Goal: Information Seeking & Learning: Find specific fact

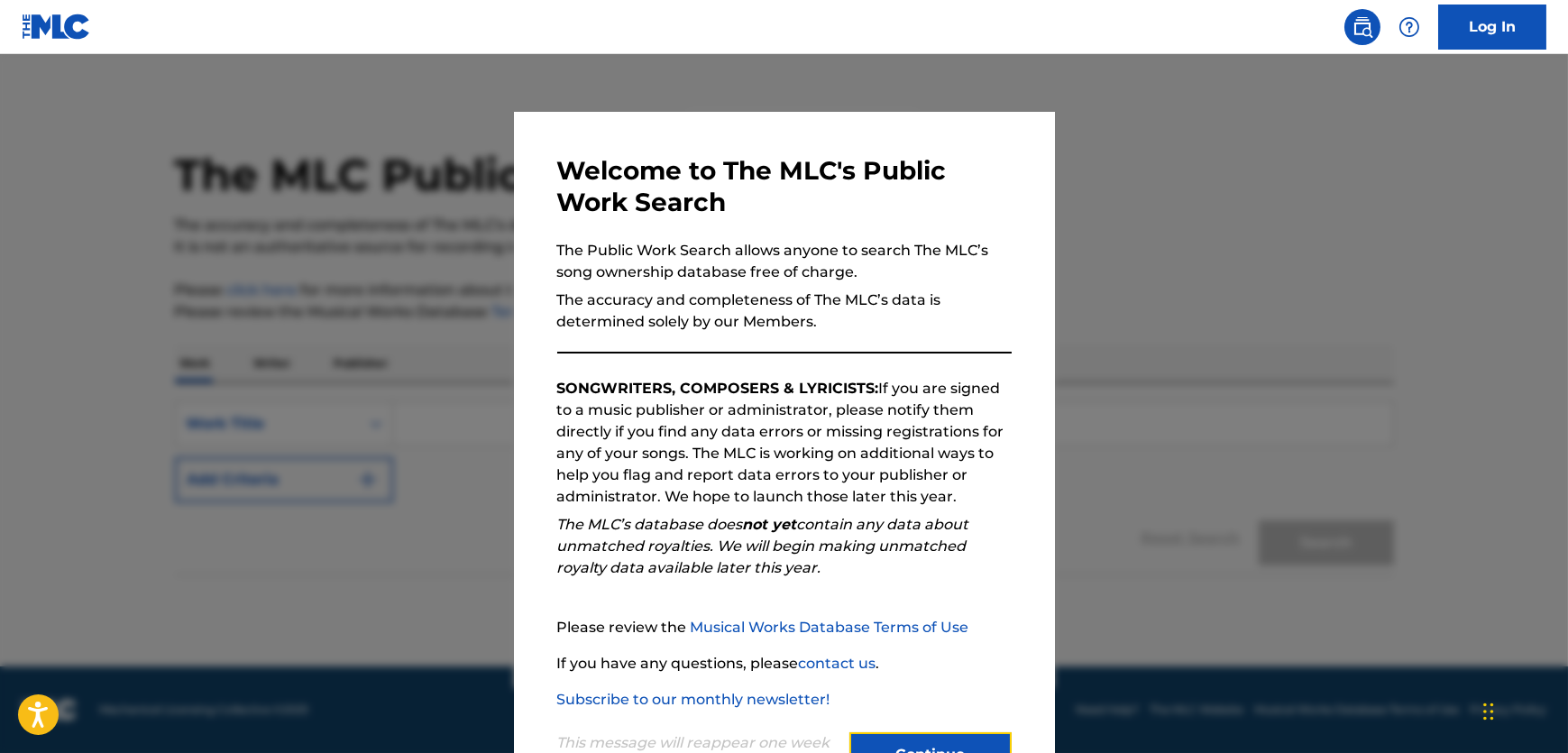
drag, startPoint x: 0, startPoint y: 0, endPoint x: 712, endPoint y: 581, distance: 919.0
click at [936, 741] on button "Continue" at bounding box center [930, 755] width 163 height 45
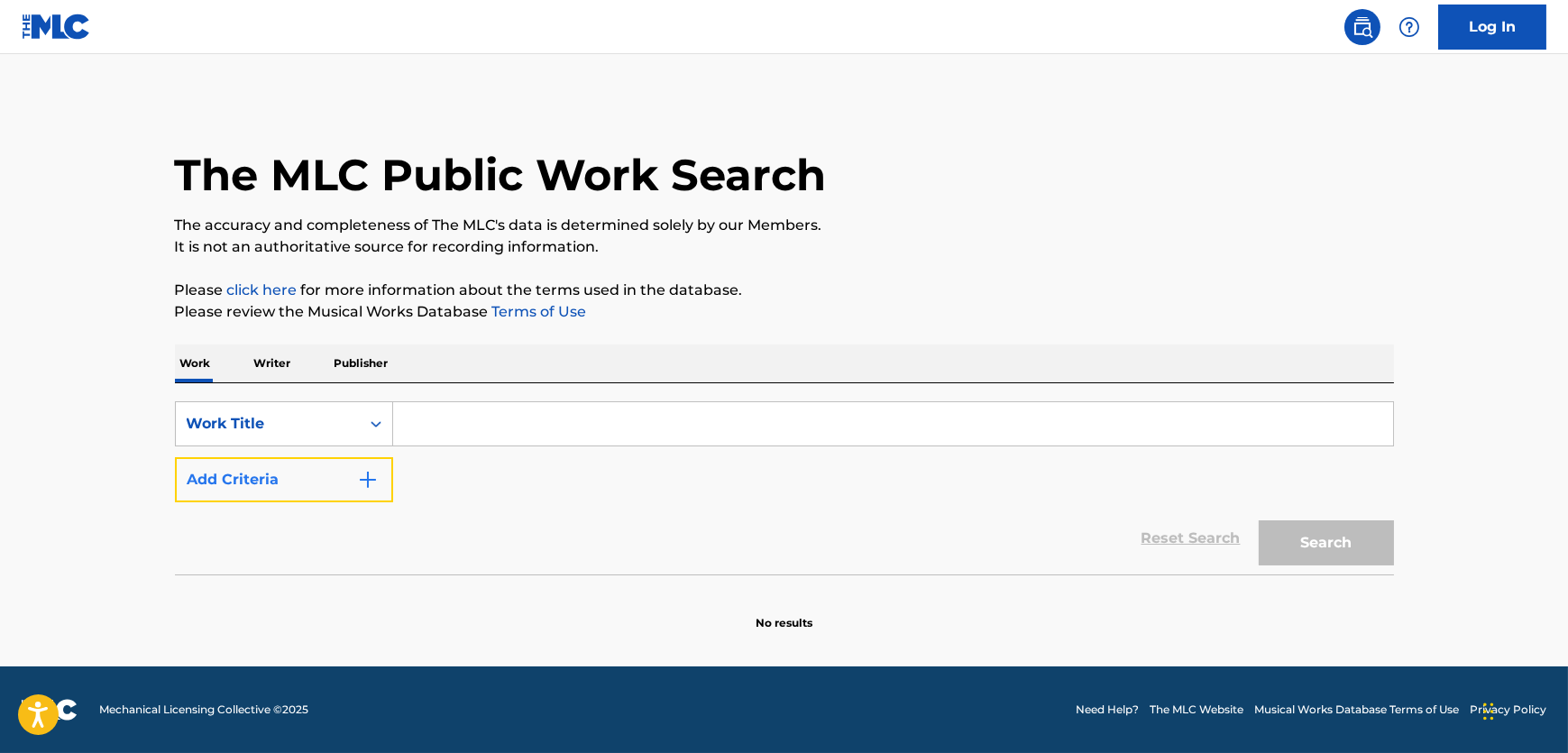
click at [357, 492] on button "Add Criteria" at bounding box center [284, 480] width 218 height 45
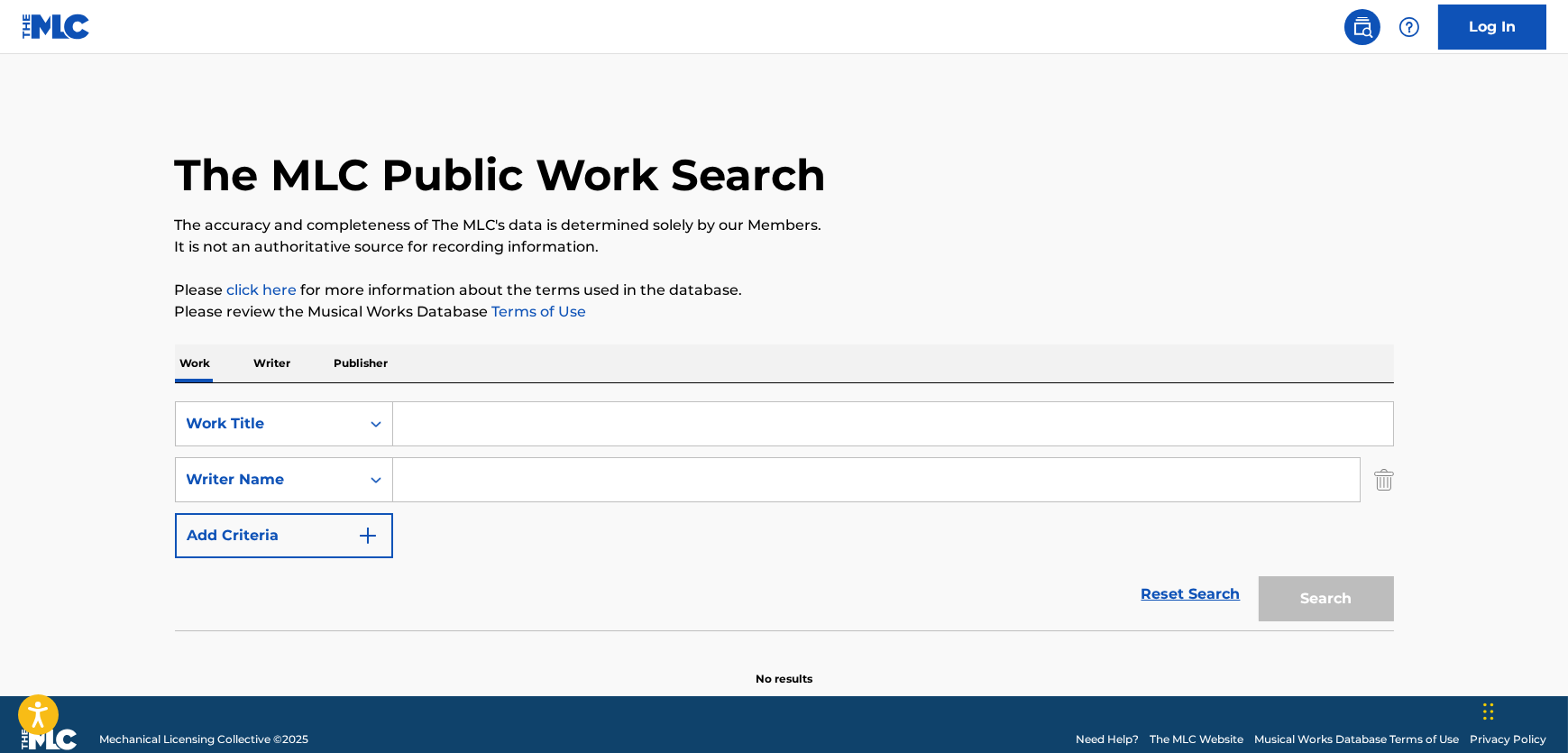
click at [427, 485] on input "Search Form" at bounding box center [877, 480] width 966 height 43
paste input "[PERSON_NAME]"
type input "[PERSON_NAME]"
drag, startPoint x: 638, startPoint y: 432, endPoint x: 830, endPoint y: 457, distance: 193.6
click at [638, 432] on input "Search Form" at bounding box center [893, 423] width 1001 height 43
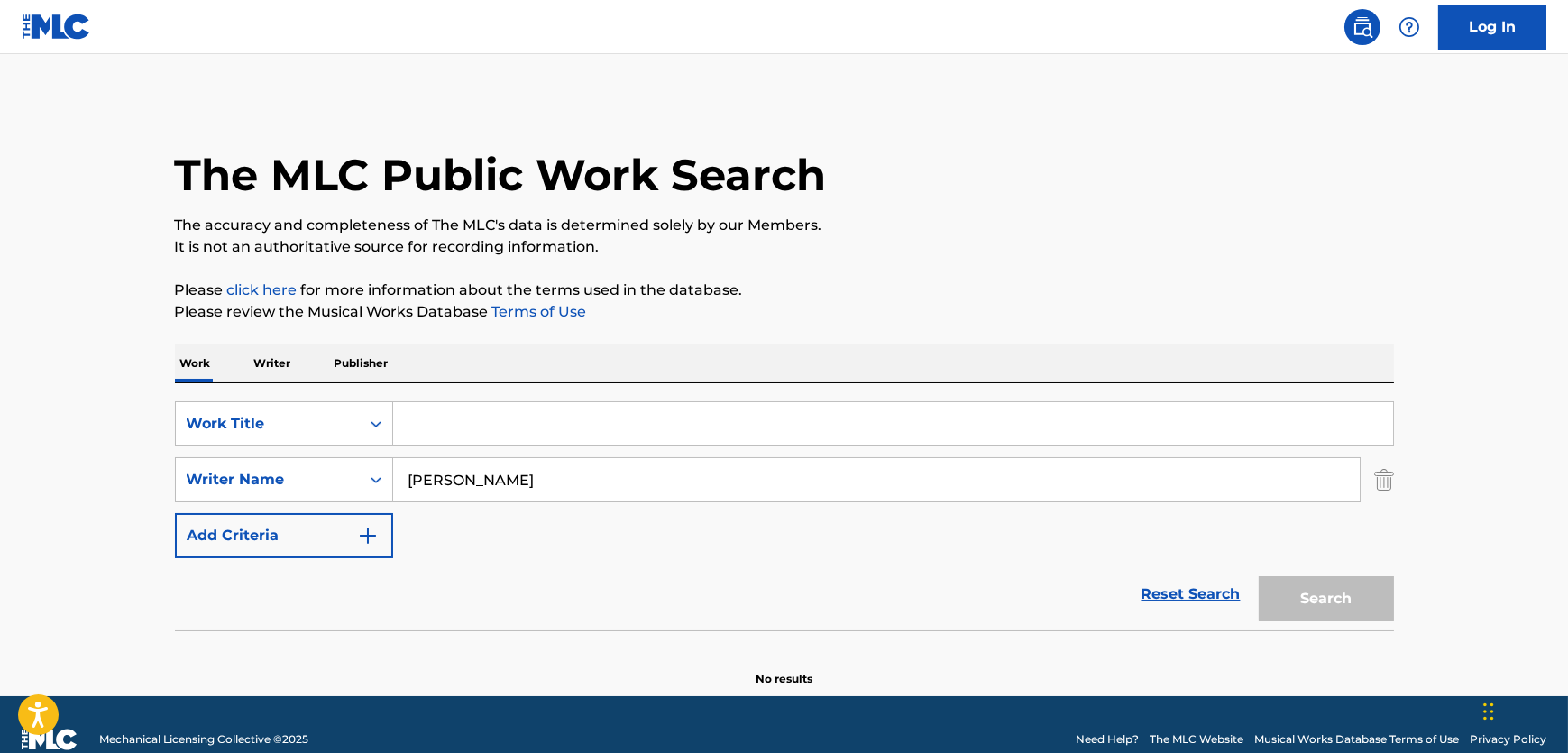
paste input "Mesita de Noche"
type input "Mesita de Noche"
click at [1371, 595] on main "The MLC Public Work Search The accuracy and completeness of The MLC's data is d…" at bounding box center [784, 375] width 1568 height 642
click at [1333, 595] on button "Search" at bounding box center [1327, 599] width 135 height 45
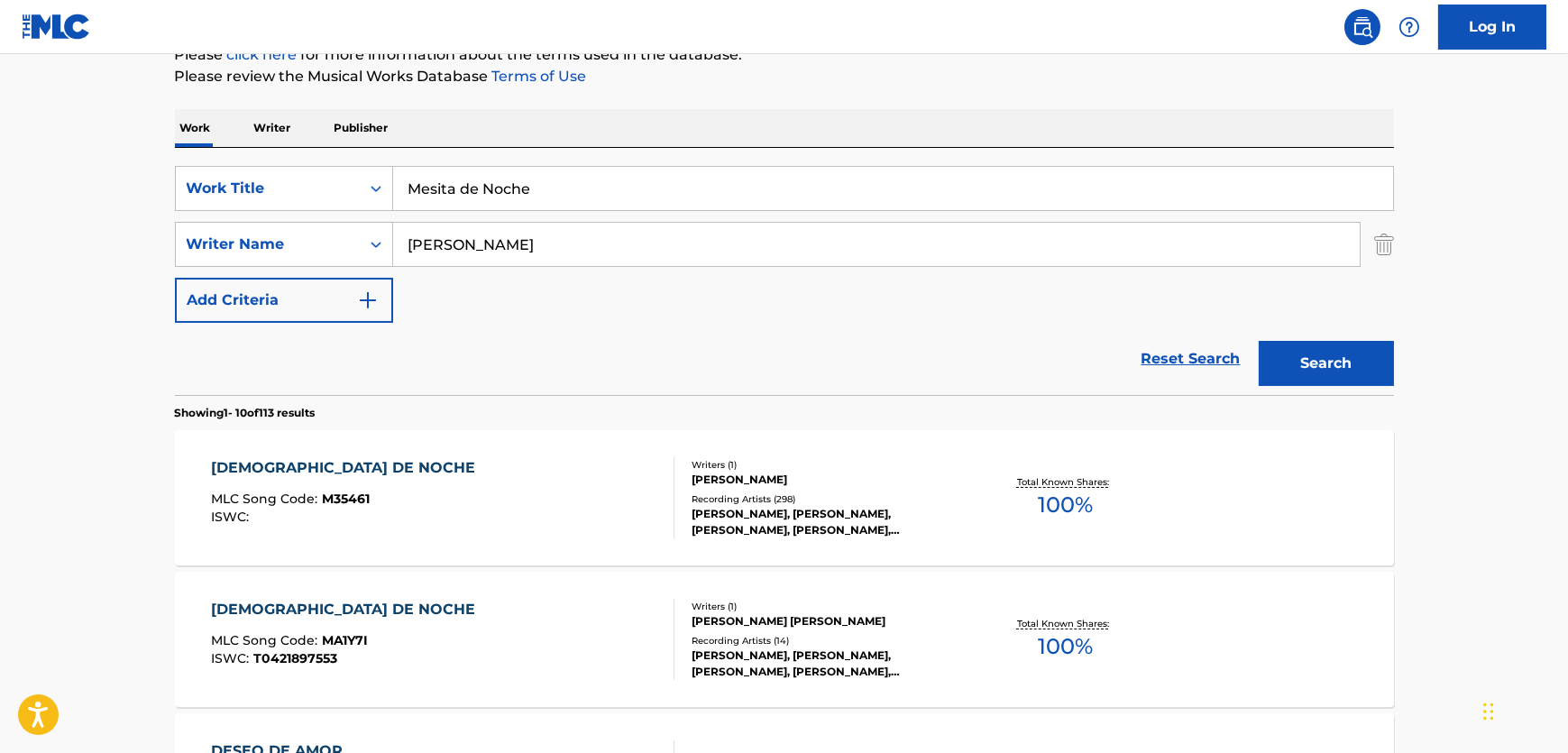
scroll to position [246, 0]
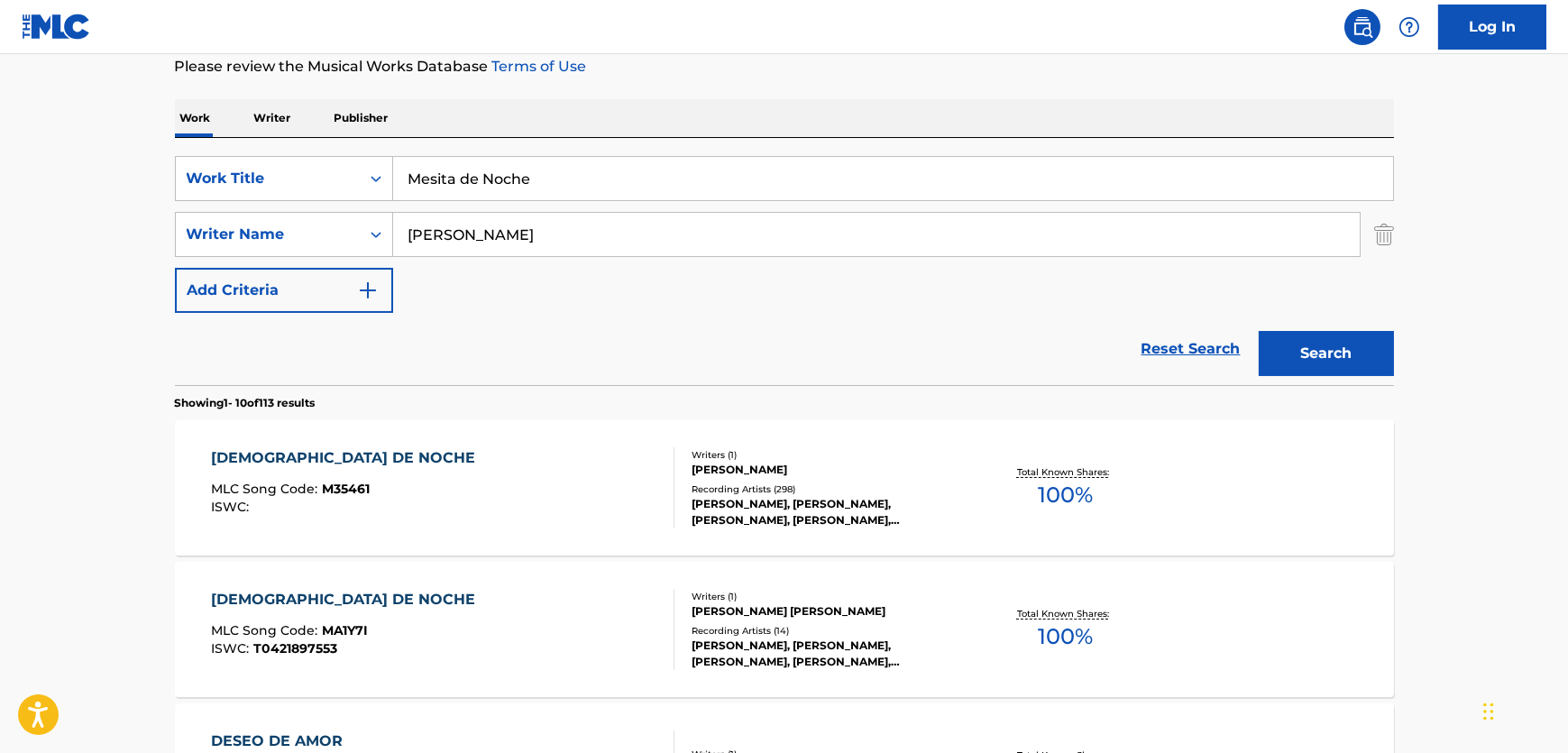
click at [592, 465] on div "MESITA DE NOCHE MLC Song Code : M35461 ISWC :" at bounding box center [443, 488] width 464 height 81
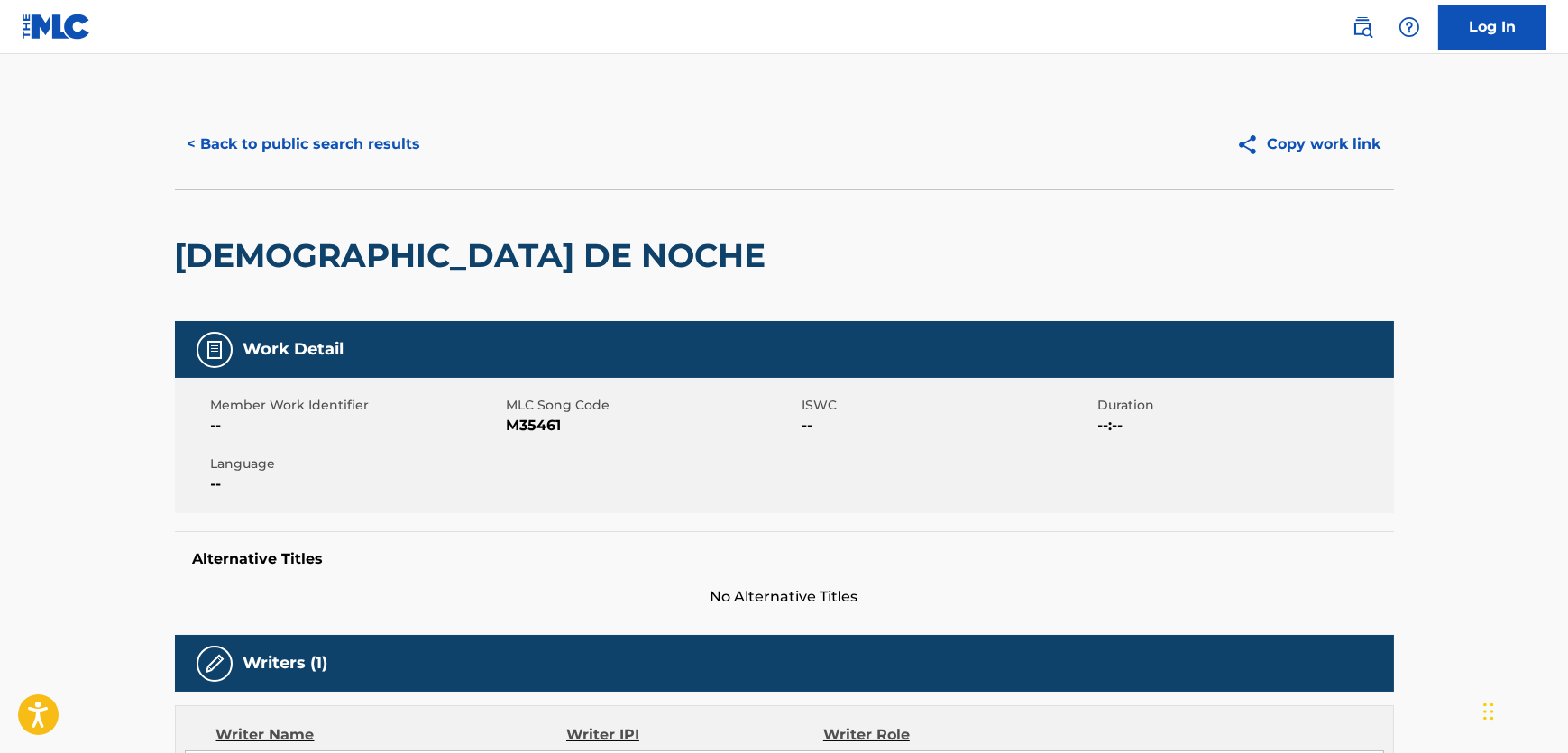
click at [494, 417] on span "--" at bounding box center [356, 425] width 291 height 21
click at [517, 424] on span "M35461" at bounding box center [652, 425] width 291 height 21
copy span "M35461"
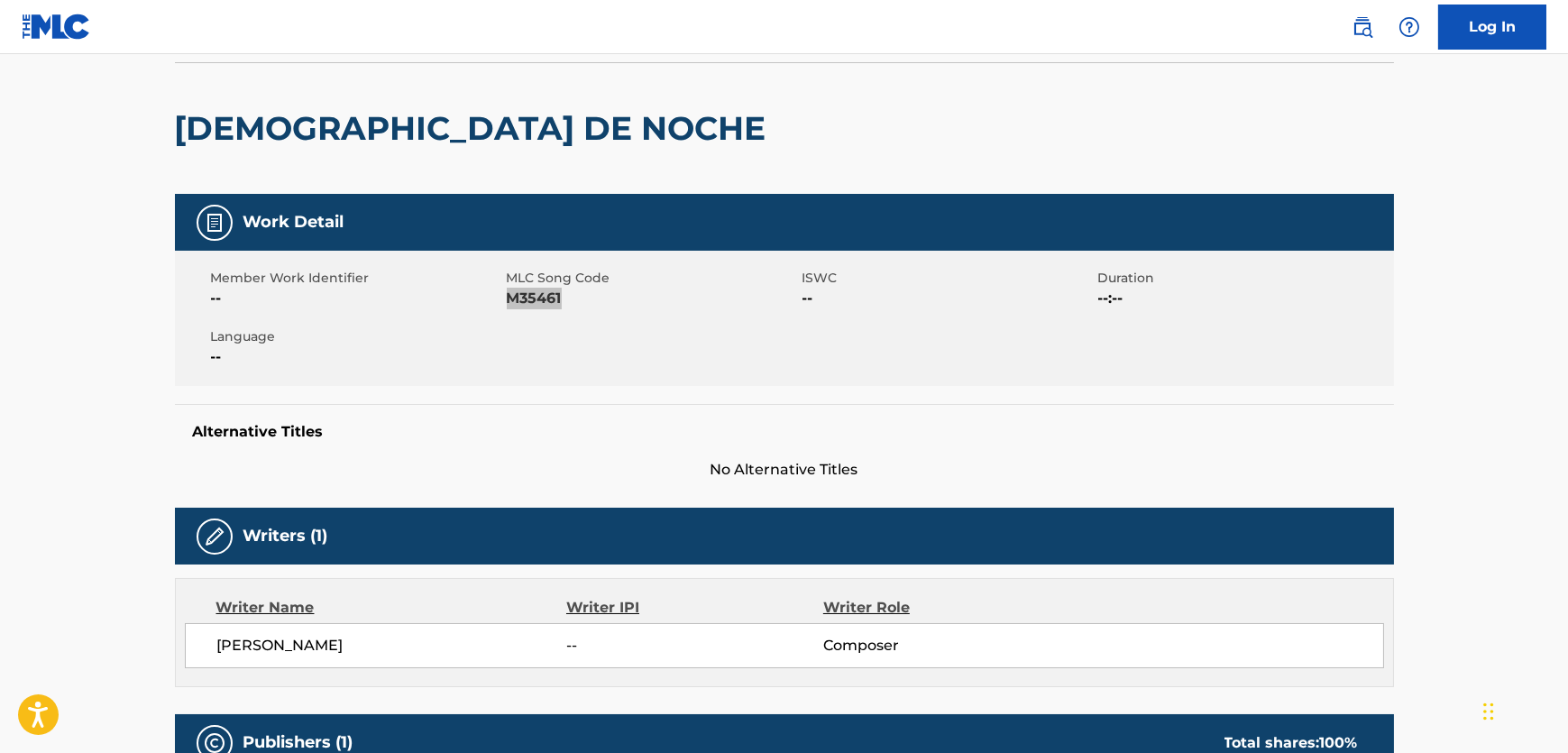
scroll to position [492, 0]
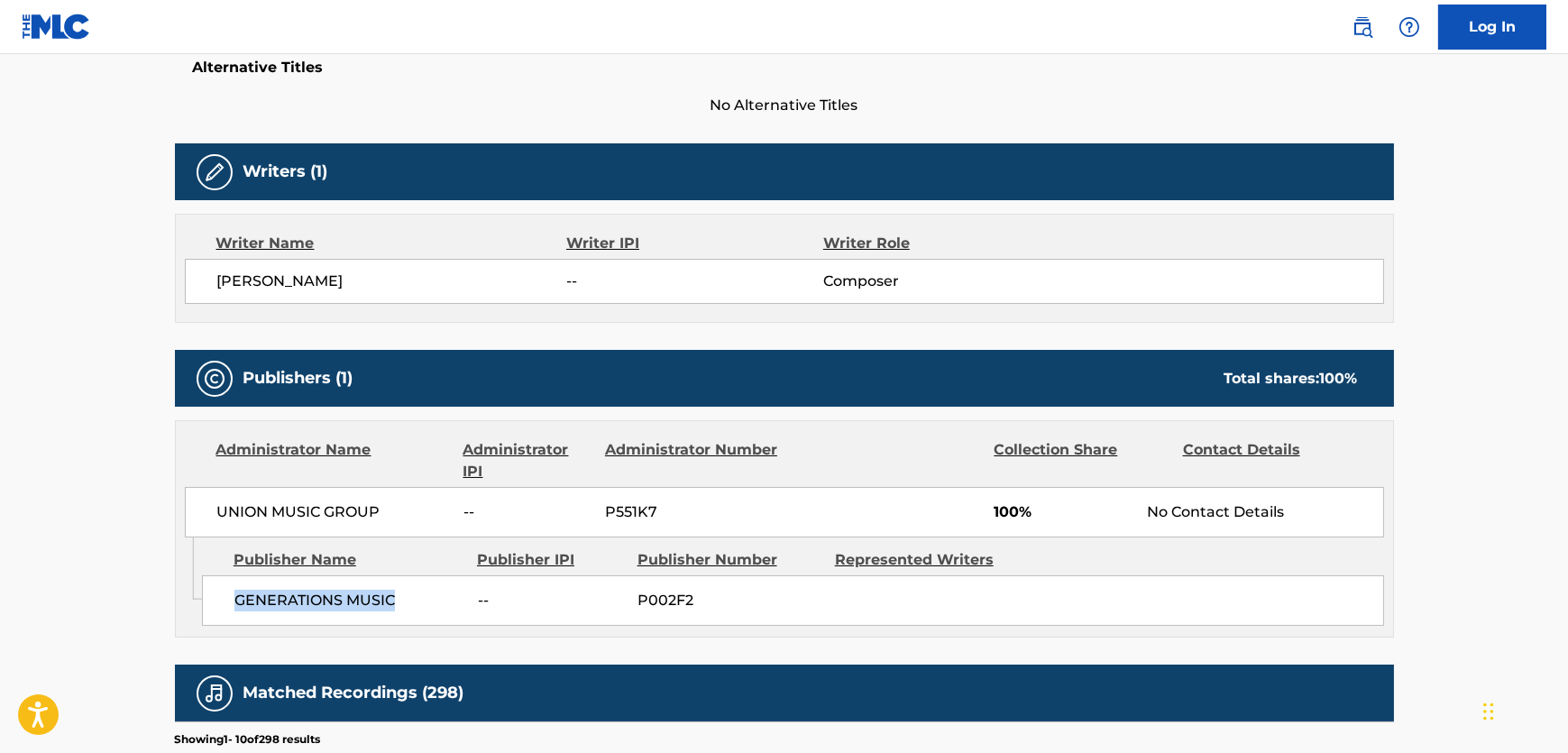
drag, startPoint x: 414, startPoint y: 596, endPoint x: 2, endPoint y: 556, distance: 413.9
click at [235, 593] on span "GENERATIONS MUSIC" at bounding box center [349, 600] width 230 height 21
copy span "GENERATIONS MUSIC"
drag, startPoint x: 378, startPoint y: 514, endPoint x: 198, endPoint y: 520, distance: 180.1
click at [198, 520] on div "UNION MUSIC GROUP -- P551K7 100% No Contact Details" at bounding box center [784, 512] width 1199 height 51
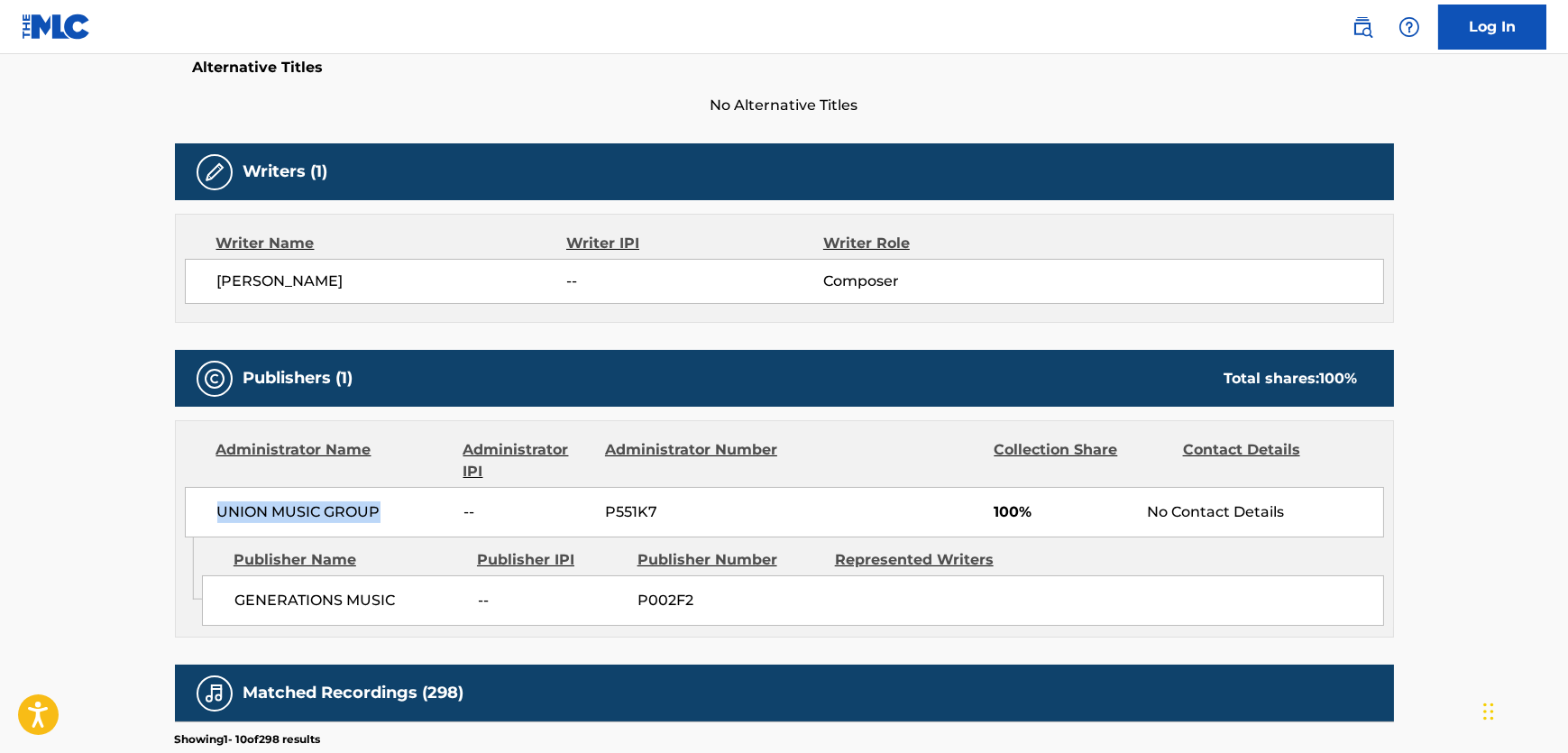
copy span "UNION MUSIC GROUP"
drag, startPoint x: 372, startPoint y: 290, endPoint x: 154, endPoint y: 285, distance: 218.1
click at [154, 285] on div "< Back to public search results Copy work link MESITA DE NOCHE Work Detail Memb…" at bounding box center [784, 457] width 1263 height 1701
copy span "[PERSON_NAME]"
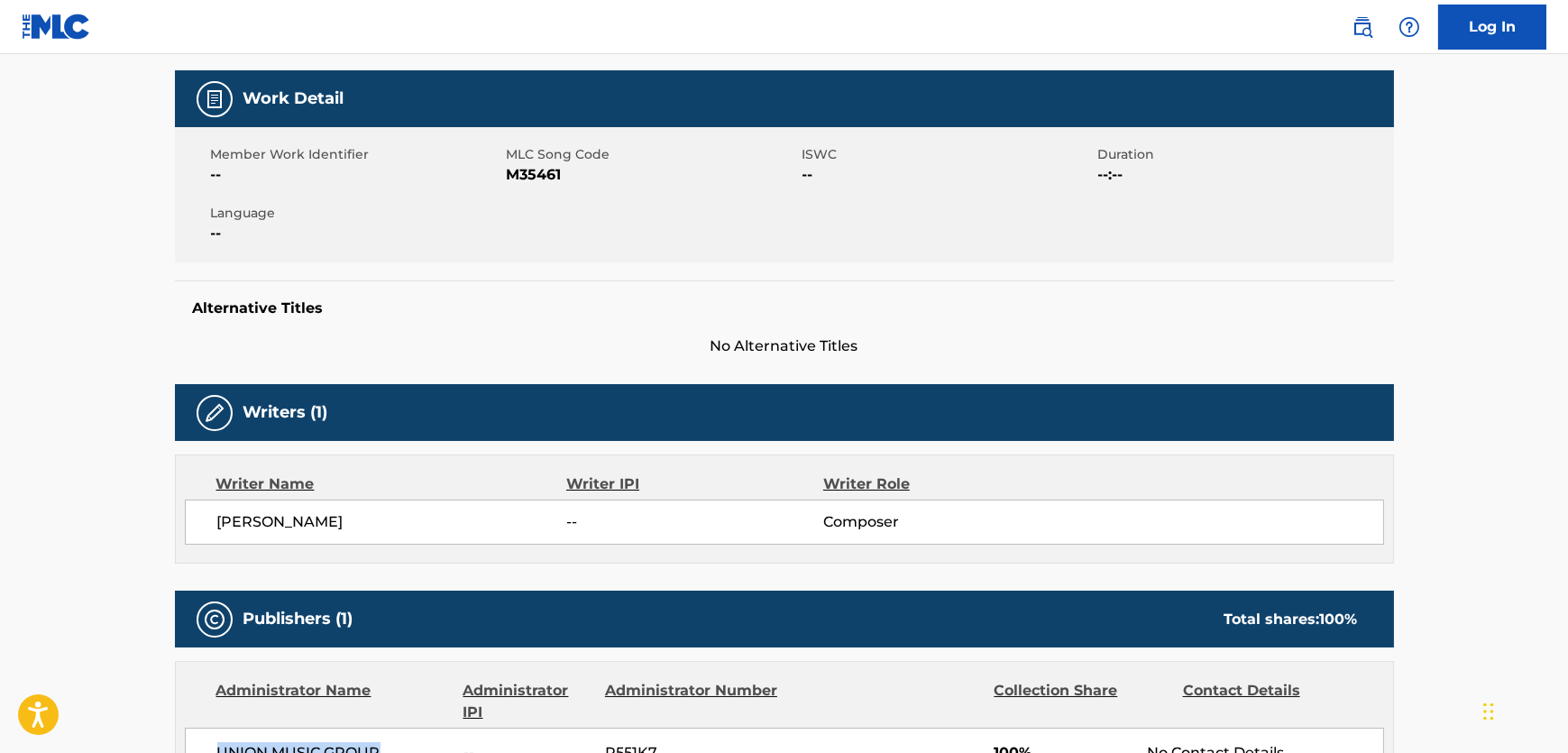
scroll to position [0, 0]
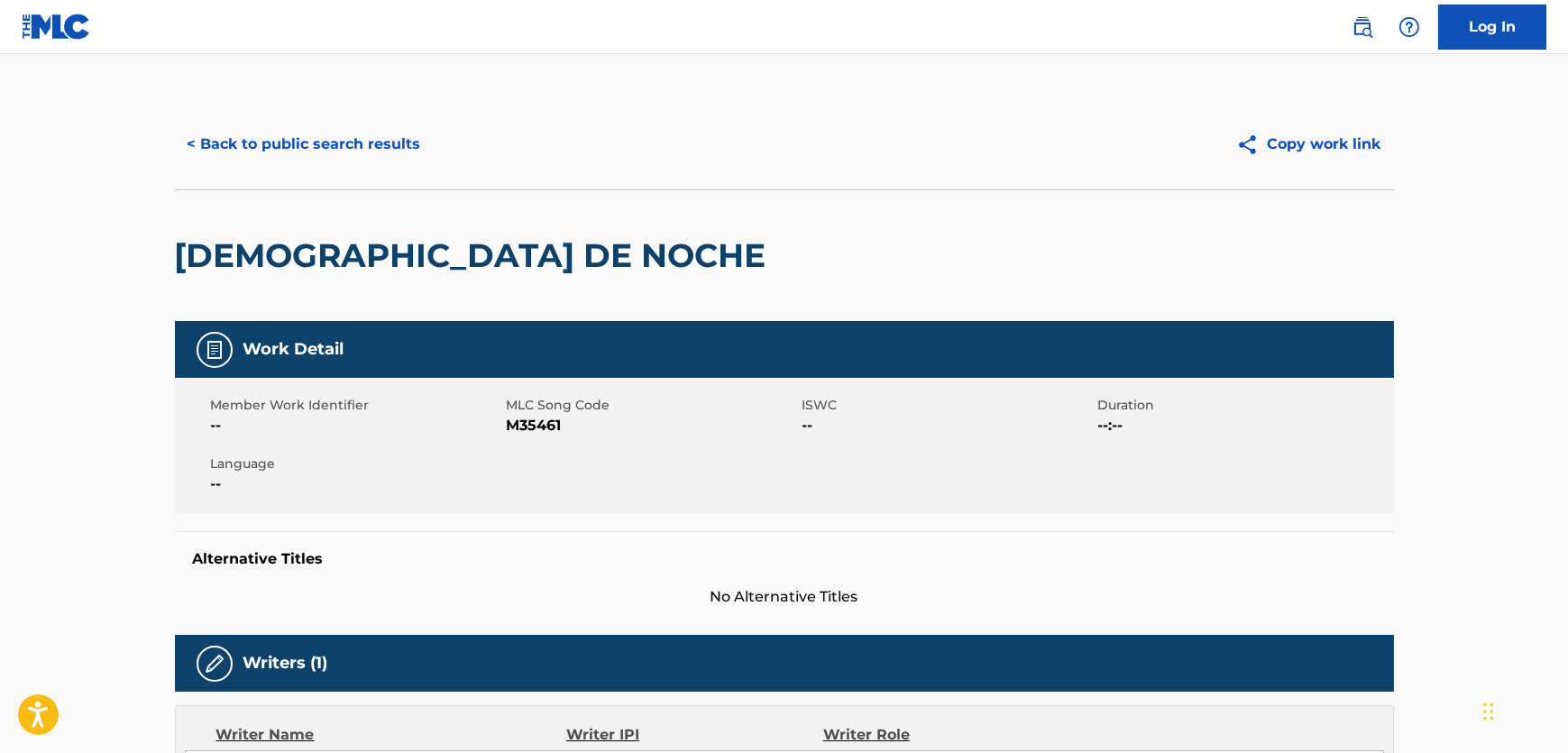
click at [323, 188] on div "< Back to public search results Copy work link" at bounding box center [784, 144] width 1220 height 91
click at [350, 161] on button "< Back to public search results" at bounding box center [304, 144] width 259 height 45
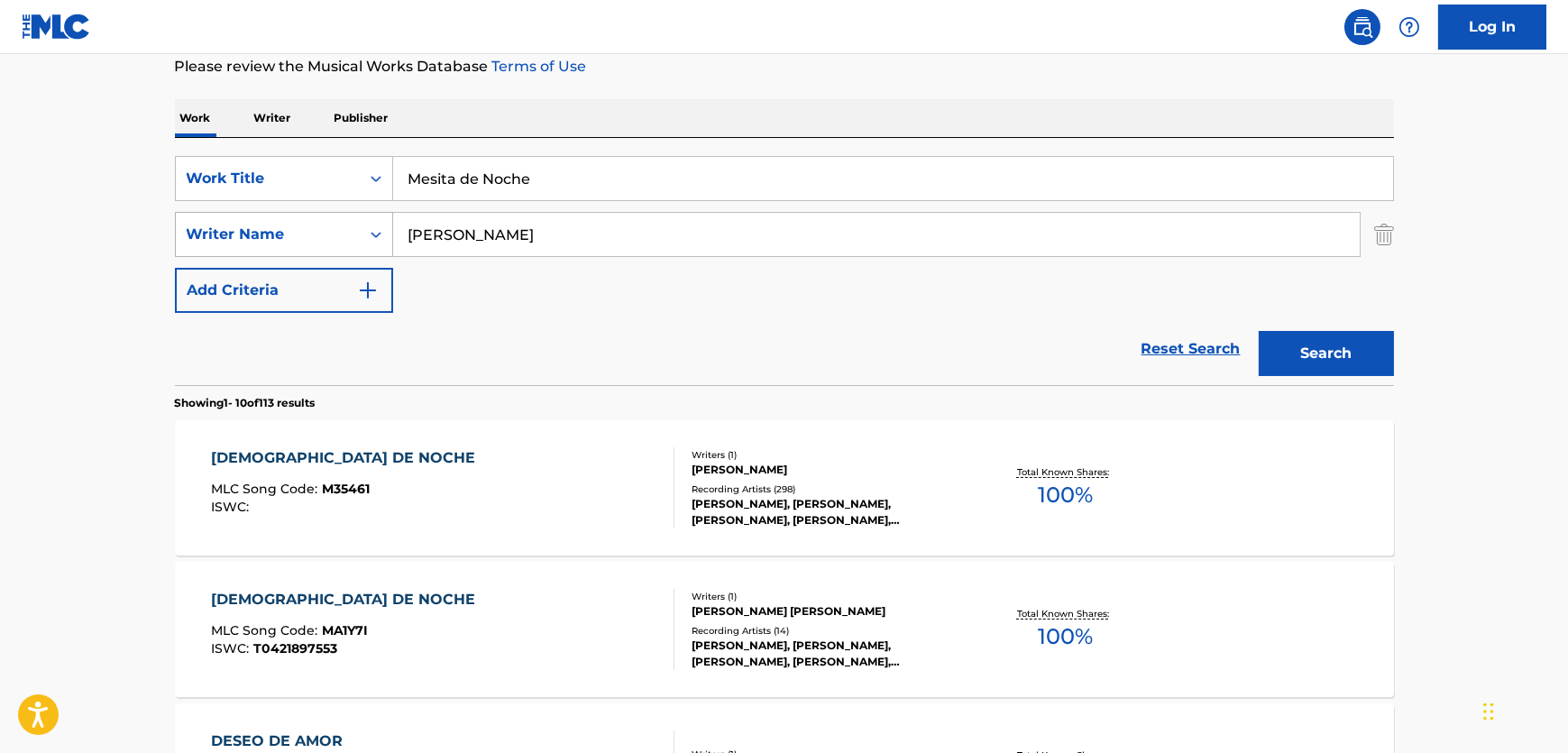
drag, startPoint x: 506, startPoint y: 247, endPoint x: 274, endPoint y: 217, distance: 233.9
click at [274, 217] on div "SearchWithCriteria9f4b0496-8f3d-422b-821d-21947cb14979 Writer Name [PERSON_NAME]" at bounding box center [784, 234] width 1220 height 45
paste input "Wyrtzen"
type input "Wyrtzen"
drag, startPoint x: 700, startPoint y: 188, endPoint x: 352, endPoint y: 182, distance: 348.1
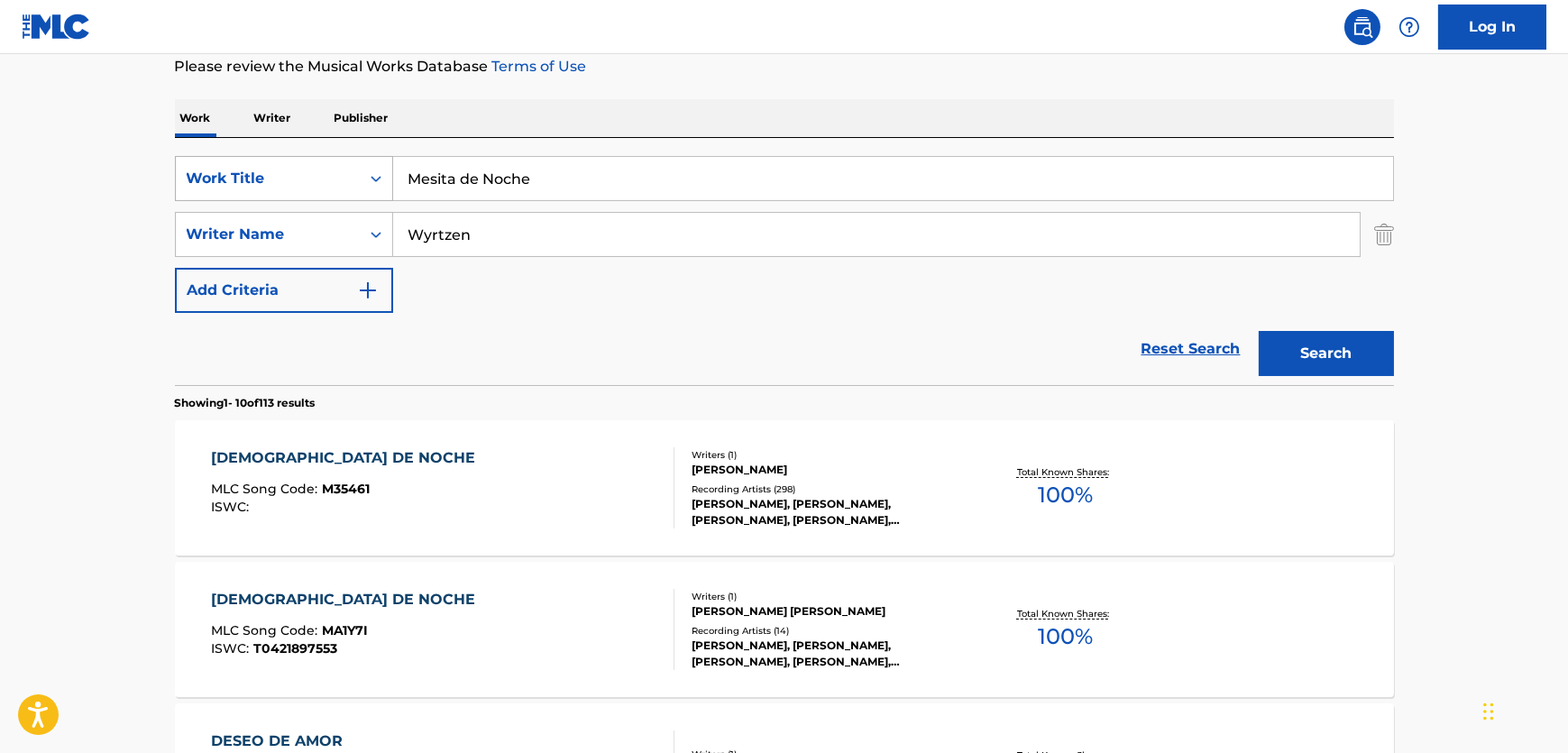
click at [237, 152] on div "SearchWithCriteria738198b0-22ec-413c-a1de-166c47674844 Work Title Mesita de Noc…" at bounding box center [784, 261] width 1220 height 247
paste input "Blessed Assuranc"
type input "Blessed Assurance"
click at [1335, 372] on button "Search" at bounding box center [1327, 353] width 135 height 45
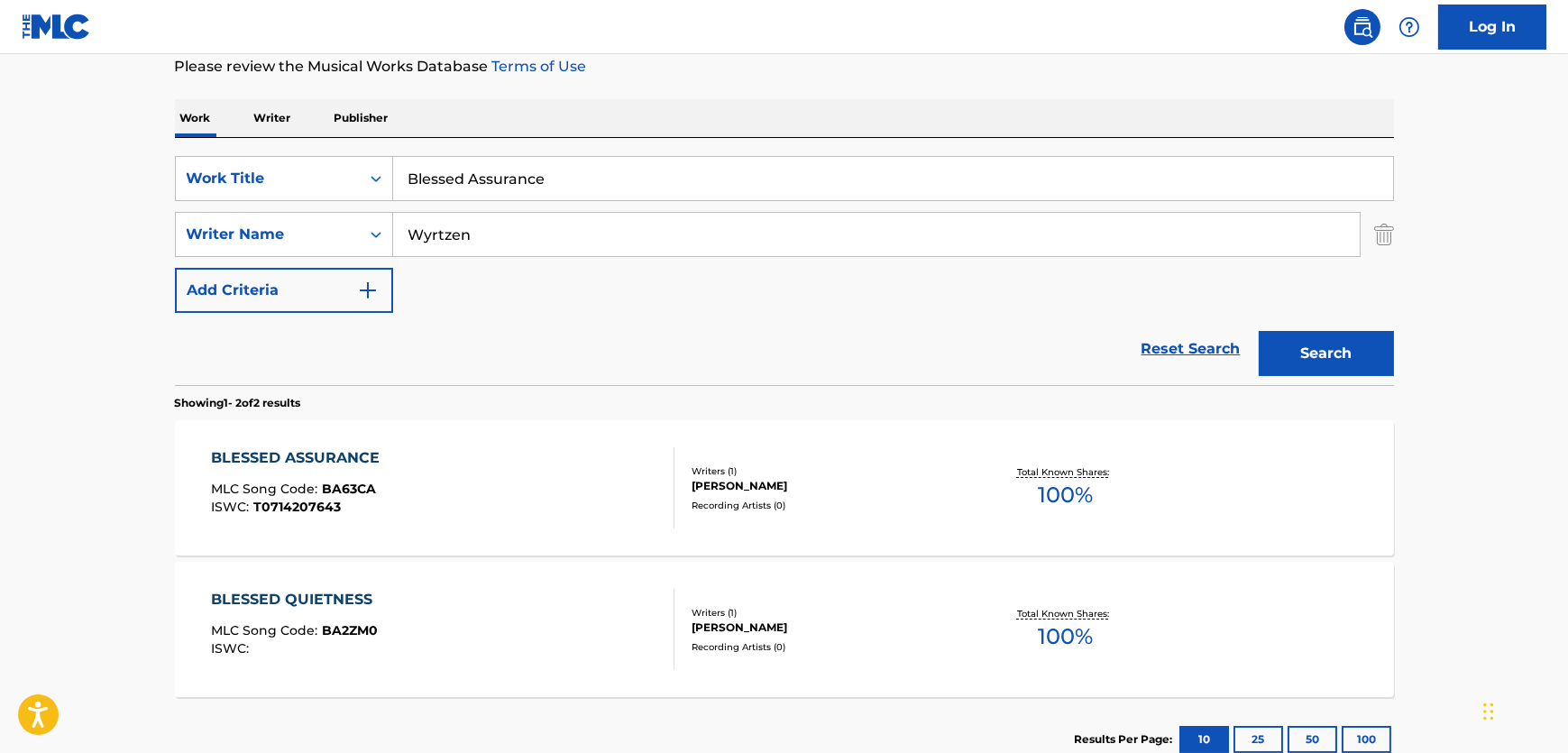
click at [524, 484] on div "BLESSED ASSURANCE MLC Song Code : BA63CA ISWC : T0714207643" at bounding box center [443, 488] width 464 height 81
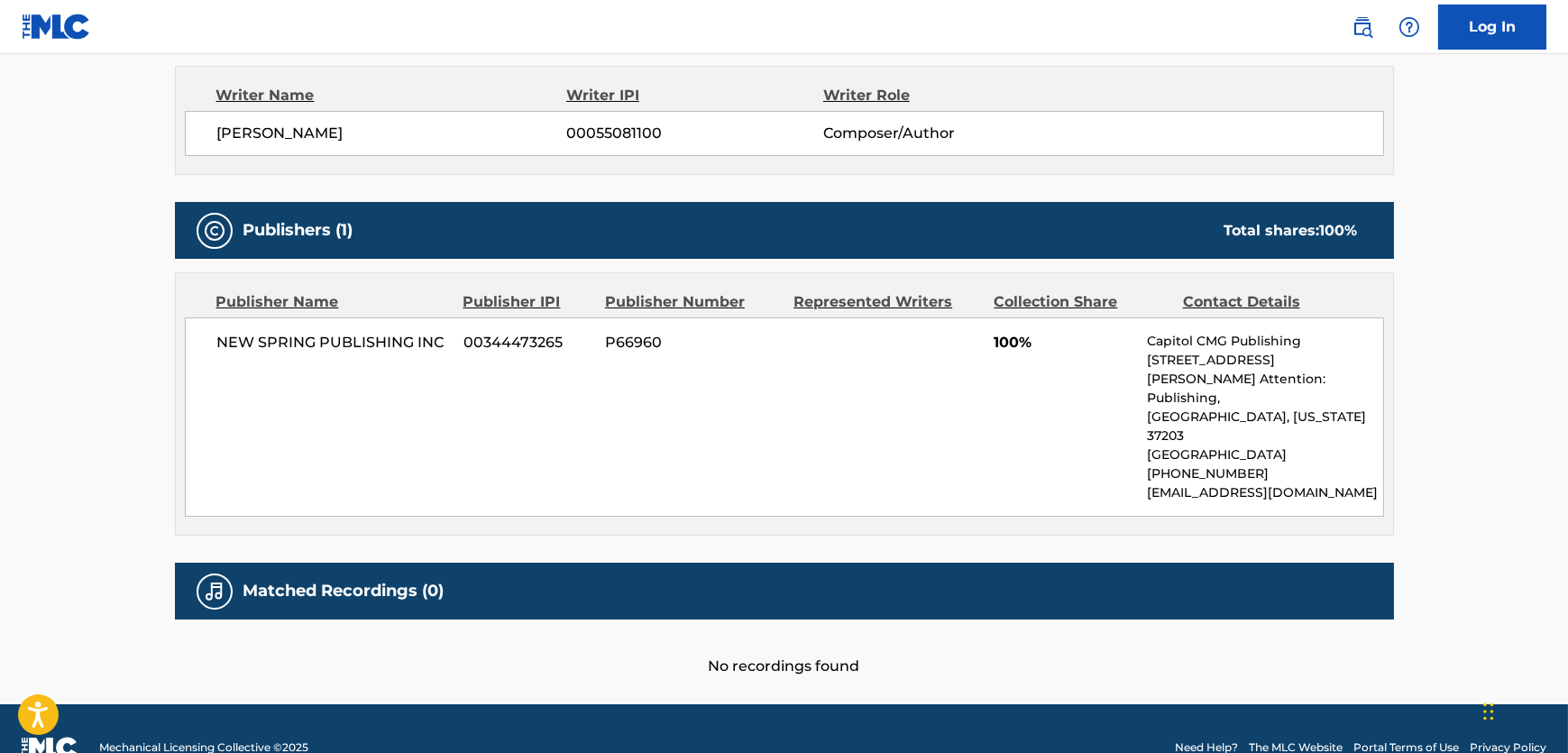
scroll to position [658, 0]
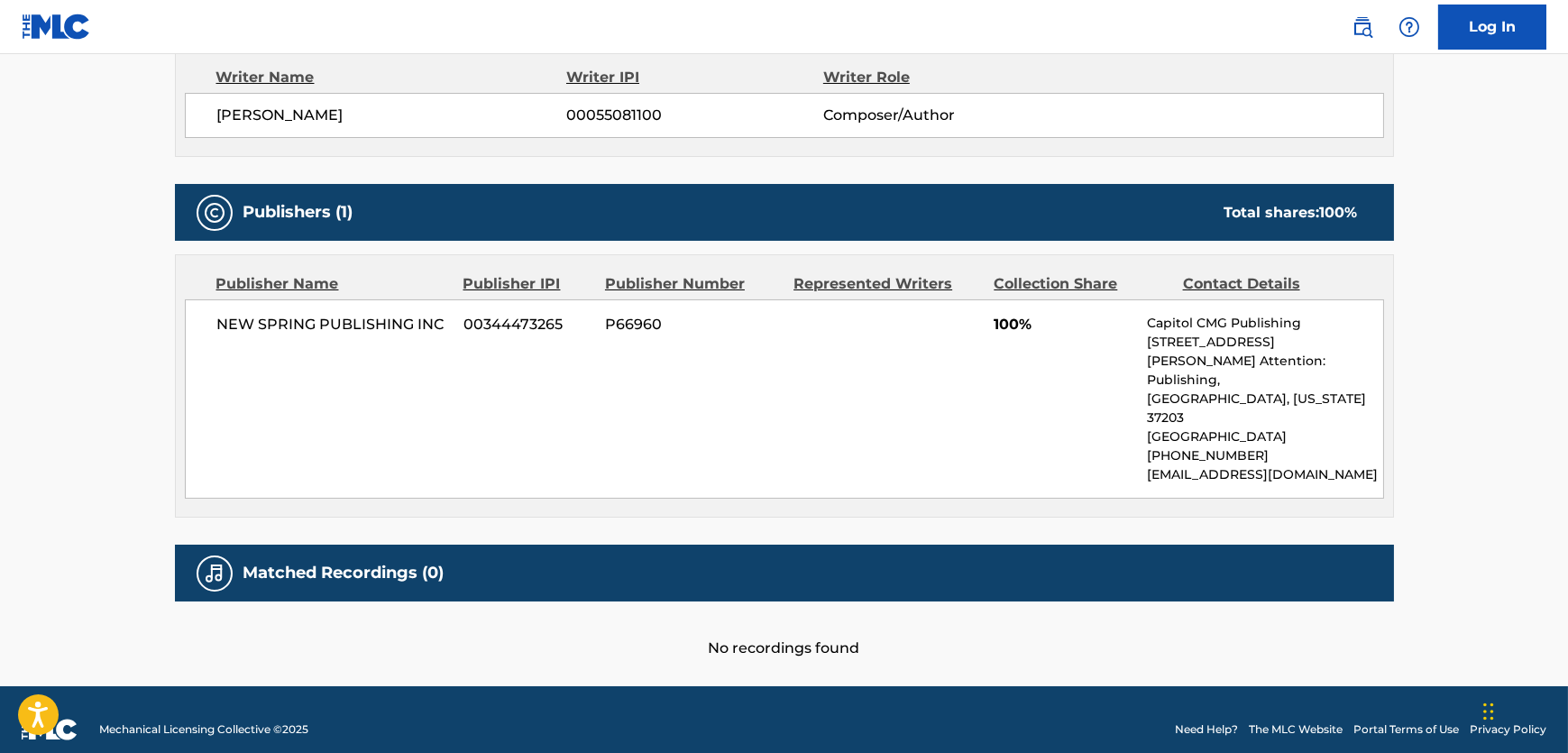
click at [328, 122] on span "[PERSON_NAME]" at bounding box center [392, 115] width 350 height 21
click at [328, 120] on span "[PERSON_NAME]" at bounding box center [392, 115] width 350 height 21
copy span "WYRTZEN"
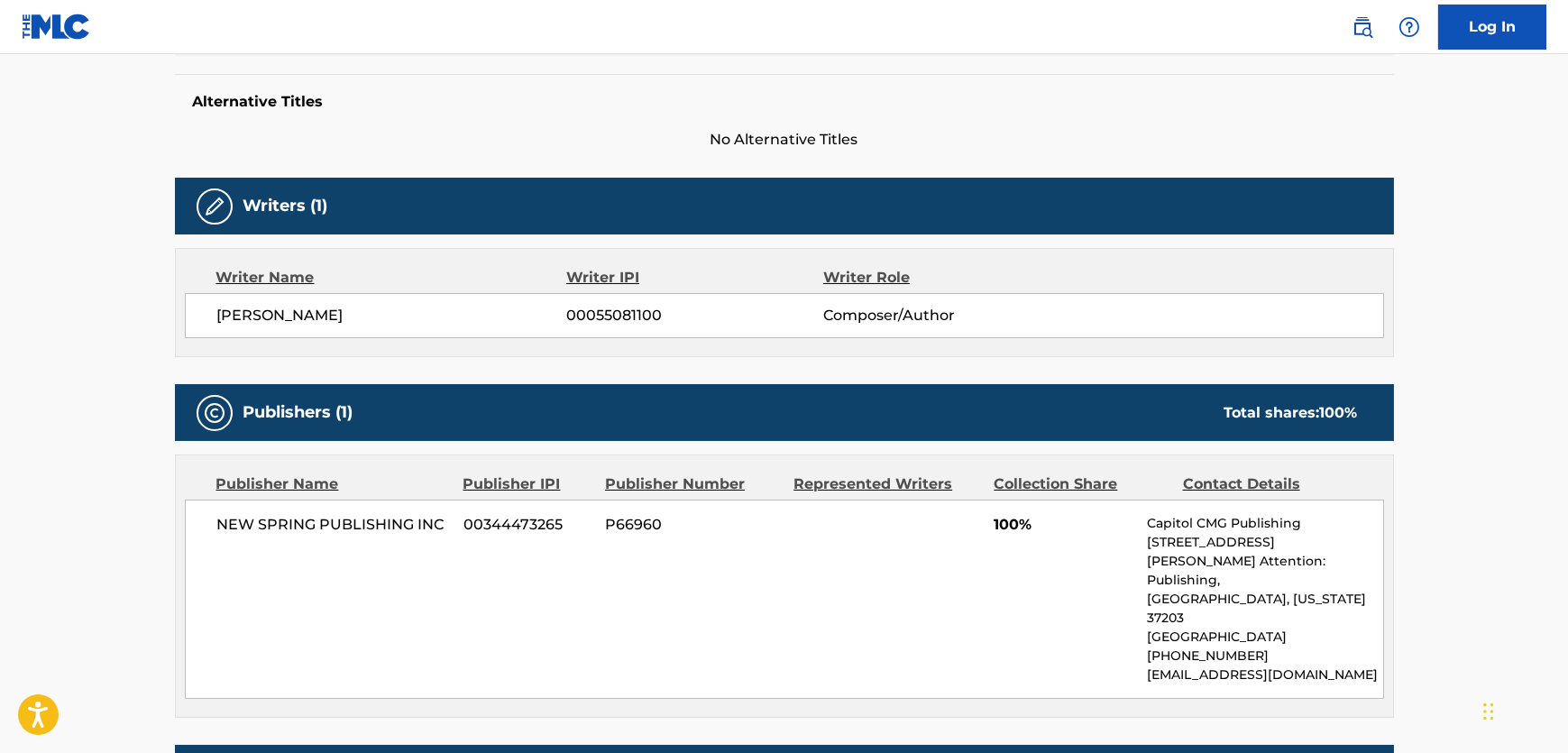
scroll to position [247, 0]
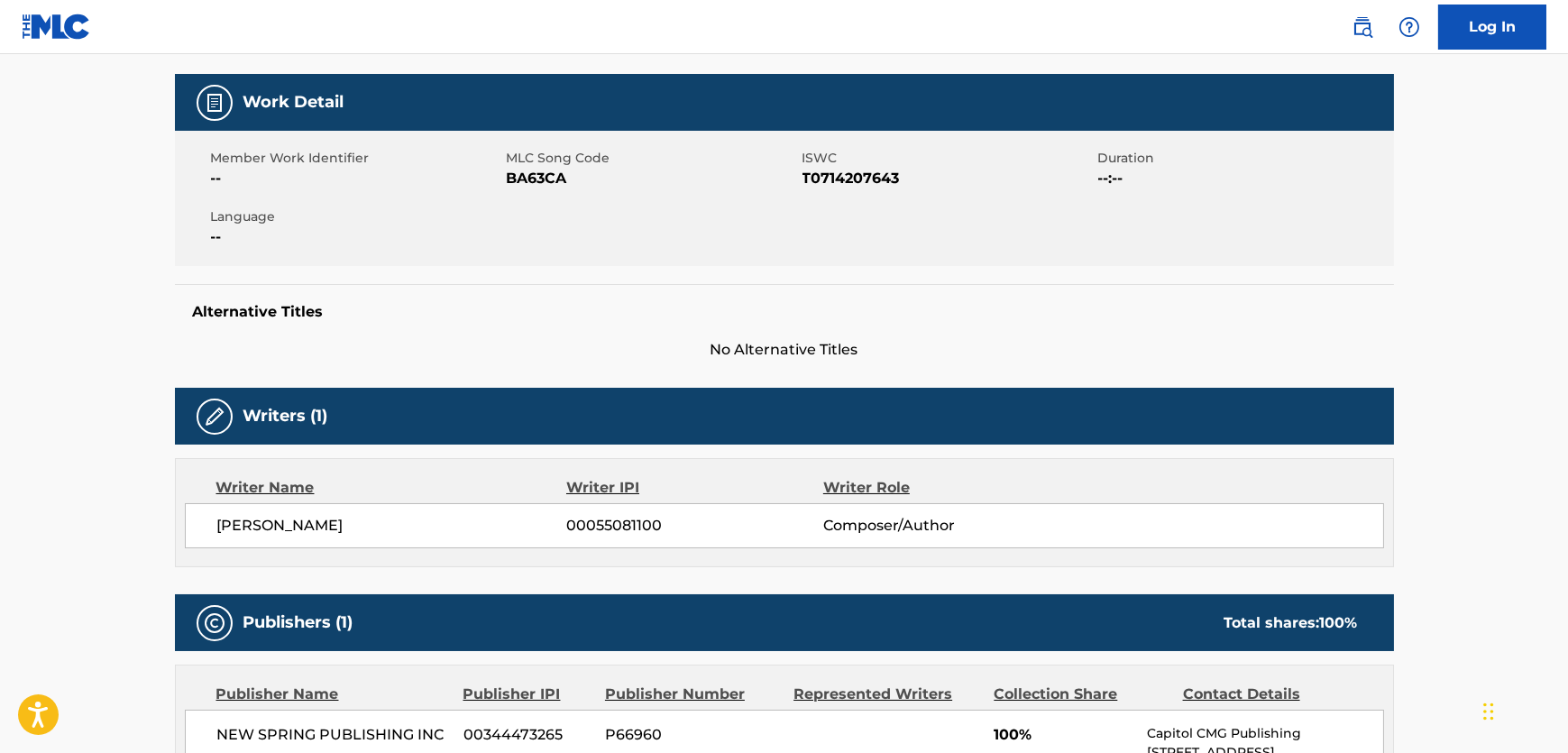
click at [543, 176] on span "BA63CA" at bounding box center [652, 178] width 291 height 21
copy span "BA63CA"
click at [818, 179] on span "T0714207643" at bounding box center [948, 178] width 291 height 21
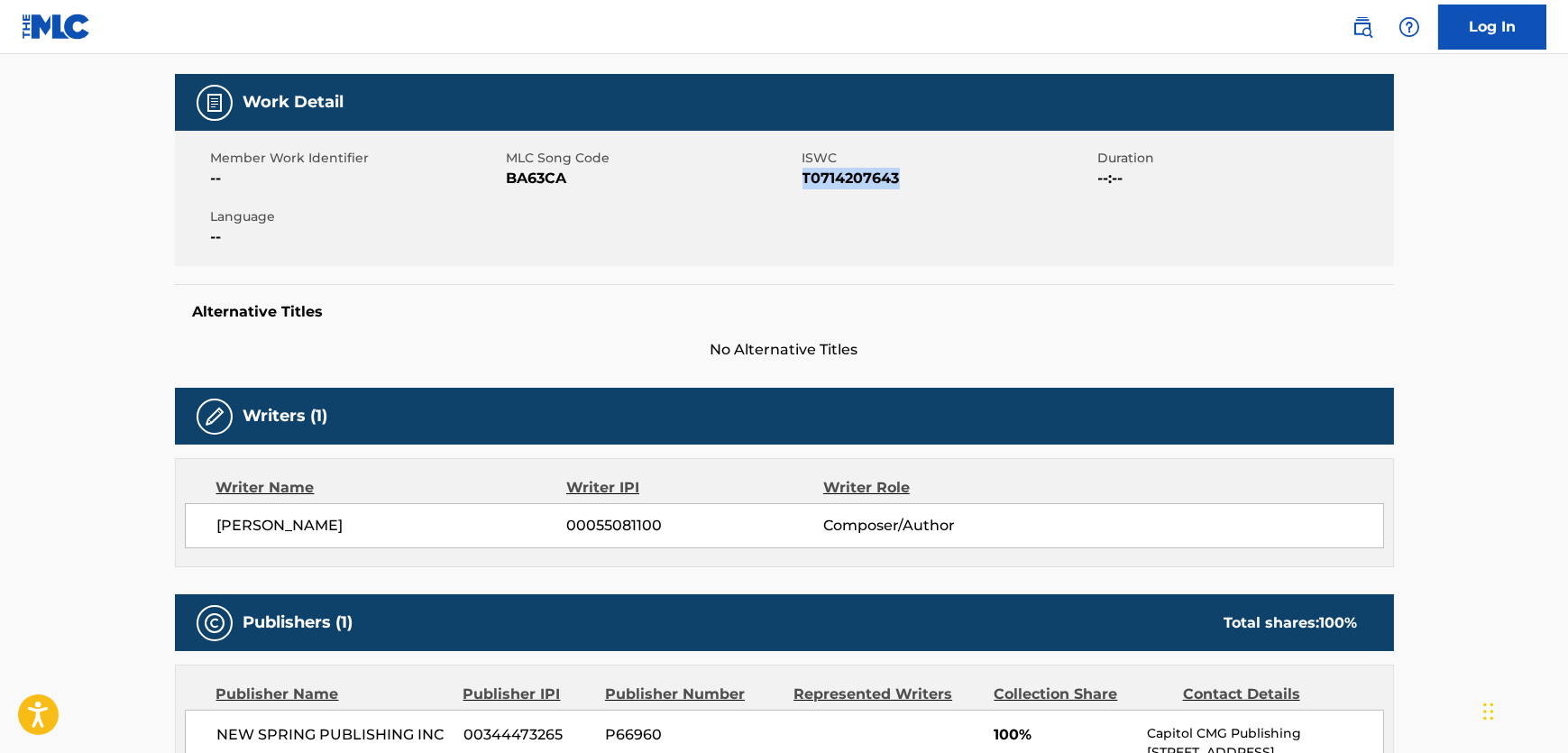
copy span "T0714207643"
click at [276, 523] on span "[PERSON_NAME]" at bounding box center [392, 525] width 350 height 21
copy div "[PERSON_NAME]"
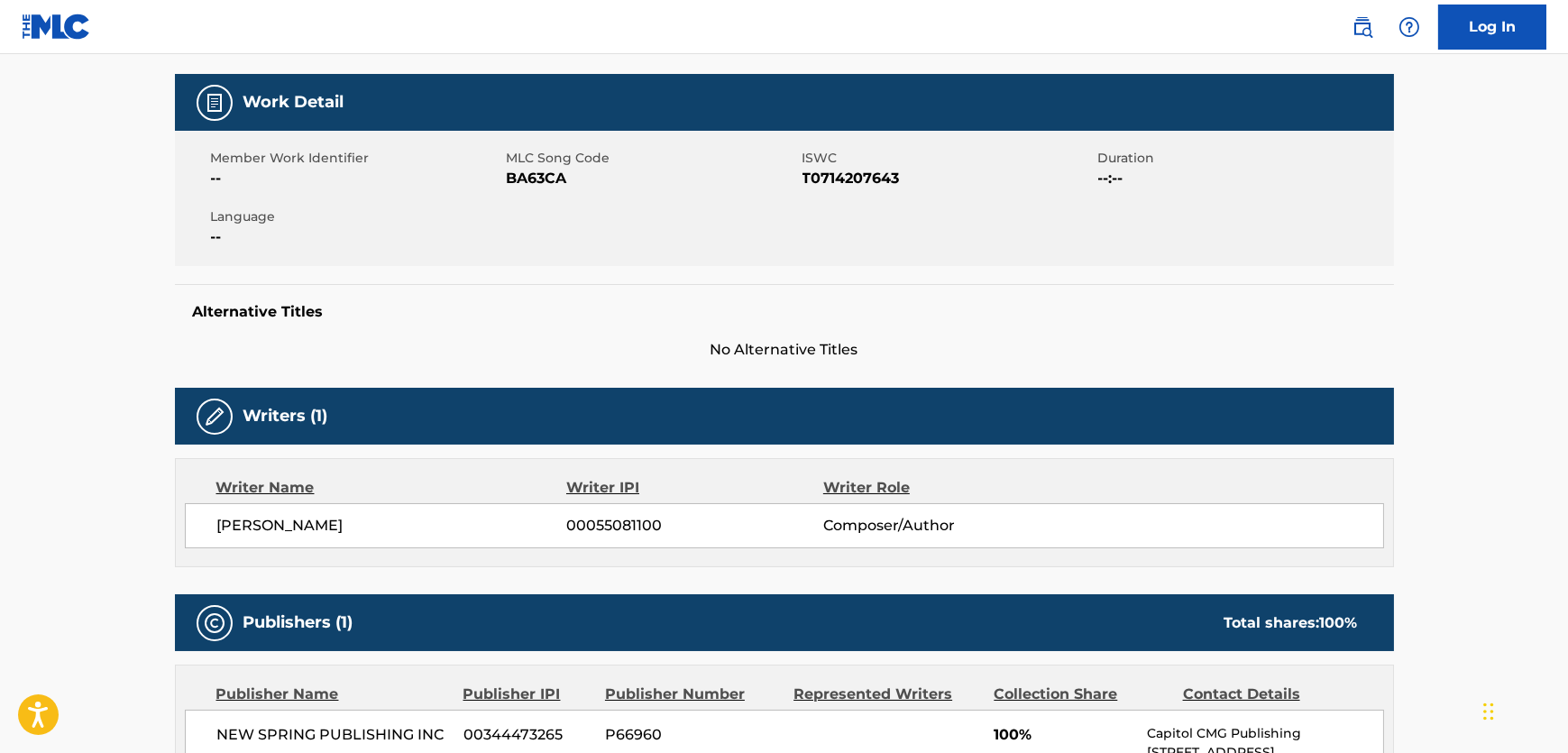
drag, startPoint x: 288, startPoint y: 707, endPoint x: 288, endPoint y: 725, distance: 18.0
click at [288, 732] on span "NEW SPRING PUBLISHING INC" at bounding box center [334, 735] width 234 height 21
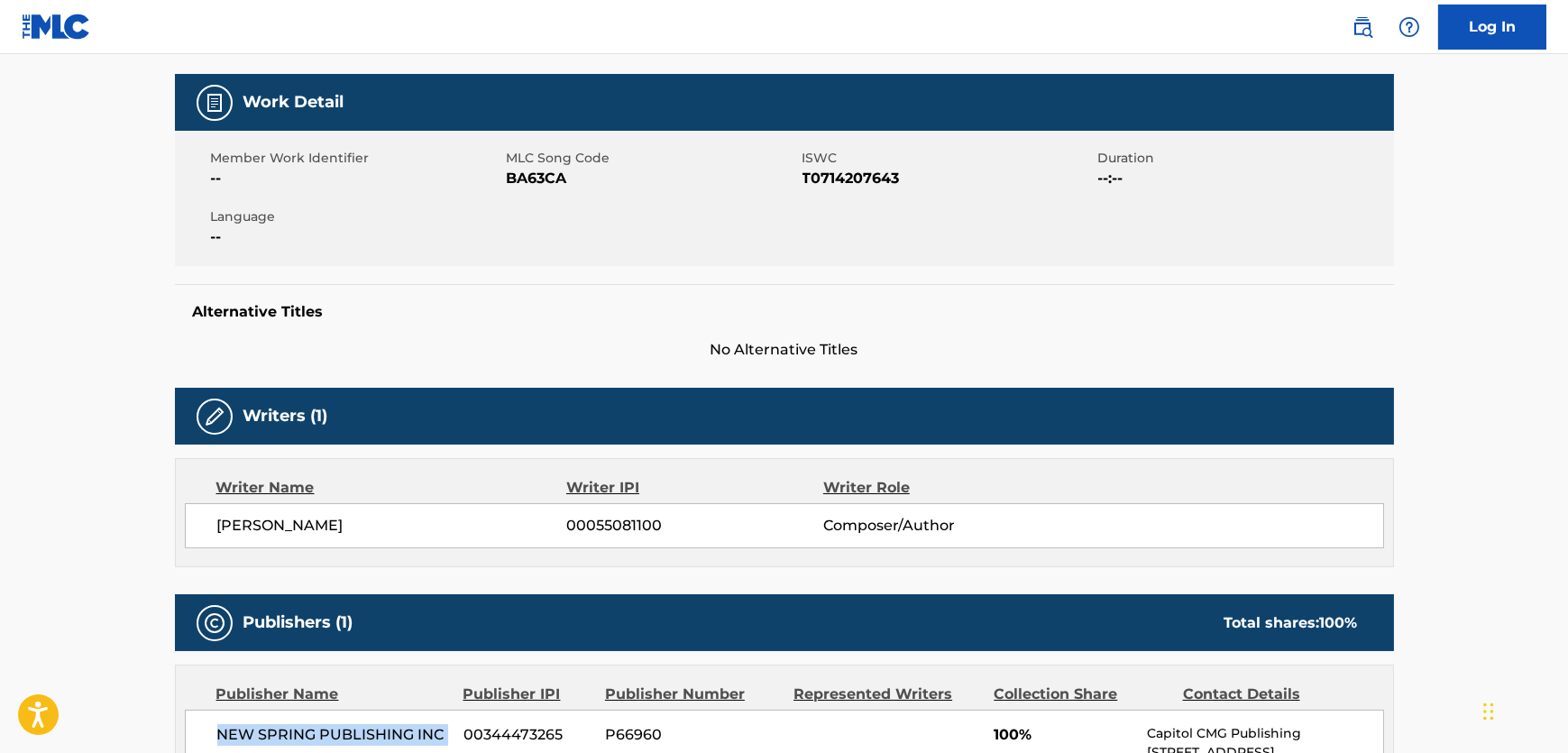
copy div "NEW SPRING PUBLISHING INC"
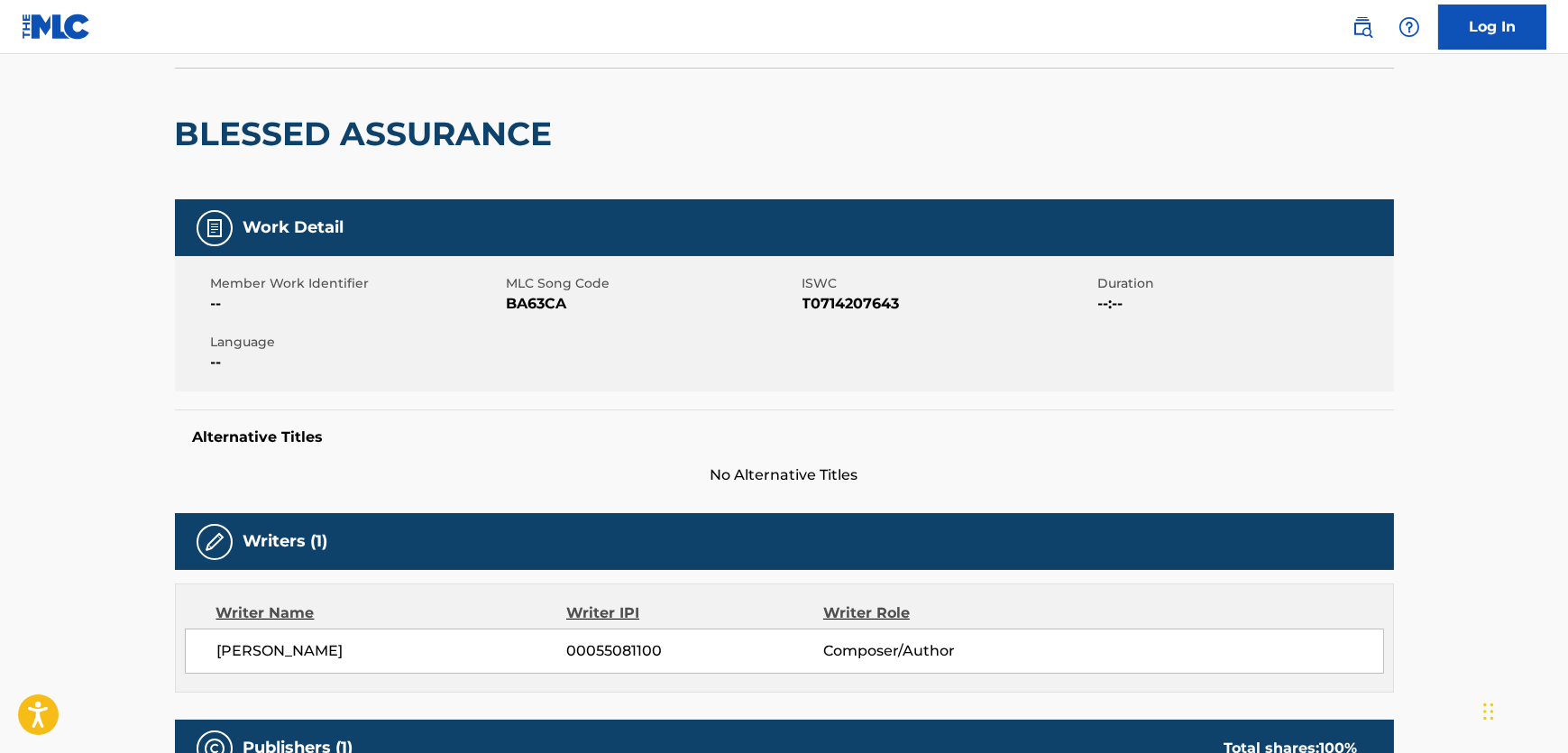
scroll to position [0, 0]
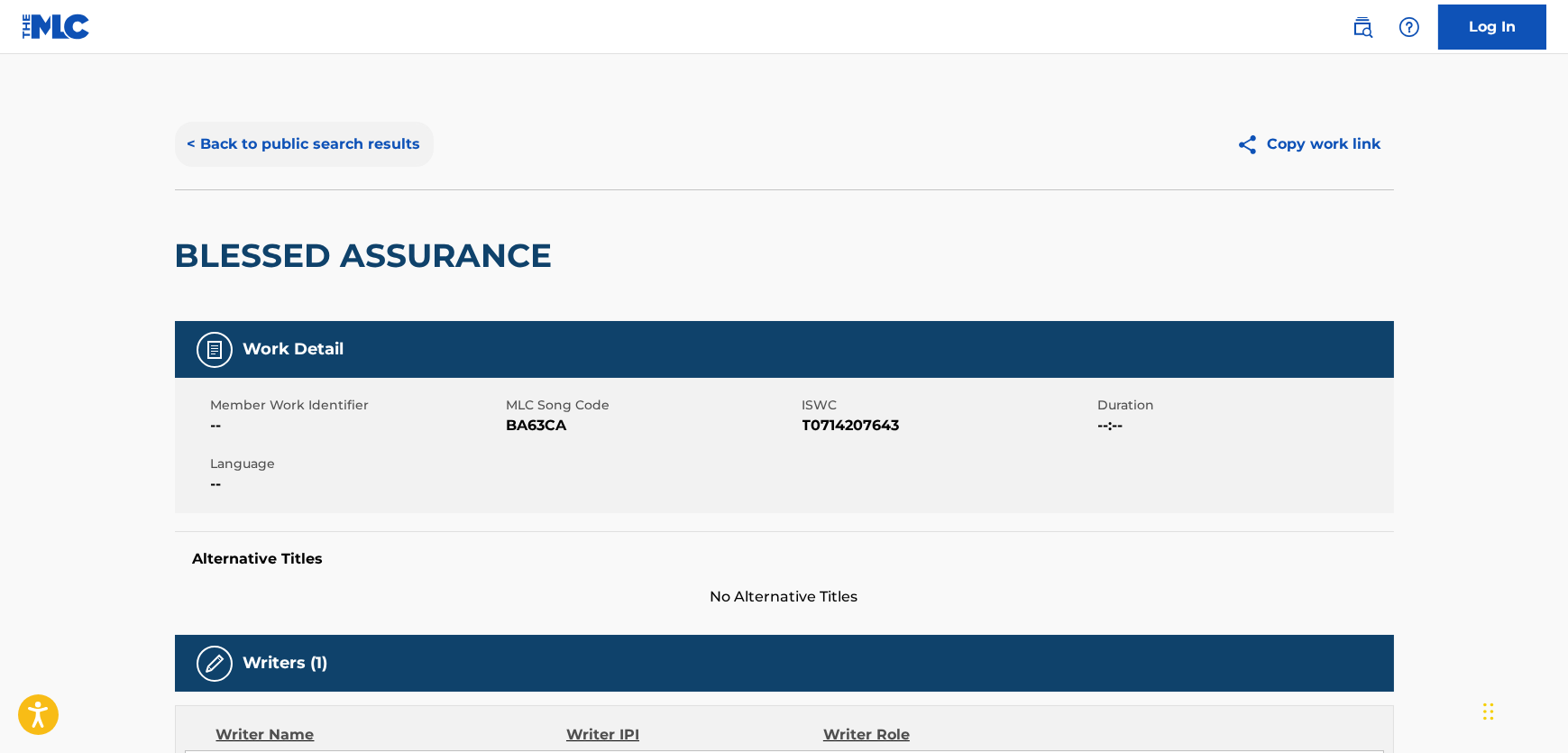
click at [365, 129] on button "< Back to public search results" at bounding box center [304, 144] width 259 height 45
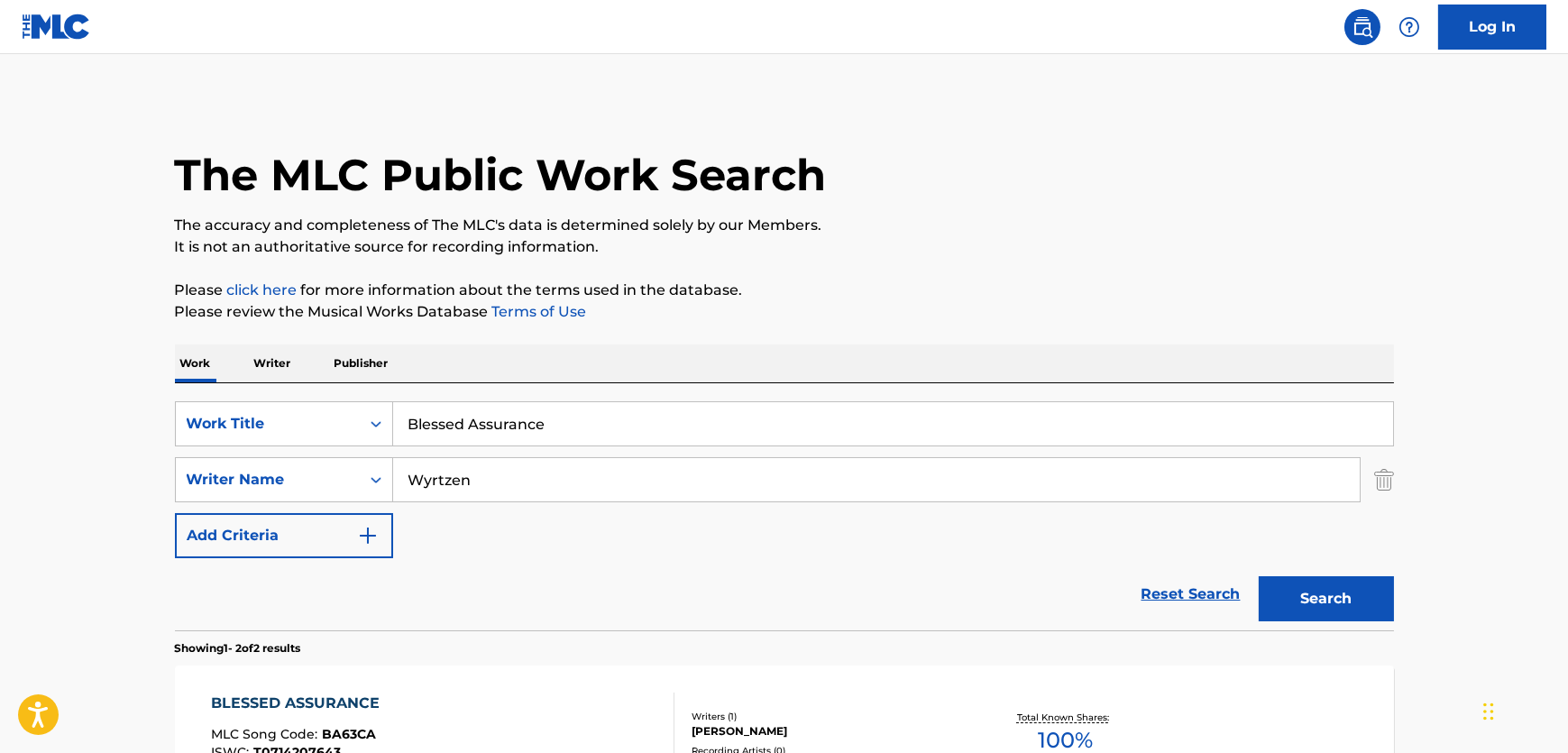
scroll to position [246, 0]
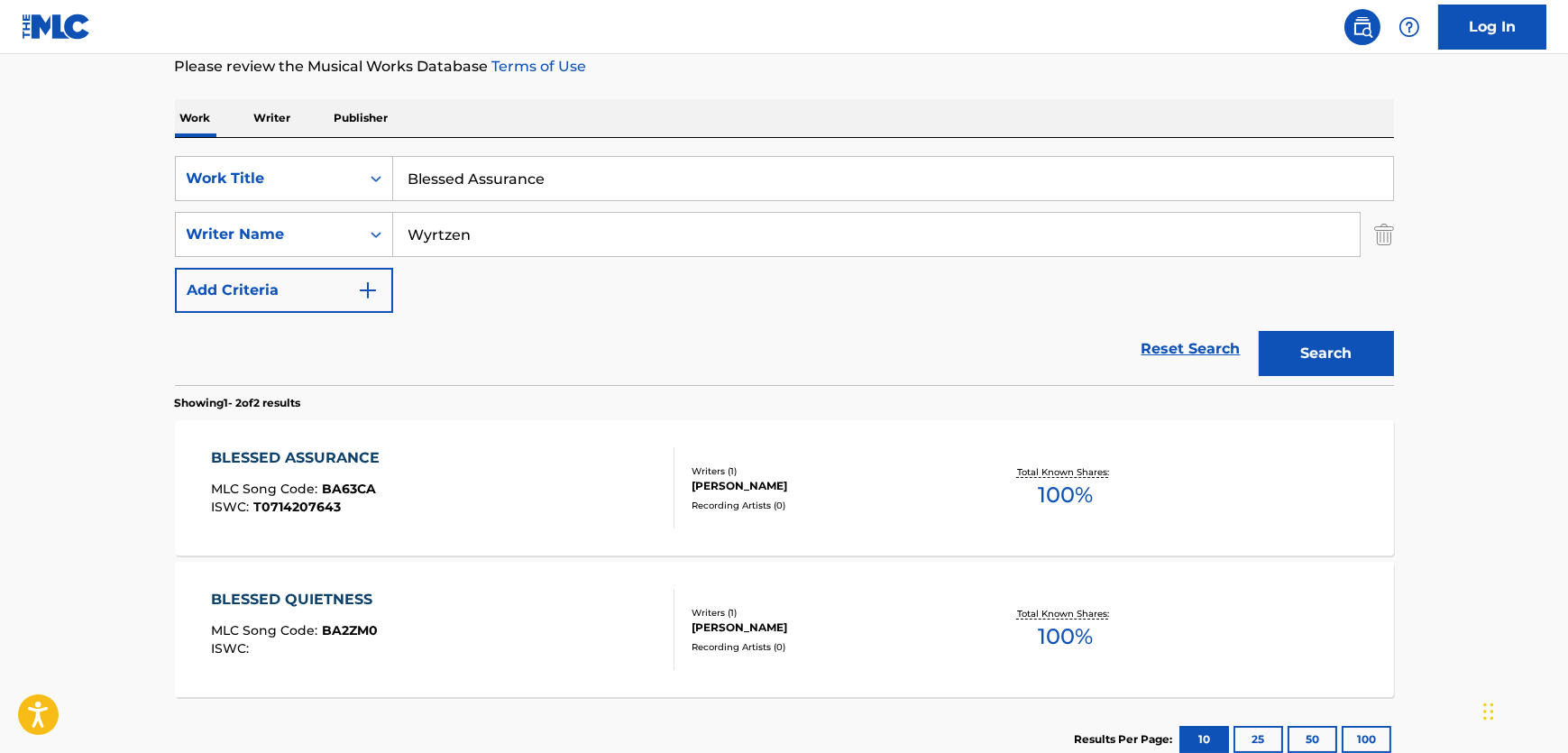
drag, startPoint x: 563, startPoint y: 189, endPoint x: 1, endPoint y: 163, distance: 562.6
click at [216, 163] on div "SearchWithCriteria738198b0-22ec-413c-a1de-166c47674844 Work Title Blessed Assur…" at bounding box center [784, 178] width 1220 height 45
paste input "Friend in [DEMOGRAPHIC_DATA]"
type input "Friend in [DEMOGRAPHIC_DATA]"
drag, startPoint x: 502, startPoint y: 244, endPoint x: 281, endPoint y: 237, distance: 221.1
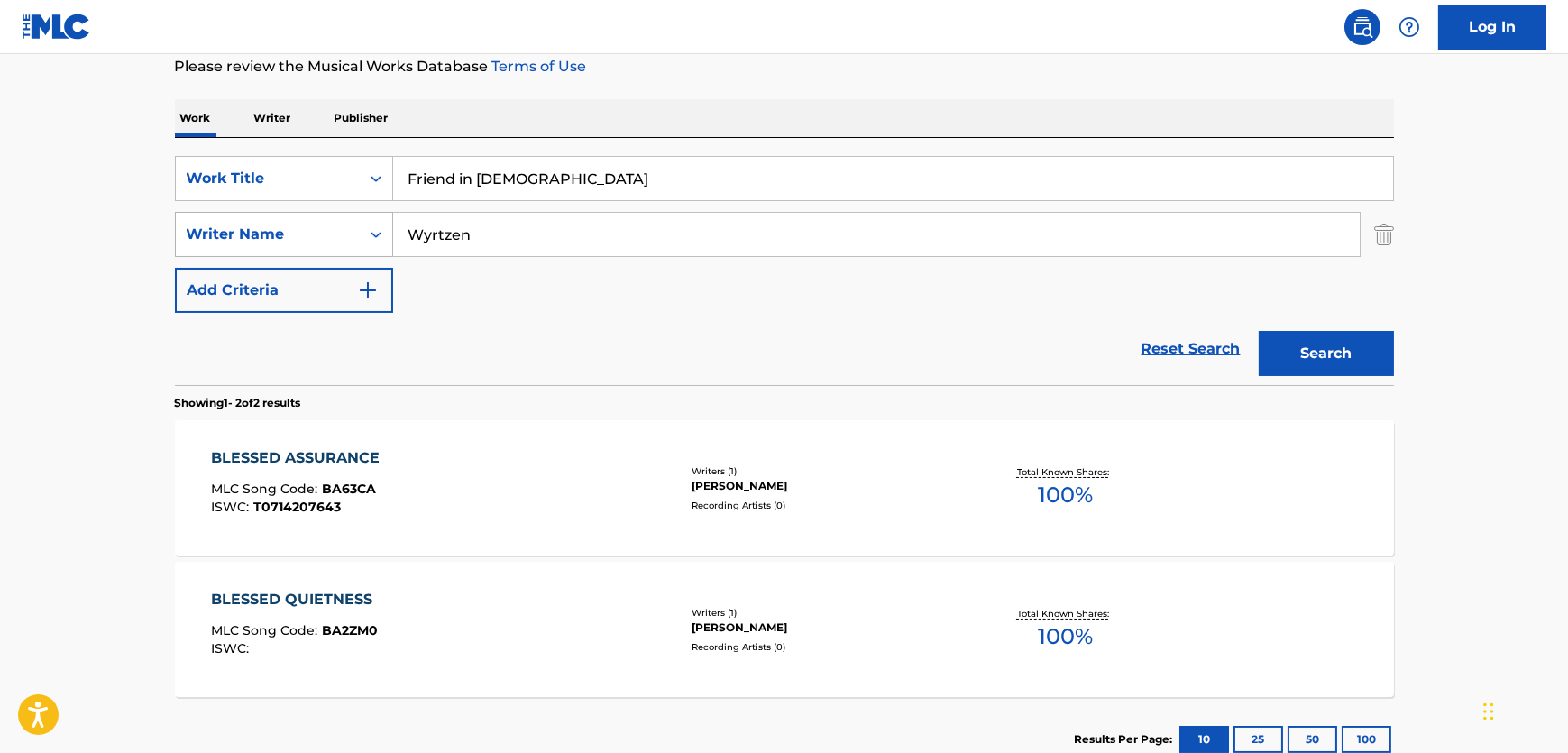
click at [280, 235] on div "SearchWithCriteria9f4b0496-8f3d-422b-821d-21947cb14979 Writer Name Wyrtzen" at bounding box center [784, 234] width 1220 height 45
paste input "[PERSON_NAME]"
type input "[PERSON_NAME]"
click at [1271, 331] on button "Search" at bounding box center [1327, 353] width 135 height 45
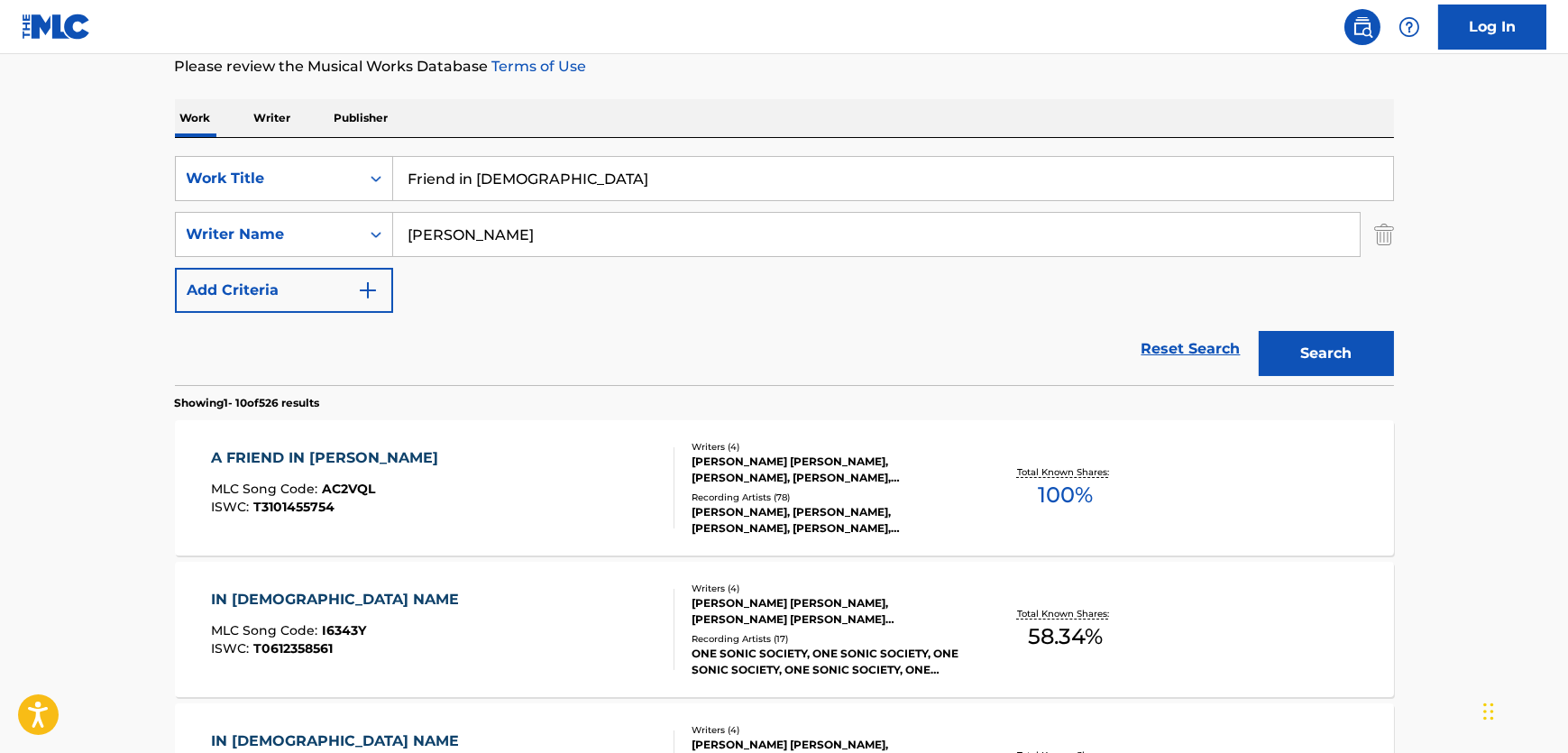
click at [542, 504] on div "A FRIEND IN [PERSON_NAME] MLC Song Code : AC2VQL ISWC : T3101455754" at bounding box center [443, 488] width 464 height 81
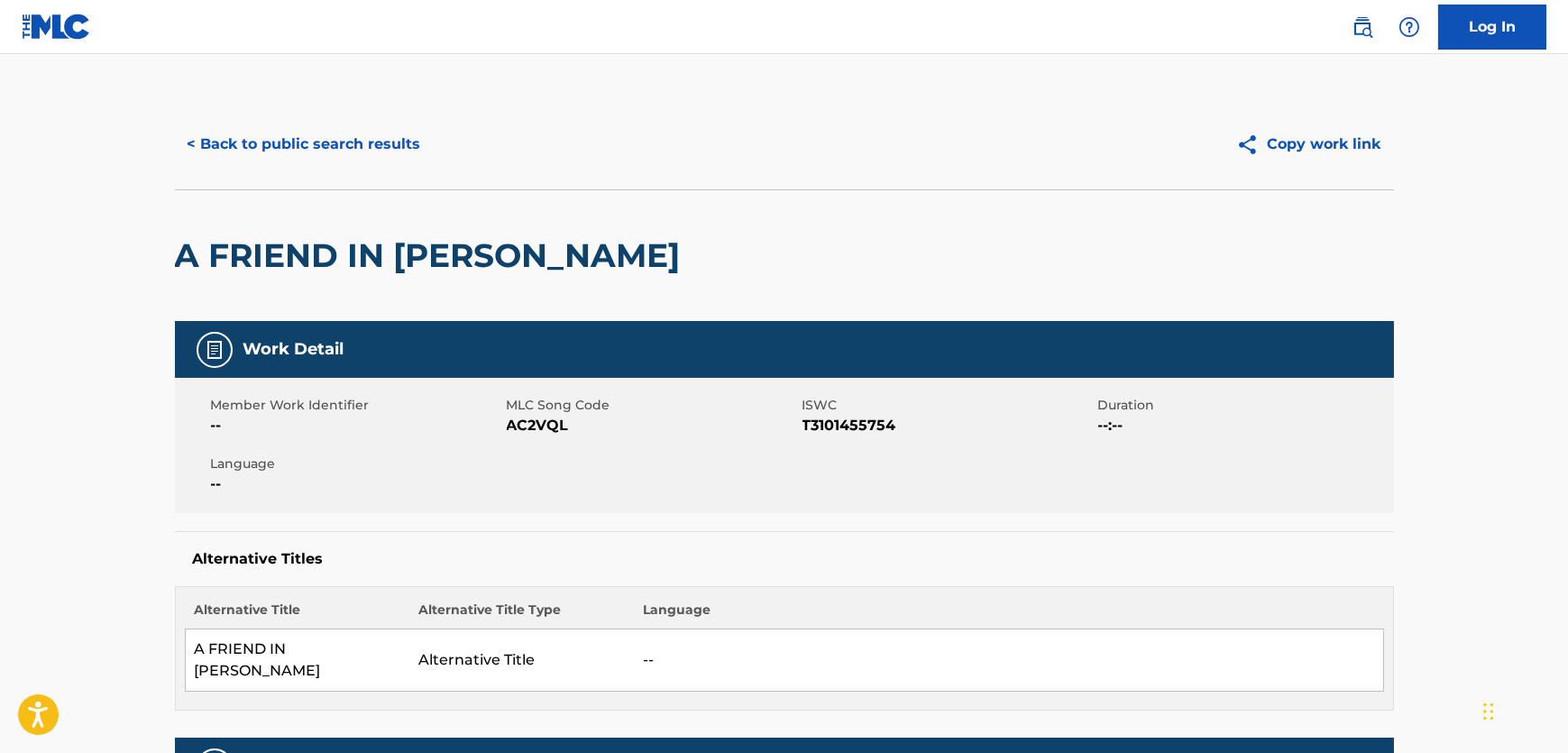
click at [541, 419] on span "AC2VQL" at bounding box center [652, 425] width 291 height 21
copy span "AC2VQL"
click at [849, 417] on span "T3101455754" at bounding box center [948, 425] width 291 height 21
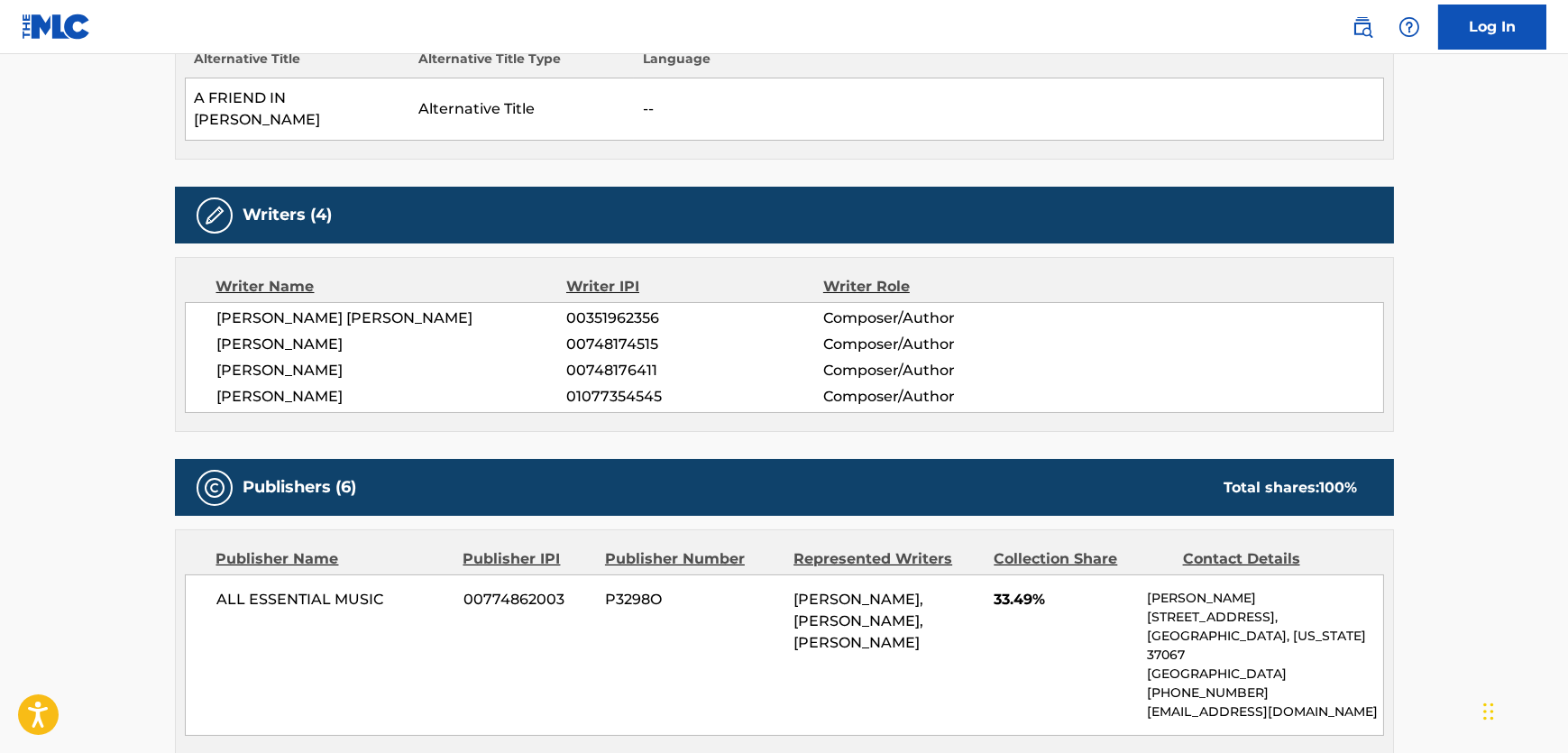
scroll to position [656, 0]
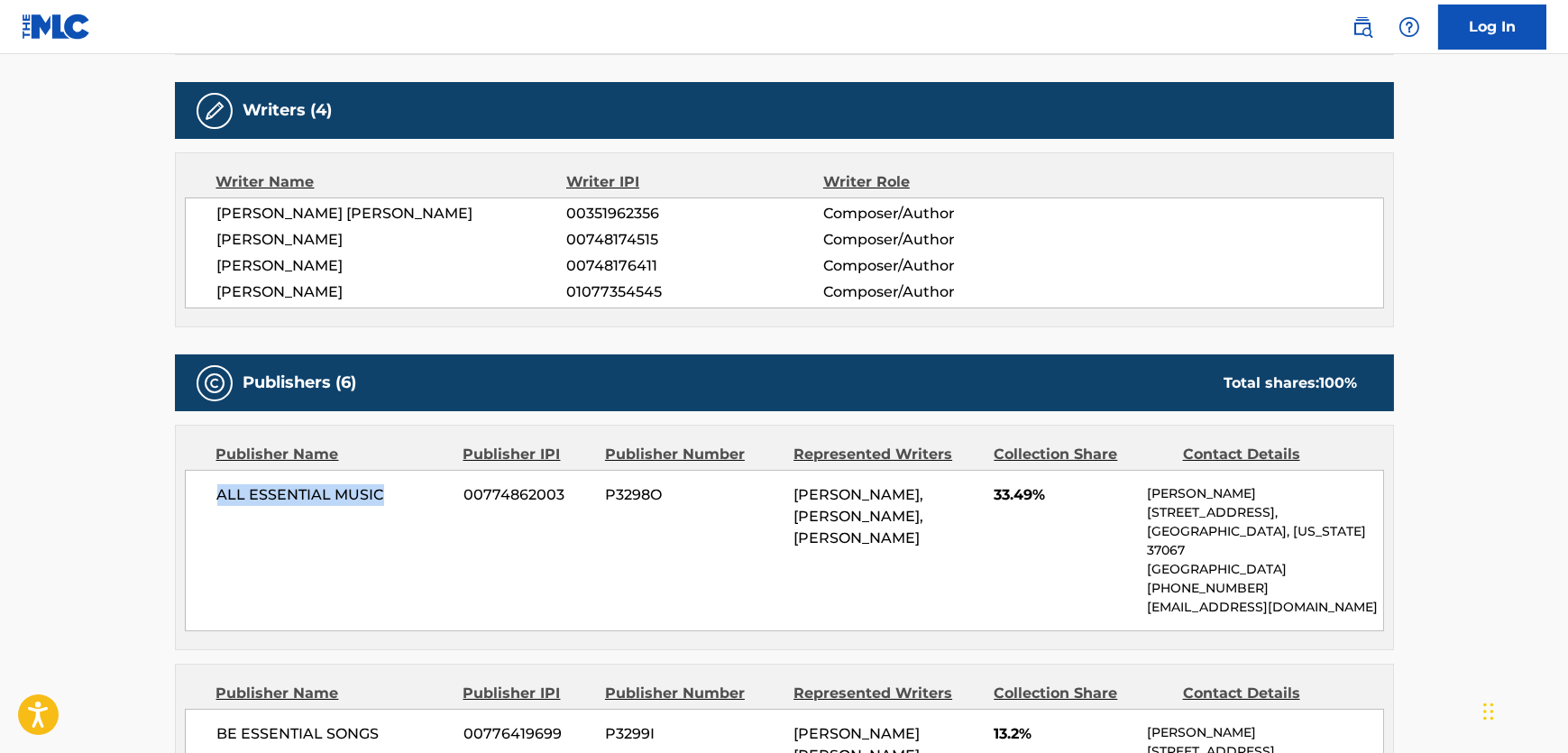
drag, startPoint x: 403, startPoint y: 484, endPoint x: 2, endPoint y: 559, distance: 408.0
click at [217, 481] on div "ALL ESSENTIAL MUSIC 00774862003 P3298O [PERSON_NAME], [PERSON_NAME], [PERSON_NA…" at bounding box center [784, 551] width 1199 height 162
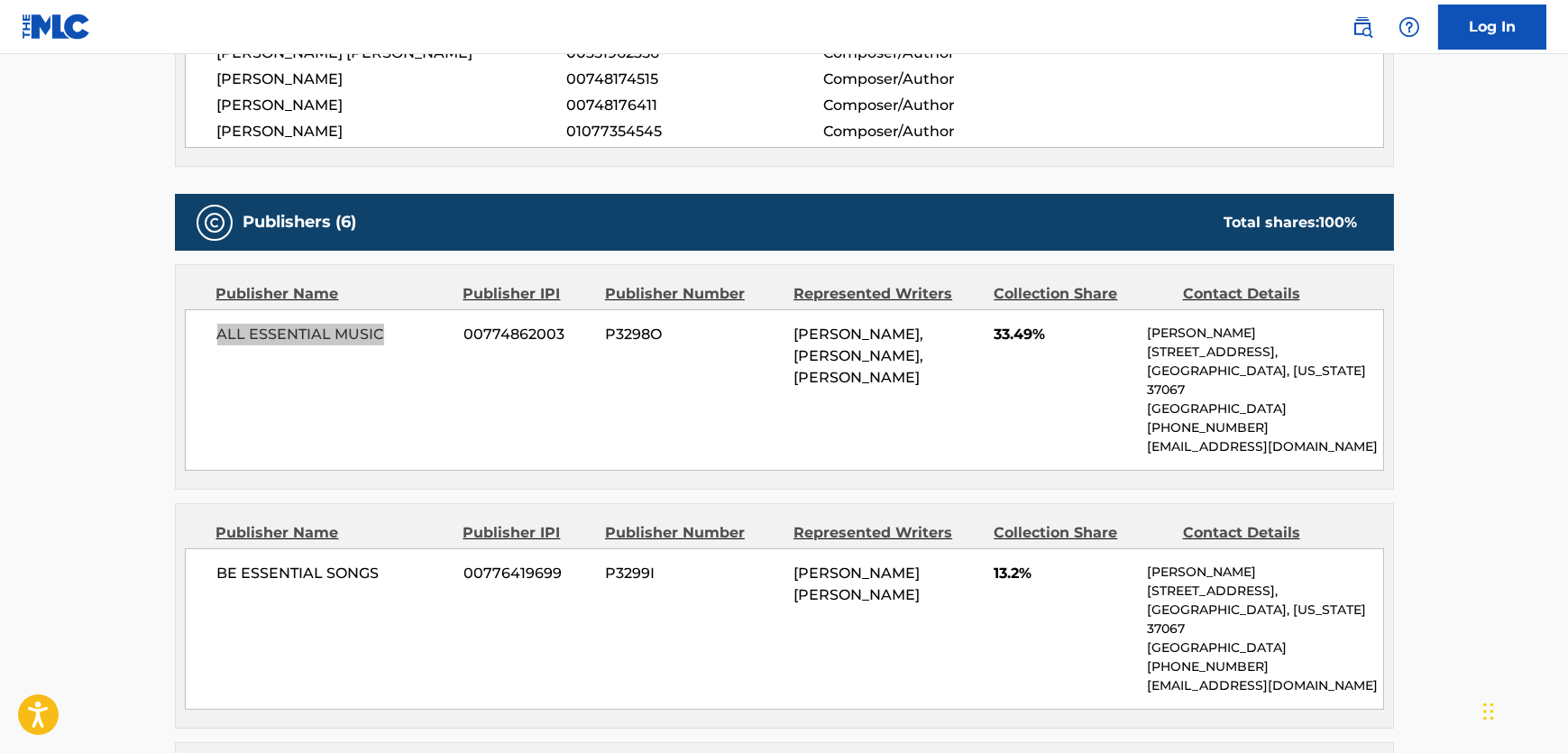
scroll to position [1065, 0]
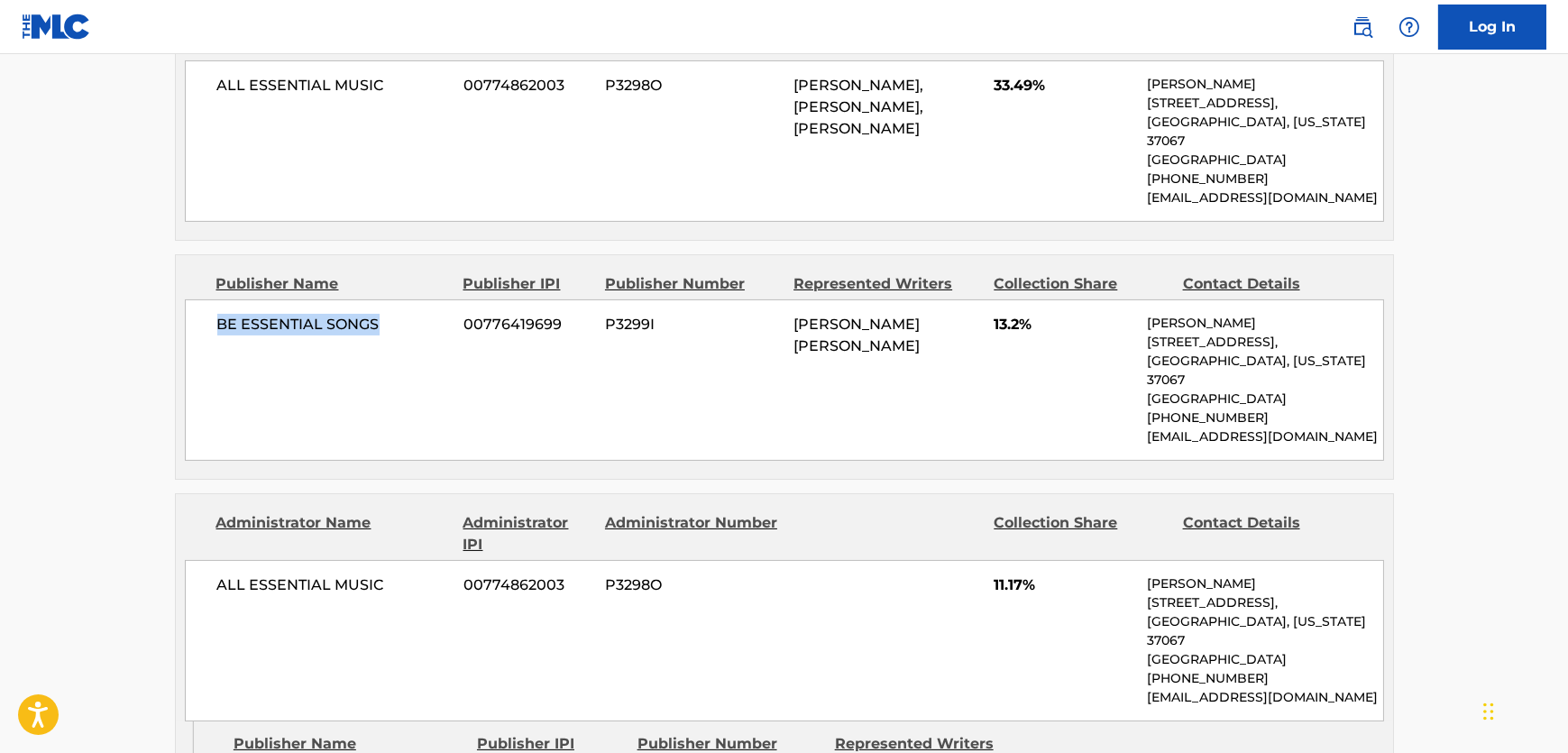
drag, startPoint x: 399, startPoint y: 324, endPoint x: 184, endPoint y: 332, distance: 215.1
click at [185, 332] on div "BE ESSENTIAL SONGS 00776419699 P3299I [PERSON_NAME] [PERSON_NAME] 13.2% [PERSON…" at bounding box center [784, 380] width 1199 height 162
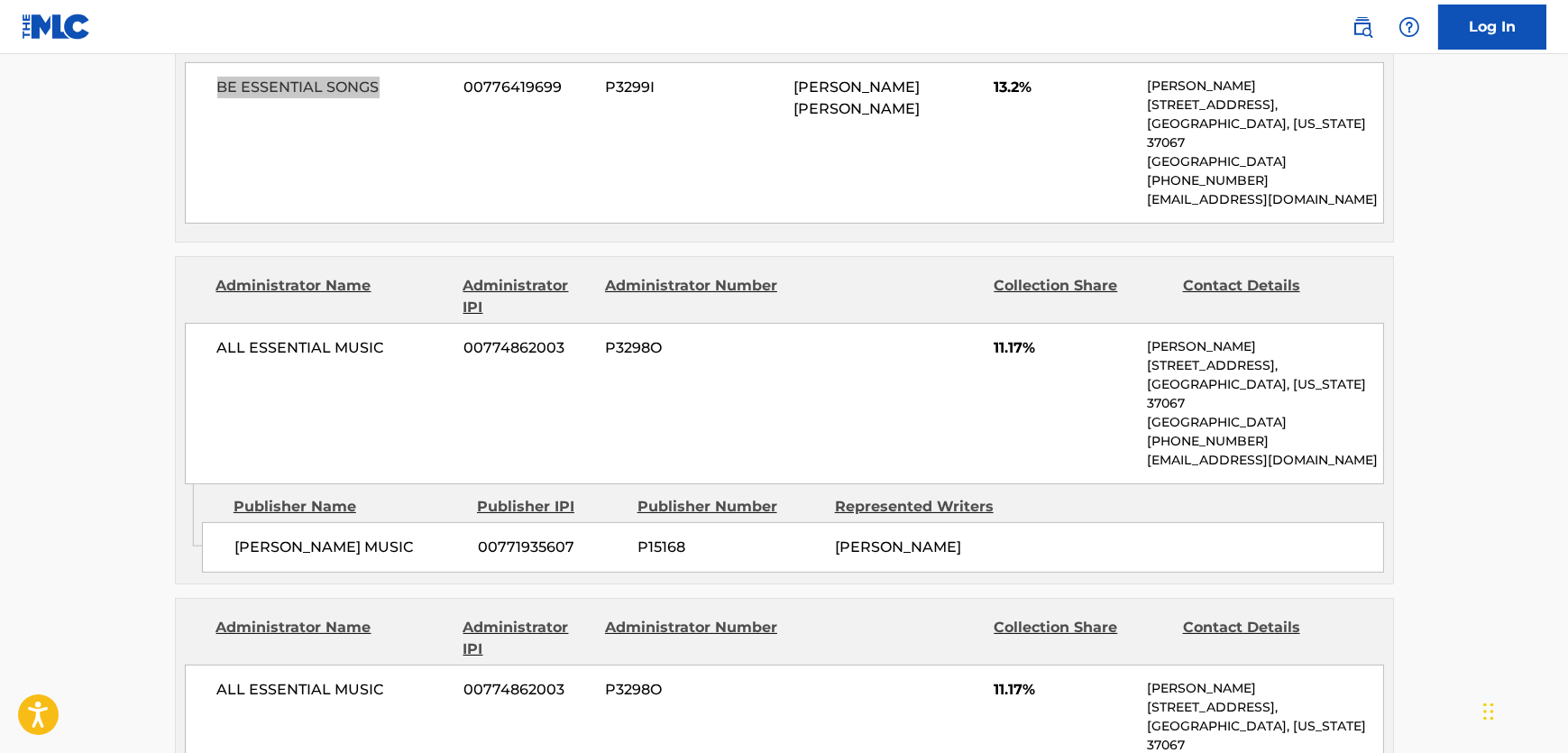
scroll to position [1393, 0]
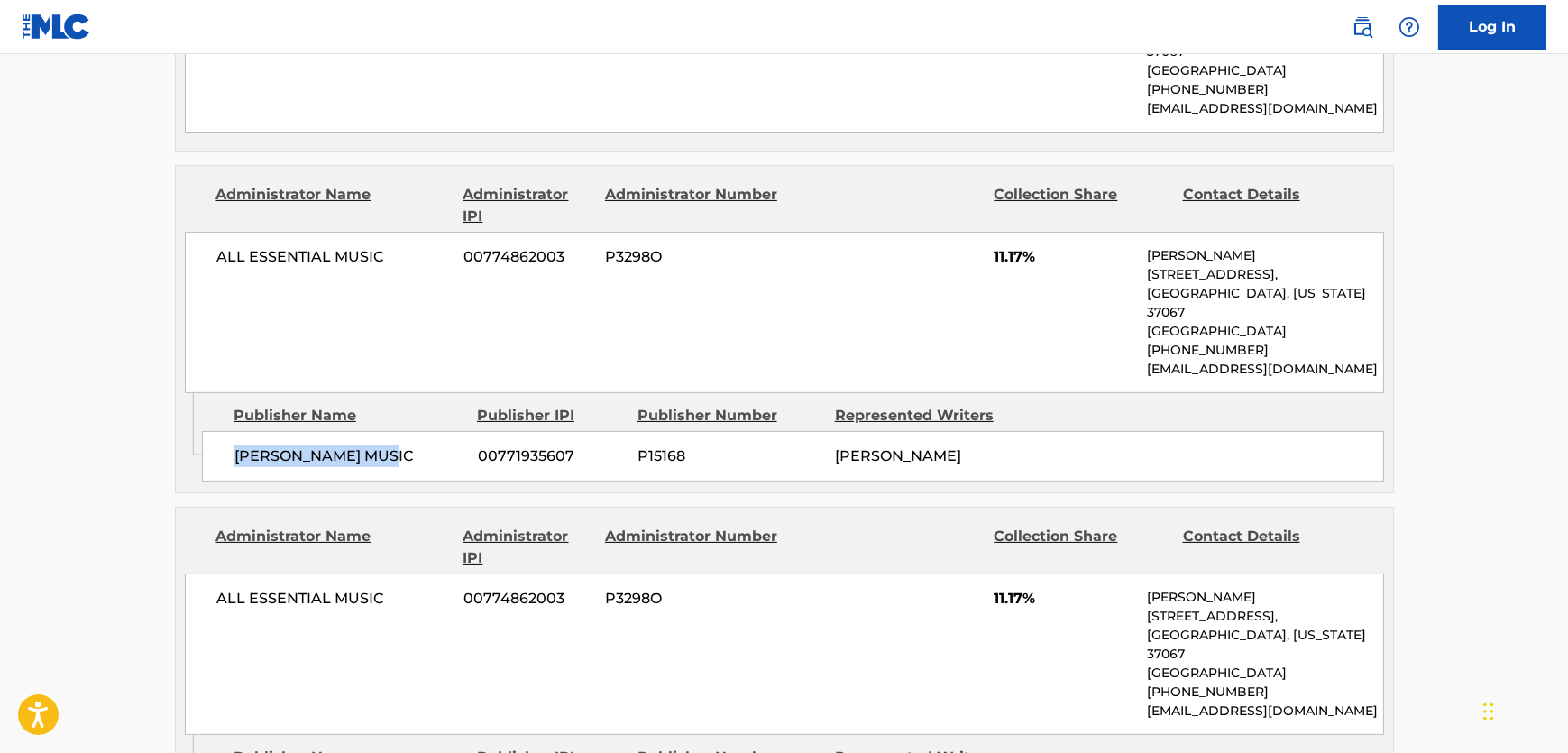
drag, startPoint x: 244, startPoint y: 449, endPoint x: 6, endPoint y: 479, distance: 239.9
click at [208, 450] on div "[PERSON_NAME] MUSIC 00771935607 P15168 [PERSON_NAME]" at bounding box center [794, 456] width 1183 height 51
drag, startPoint x: 298, startPoint y: 231, endPoint x: 193, endPoint y: 231, distance: 105.0
click at [193, 232] on div "ALL ESSENTIAL MUSIC 00774862003 P3298O 11.17% [PERSON_NAME] [STREET_ADDRESS][US…" at bounding box center [784, 312] width 1199 height 162
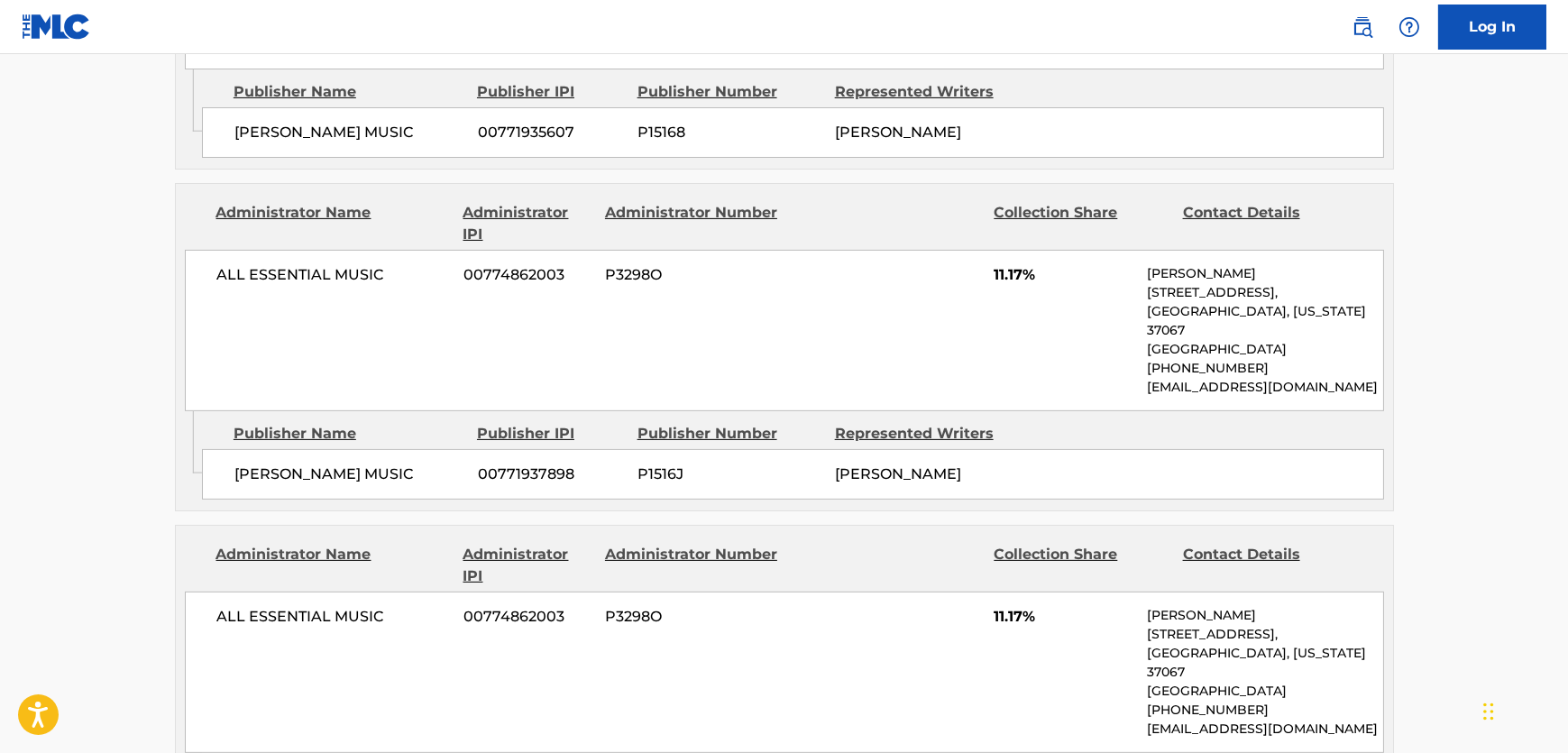
scroll to position [1721, 0]
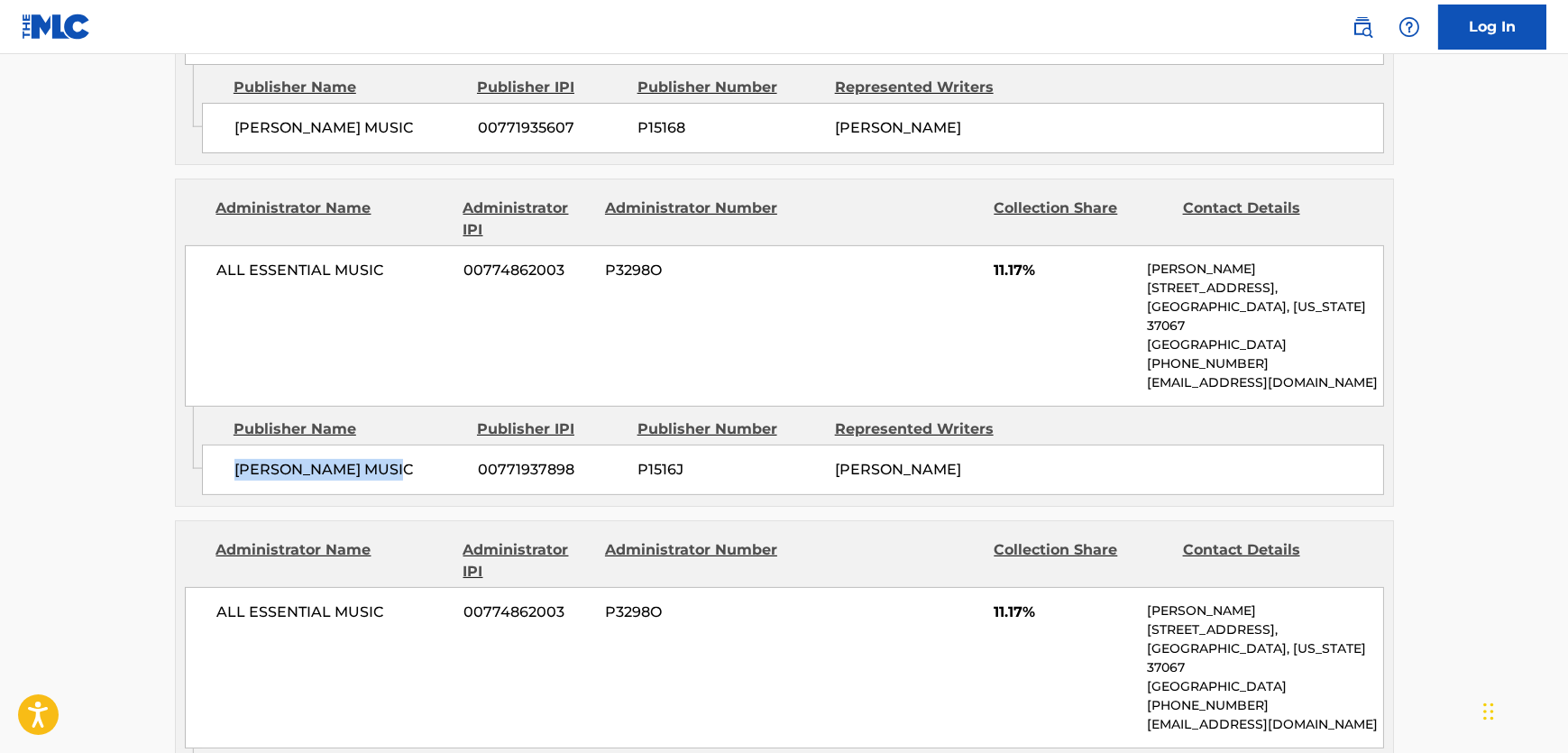
drag, startPoint x: 394, startPoint y: 456, endPoint x: 1, endPoint y: 490, distance: 394.5
click at [220, 463] on div "[PERSON_NAME] MUSIC 00771937898 P1516J [PERSON_NAME]" at bounding box center [794, 469] width 1183 height 51
drag, startPoint x: 405, startPoint y: 261, endPoint x: 216, endPoint y: 261, distance: 189.0
click at [216, 261] on div "ALL ESSENTIAL MUSIC 00774862003 P3298O 11.17% [PERSON_NAME] [STREET_ADDRESS][US…" at bounding box center [784, 326] width 1199 height 162
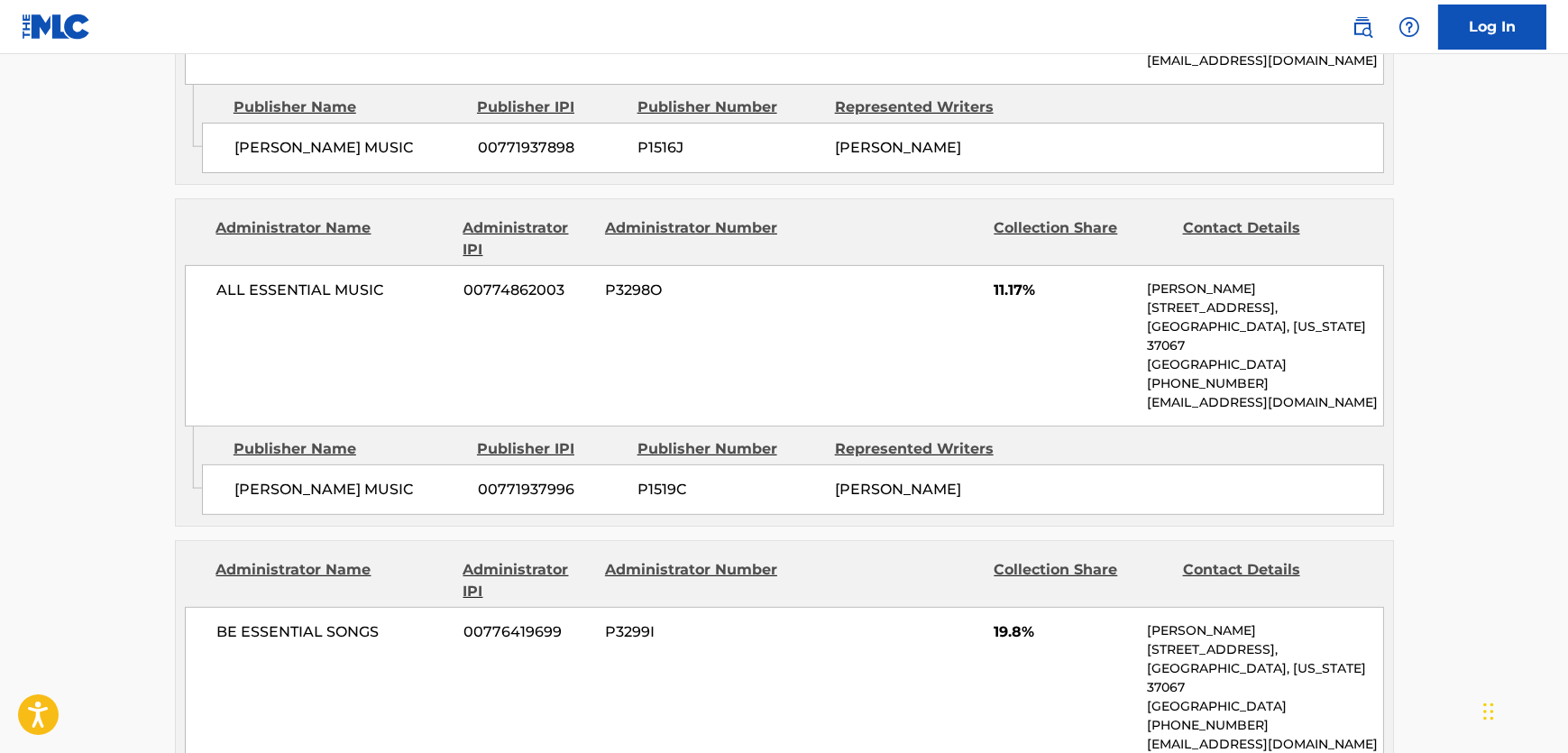
scroll to position [2049, 0]
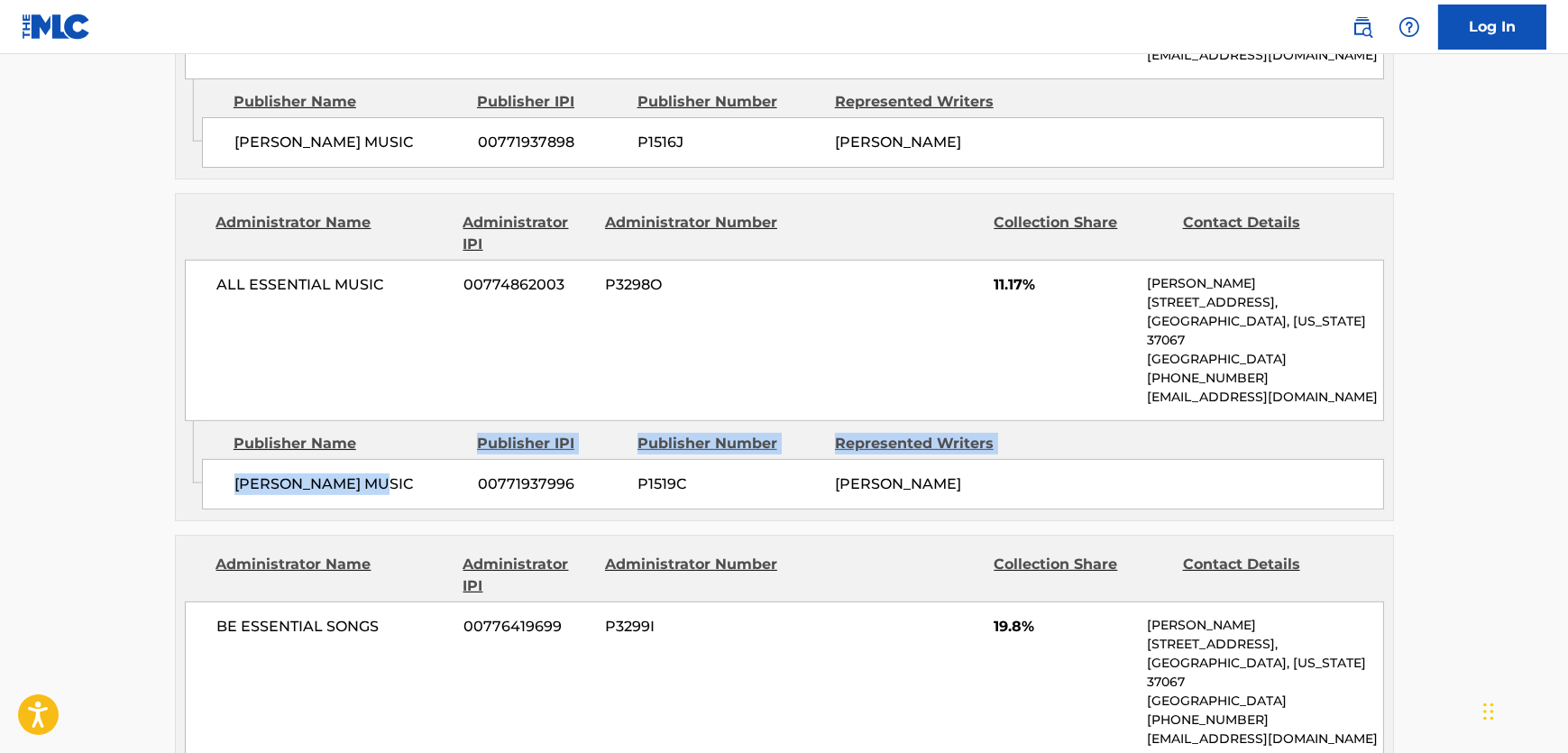
drag, startPoint x: 418, startPoint y: 425, endPoint x: 405, endPoint y: 441, distance: 20.6
click at [405, 441] on div "Publisher Name Publisher IPI Publisher Number Represented Writers [PERSON_NAME]…" at bounding box center [797, 467] width 1191 height 91
click at [411, 473] on span "[PERSON_NAME] MUSIC" at bounding box center [349, 483] width 230 height 21
drag, startPoint x: 412, startPoint y: 454, endPoint x: 0, endPoint y: 483, distance: 413.0
click at [225, 459] on div "[PERSON_NAME] MUSIC 00771937996 P1519C [PERSON_NAME]" at bounding box center [794, 484] width 1183 height 51
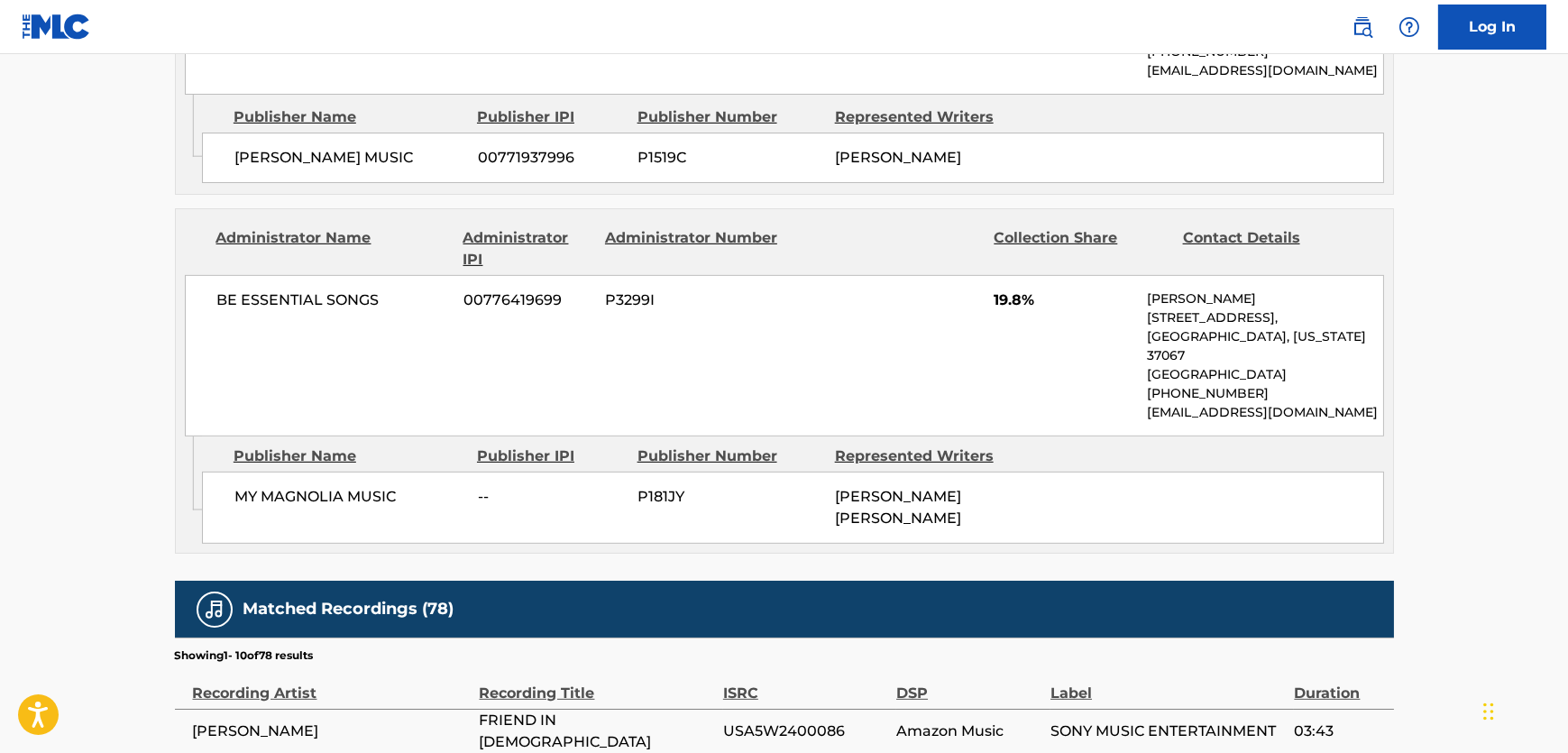
scroll to position [2377, 0]
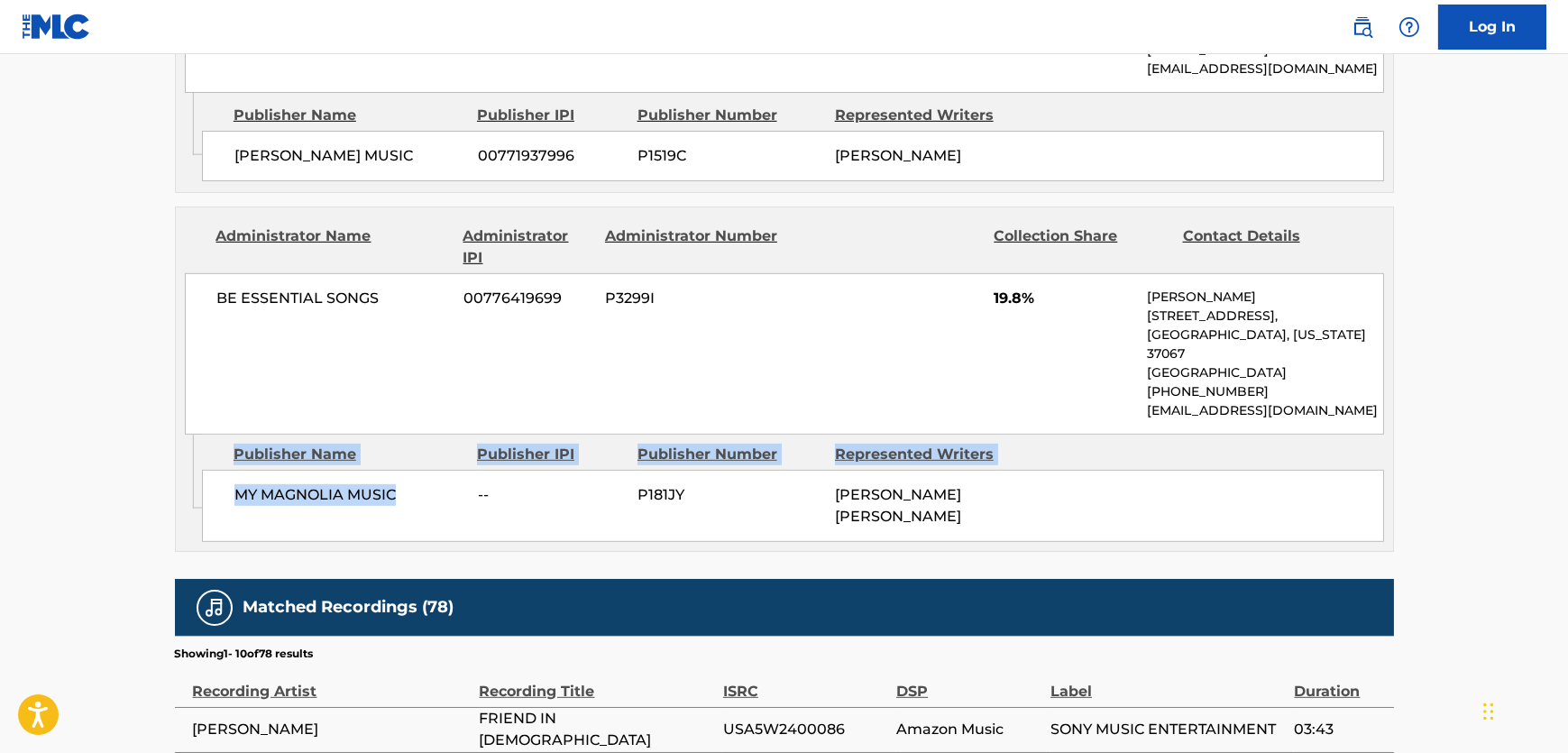
drag, startPoint x: 421, startPoint y: 474, endPoint x: 194, endPoint y: 492, distance: 227.7
click at [194, 492] on div "Admin Original Publisher Connecting Line Publisher Name Publisher IPI Publisher…" at bounding box center [784, 492] width 1218 height 116
click at [283, 484] on span "MY MAGNOLIA MUSIC" at bounding box center [349, 494] width 230 height 21
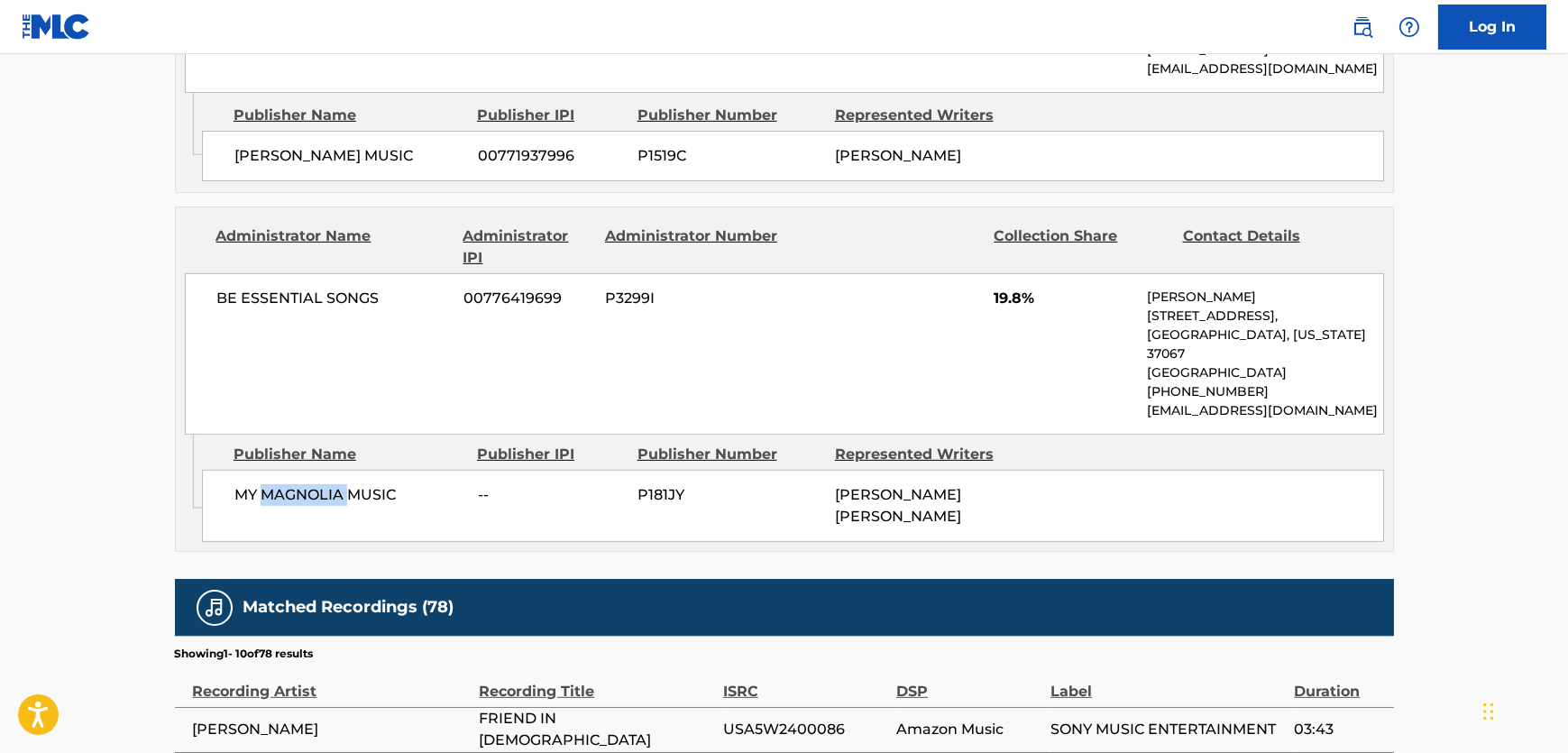
click at [282, 484] on span "MY MAGNOLIA MUSIC" at bounding box center [349, 494] width 230 height 21
drag, startPoint x: 271, startPoint y: 285, endPoint x: 6, endPoint y: 334, distance: 269.5
click at [207, 284] on div "BE ESSENTIAL SONGS 00776419699 P3299I 19.8% [PERSON_NAME] [STREET_ADDRESS][US_S…" at bounding box center [784, 354] width 1199 height 162
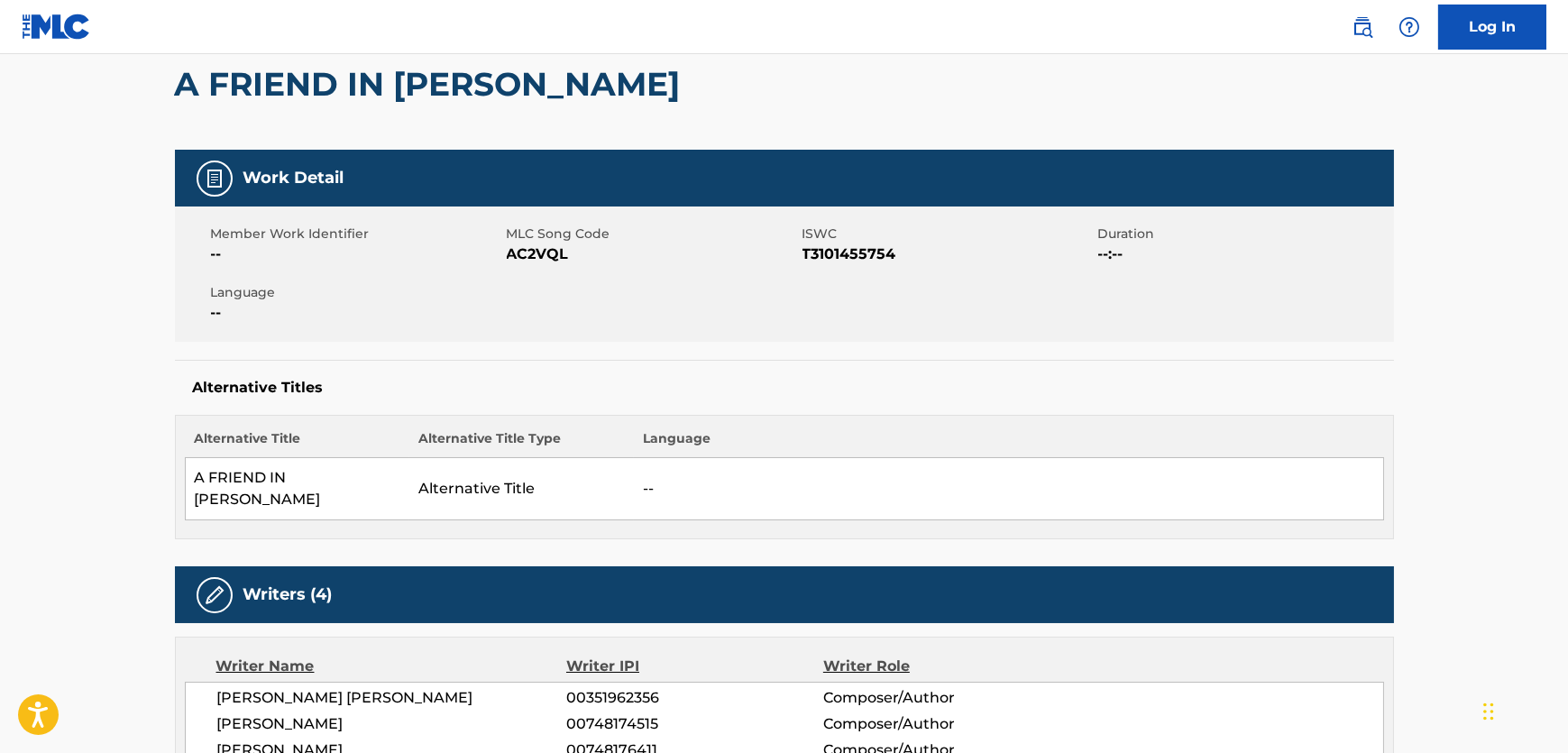
scroll to position [0, 0]
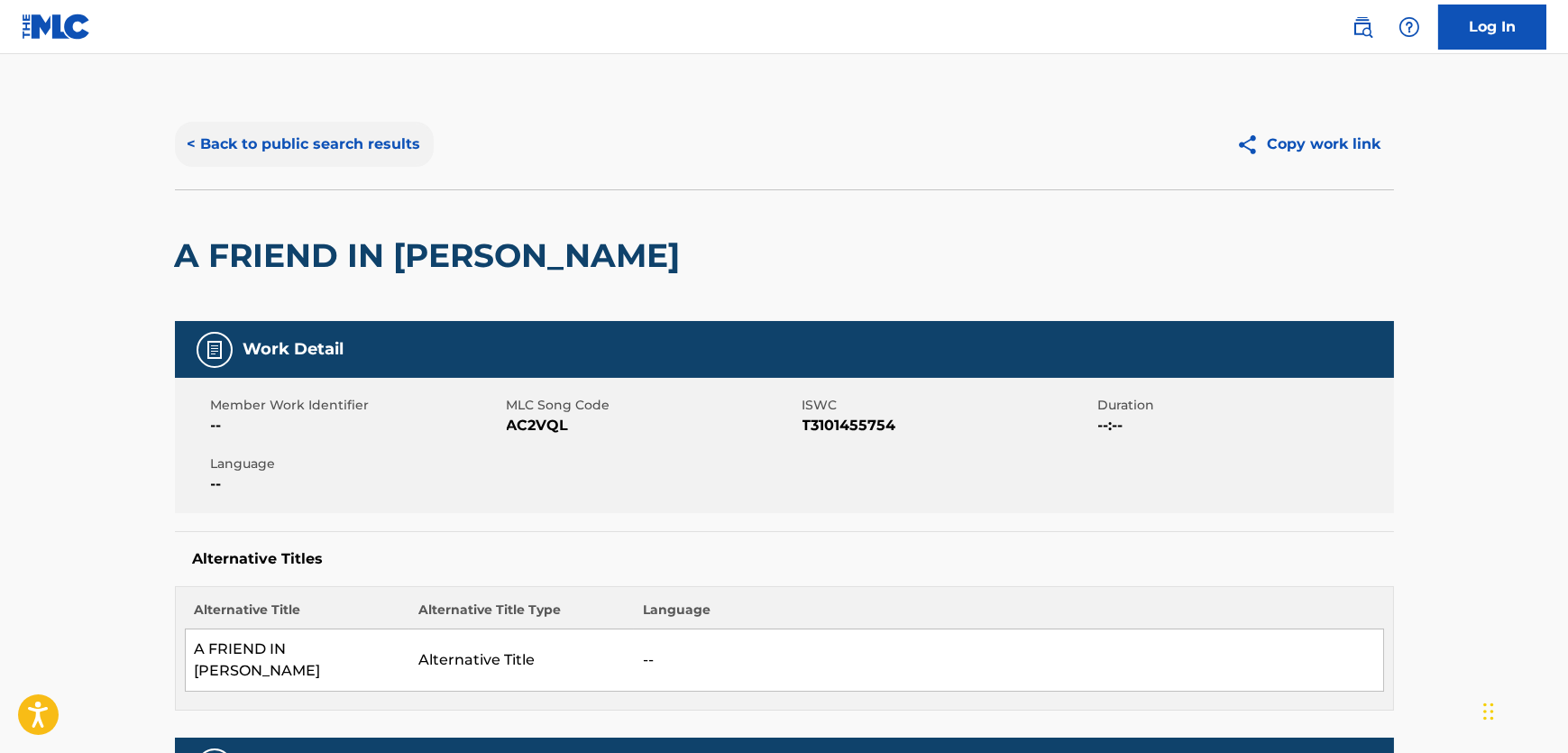
click at [333, 136] on button "< Back to public search results" at bounding box center [304, 144] width 259 height 45
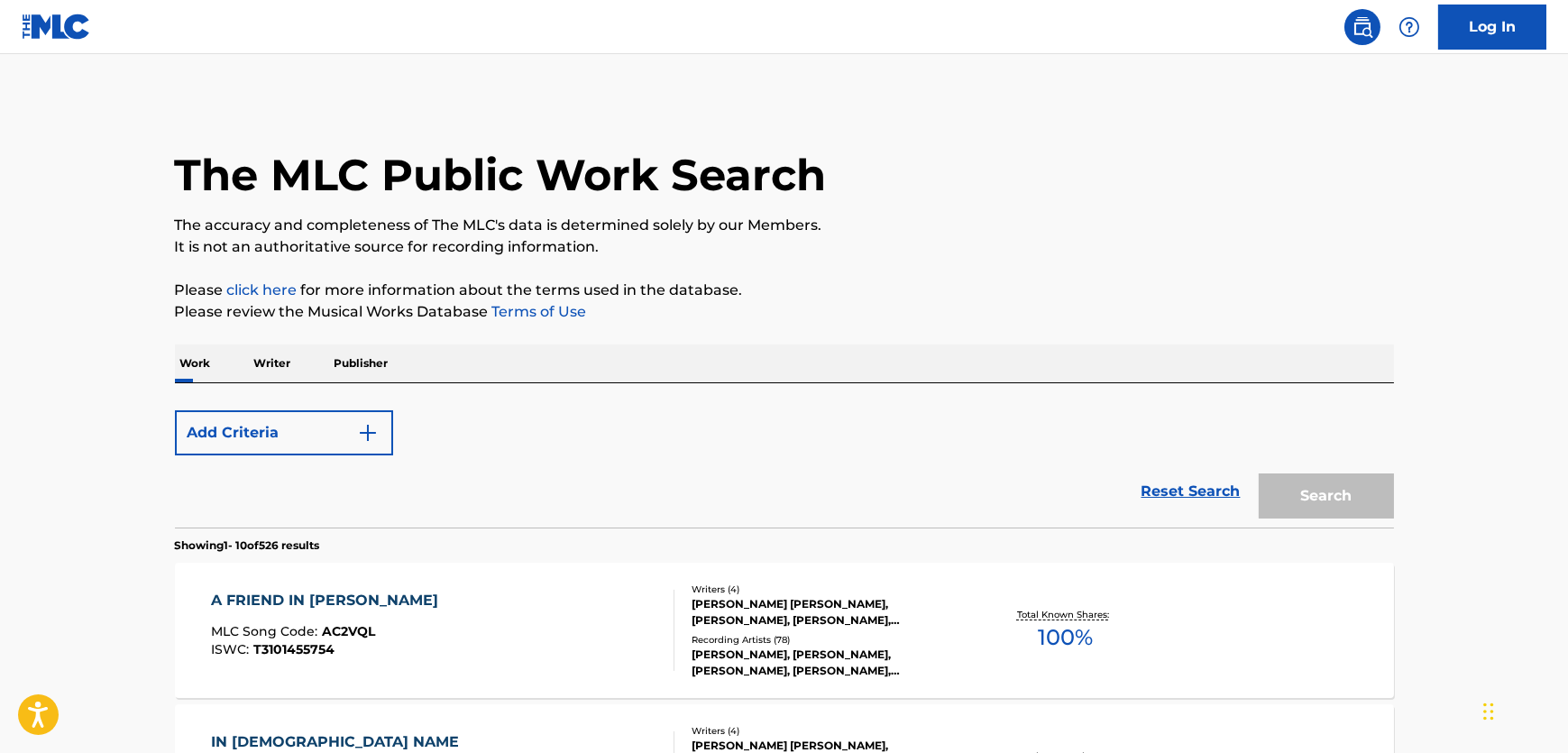
scroll to position [246, 0]
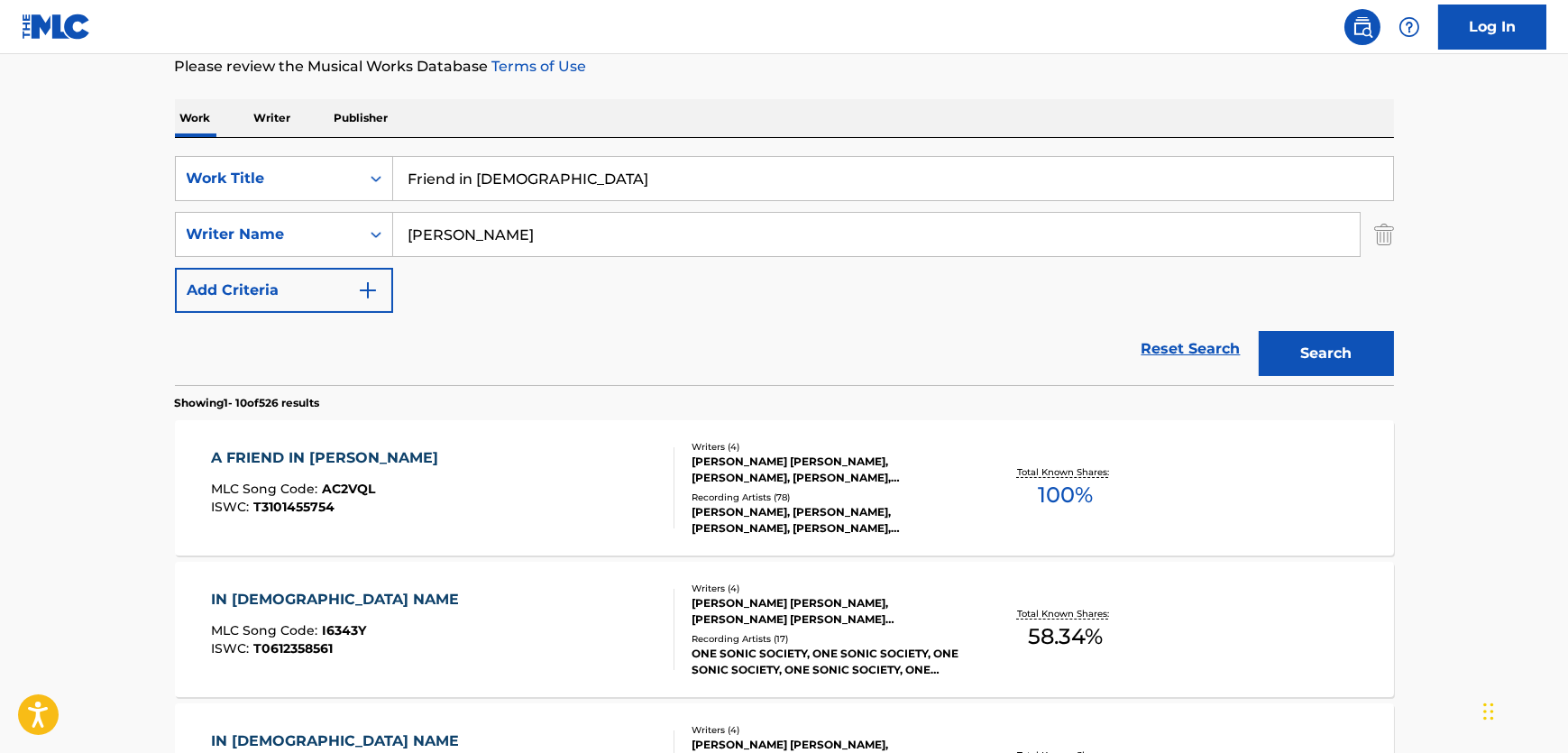
drag, startPoint x: 572, startPoint y: 189, endPoint x: 1, endPoint y: 224, distance: 572.1
paste input "Con Otra"
type input "Con Otra"
drag, startPoint x: 696, startPoint y: 242, endPoint x: 123, endPoint y: 202, distance: 574.4
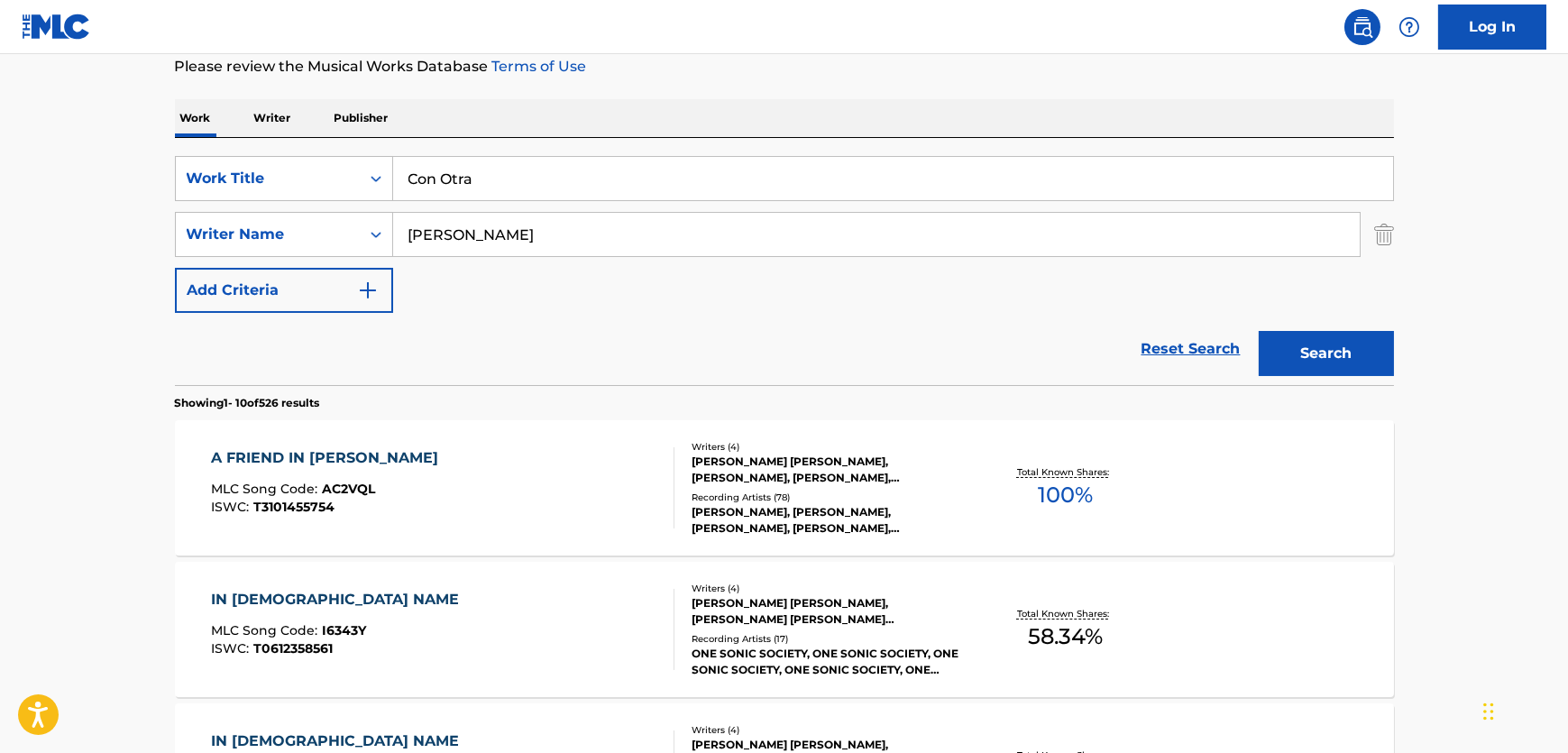
paste input "Cazzuchelli"
type input "Cazzuchelli"
drag, startPoint x: 1332, startPoint y: 377, endPoint x: 1326, endPoint y: 345, distance: 32.6
click at [1330, 368] on div "Search" at bounding box center [1322, 349] width 144 height 72
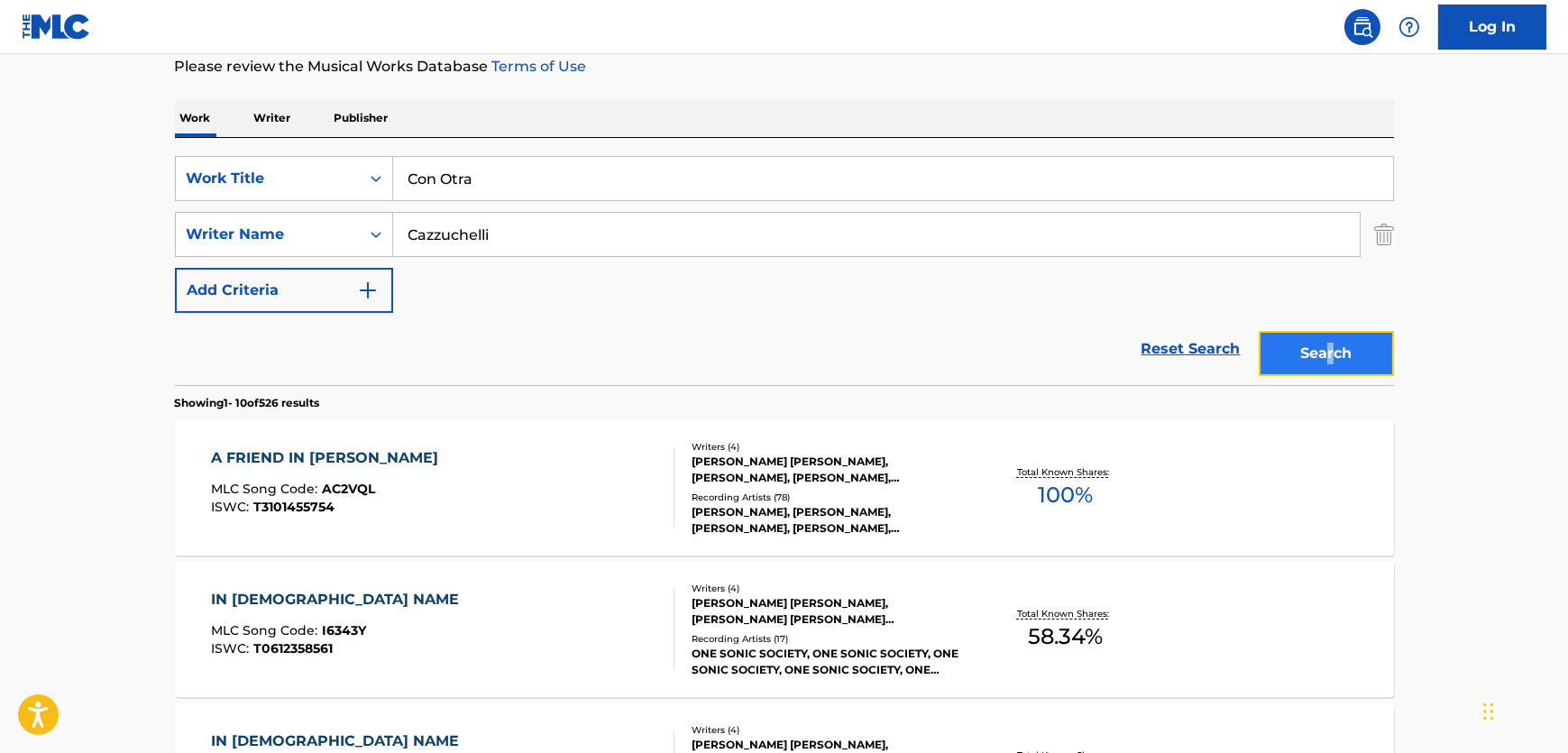
click at [1325, 335] on button "Search" at bounding box center [1327, 353] width 135 height 45
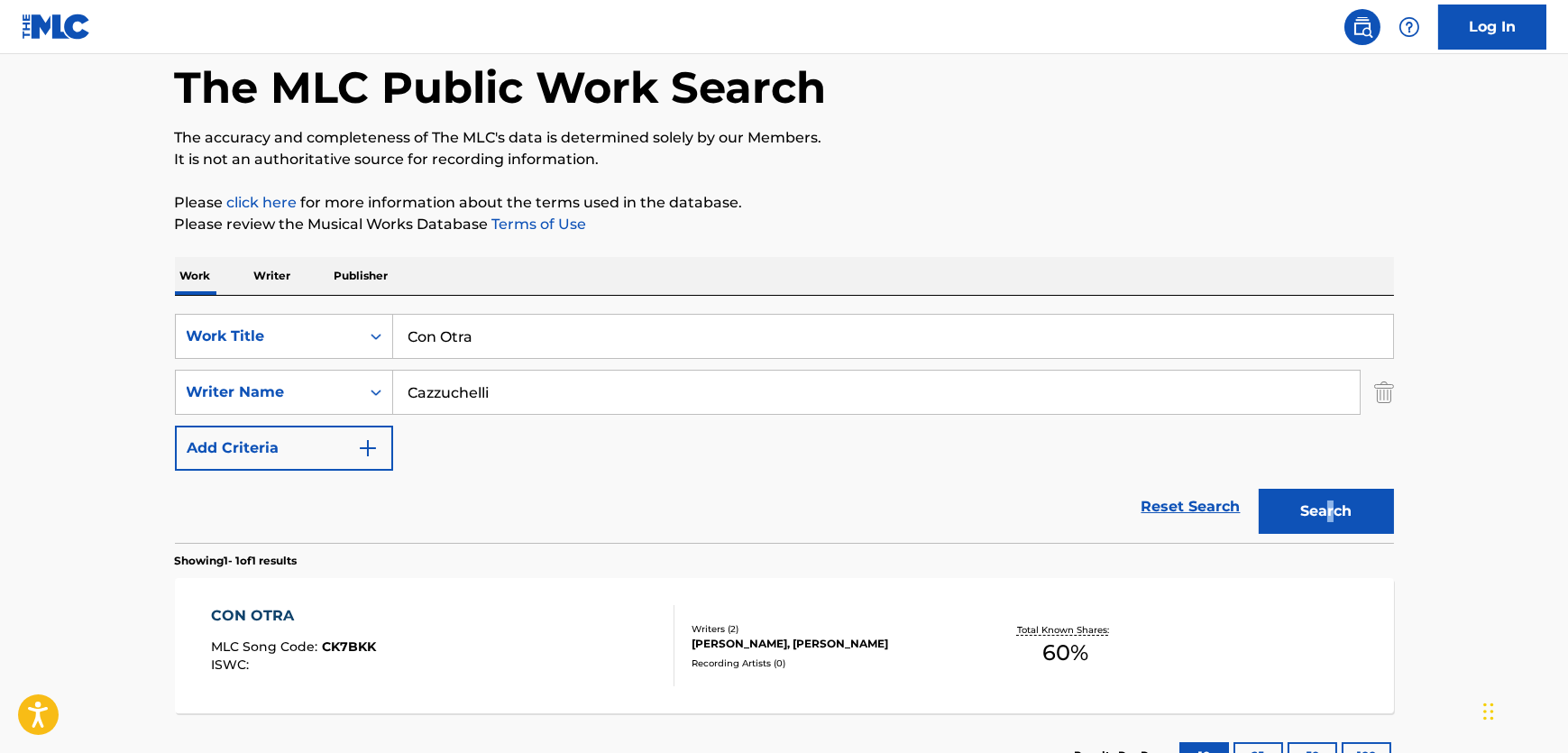
scroll to position [226, 0]
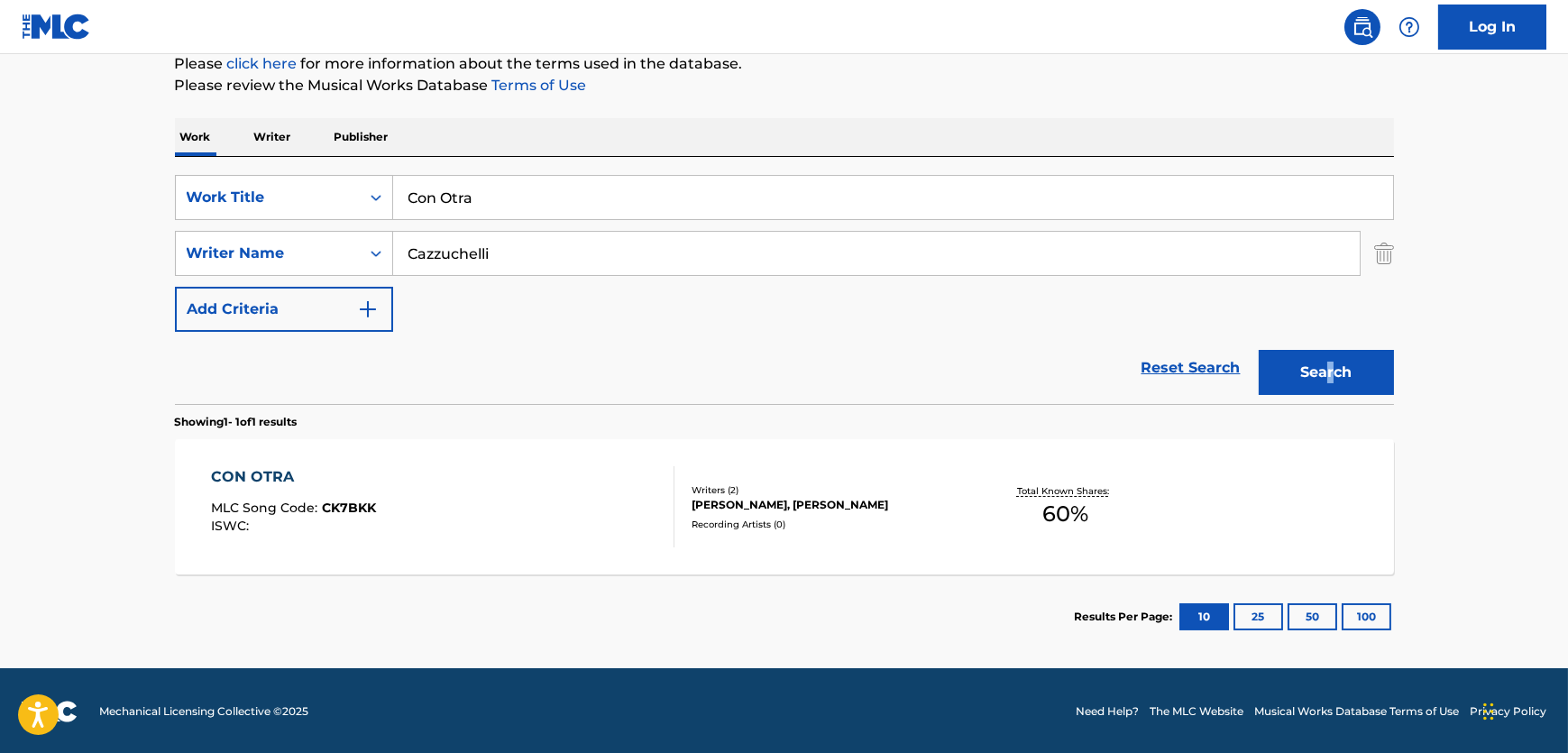
click at [541, 489] on div "CON OTRA MLC Song Code : CK7BKK ISWC :" at bounding box center [443, 507] width 464 height 81
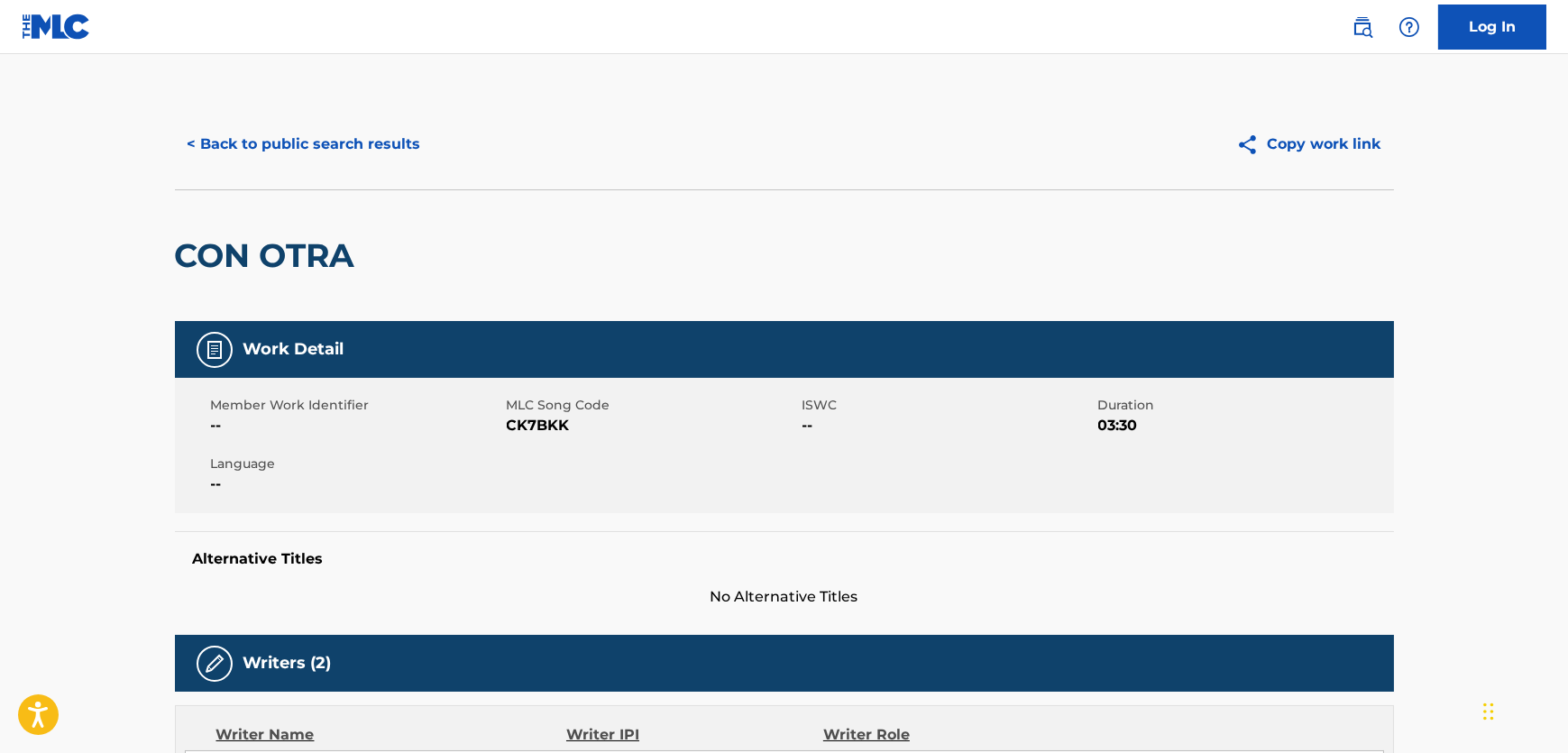
click at [541, 437] on div "Member Work Identifier -- MLC Song Code CK7BKK ISWC -- Duration 03:30 Language …" at bounding box center [784, 445] width 1220 height 135
click at [541, 433] on div "Member Work Identifier -- MLC Song Code CK7BKK ISWC -- Duration 03:30 Language …" at bounding box center [784, 445] width 1220 height 135
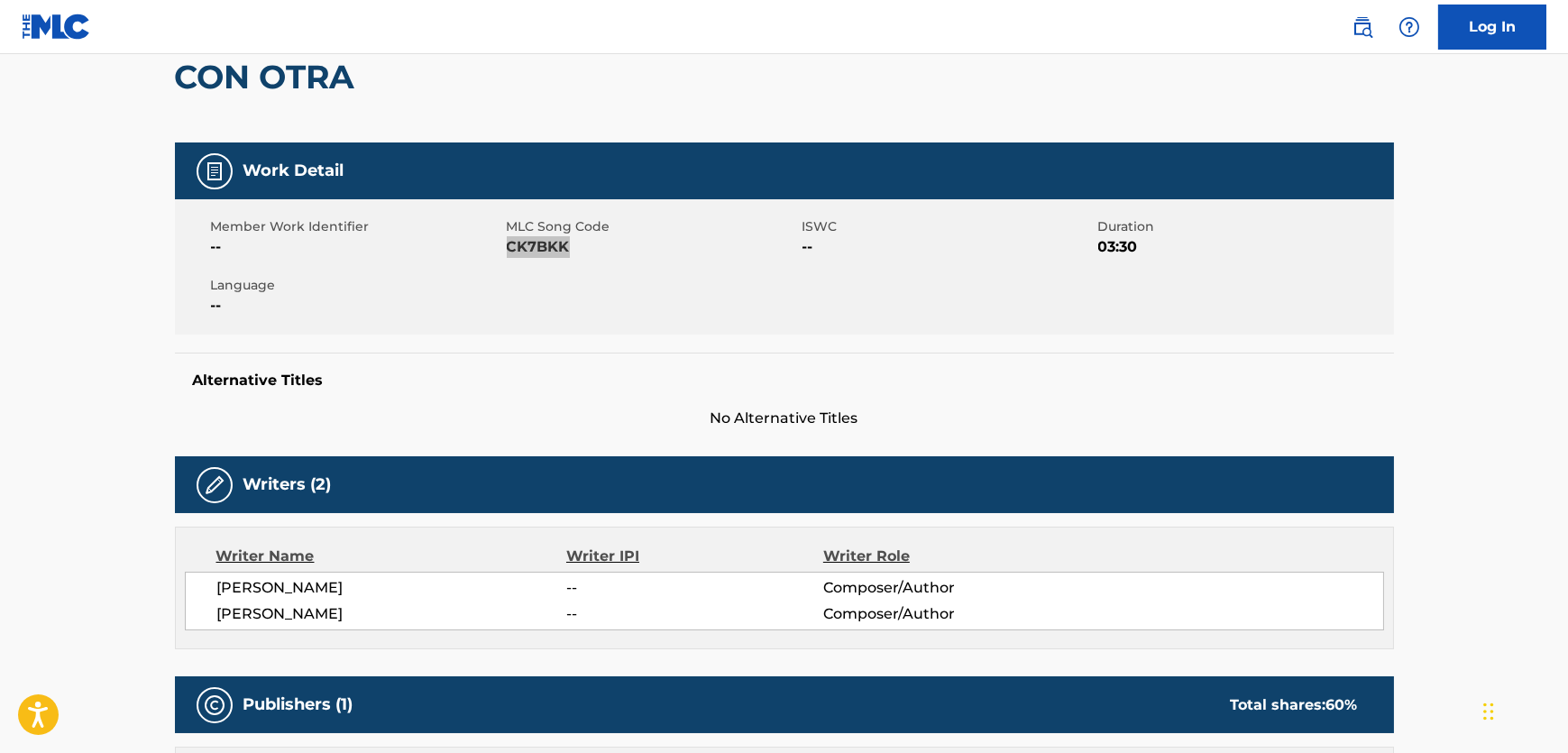
scroll to position [492, 0]
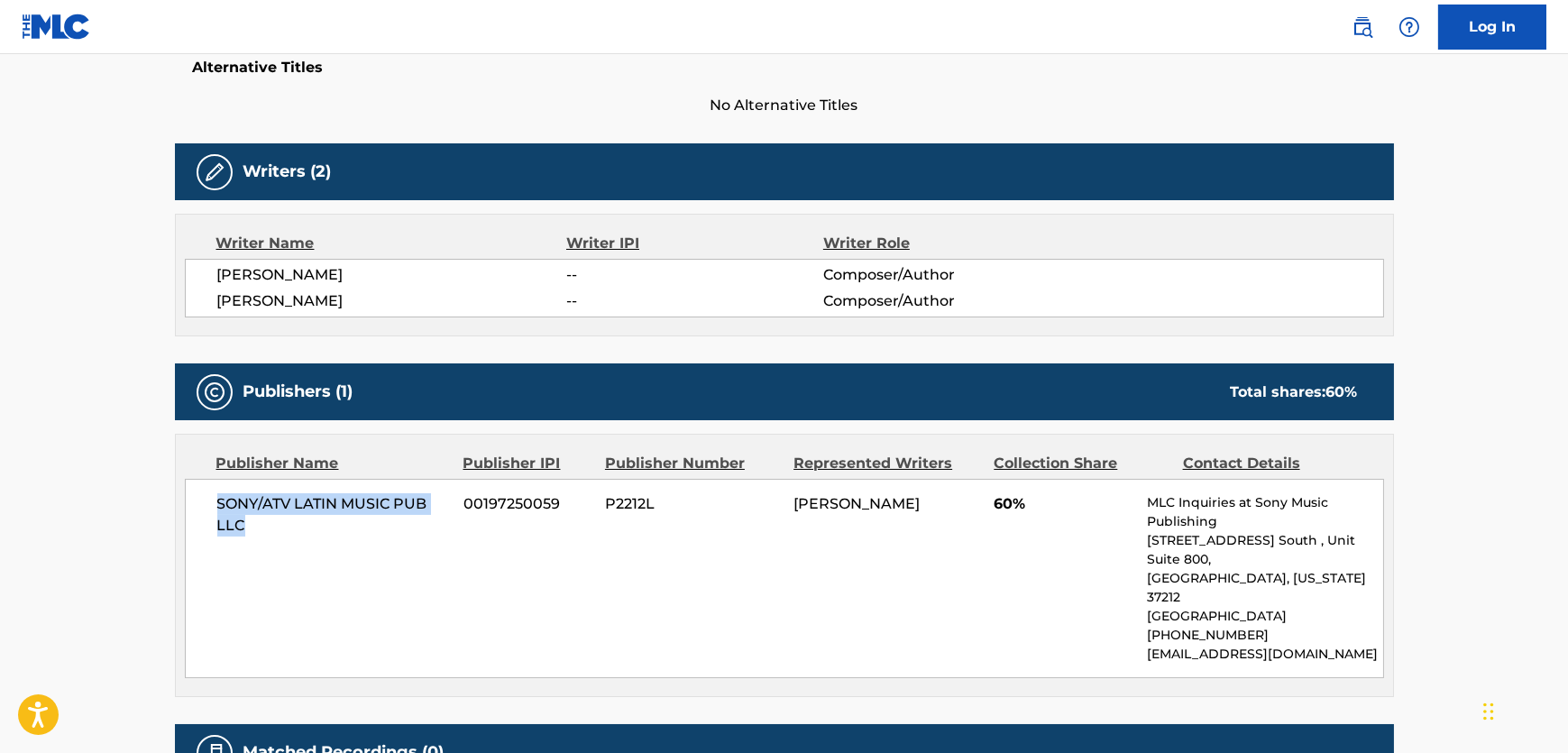
drag, startPoint x: 271, startPoint y: 551, endPoint x: 8, endPoint y: 506, distance: 266.8
click at [195, 506] on div "SONY/ATV LATIN MUSIC PUB LLC 00197250059 P2212L [PERSON_NAME] 60% MLC Inquiries…" at bounding box center [784, 578] width 1199 height 200
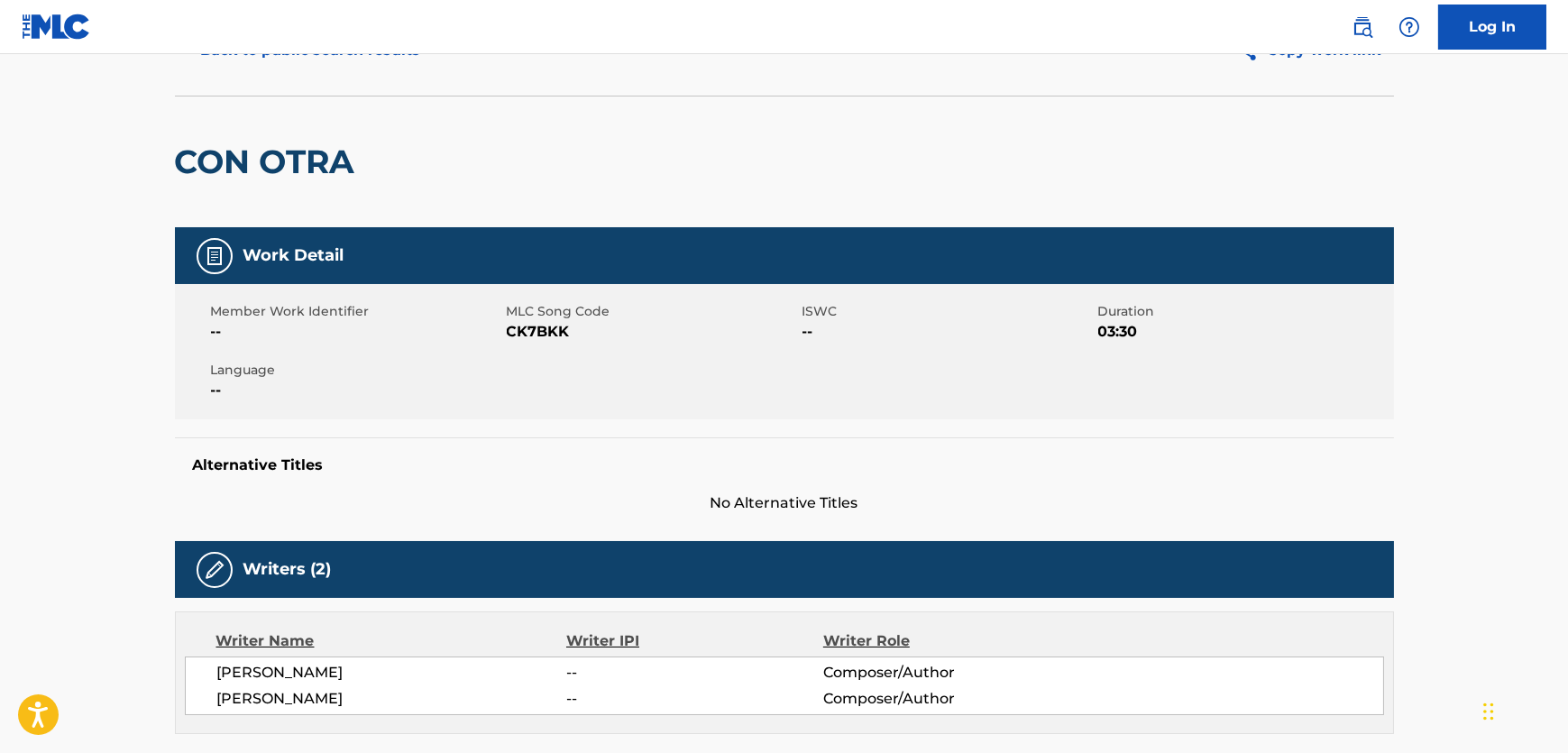
scroll to position [0, 0]
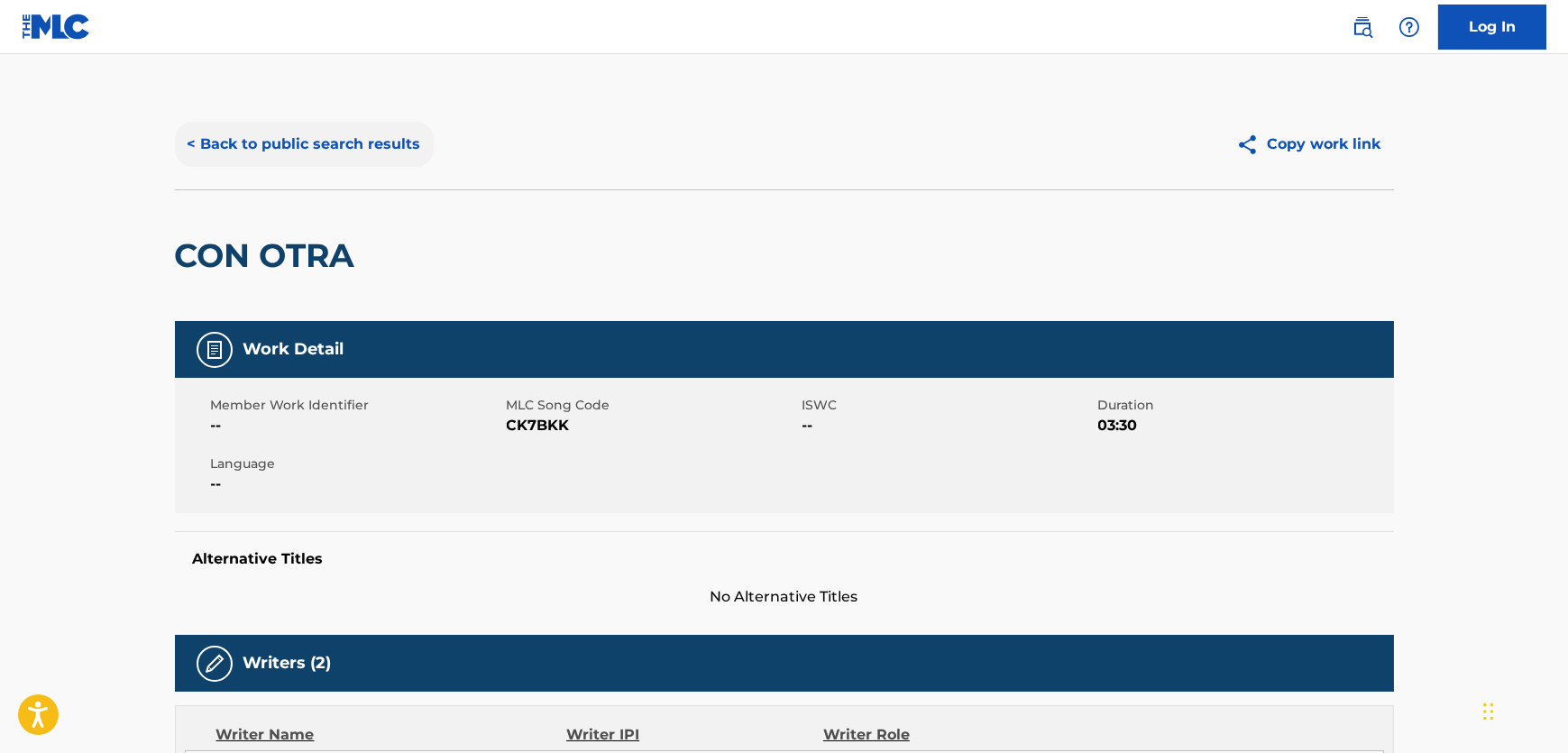
click at [341, 150] on button "< Back to public search results" at bounding box center [304, 144] width 259 height 45
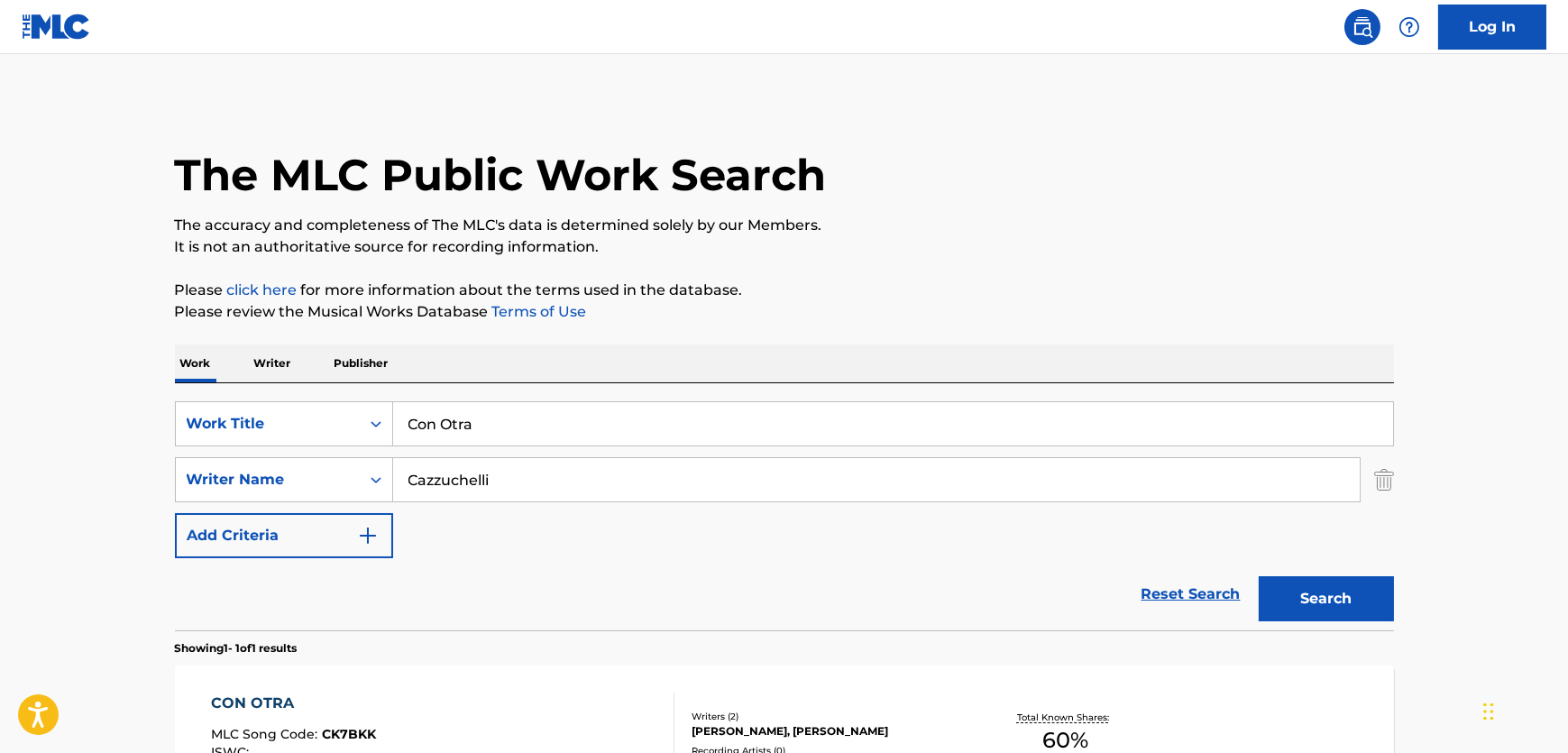
scroll to position [125, 0]
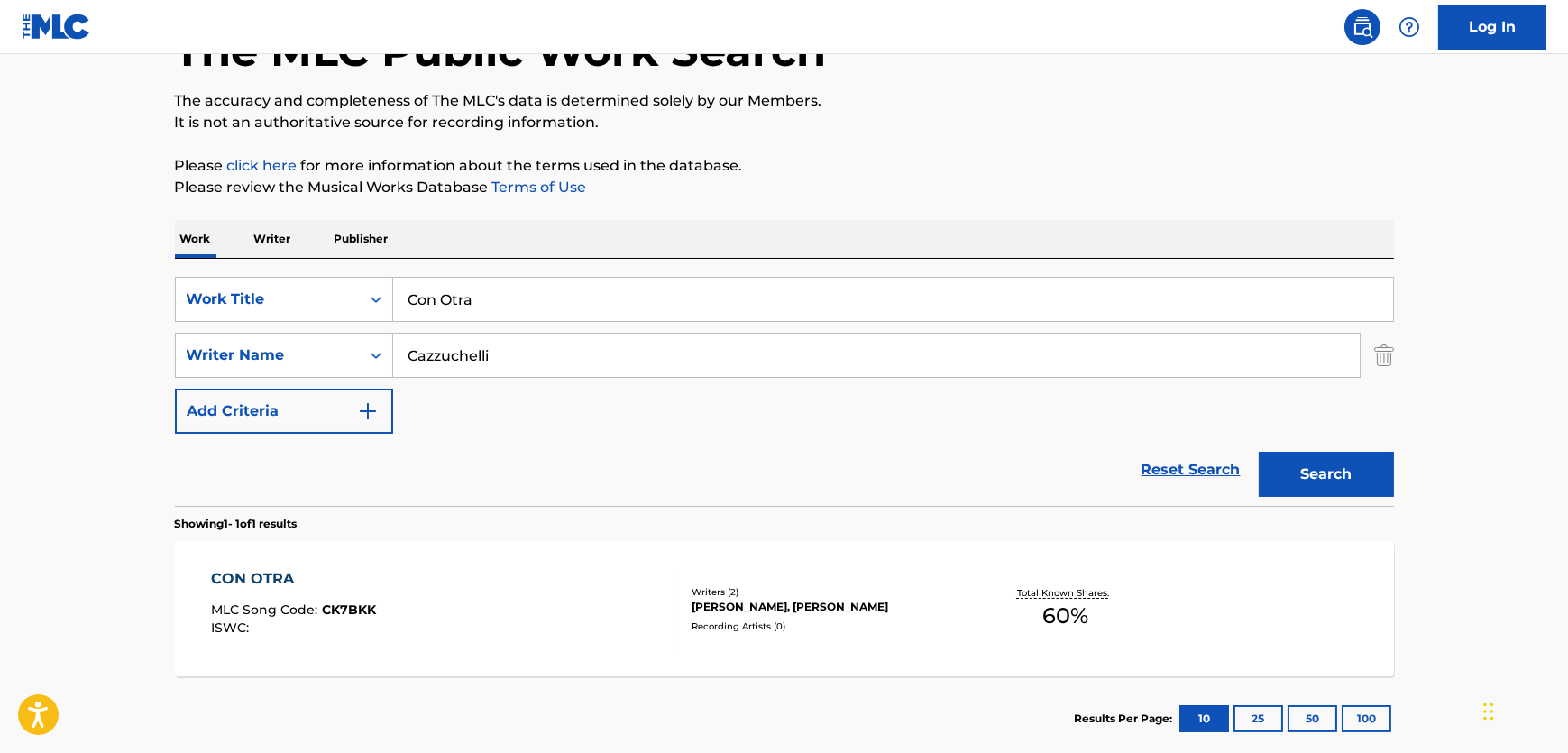
drag, startPoint x: 500, startPoint y: 283, endPoint x: 135, endPoint y: 312, distance: 366.2
click at [139, 312] on main "The MLC Public Work Search The accuracy and completeness of The MLC's data is d…" at bounding box center [784, 350] width 1568 height 841
paste input "Flames"
type input "Flames"
drag, startPoint x: 546, startPoint y: 378, endPoint x: 379, endPoint y: 373, distance: 167.1
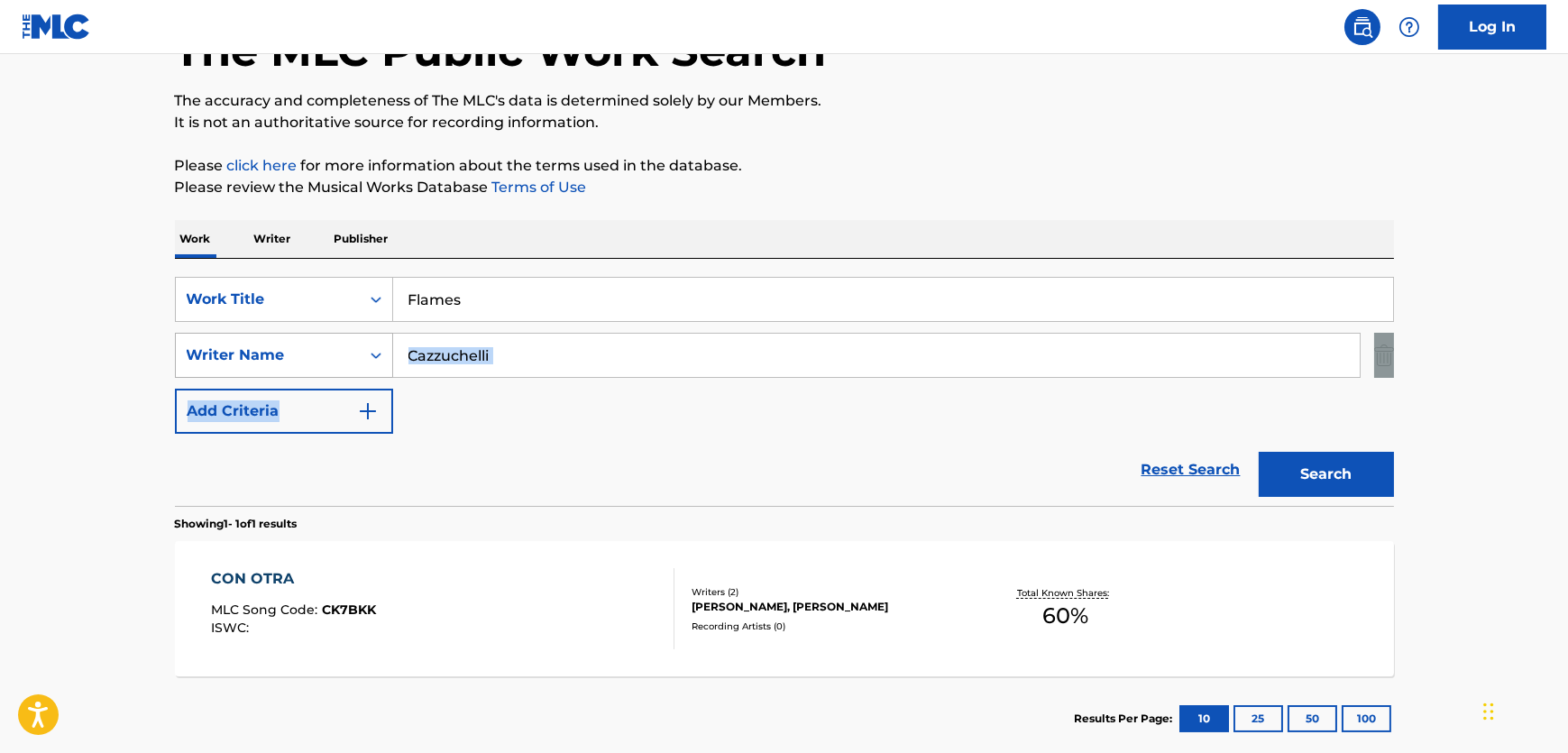
click at [379, 373] on div "SearchWithCriteria738198b0-22ec-413c-a1de-166c47674844 Work Title Flames Search…" at bounding box center [784, 356] width 1220 height 157
click at [519, 367] on input "Cazzuchelli" at bounding box center [877, 355] width 966 height 43
paste input "Saqlayn"
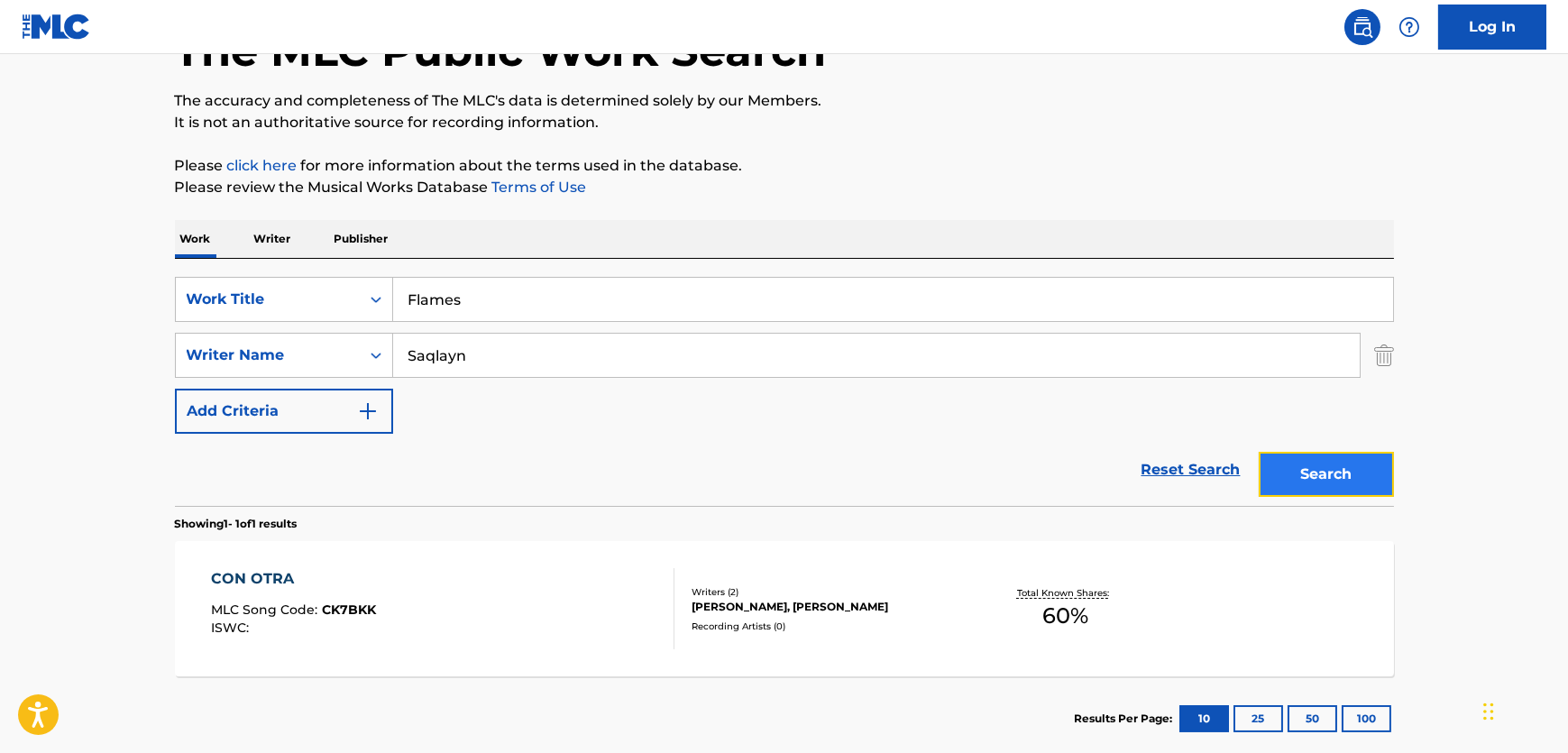
click at [1321, 458] on button "Search" at bounding box center [1327, 474] width 135 height 45
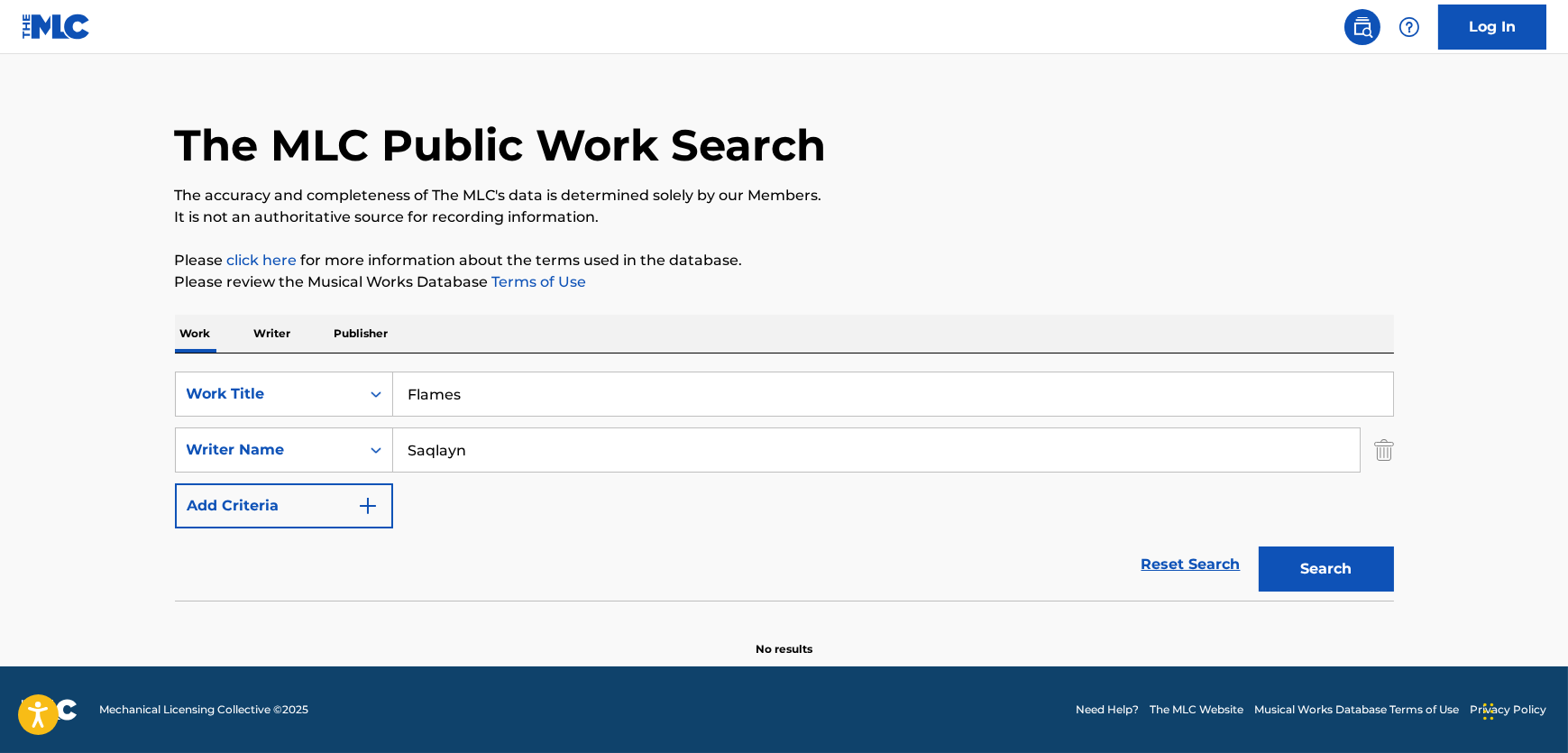
scroll to position [28, 0]
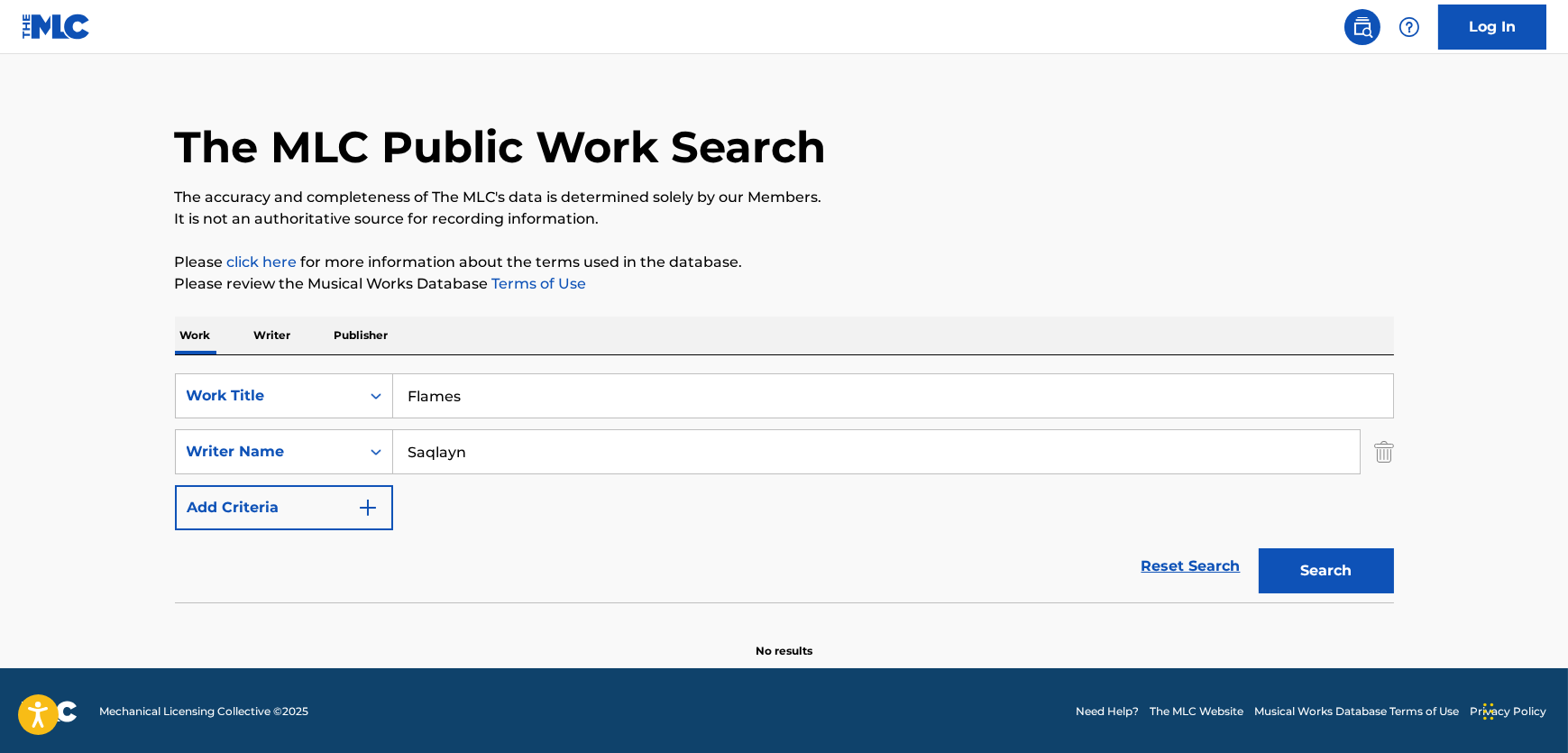
drag, startPoint x: 585, startPoint y: 451, endPoint x: 171, endPoint y: 431, distance: 414.5
click at [171, 431] on div "The MLC Public Work Search The accuracy and completeness of The MLC's data is d…" at bounding box center [784, 365] width 1263 height 588
paste input "ehrixh"
click at [1329, 566] on button "Search" at bounding box center [1327, 570] width 135 height 45
drag, startPoint x: 700, startPoint y: 467, endPoint x: 1035, endPoint y: 487, distance: 335.6
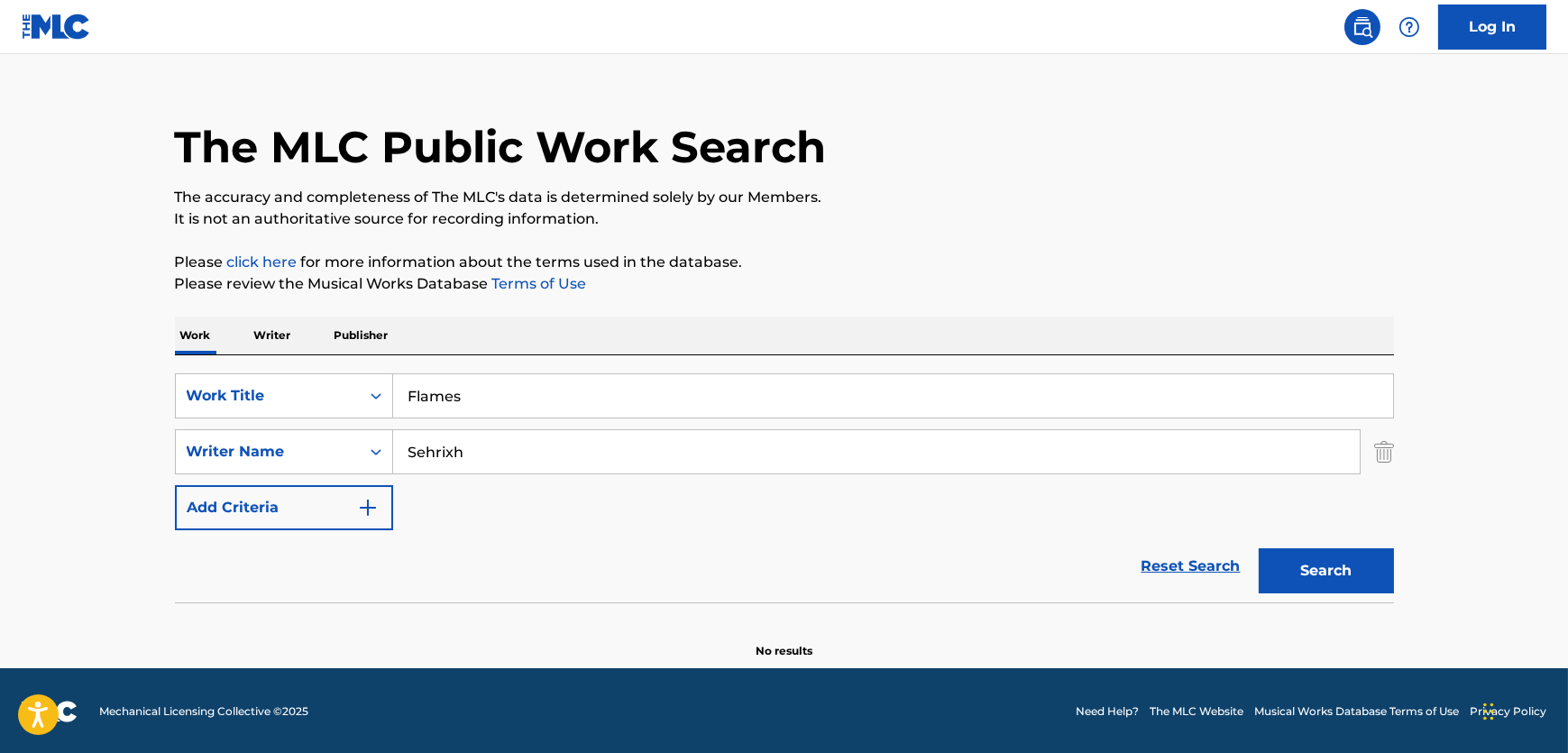
click at [248, 465] on div "SearchWithCriteria9f4b0496-8f3d-422b-821d-21947cb14979 Writer Name Sehrixh" at bounding box center [784, 452] width 1220 height 45
paste input "8teen Smokes"
type input "8teen Smokes"
click at [1326, 558] on button "Search" at bounding box center [1327, 570] width 135 height 45
drag, startPoint x: 539, startPoint y: 397, endPoint x: -96, endPoint y: 387, distance: 635.1
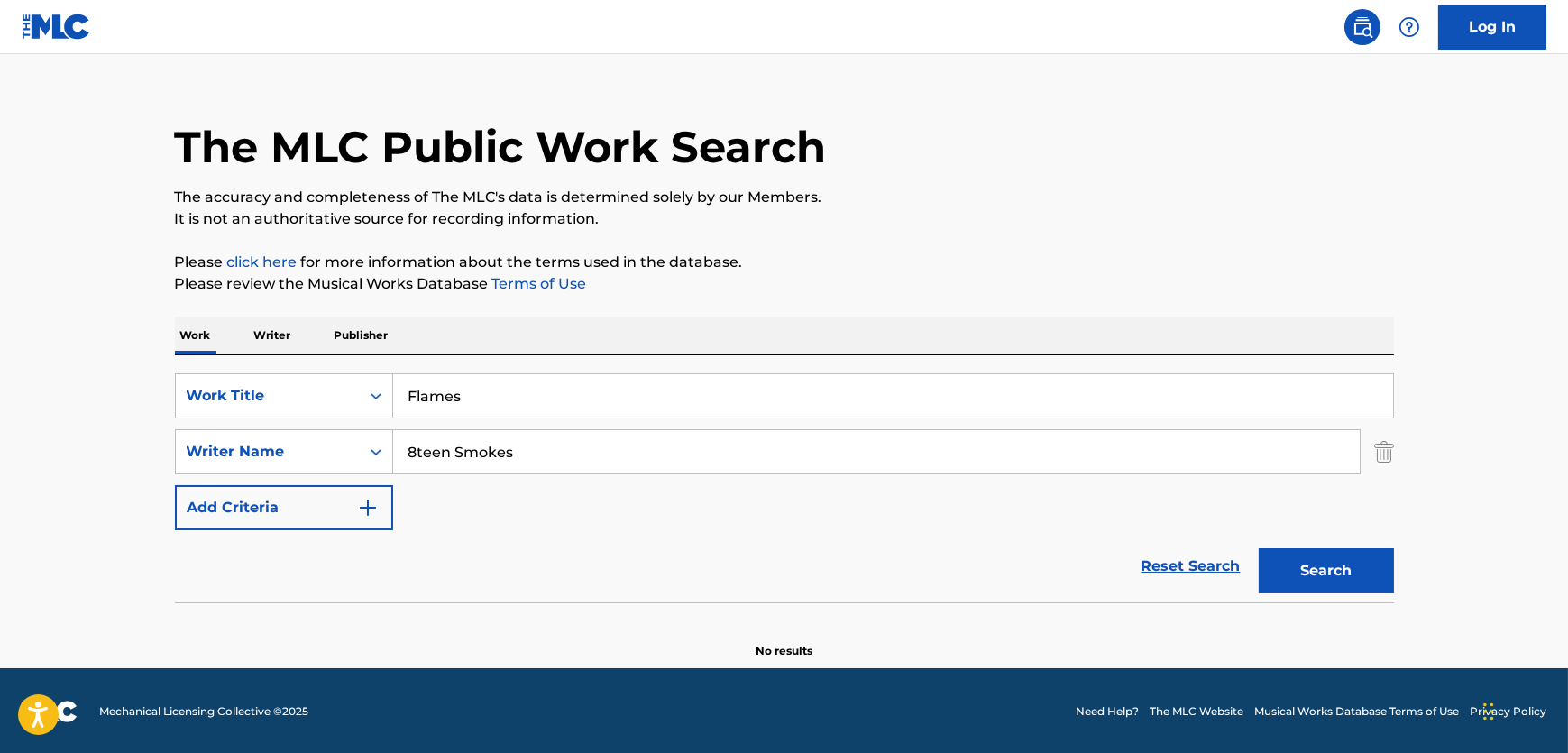
click at [0, 387] on html "Accessibility Screen-Reader Guide, Feedback, and Issue Reporting | New window C…" at bounding box center [784, 348] width 1568 height 753
paste input "Hypnotized"
type input "Hypnotized"
drag, startPoint x: 459, startPoint y: 447, endPoint x: 479, endPoint y: 441, distance: 20.9
click at [165, 443] on div "The MLC Public Work Search The accuracy and completeness of The MLC's data is d…" at bounding box center [784, 365] width 1263 height 588
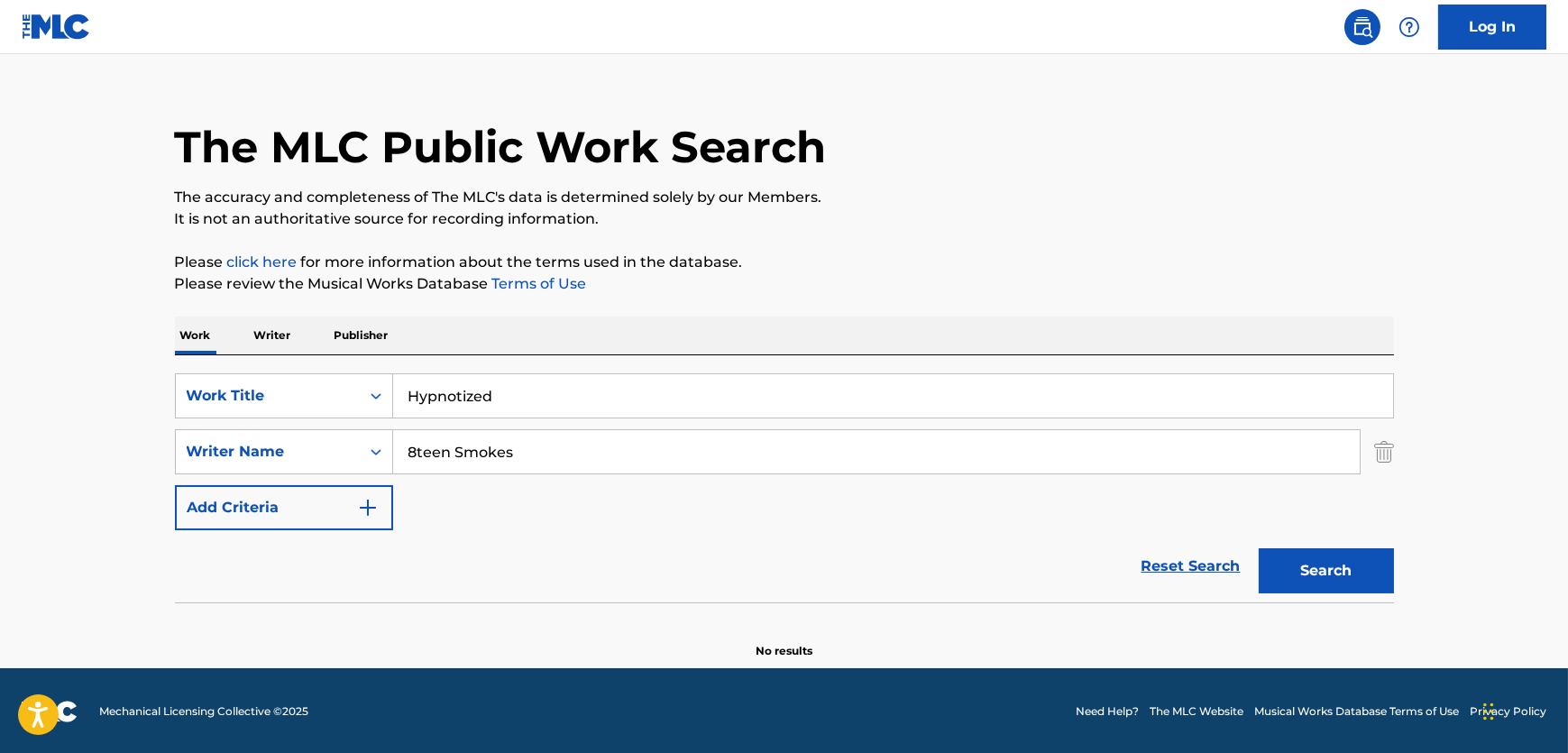
paste input "[PERSON_NAME]"
type input "[PERSON_NAME]"
click at [1356, 576] on button "Search" at bounding box center [1327, 570] width 135 height 45
drag, startPoint x: 532, startPoint y: 396, endPoint x: 542, endPoint y: 438, distance: 43.2
click at [306, 383] on div "SearchWithCriteria738198b0-22ec-413c-a1de-166c47674844 Work Title Hypnotized" at bounding box center [784, 395] width 1220 height 45
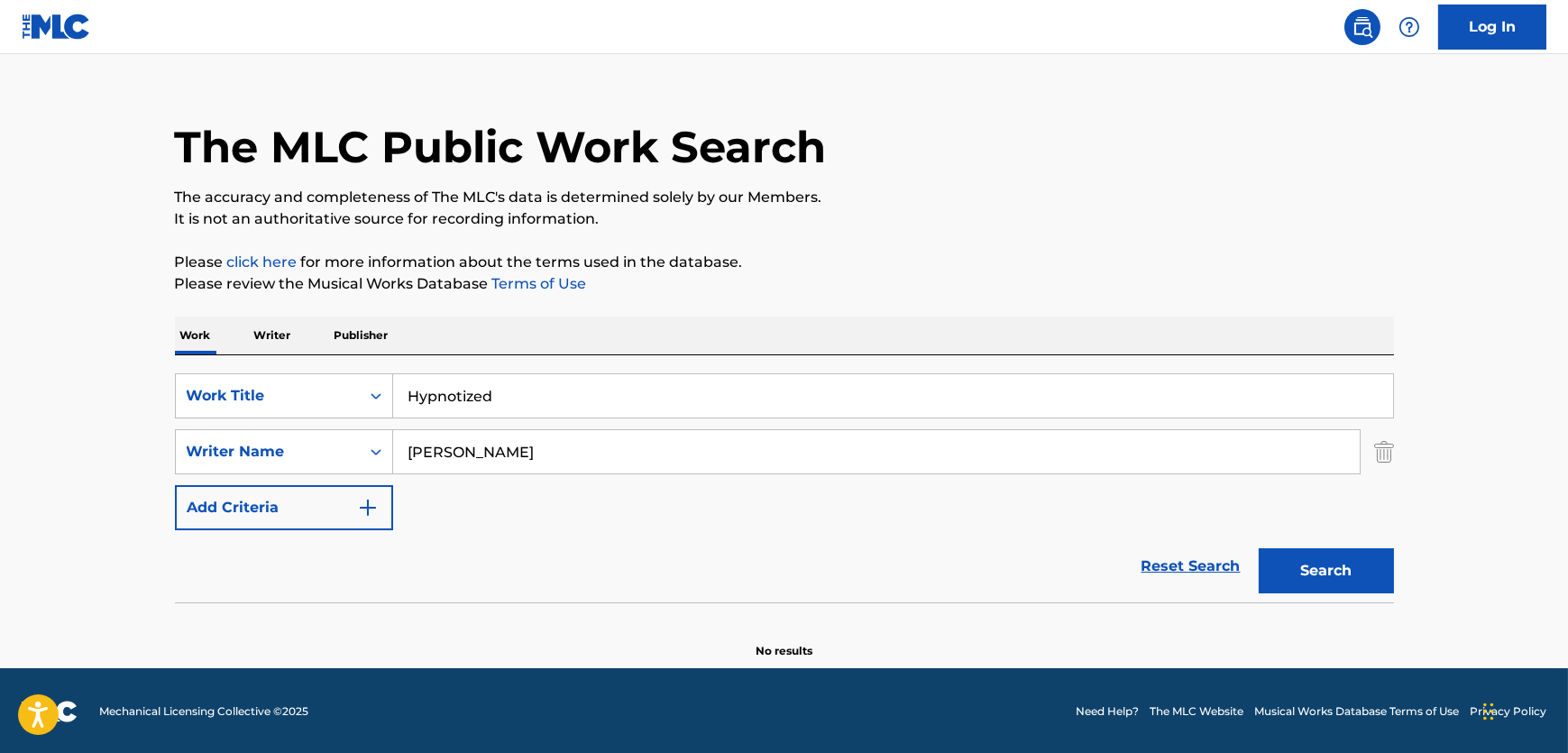
paste input "The Curious Crystals of Unusual Purity"
type input "The Curious Crystals of Unusual Purity"
drag, startPoint x: 545, startPoint y: 439, endPoint x: 209, endPoint y: 443, distance: 336.0
click at [209, 443] on div "SearchWithCriteria9f4b0496-8f3d-422b-821d-21947cb14979 Writer Name [PERSON_NAME]" at bounding box center [784, 452] width 1220 height 45
click at [1259, 548] on button "Search" at bounding box center [1327, 570] width 135 height 45
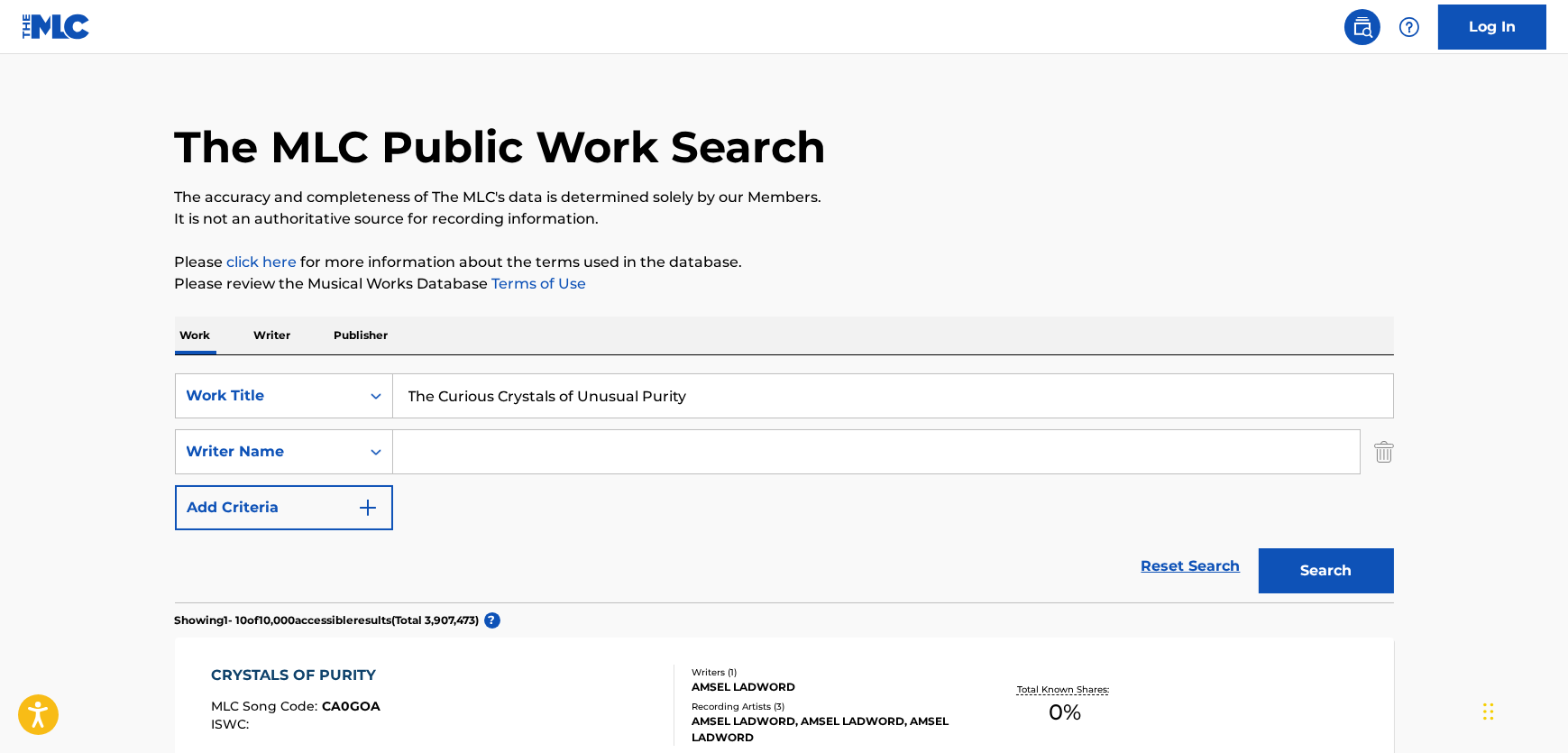
drag, startPoint x: 778, startPoint y: 411, endPoint x: 105, endPoint y: 370, distance: 674.2
paste input "No More Miss Nice"
type input "No More Miss Nice"
click at [720, 457] on input "Search Form" at bounding box center [877, 452] width 966 height 43
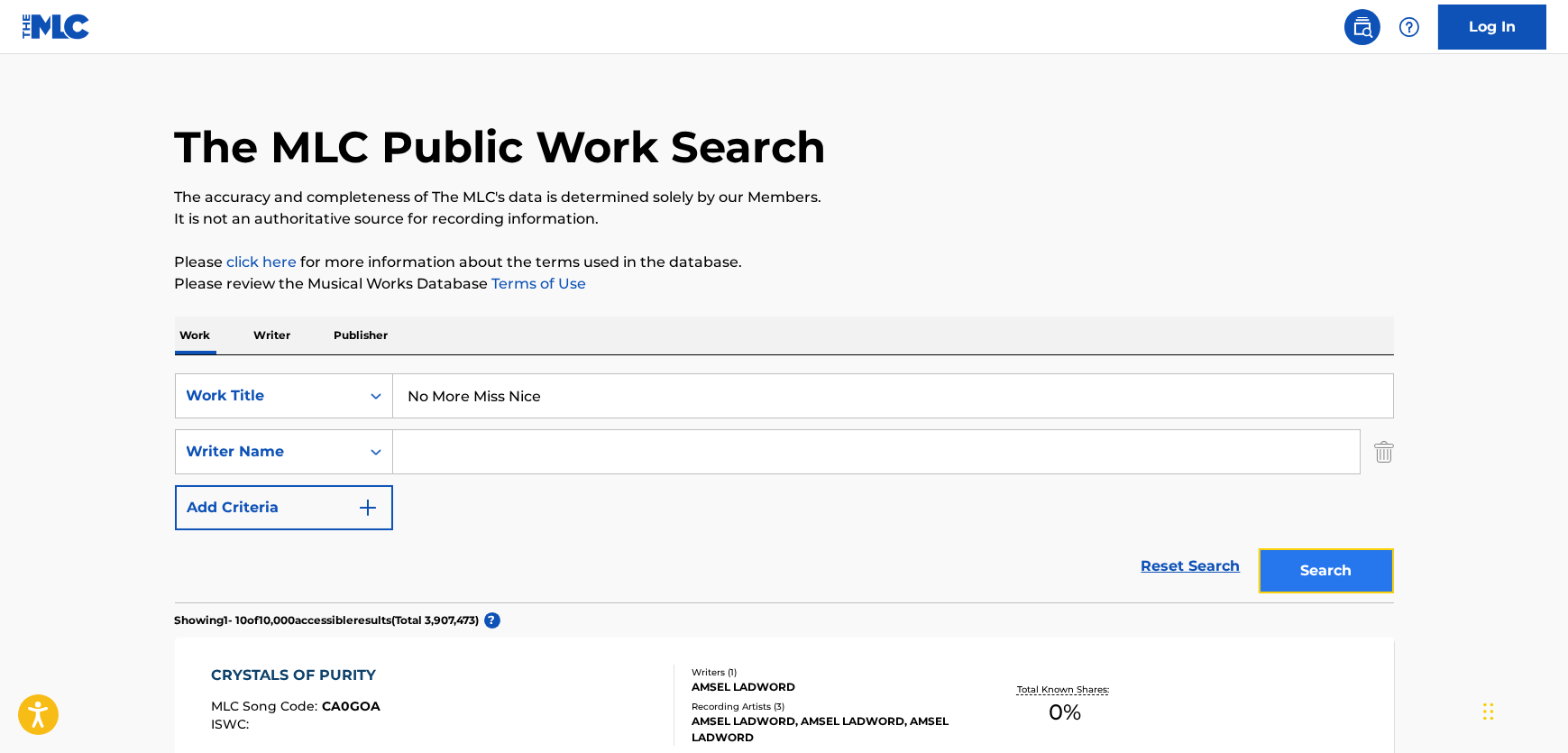
click at [1376, 580] on button "Search" at bounding box center [1327, 570] width 135 height 45
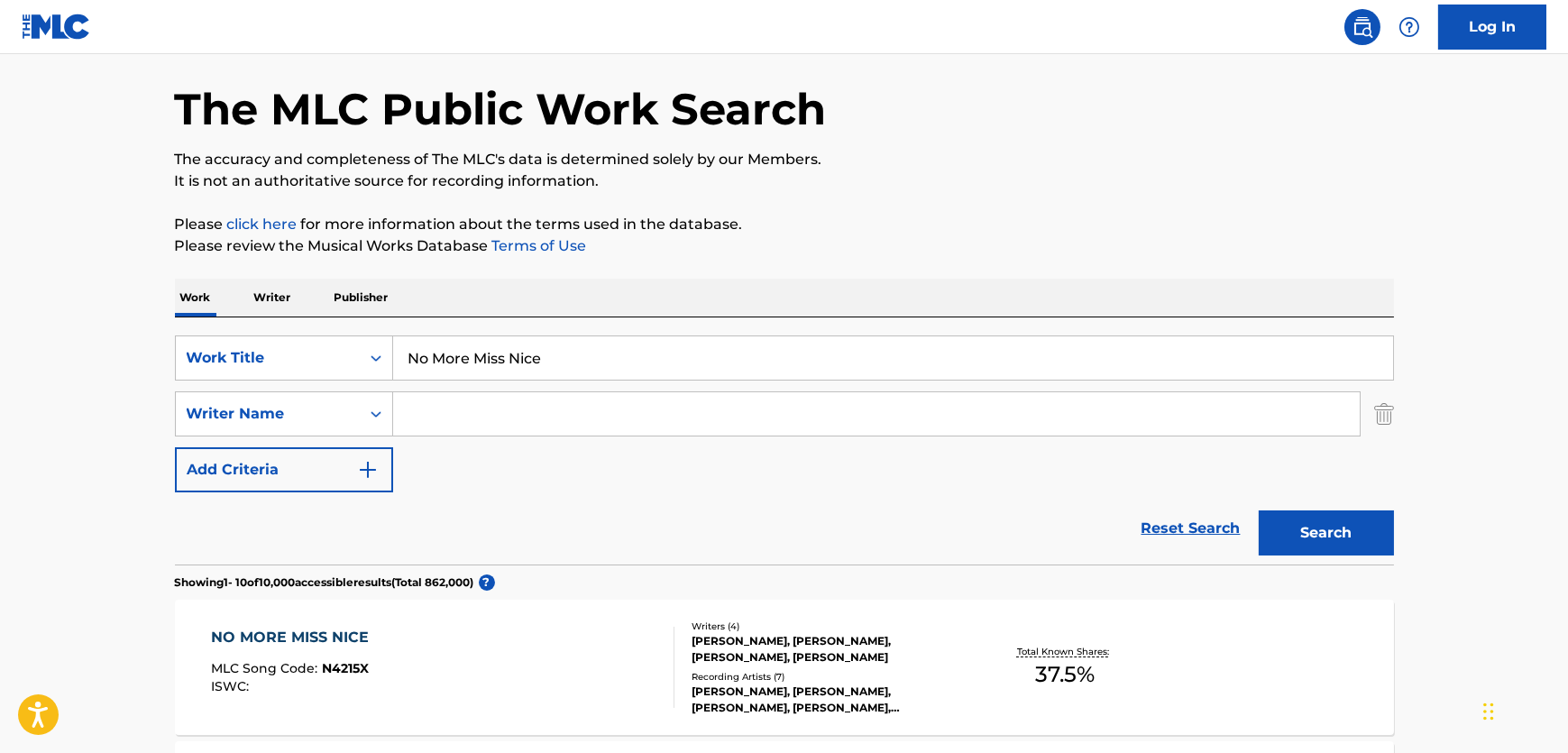
scroll to position [88, 0]
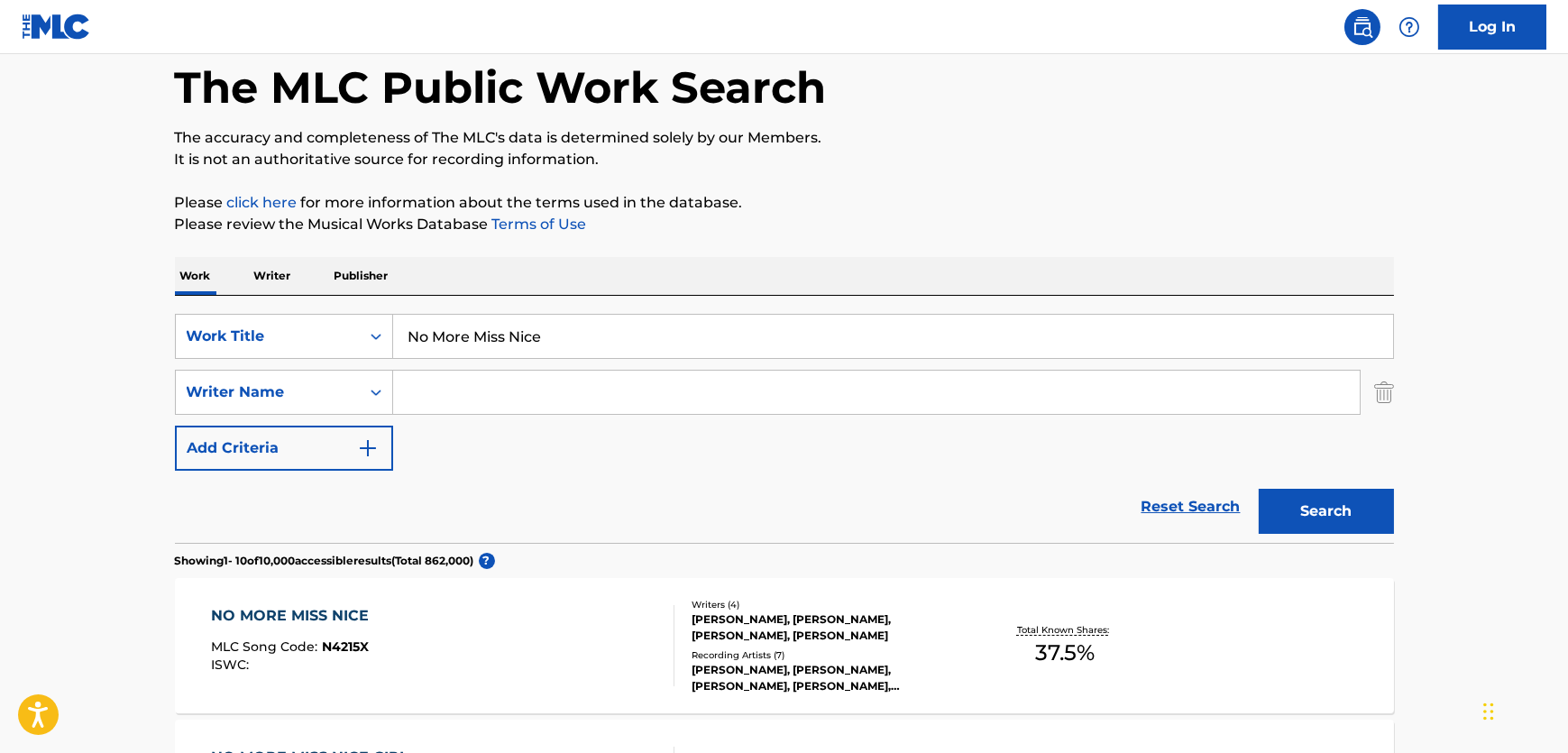
click at [536, 661] on div "NO MORE MISS NICE MLC Song Code : N4215X ISWC :" at bounding box center [443, 646] width 464 height 81
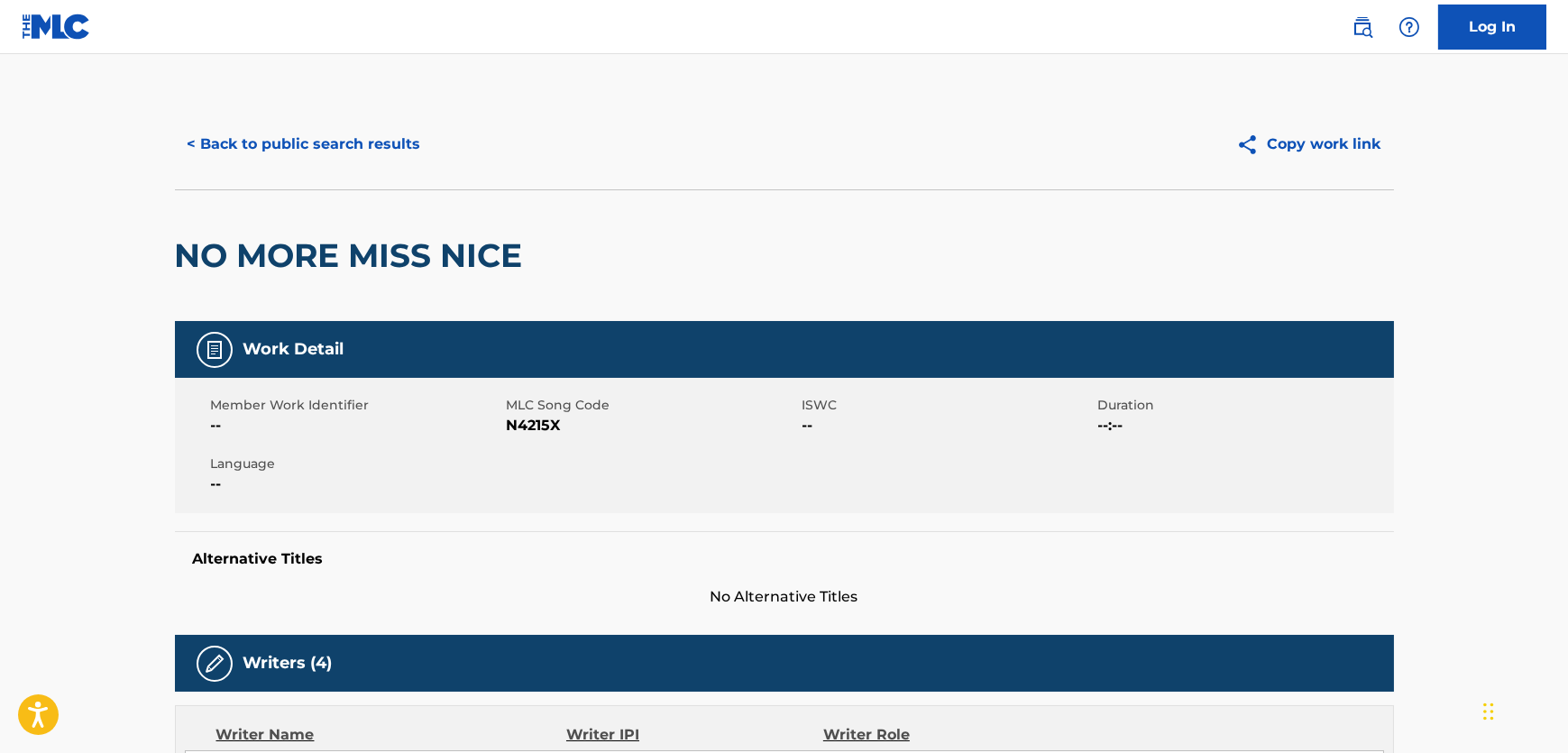
click at [523, 423] on span "N4215X" at bounding box center [652, 425] width 291 height 21
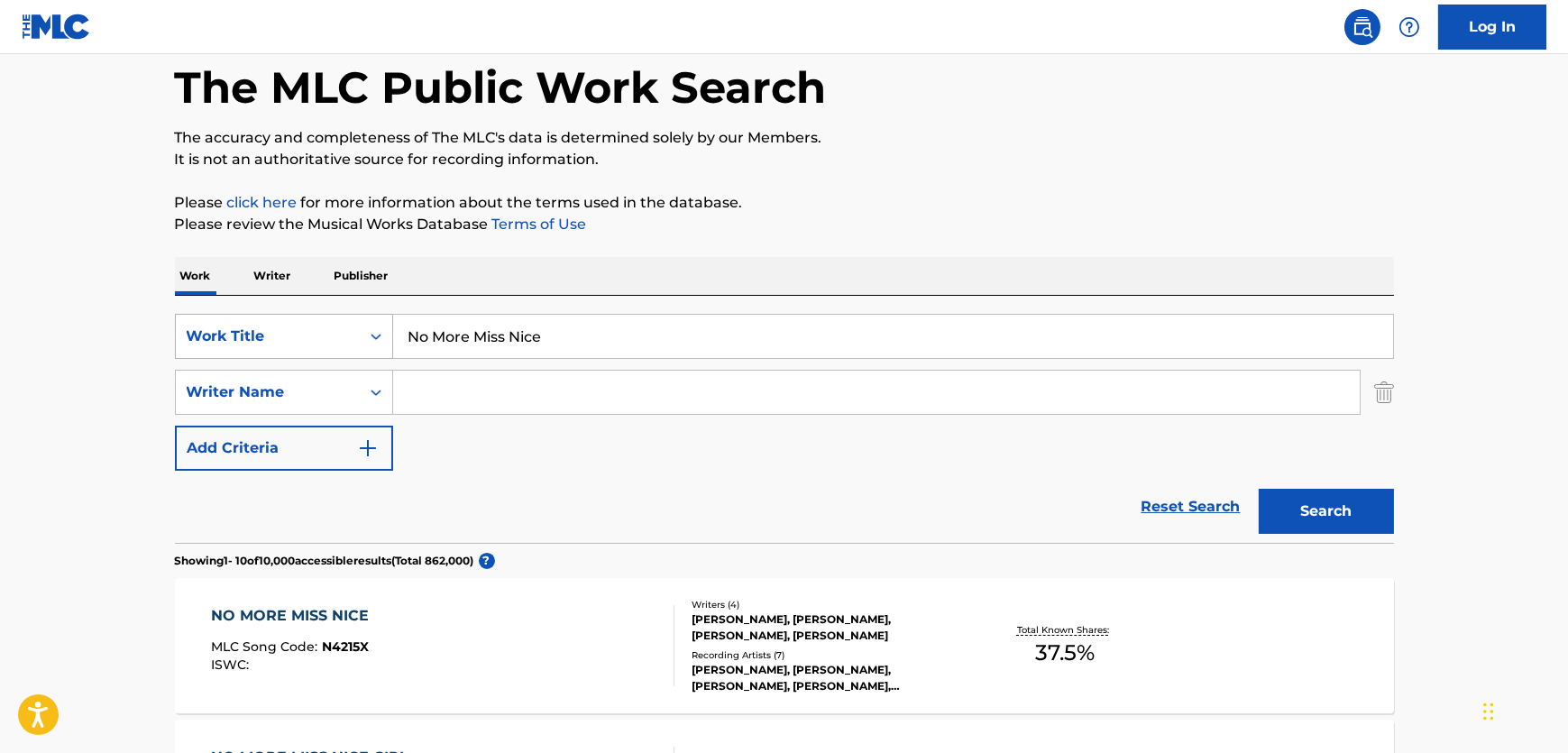
click at [357, 341] on div "Work Title" at bounding box center [267, 336] width 184 height 34
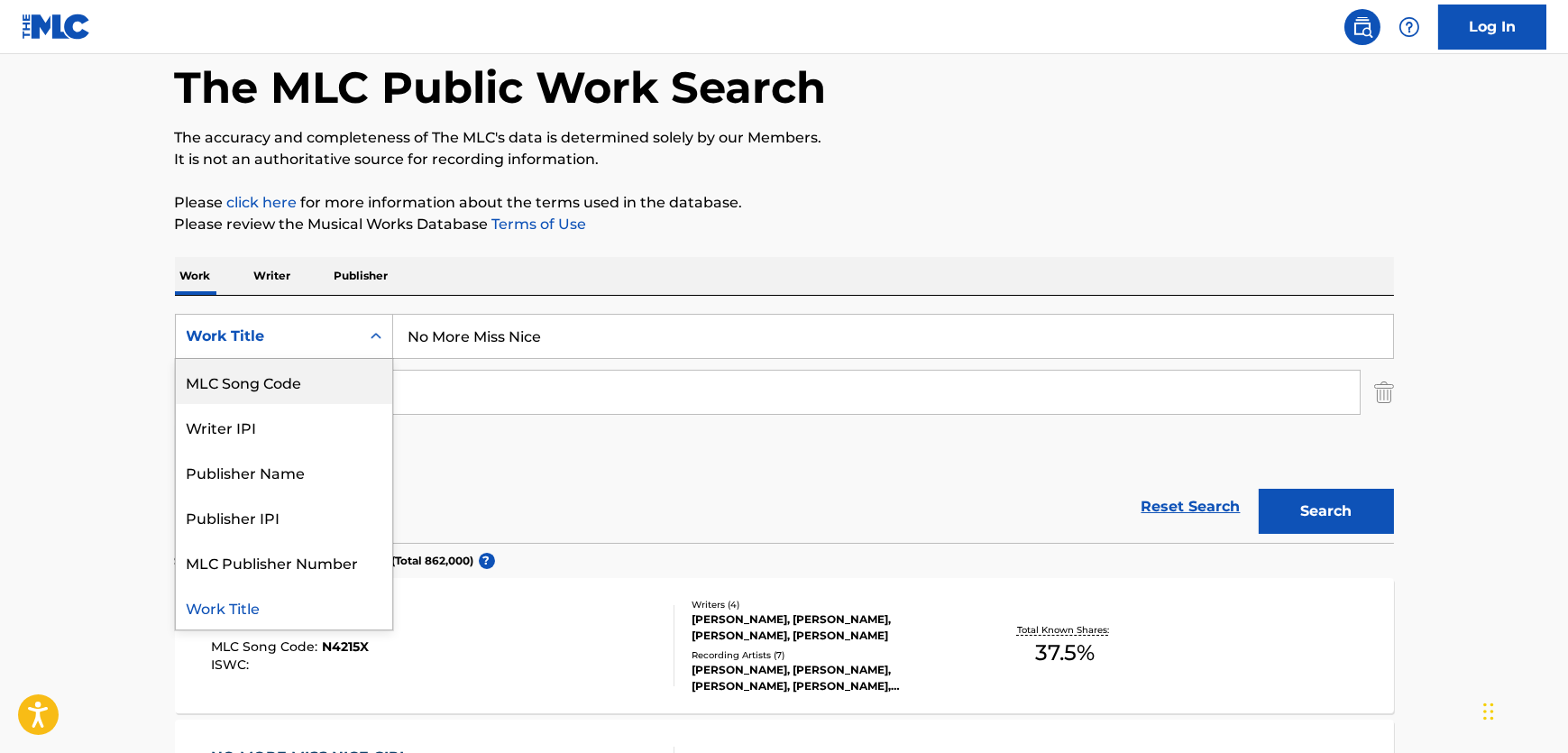
scroll to position [0, 0]
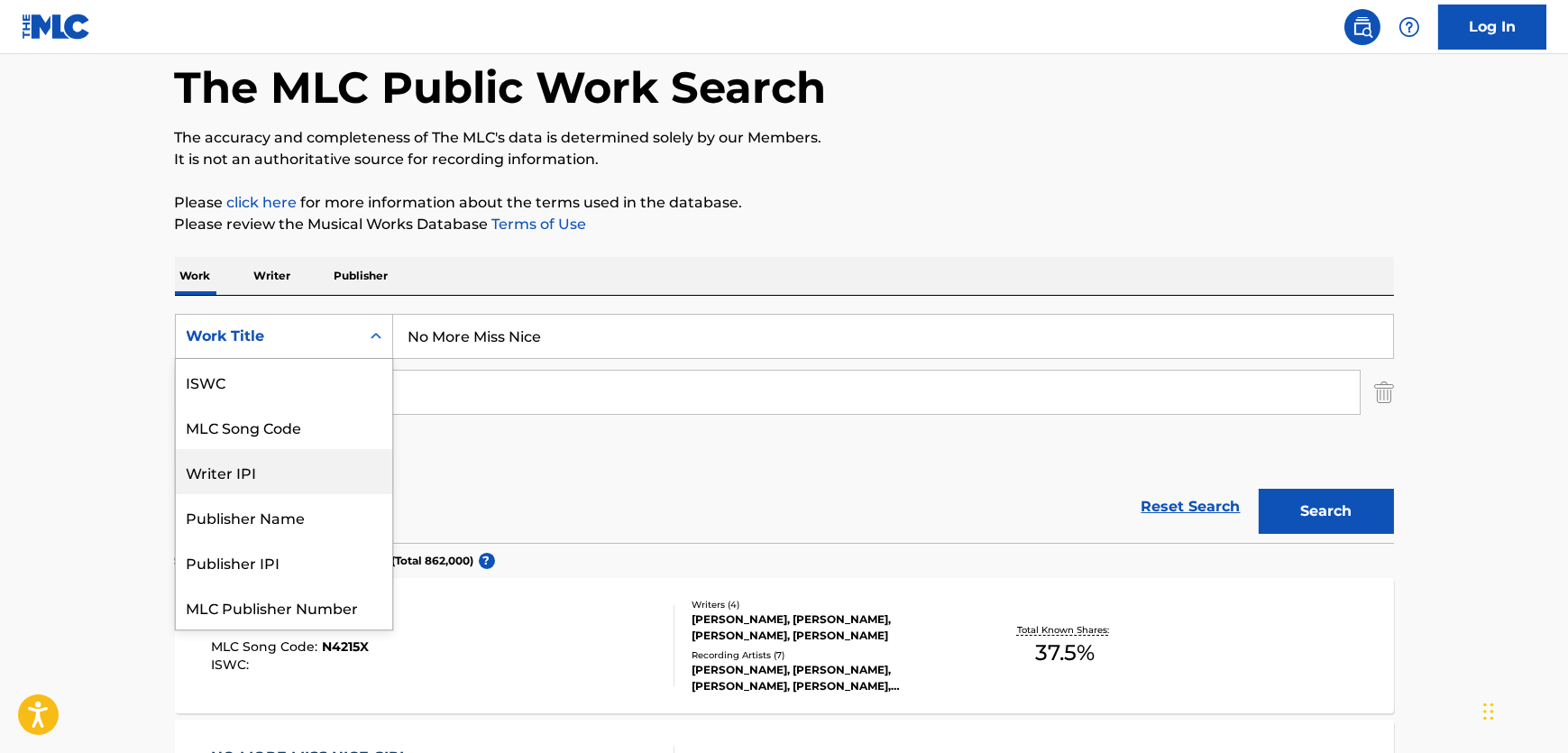
click at [313, 440] on div "MLC Song Code" at bounding box center [284, 426] width 216 height 45
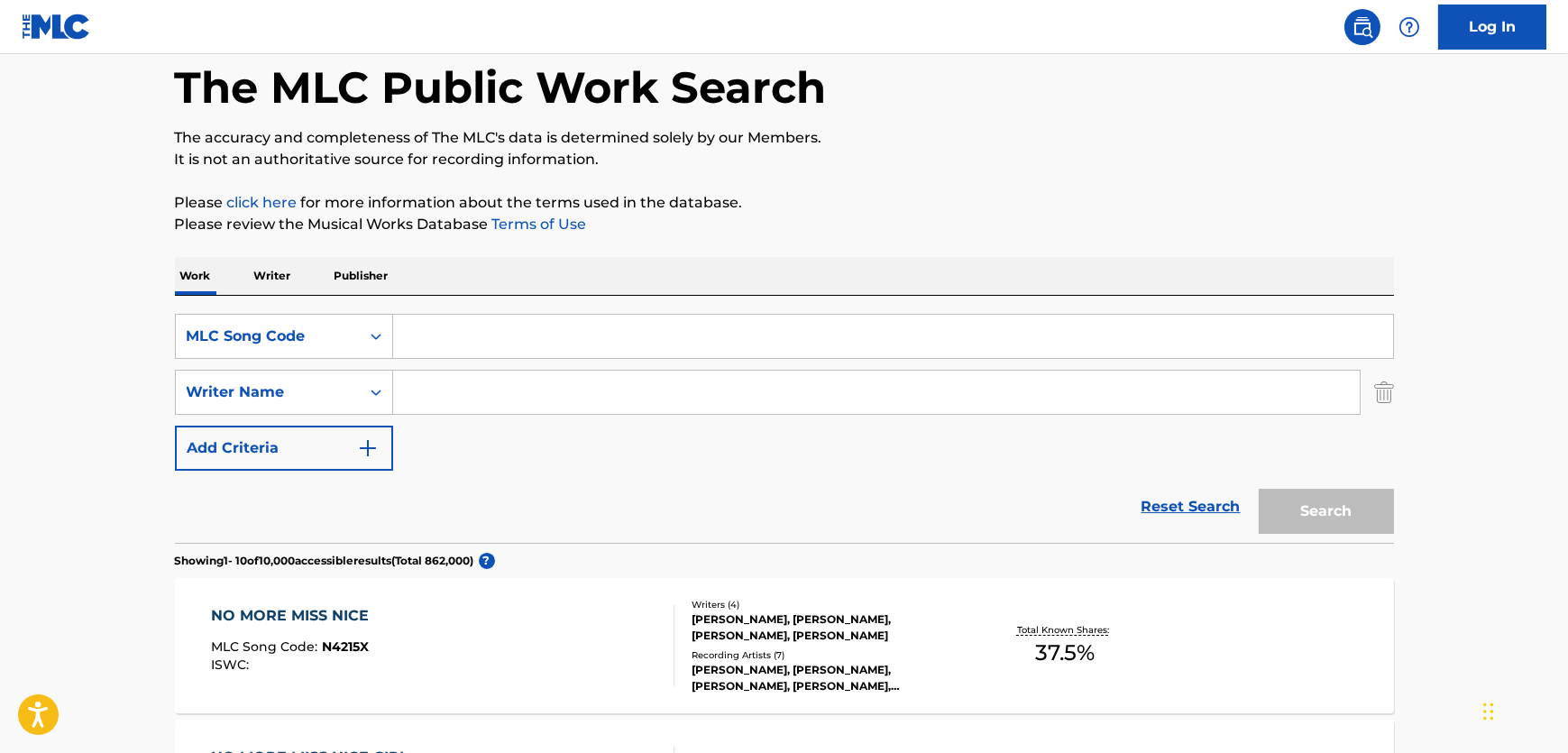
click at [495, 358] on input "Search Form" at bounding box center [893, 336] width 1001 height 43
paste input "H14253"
type input "H14253"
click at [1380, 523] on button "Search" at bounding box center [1327, 511] width 135 height 45
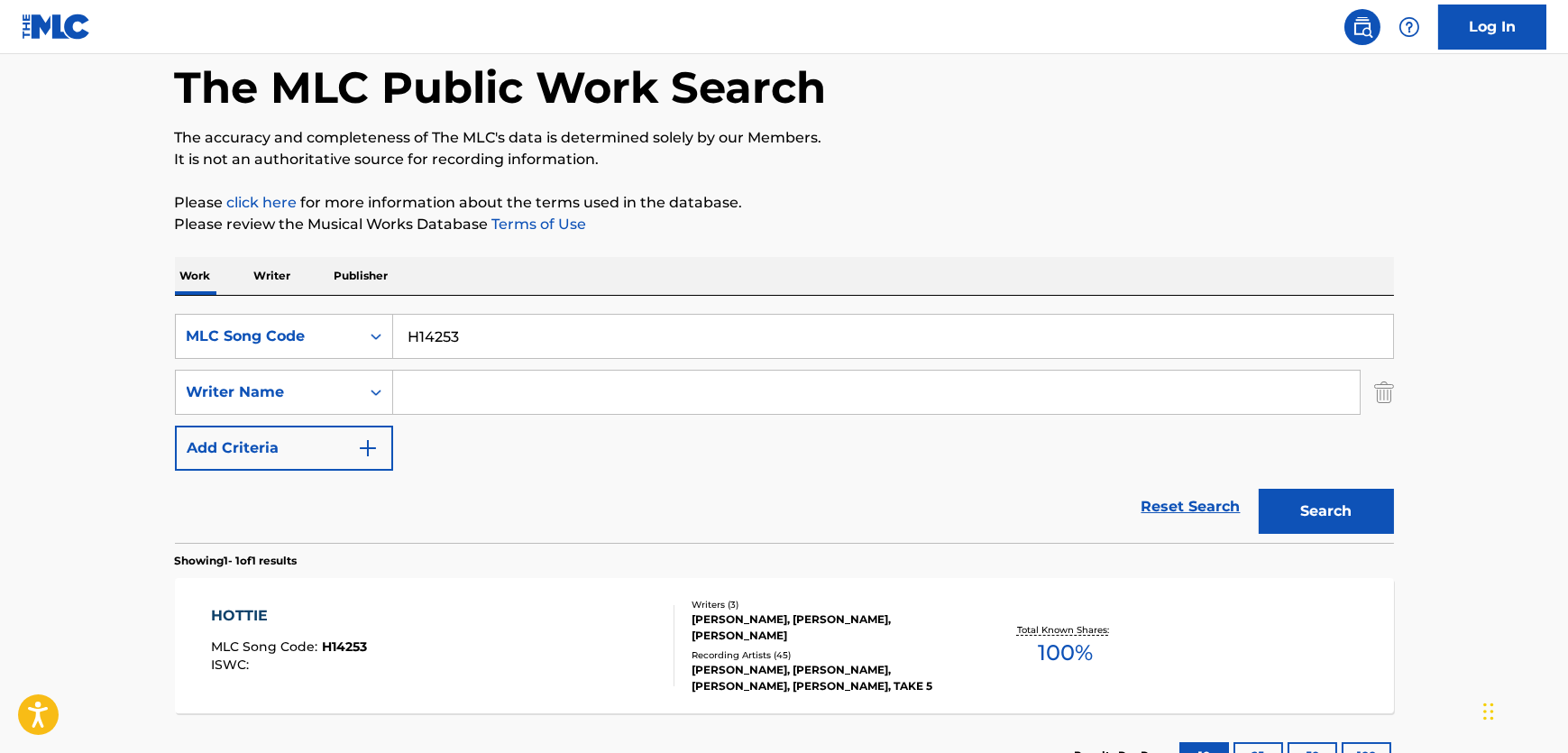
click at [499, 631] on div "HOTTIE MLC Song Code : H14253 ISWC :" at bounding box center [443, 646] width 464 height 81
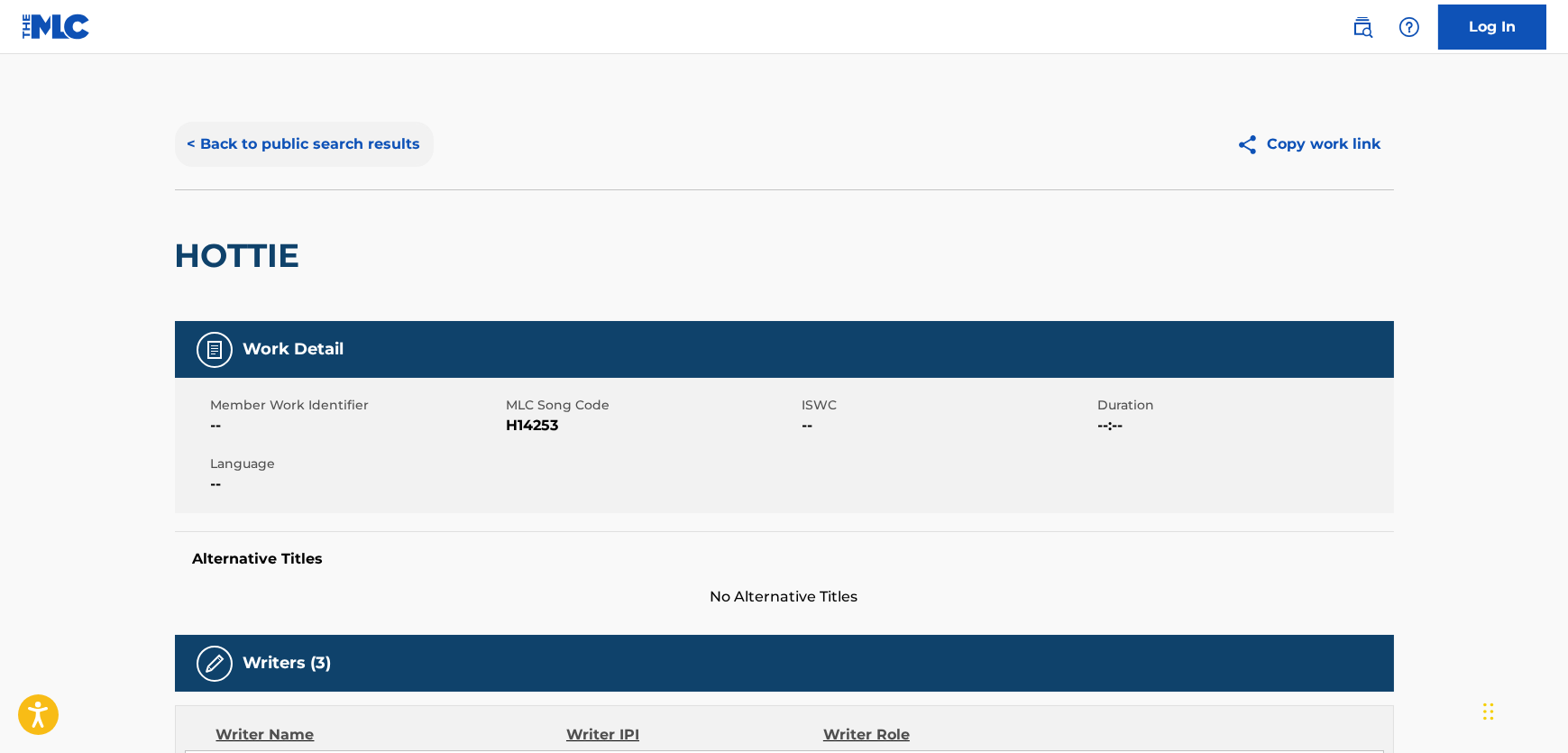
click at [253, 137] on button "< Back to public search results" at bounding box center [304, 144] width 259 height 45
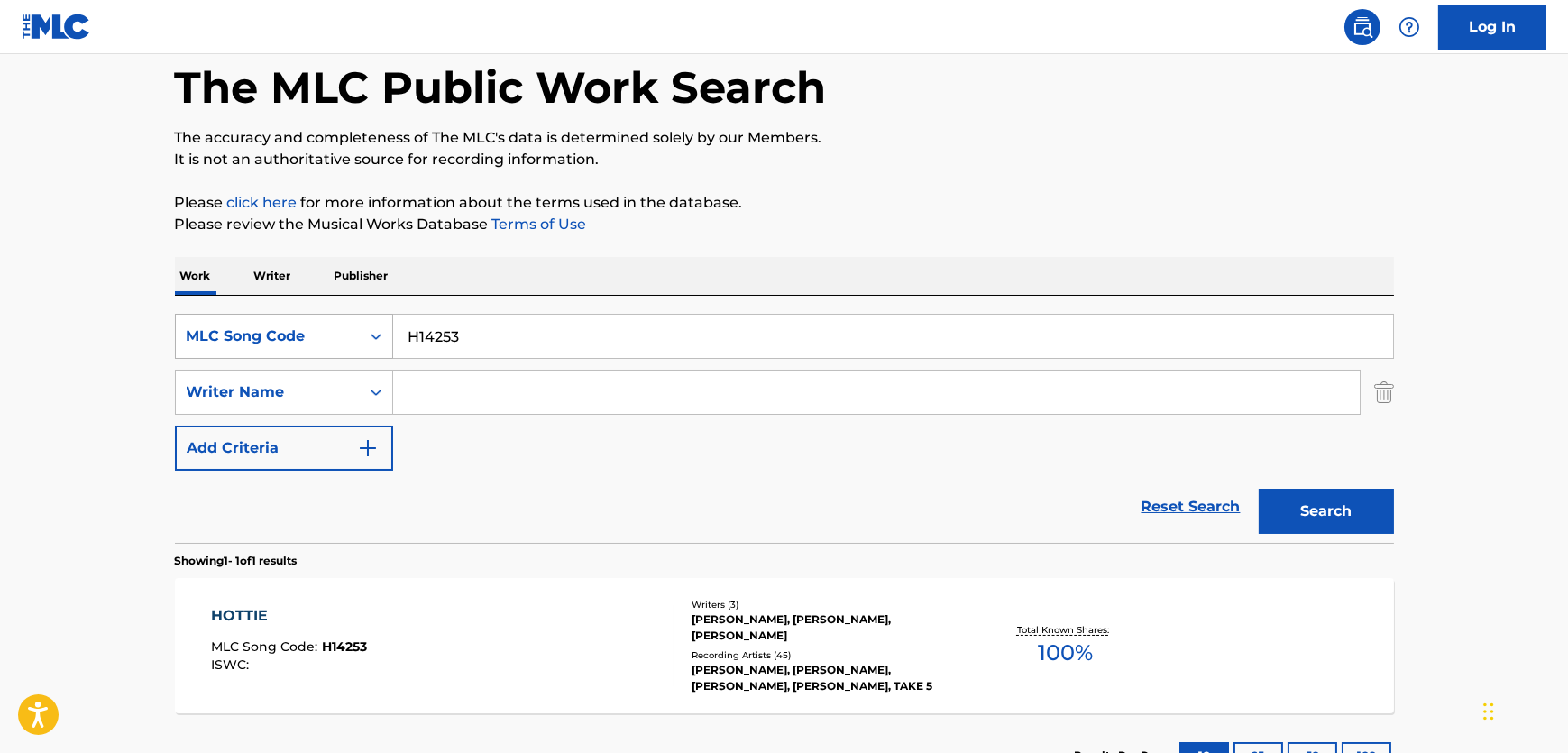
drag, startPoint x: 496, startPoint y: 346, endPoint x: 254, endPoint y: 350, distance: 242.0
click at [254, 350] on div "SearchWithCriteria5c26ae8b-bd79-4bbc-a17c-3b5b8d437a0d MLC Song Code H14253" at bounding box center [784, 336] width 1220 height 45
paste input "A6DYF"
type input "HA6DYF"
click at [1332, 507] on button "Search" at bounding box center [1327, 511] width 135 height 45
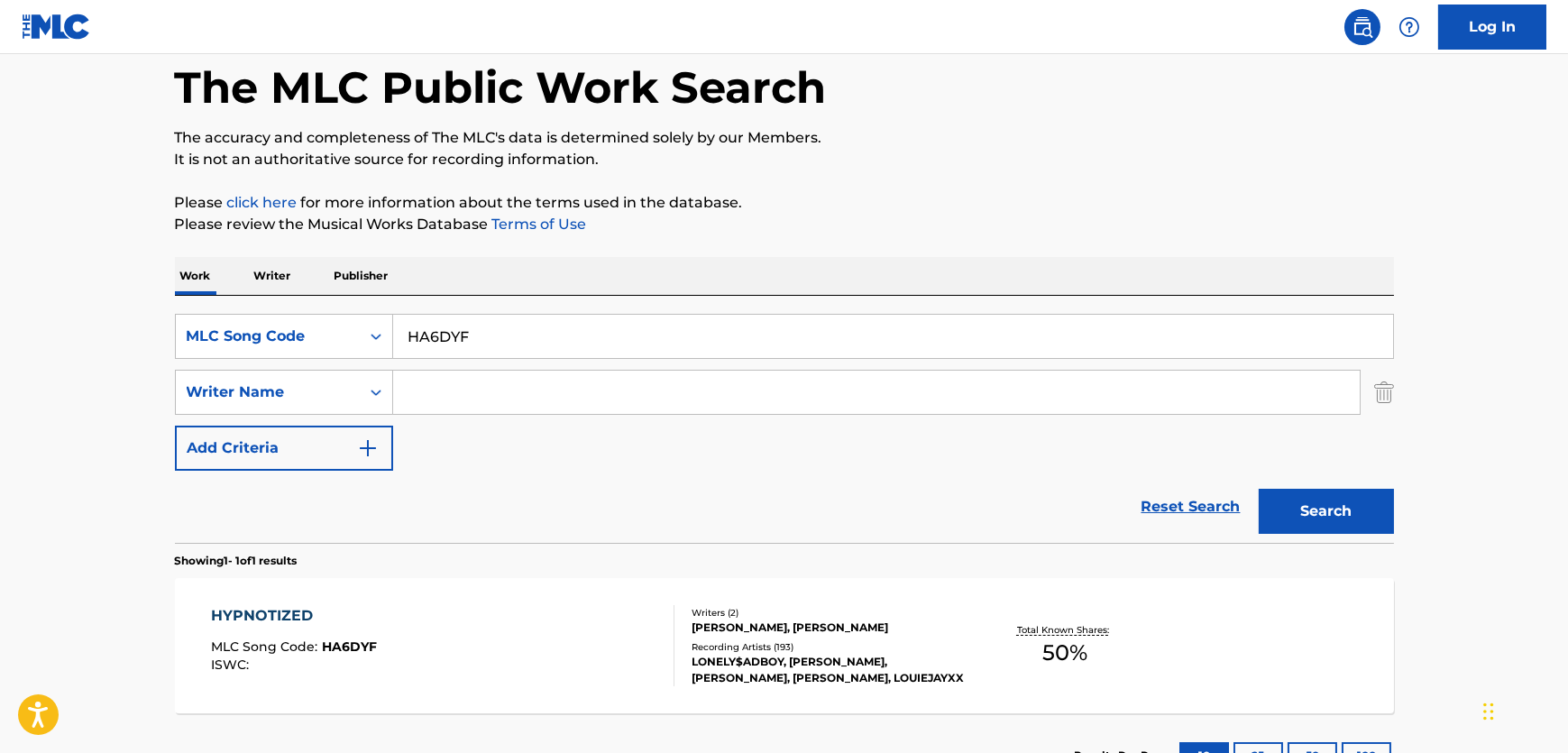
click at [447, 619] on div "HYPNOTIZED MLC Song Code : HA6DYF ISWC :" at bounding box center [443, 646] width 464 height 81
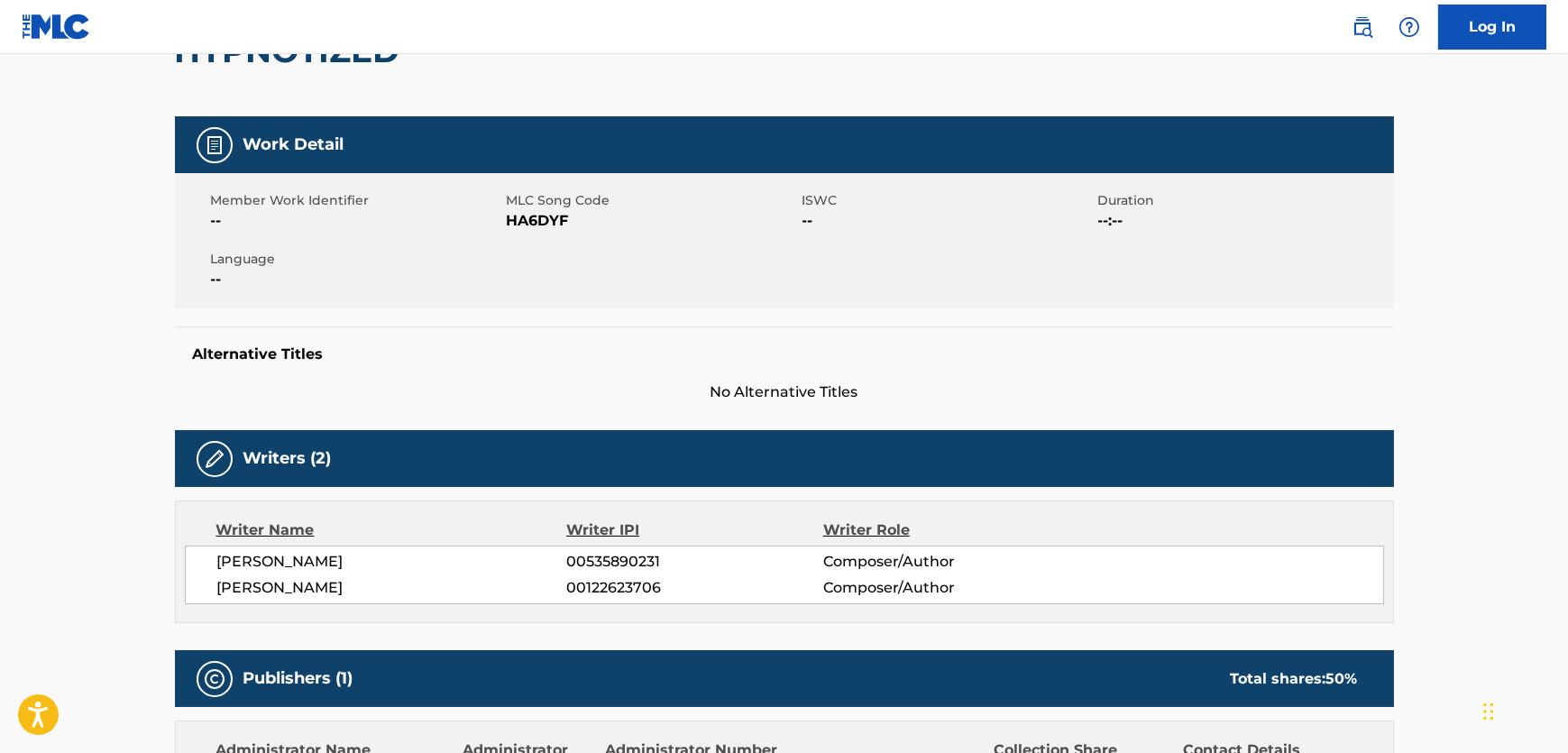
scroll to position [81, 0]
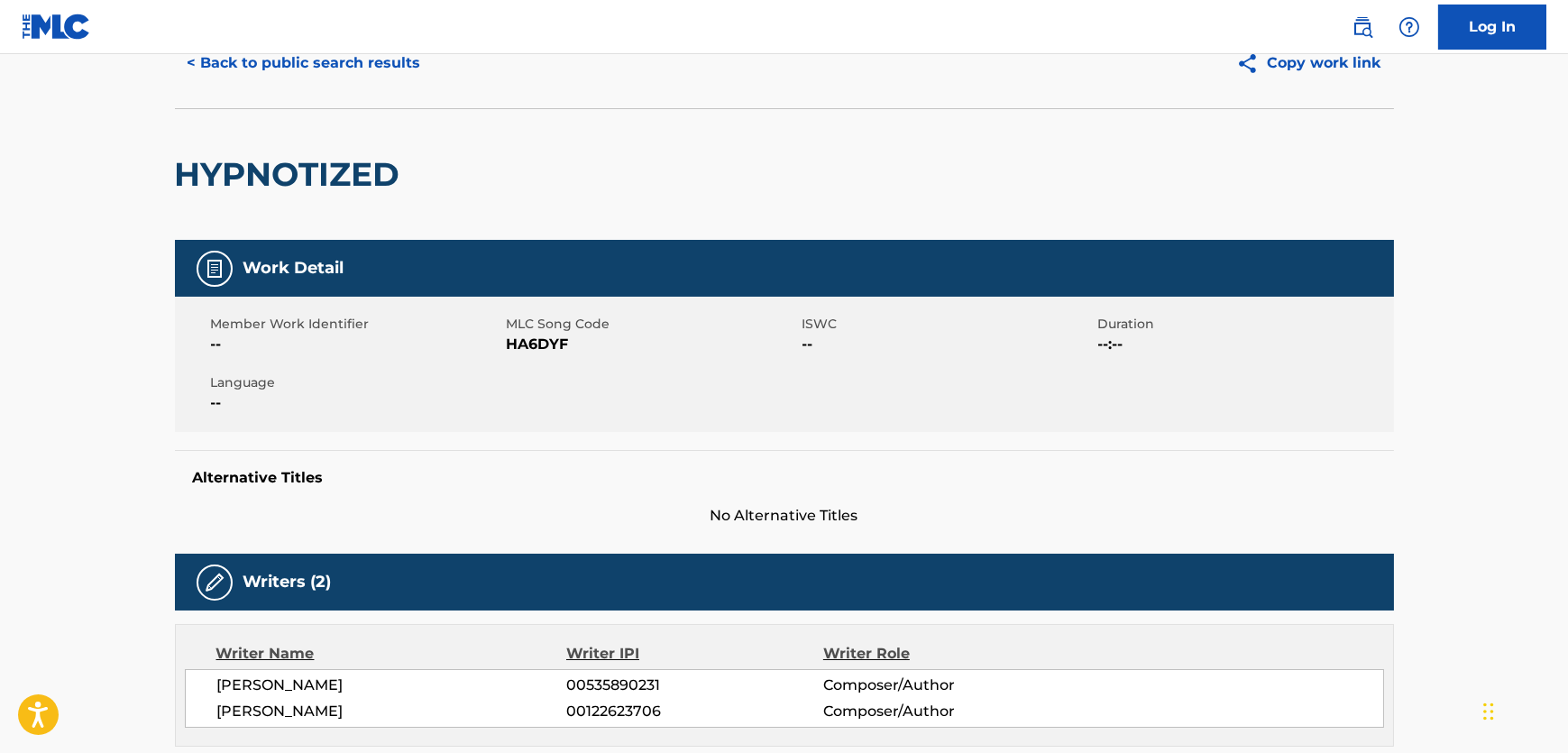
click at [528, 347] on span "HA6DYF" at bounding box center [652, 344] width 291 height 21
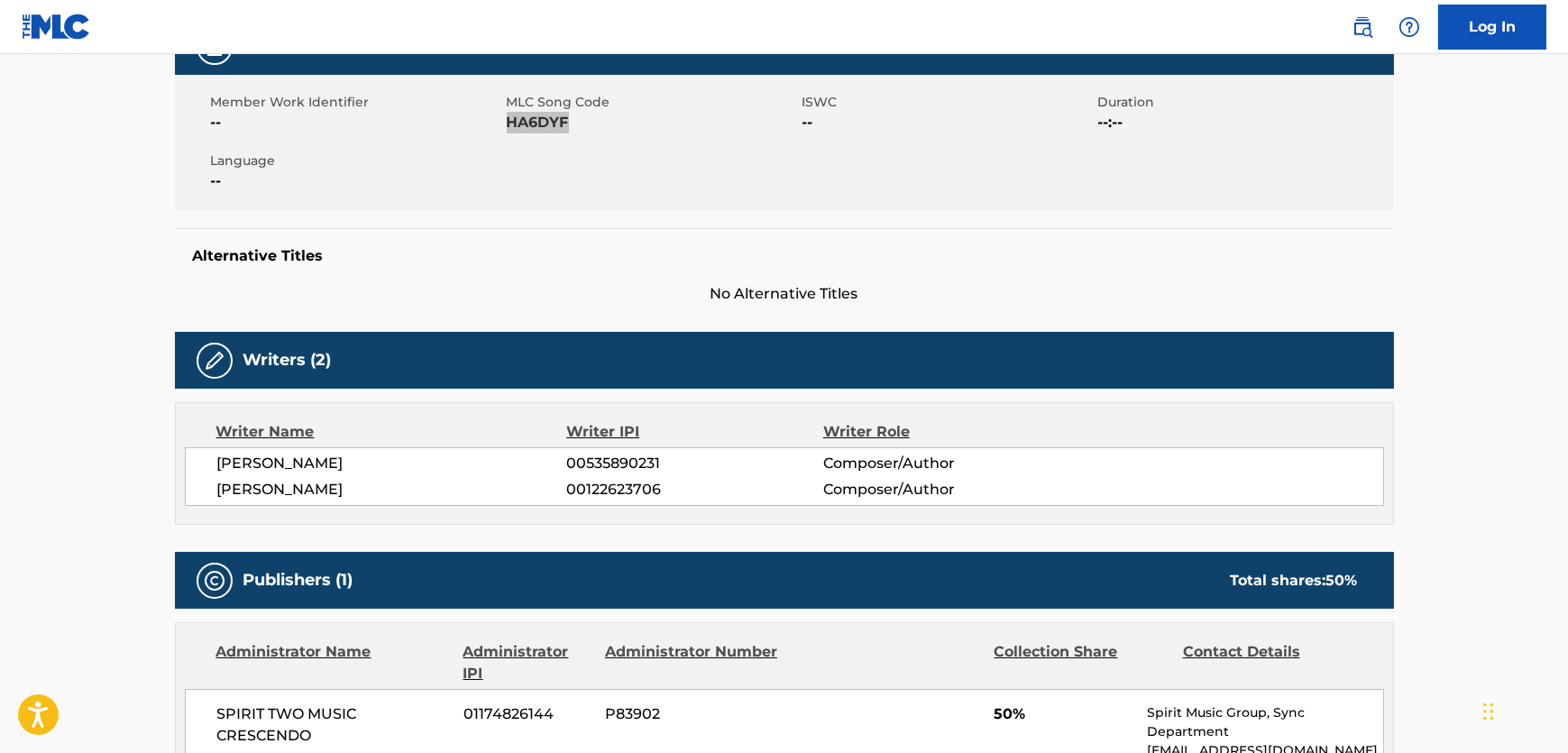
scroll to position [492, 0]
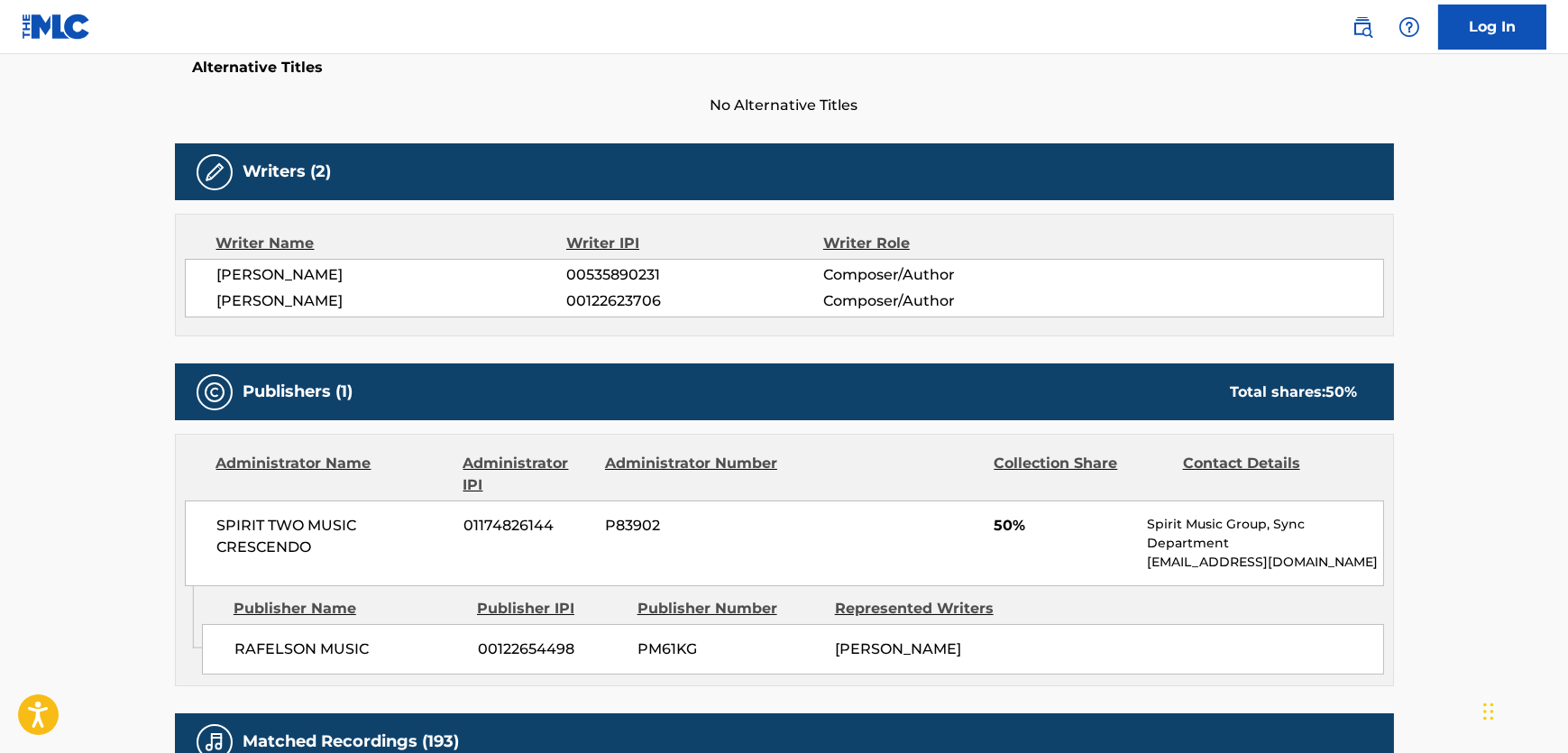
drag, startPoint x: 396, startPoint y: 306, endPoint x: 208, endPoint y: 298, distance: 188.2
click at [208, 298] on div "[PERSON_NAME] 00535890231 Composer/Author [PERSON_NAME] 00122623706 Composer/Au…" at bounding box center [784, 287] width 1199 height 58
drag, startPoint x: 359, startPoint y: 285, endPoint x: 229, endPoint y: 272, distance: 130.6
click at [225, 283] on div "[PERSON_NAME] 00535890231 Composer/Author [PERSON_NAME] 00122623706 Composer/Au…" at bounding box center [784, 287] width 1199 height 58
click at [229, 272] on span "[PERSON_NAME]" at bounding box center [392, 274] width 350 height 21
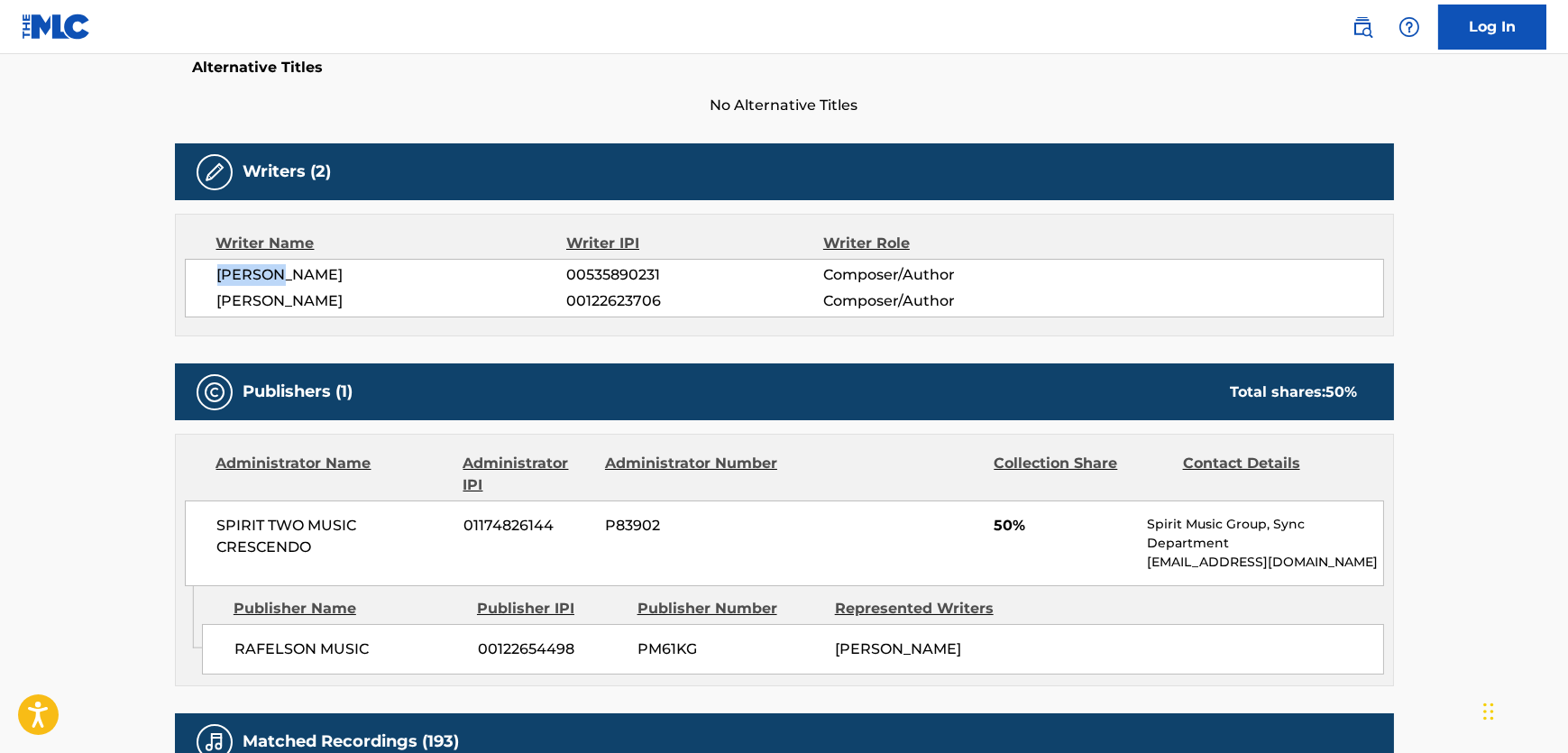
click at [229, 272] on span "[PERSON_NAME]" at bounding box center [392, 274] width 350 height 21
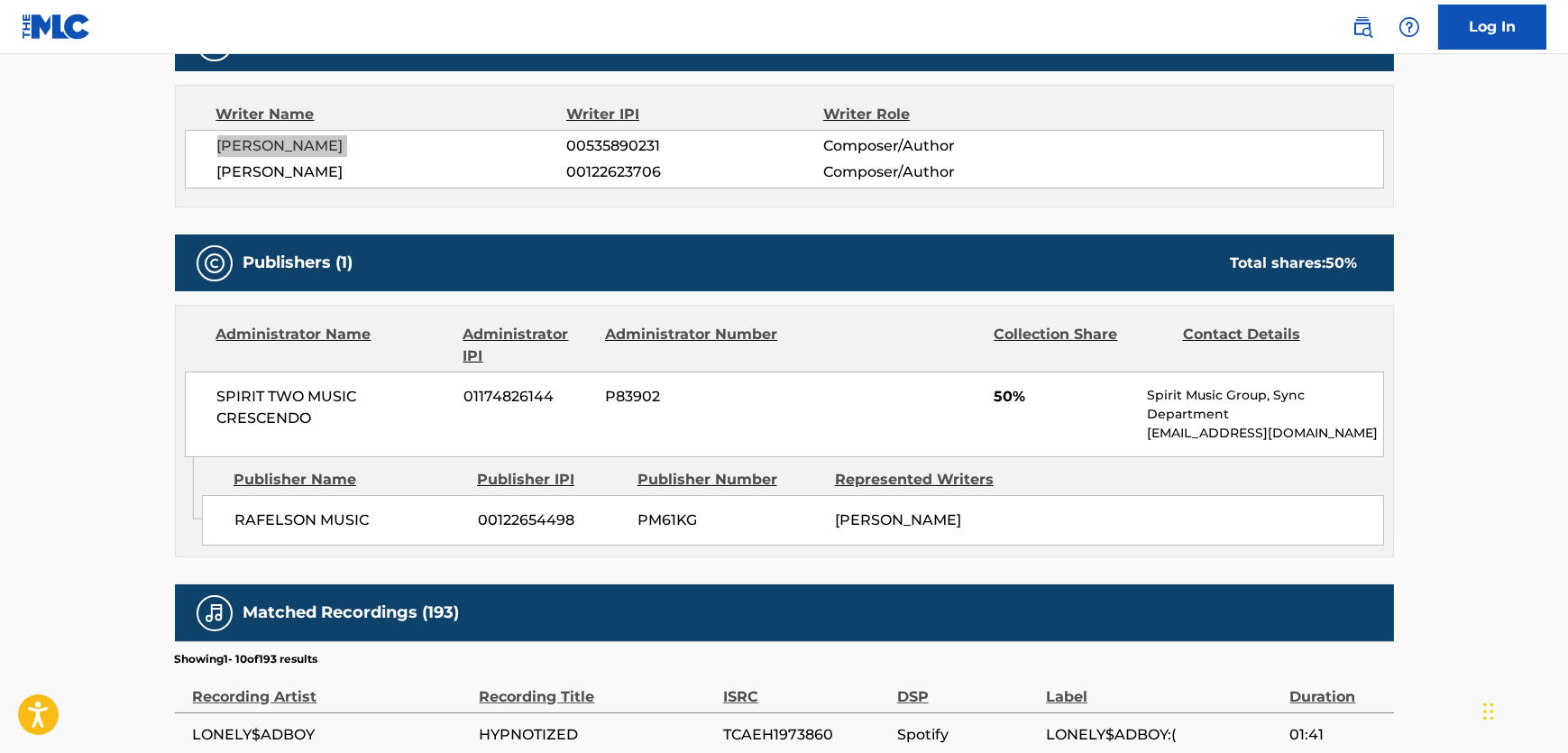
scroll to position [737, 0]
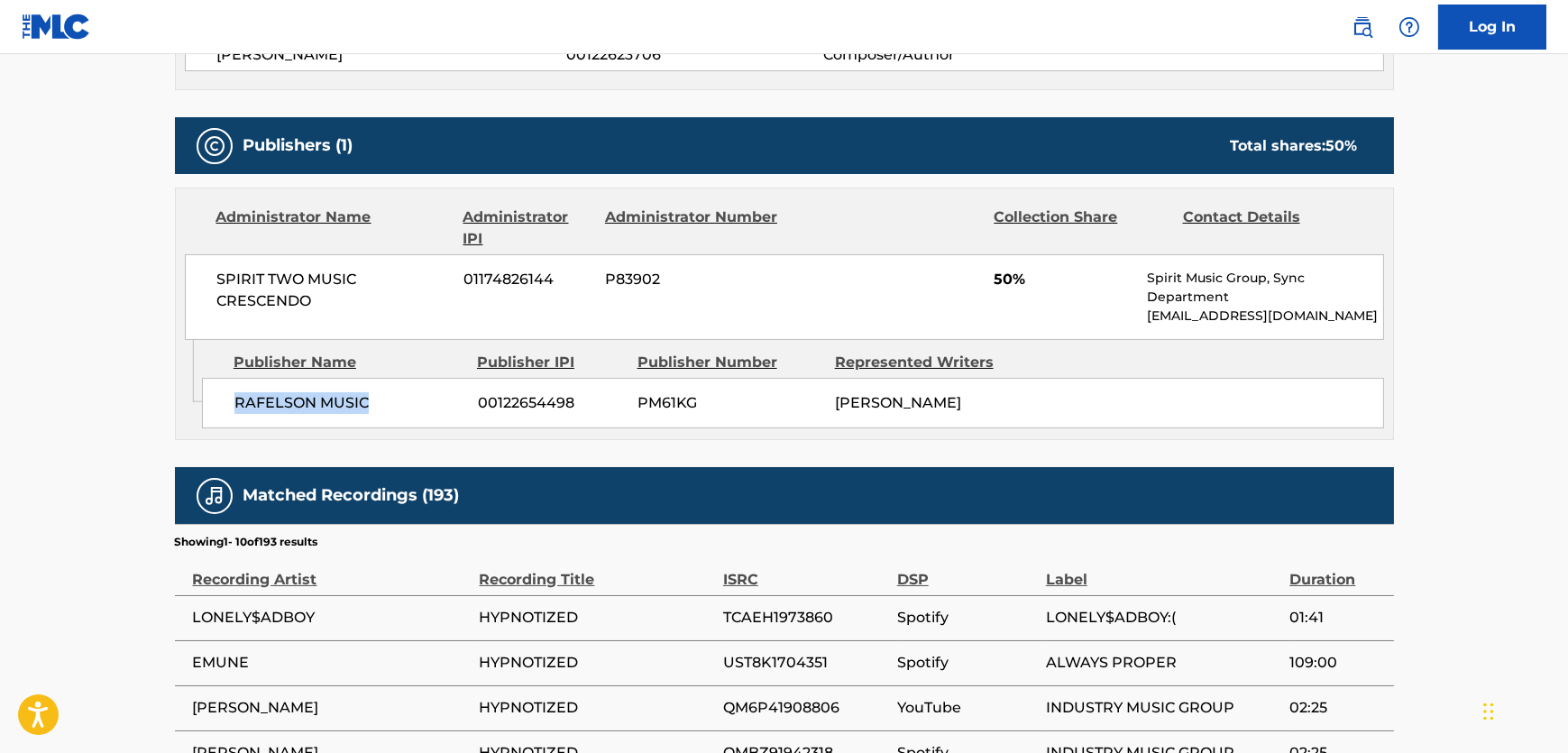
drag, startPoint x: 217, startPoint y: 414, endPoint x: 227, endPoint y: 407, distance: 12.2
click at [227, 407] on div "RAFELSON MUSIC 00122654498 PM61KG [PERSON_NAME]" at bounding box center [794, 403] width 1183 height 51
drag, startPoint x: 338, startPoint y: 313, endPoint x: 204, endPoint y: 275, distance: 139.3
click at [204, 275] on div "SPIRIT TWO MUSIC CRESCENDO 01174826144 P83902 50% Spirit Music Group, Sync Depa…" at bounding box center [784, 297] width 1199 height 86
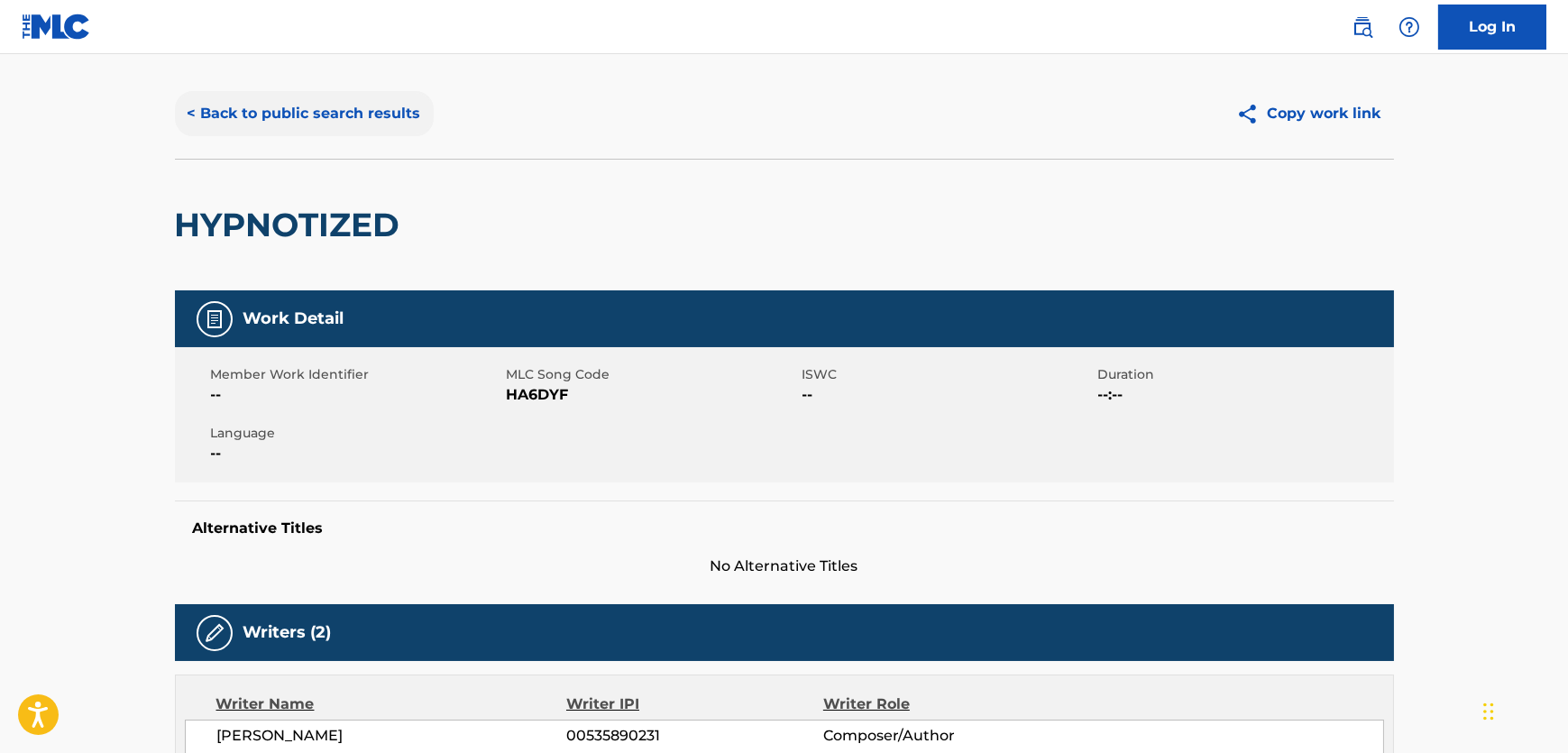
scroll to position [0, 0]
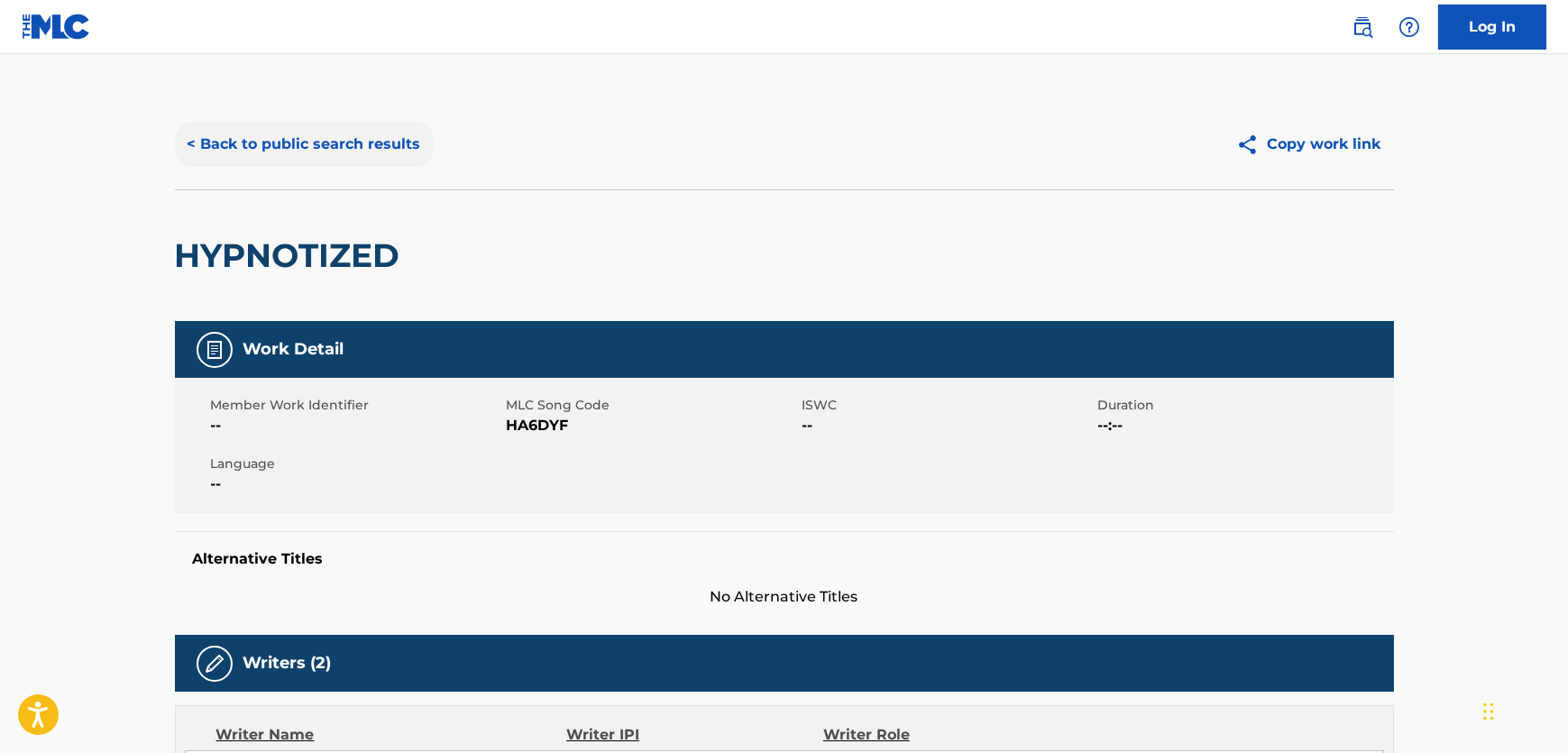
click at [273, 127] on button "< Back to public search results" at bounding box center [304, 144] width 259 height 45
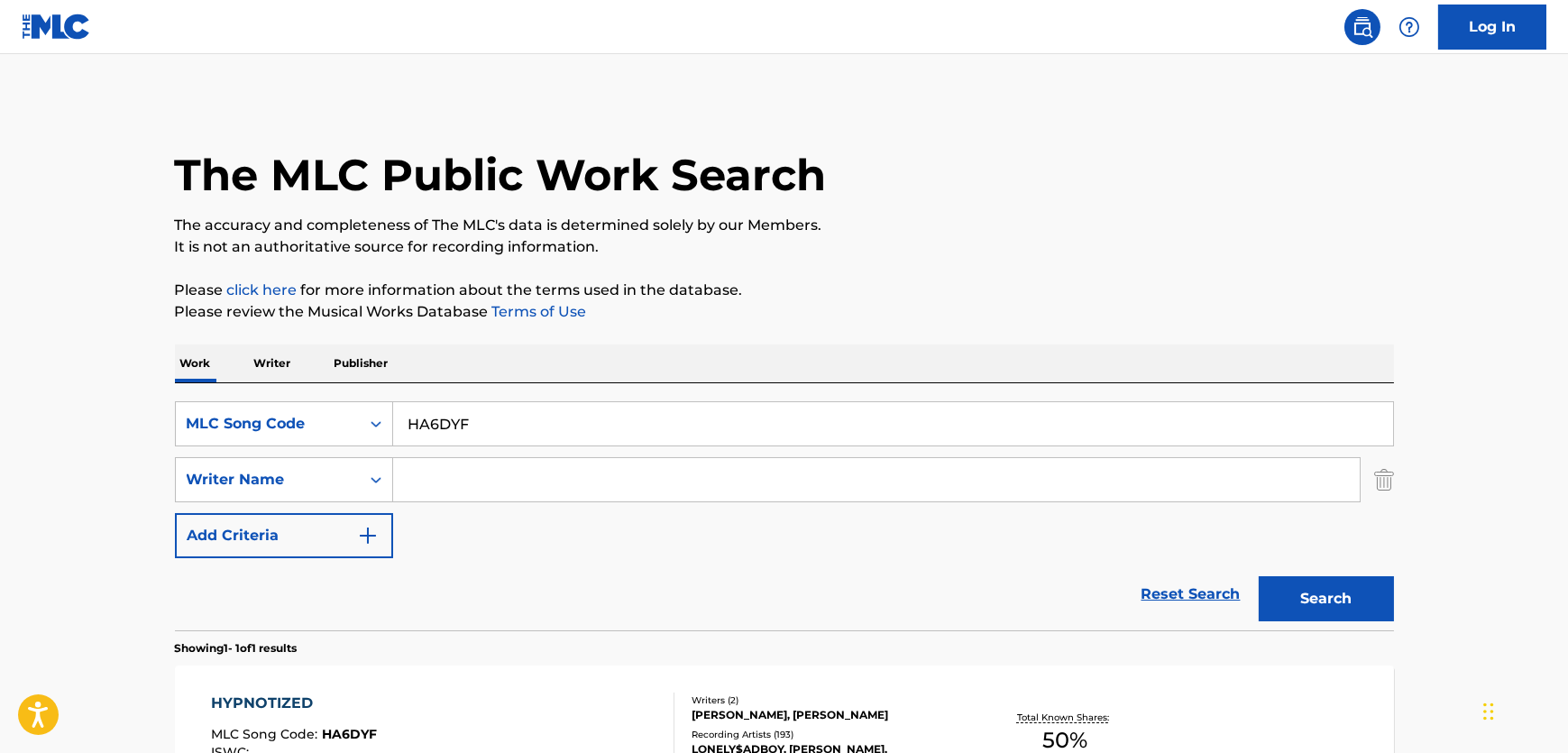
scroll to position [88, 0]
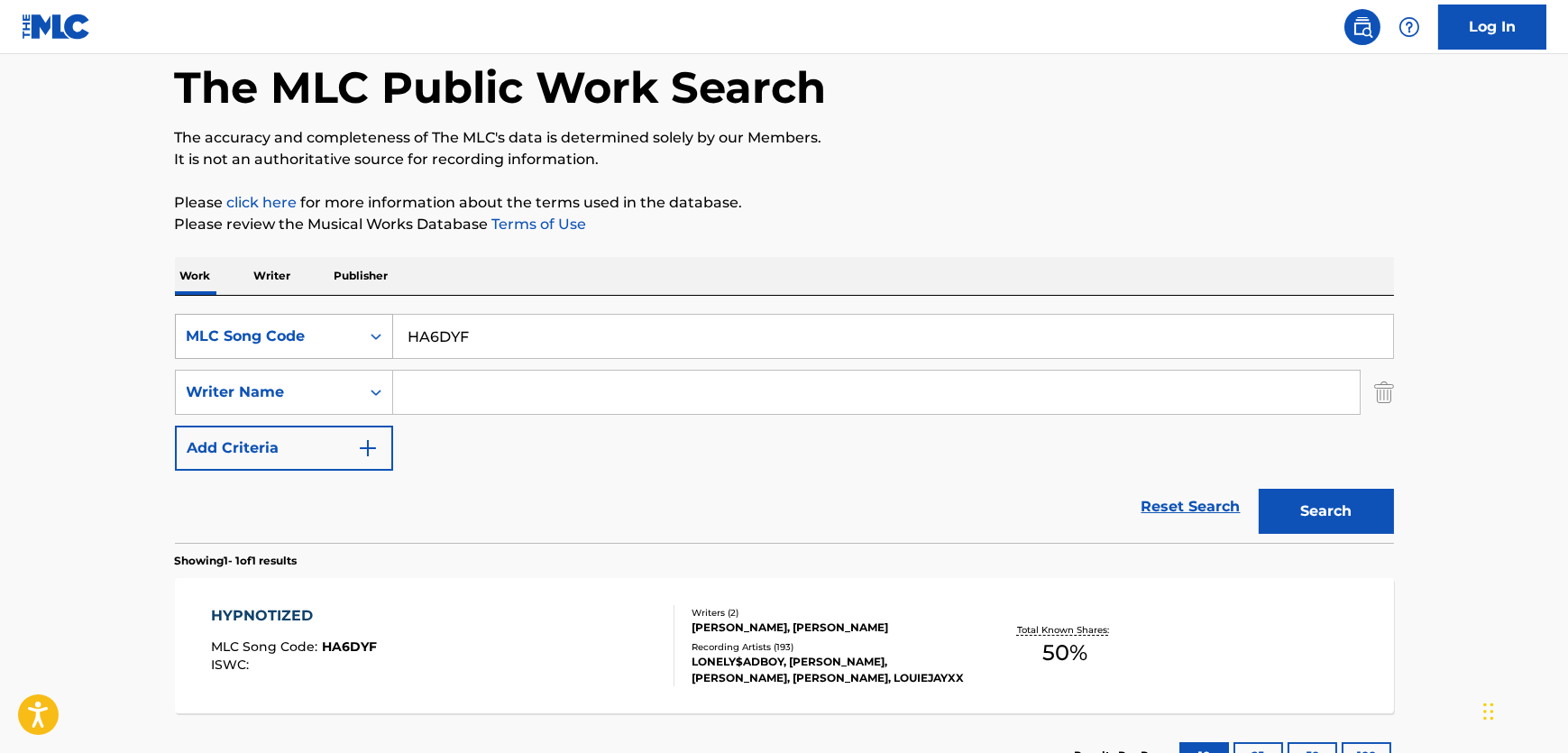
drag, startPoint x: 562, startPoint y: 329, endPoint x: 268, endPoint y: 321, distance: 294.1
click at [354, 333] on div "SearchWithCriteria5c26ae8b-bd79-4bbc-a17c-3b5b8d437a0d MLC Song Code HA6DYF" at bounding box center [784, 336] width 1220 height 45
click at [257, 320] on div "MLC Song Code" at bounding box center [267, 336] width 184 height 34
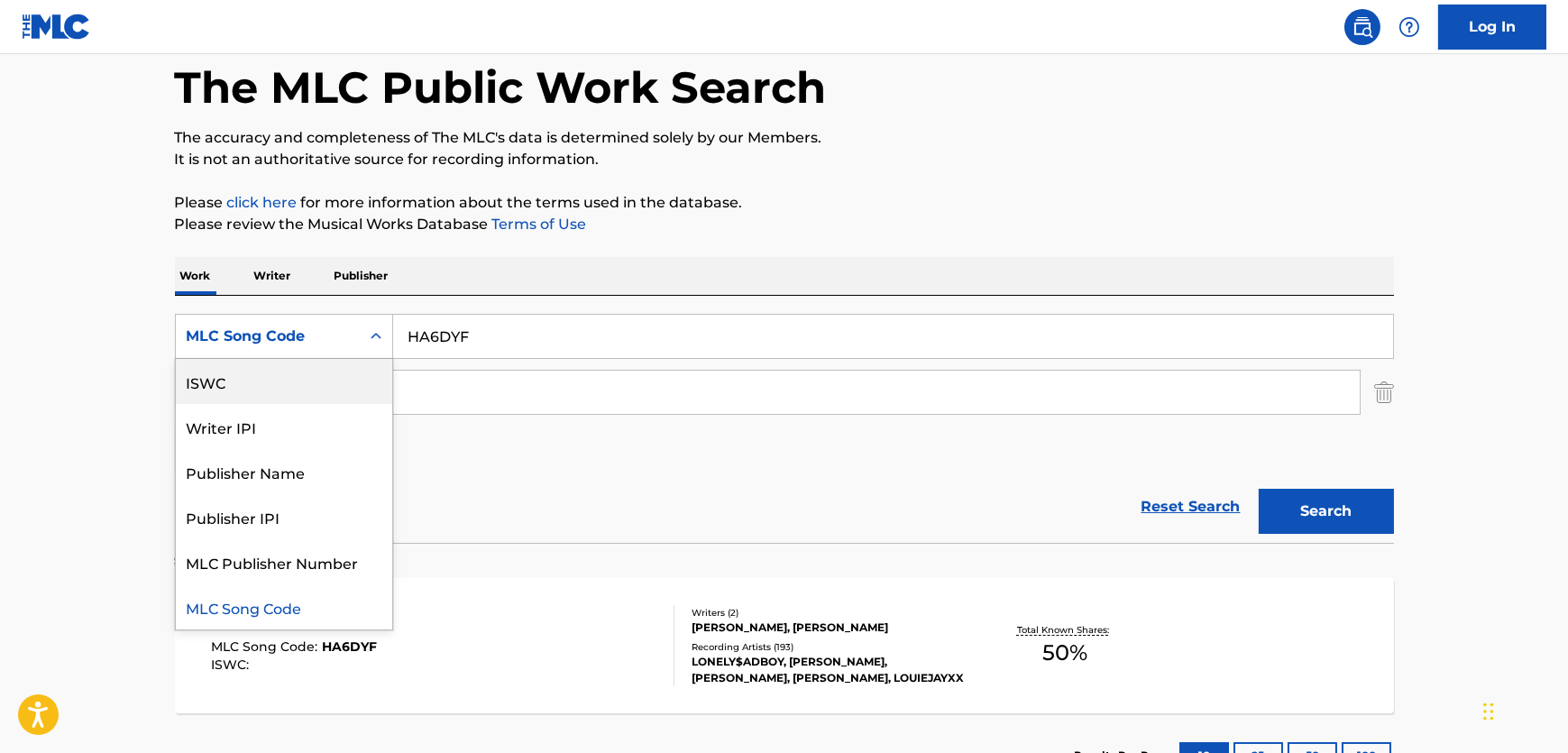
scroll to position [0, 0]
click at [246, 387] on div "Work Title" at bounding box center [284, 381] width 216 height 45
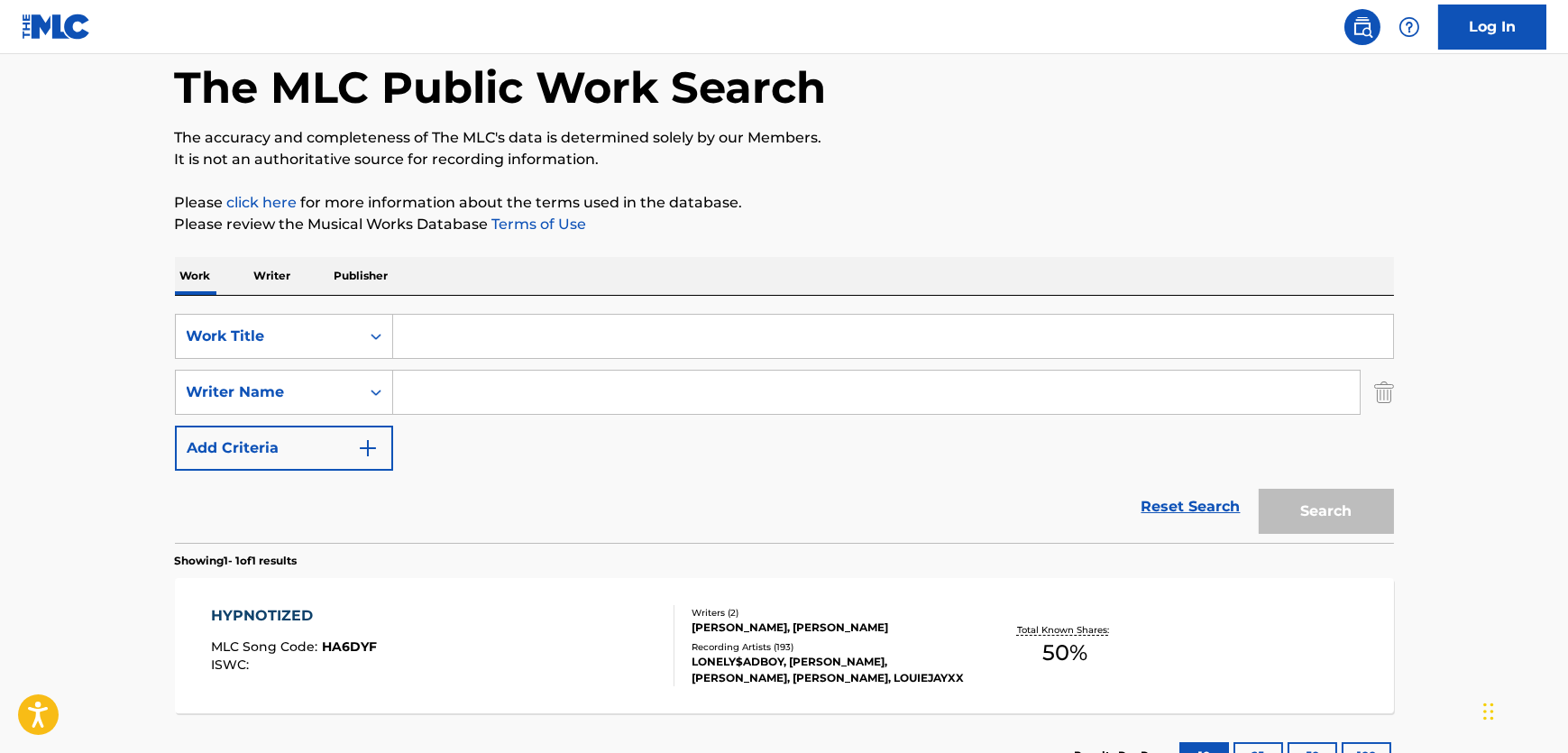
click at [508, 345] on input "Search Form" at bounding box center [893, 336] width 1001 height 43
paste input "The Curious Crystals of Unusual Purity"
click at [1361, 505] on button "Search" at bounding box center [1327, 511] width 135 height 45
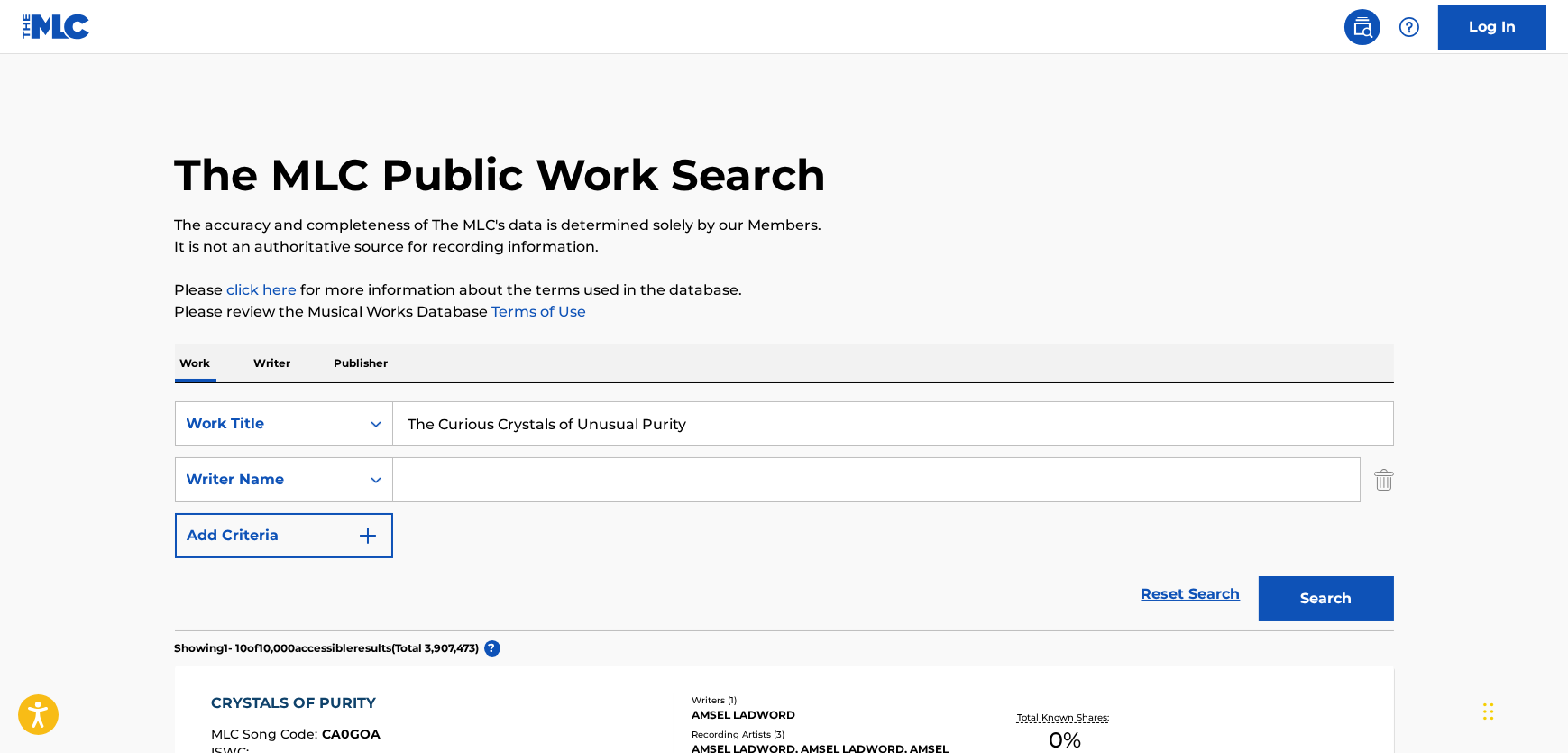
click at [617, 432] on input "The Curious Crystals of Unusual Purity" at bounding box center [893, 423] width 1001 height 43
click at [615, 432] on input "The Curious Crystals of Unusual Purity" at bounding box center [893, 423] width 1001 height 43
paste input "Winner"
type input "Winner"
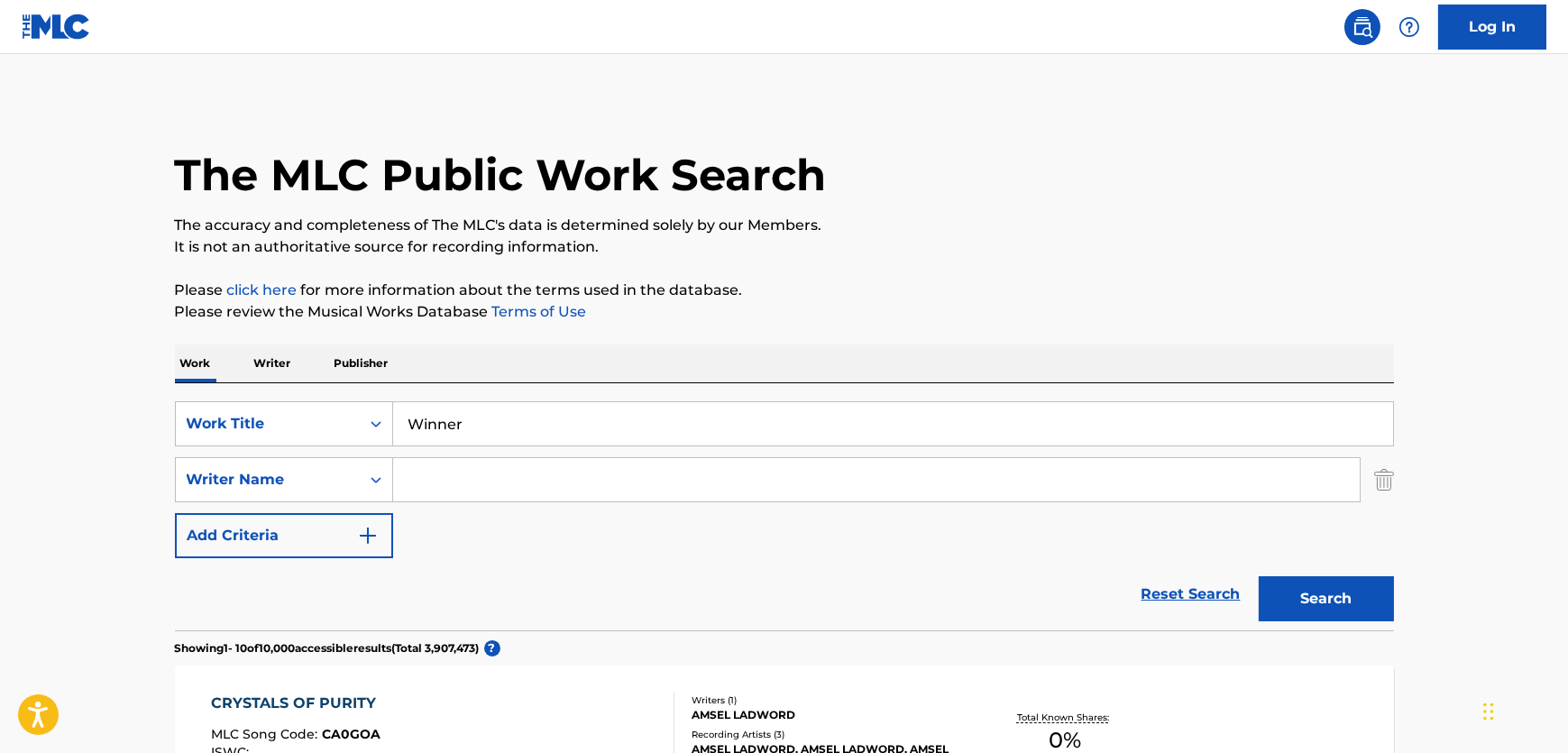
drag, startPoint x: 456, startPoint y: 481, endPoint x: 595, endPoint y: 495, distance: 139.7
click at [456, 481] on input "Search Form" at bounding box center [877, 480] width 966 height 43
paste input "Gray"
type input "Gray"
drag, startPoint x: 1393, startPoint y: 624, endPoint x: 1388, endPoint y: 613, distance: 12.1
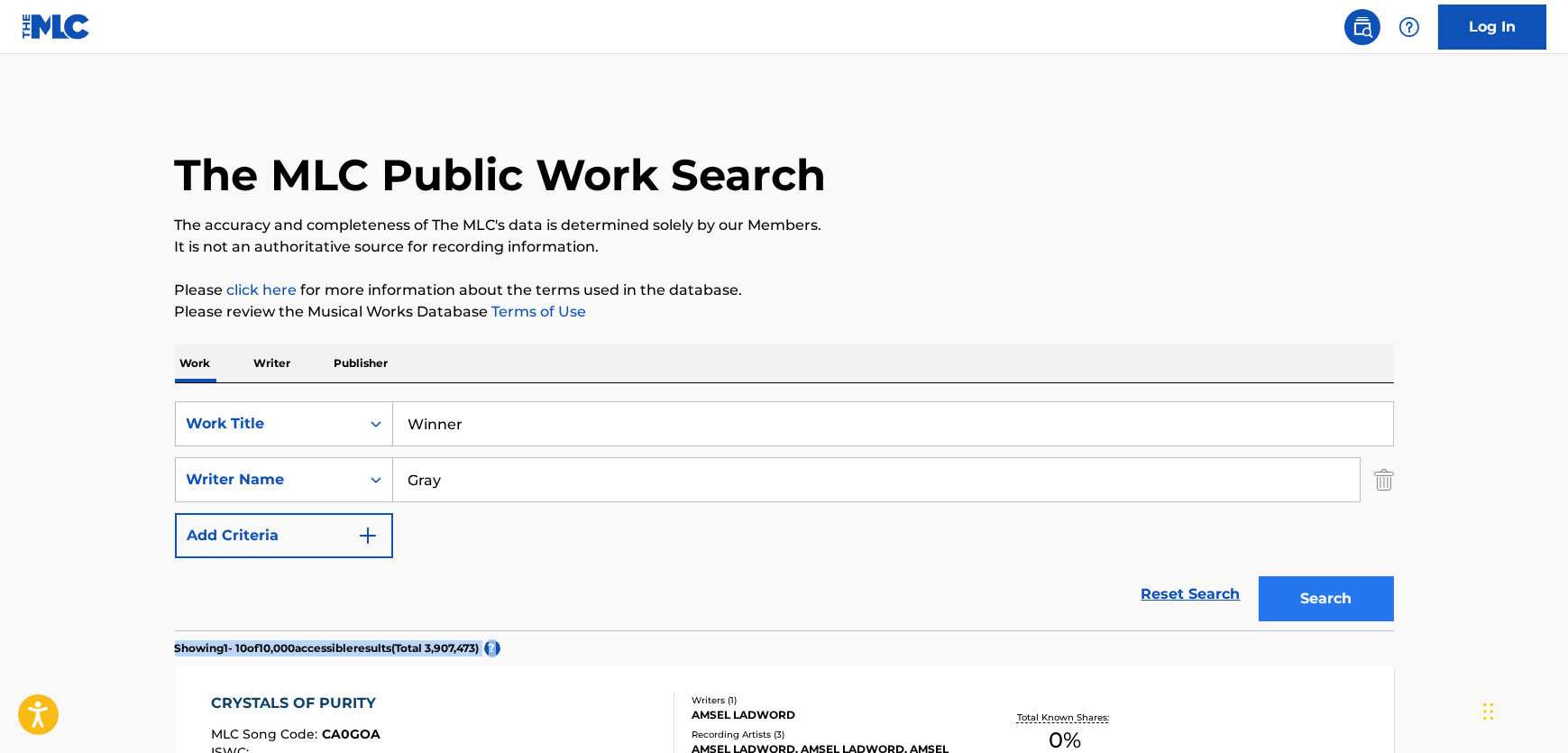
click at [1388, 613] on button "Search" at bounding box center [1327, 599] width 135 height 45
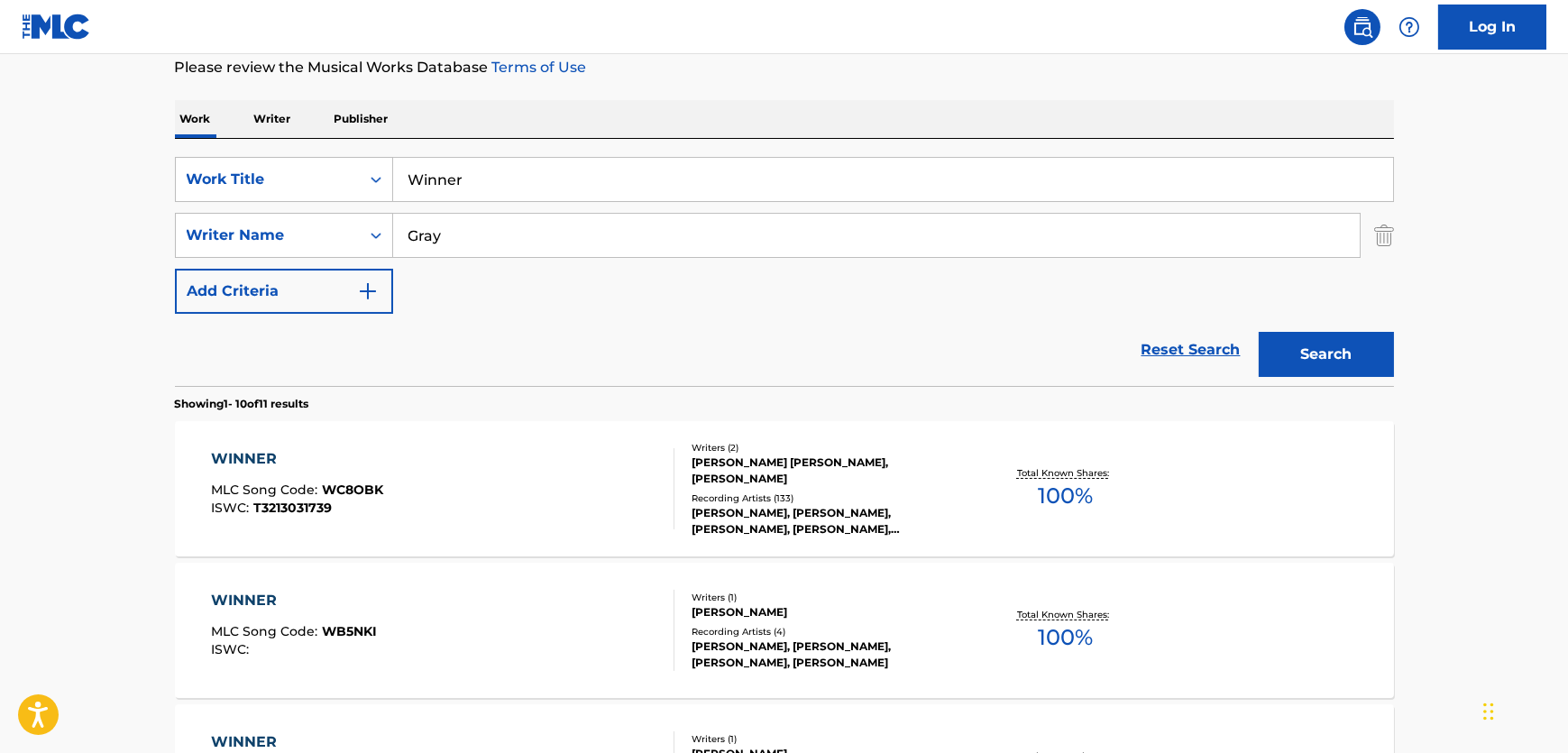
scroll to position [246, 0]
click at [554, 471] on div "WINNER MLC Song Code : WC8OBK ISWC : T3213031739" at bounding box center [443, 488] width 464 height 81
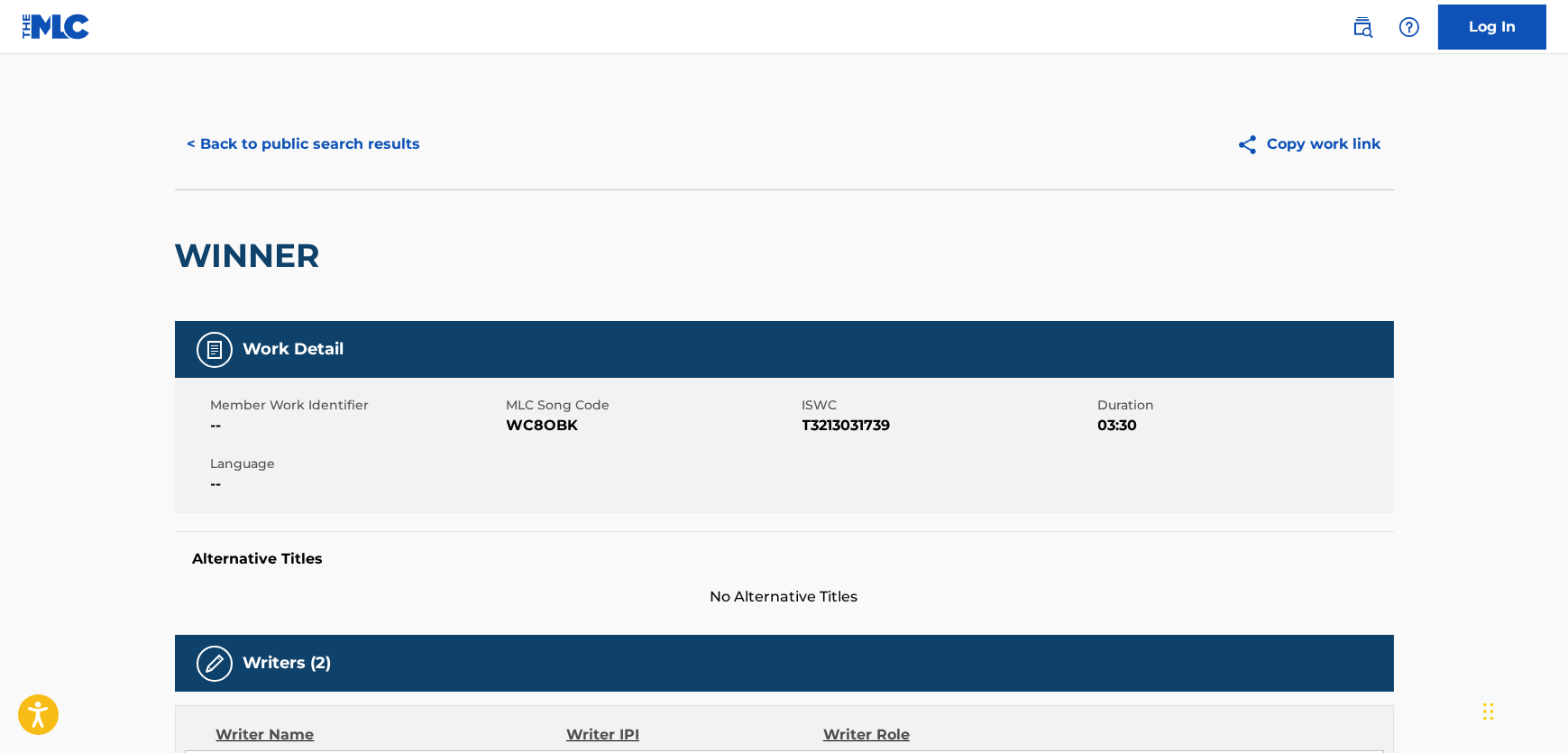
click at [529, 427] on span "WC8OBK" at bounding box center [652, 425] width 291 height 21
click at [529, 427] on span "WC8OBK" at bounding box center [652, 425] width 291 height 21
click at [829, 415] on span "T3213031739" at bounding box center [948, 425] width 291 height 21
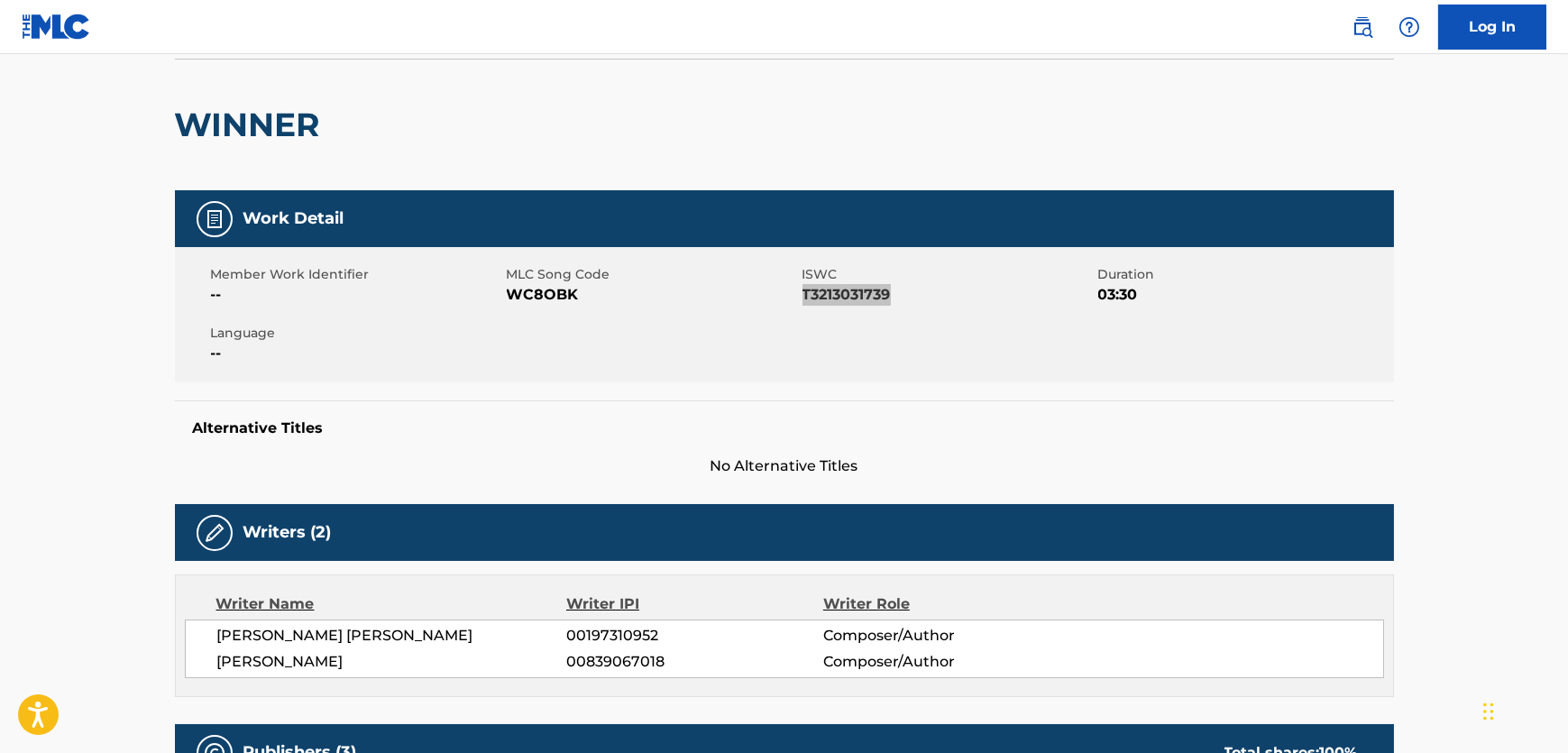
scroll to position [409, 0]
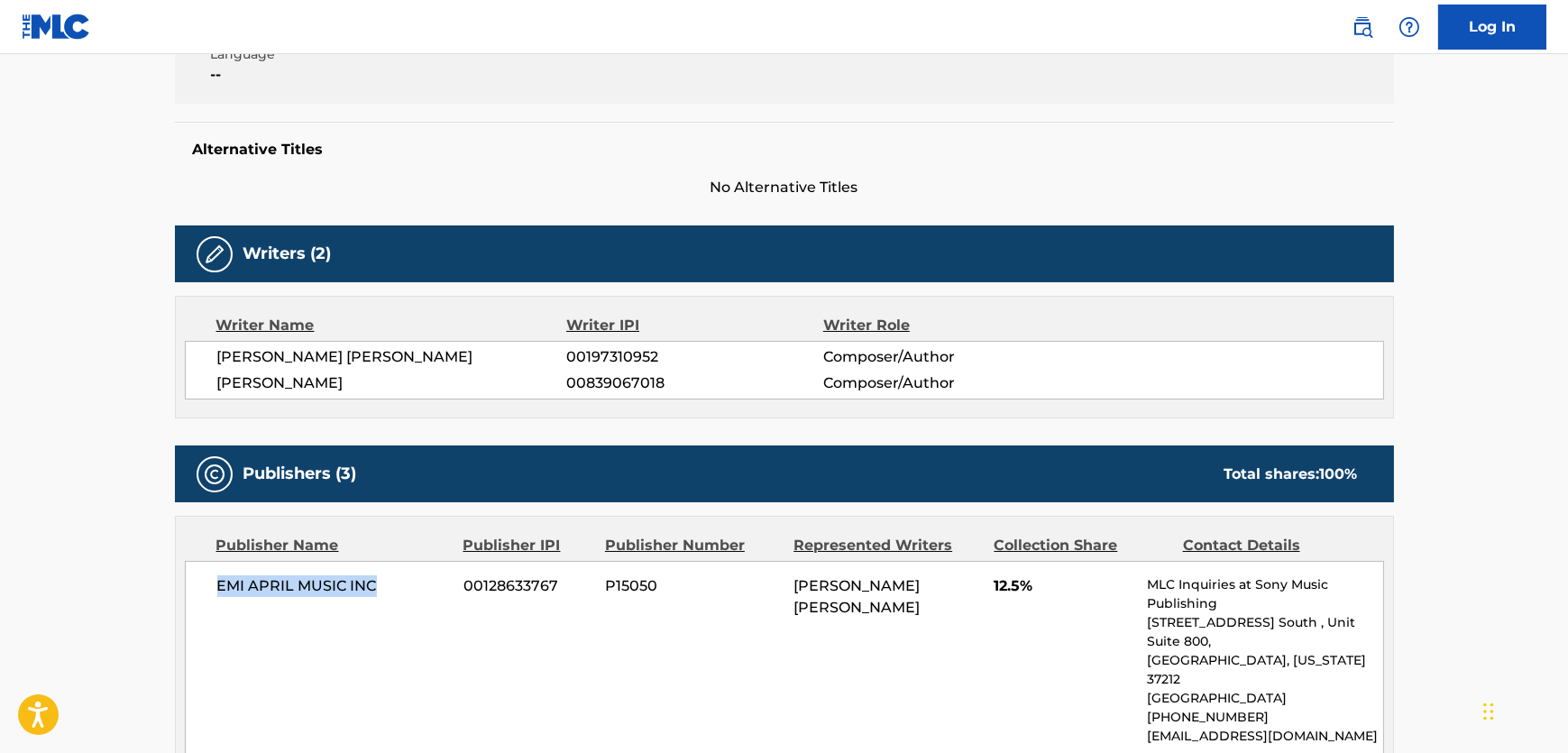
drag, startPoint x: 356, startPoint y: 591, endPoint x: 2, endPoint y: 587, distance: 354.0
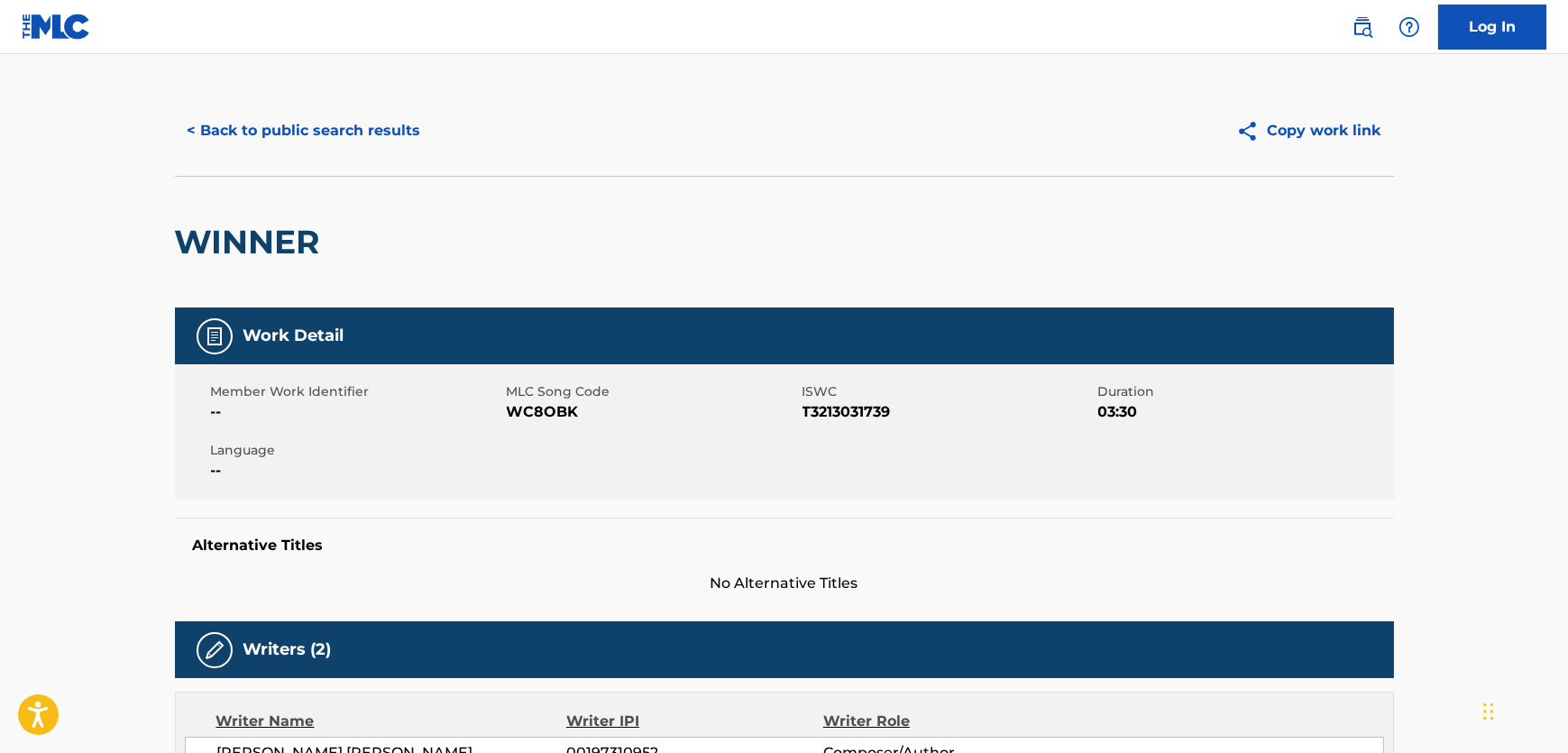
scroll to position [0, 0]
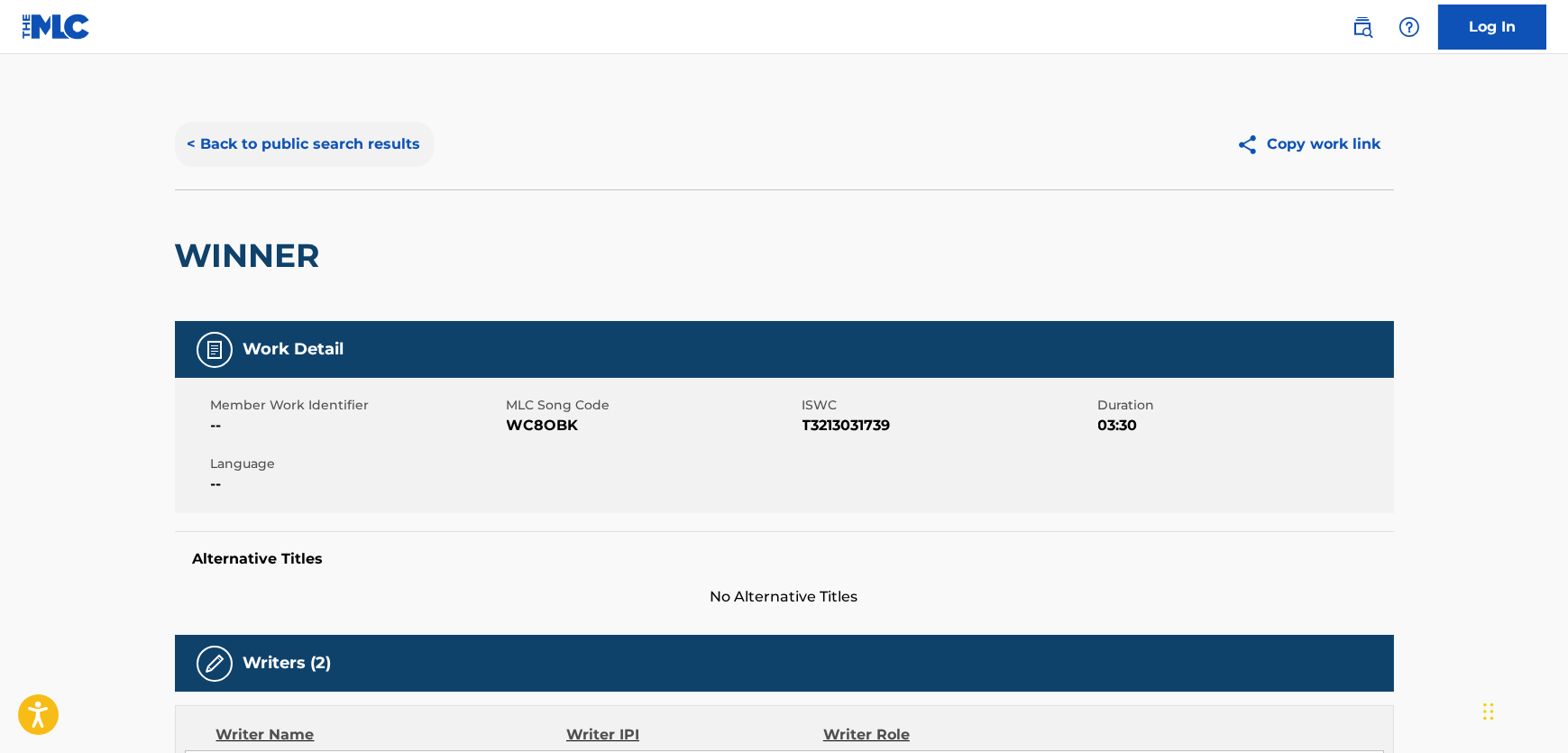
click at [327, 153] on button "< Back to public search results" at bounding box center [304, 144] width 259 height 45
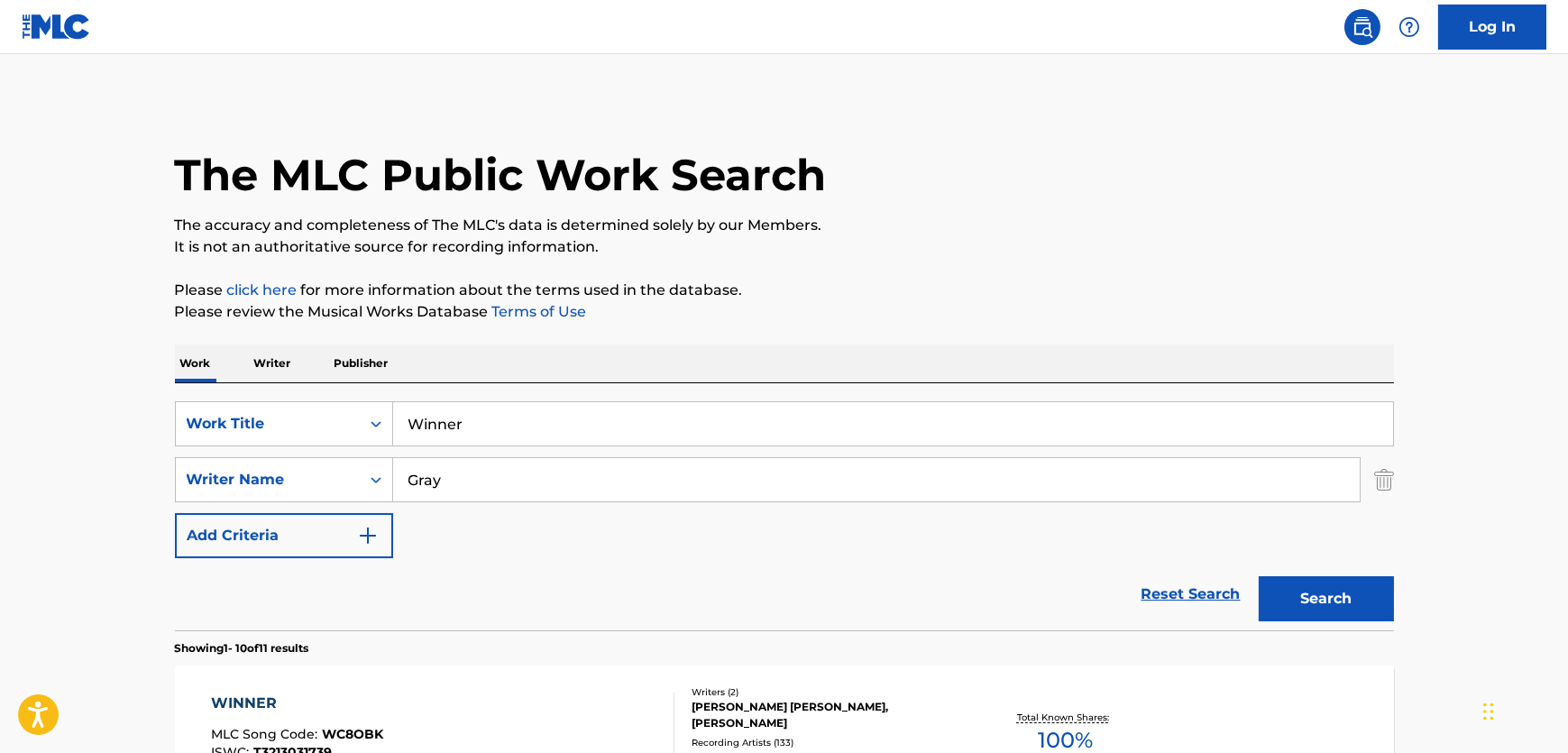
scroll to position [246, 0]
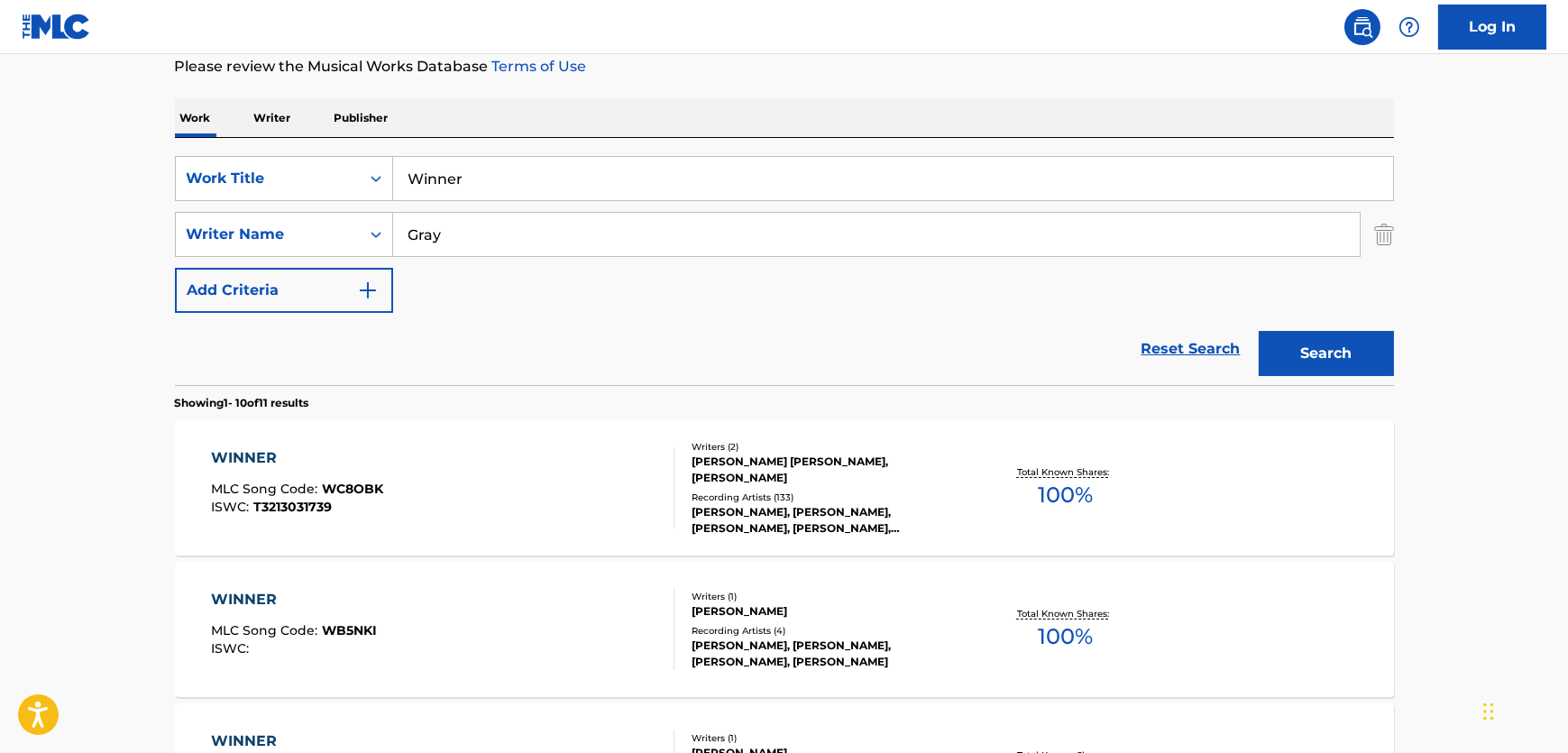
drag, startPoint x: 467, startPoint y: 152, endPoint x: 246, endPoint y: 144, distance: 221.1
click at [261, 144] on div "SearchWithCriteria03fd6eef-90db-4d8c-9b16-33d3ec001dee Work Title Winner Search…" at bounding box center [784, 261] width 1220 height 247
paste input "Mecbu"
type input "Mecbur"
drag, startPoint x: 541, startPoint y: 230, endPoint x: 261, endPoint y: 242, distance: 280.3
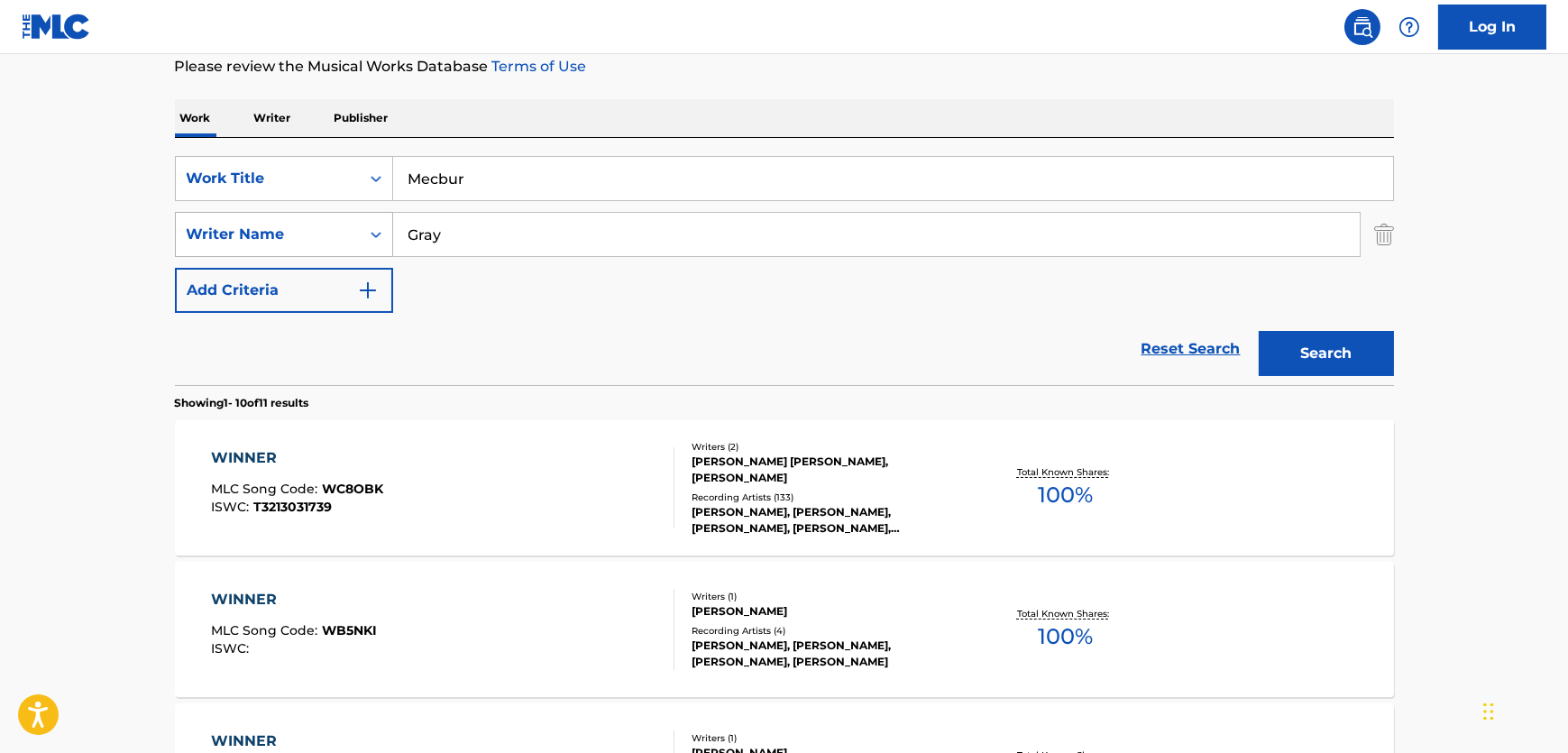
click at [247, 237] on div "SearchWithCriteria9f4b0496-8f3d-422b-821d-21947cb14979 Writer Name [PERSON_NAME]" at bounding box center [784, 234] width 1220 height 45
paste input "Celik"
type input "Celik"
click at [1341, 355] on button "Search" at bounding box center [1327, 353] width 135 height 45
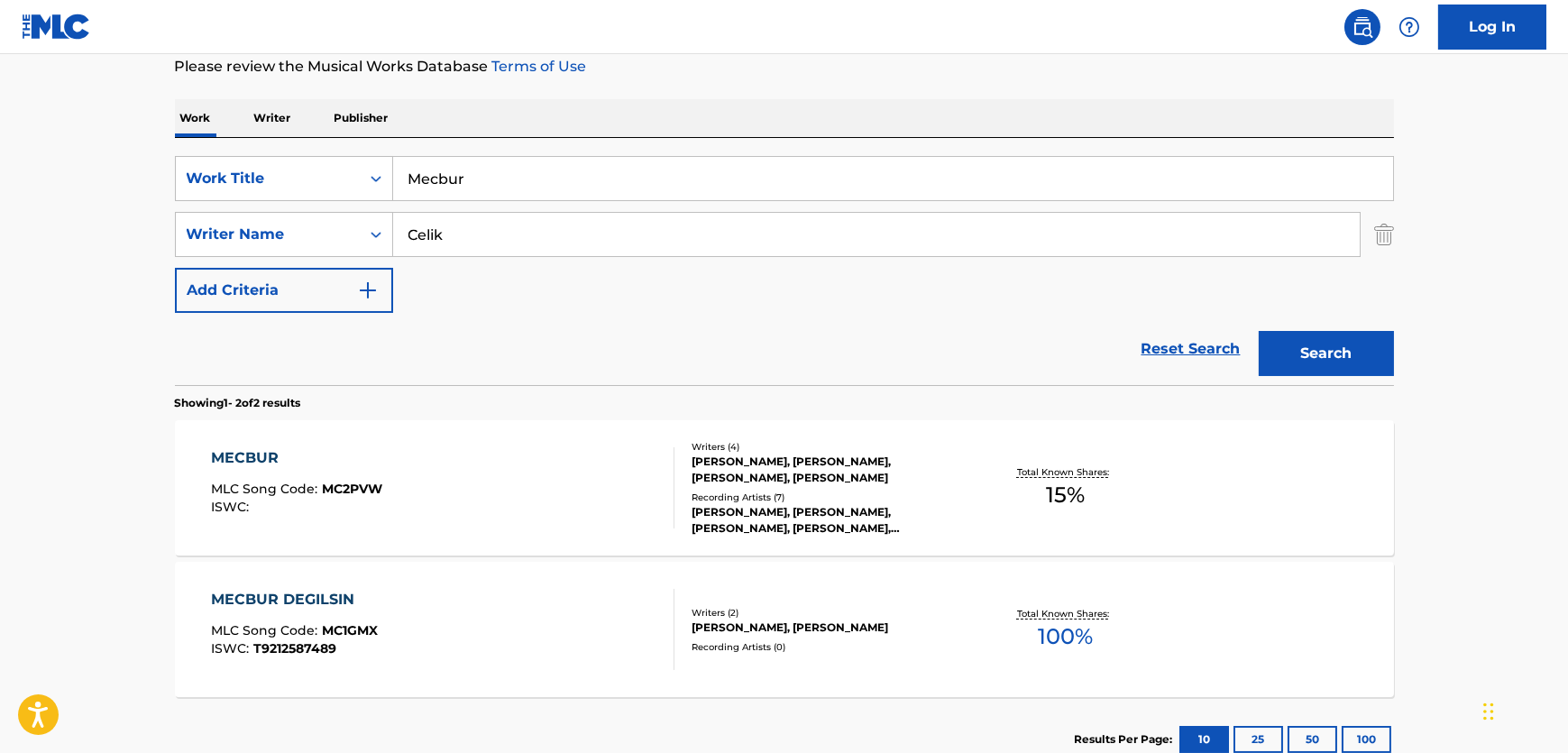
click at [513, 479] on div "MECBUR MLC Song Code : MC2PVW ISWC :" at bounding box center [443, 488] width 464 height 81
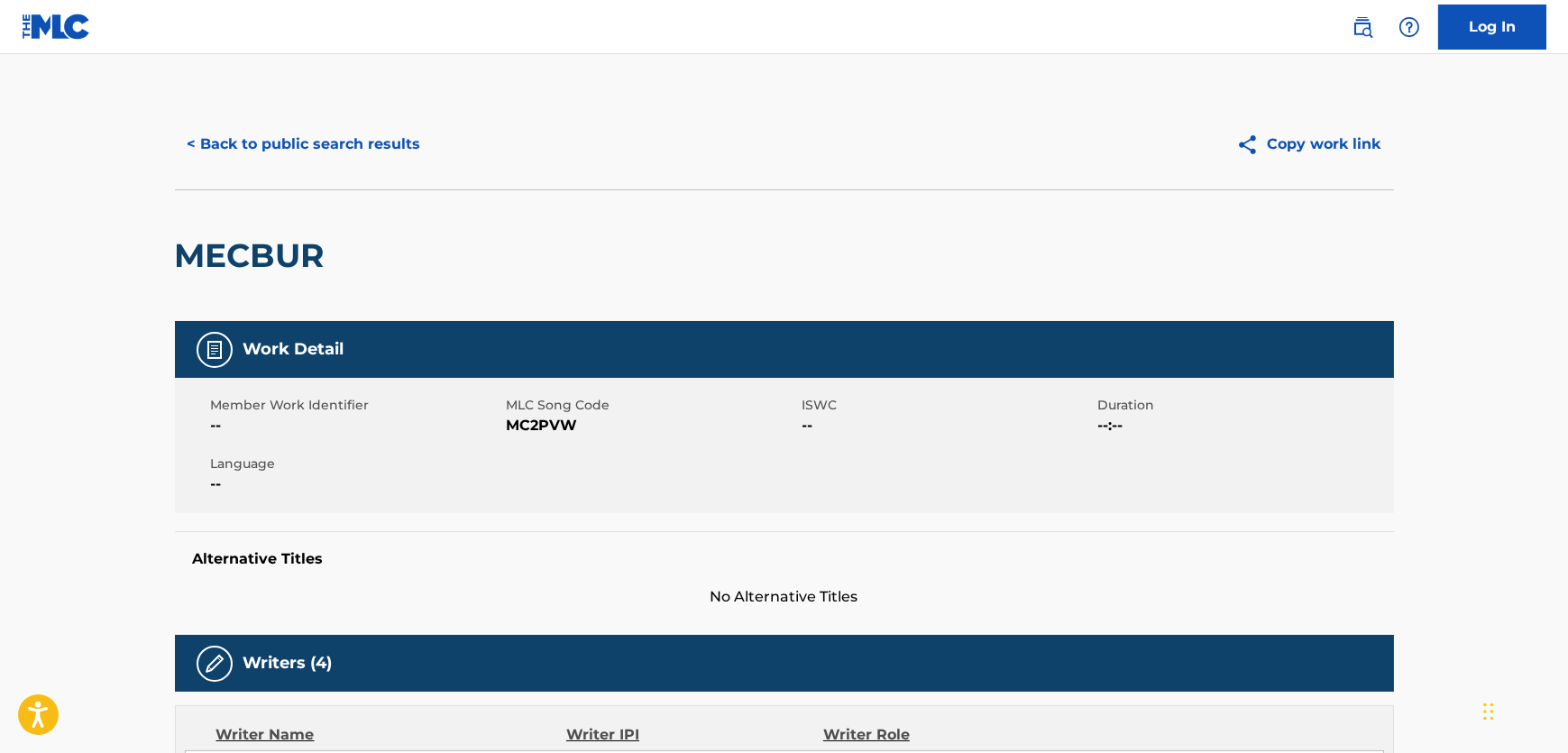
click at [514, 427] on span "MC2PVW" at bounding box center [652, 425] width 291 height 21
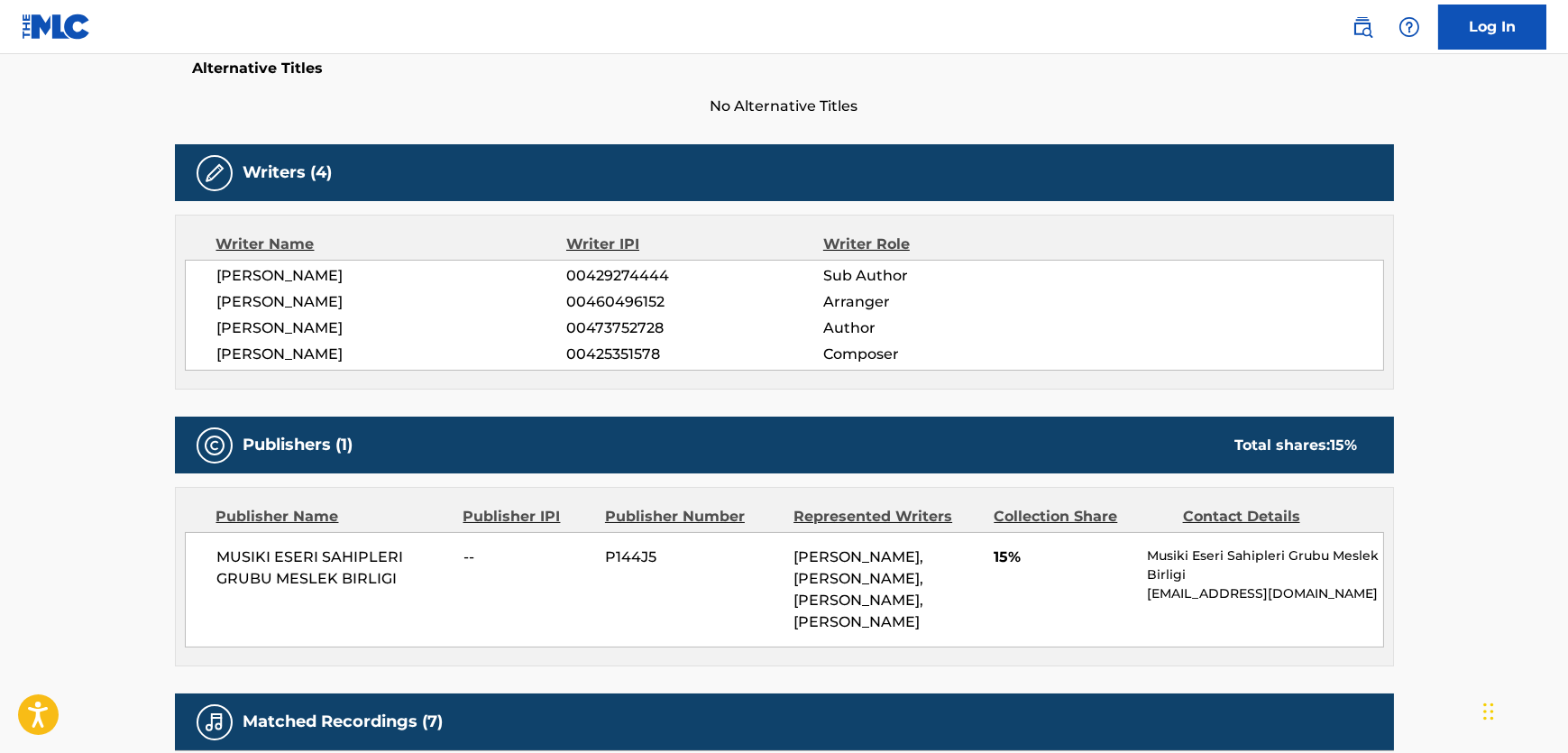
scroll to position [492, 0]
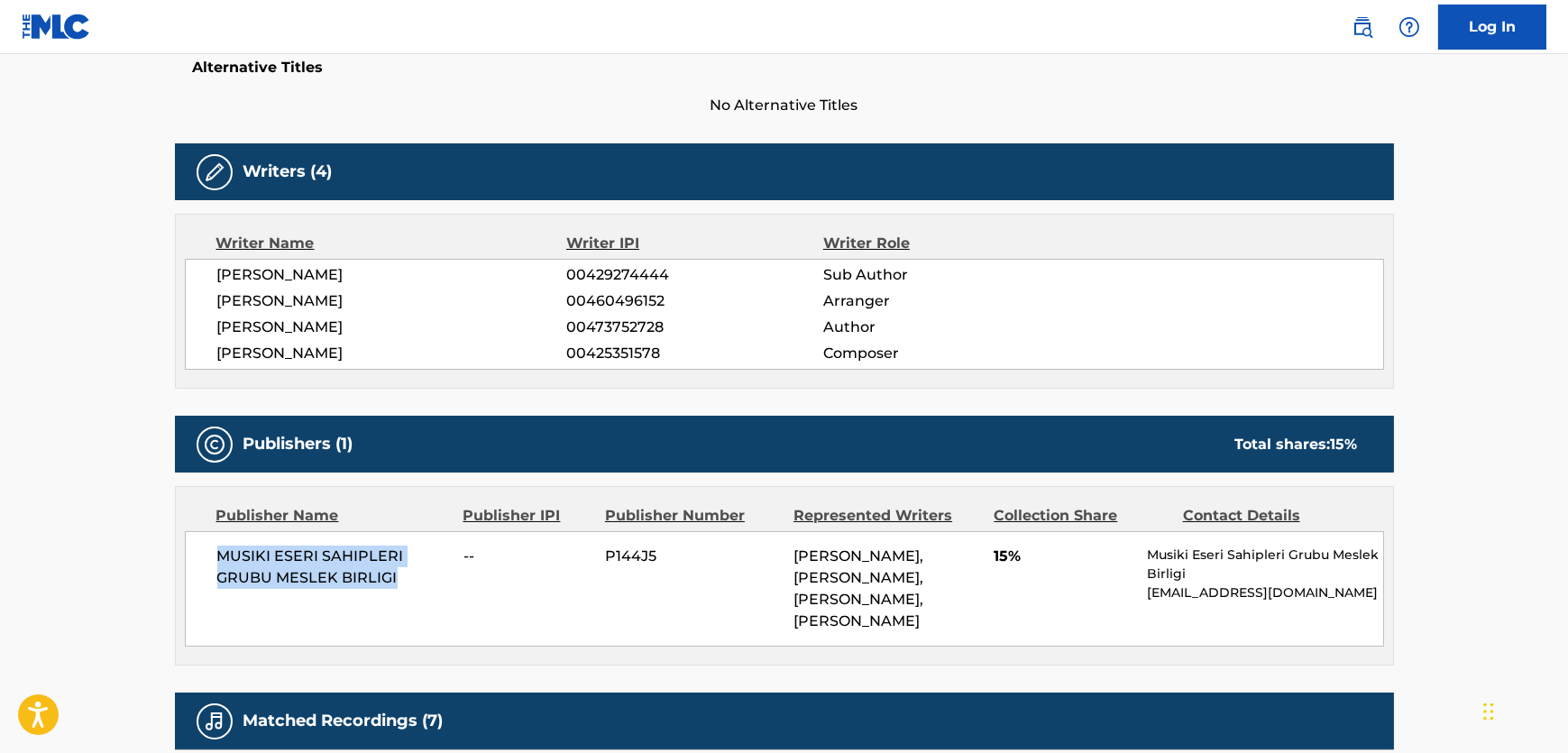
drag, startPoint x: 419, startPoint y: 589, endPoint x: 204, endPoint y: 549, distance: 218.7
click at [204, 549] on div "MUSIKI ESERI SAHIPLERI GRUBU MESLEK BIRLIGI -- P144J5 [PERSON_NAME], [PERSON_NA…" at bounding box center [784, 589] width 1199 height 115
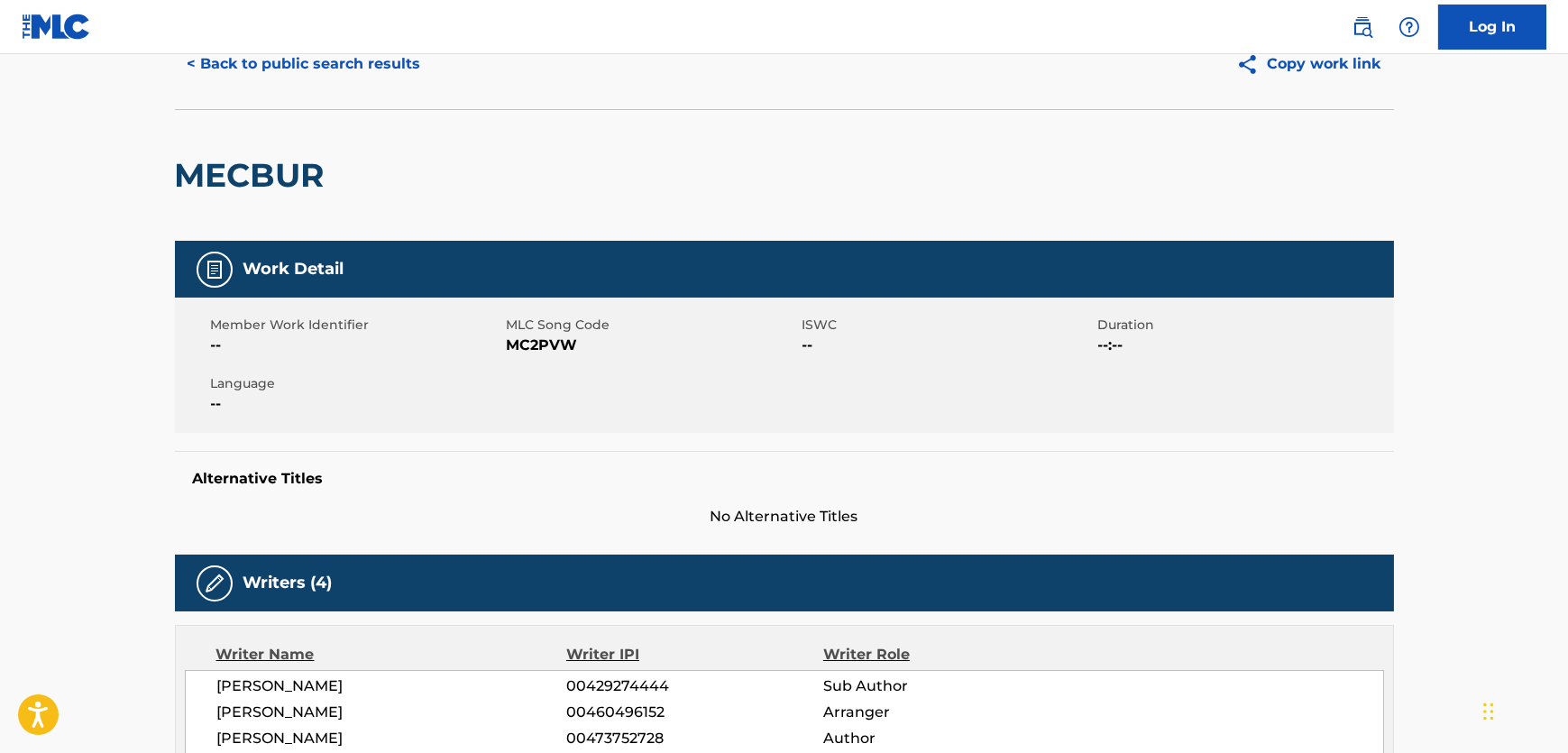
scroll to position [0, 0]
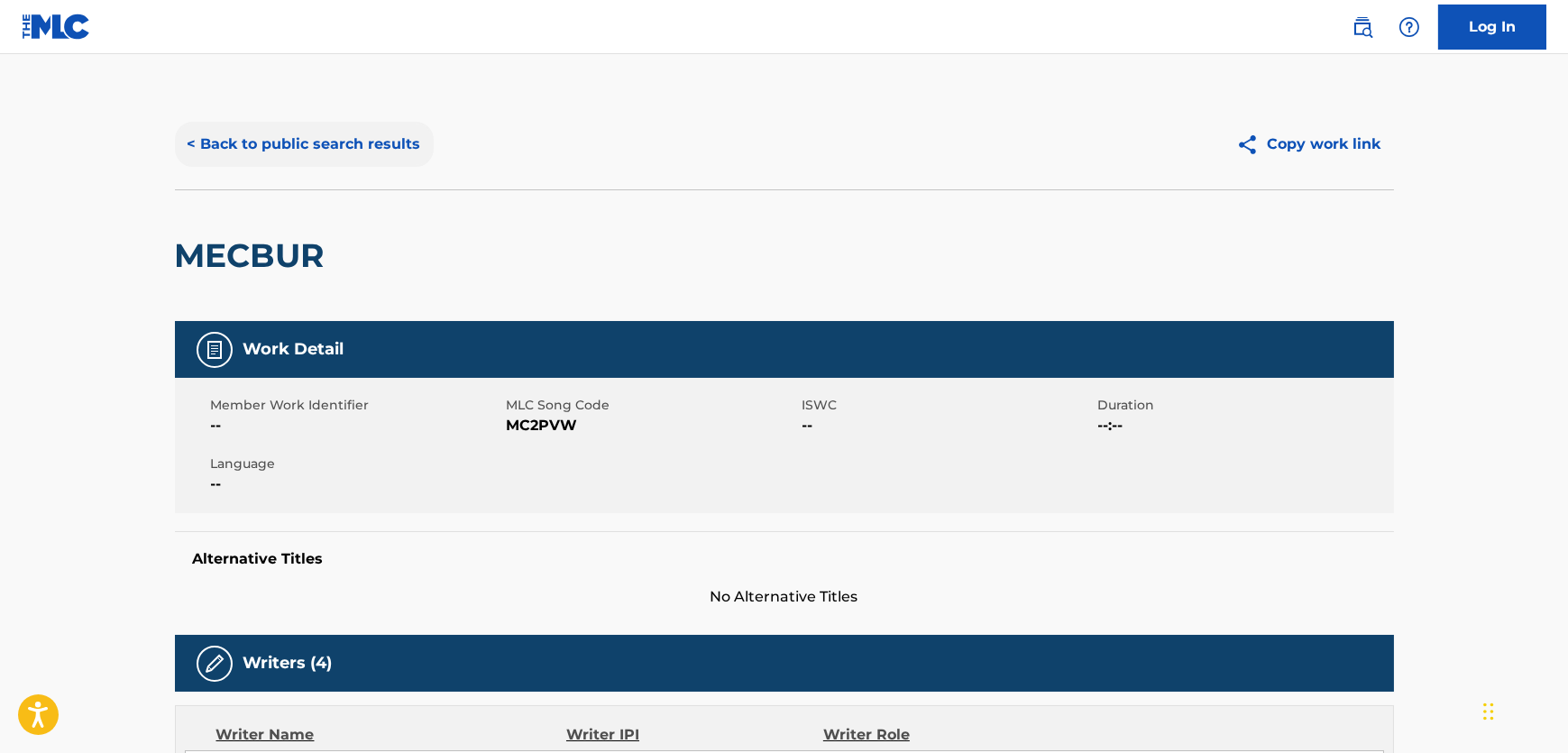
click at [330, 157] on button "< Back to public search results" at bounding box center [304, 144] width 259 height 45
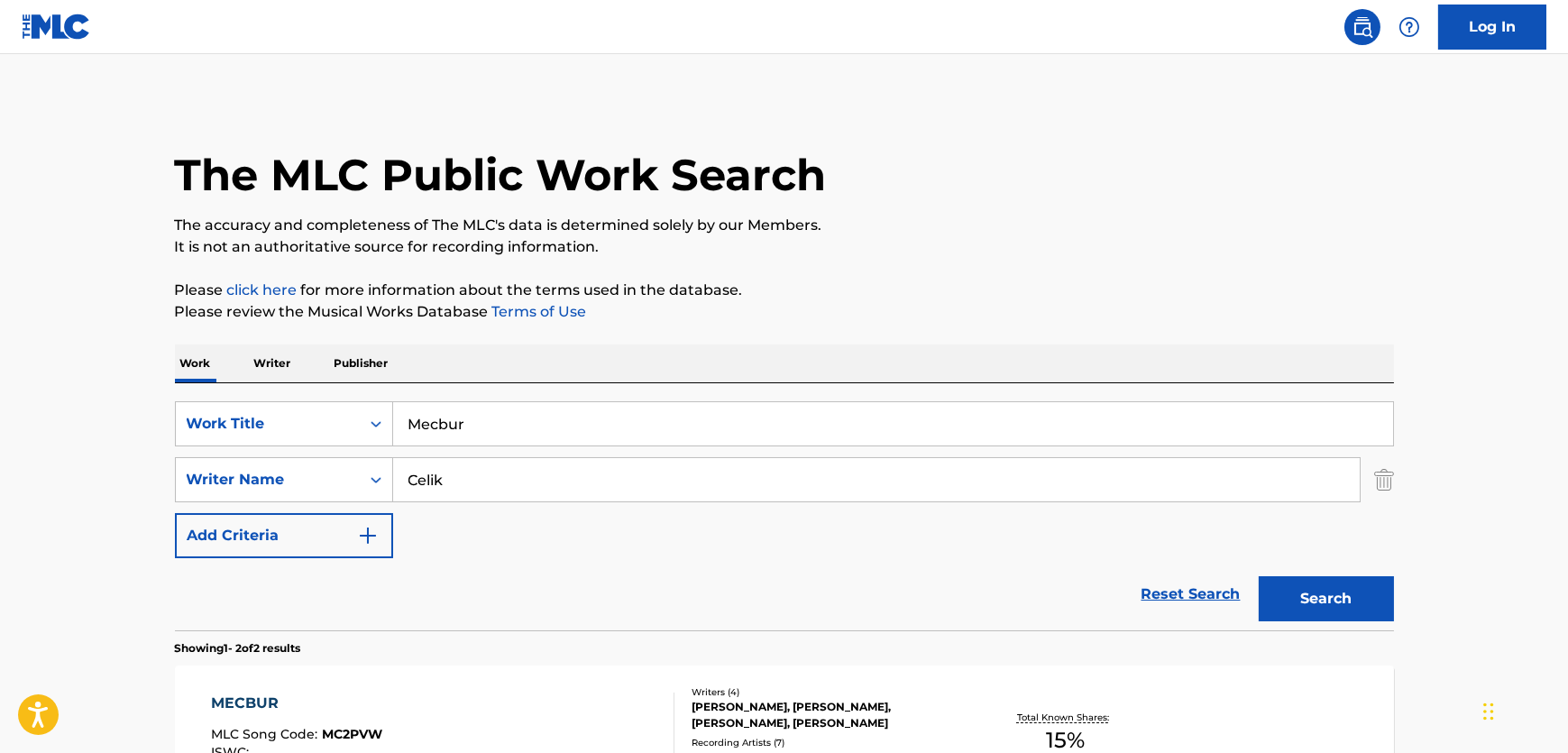
drag, startPoint x: 477, startPoint y: 428, endPoint x: -119, endPoint y: 400, distance: 596.7
click at [0, 400] on html "Accessibility Screen-Reader Guide, Feedback, and Issue Reporting | New window C…" at bounding box center [784, 376] width 1568 height 753
paste input "I Must Confess"
type input "I Must Confess"
drag, startPoint x: 598, startPoint y: 487, endPoint x: 356, endPoint y: 463, distance: 243.2
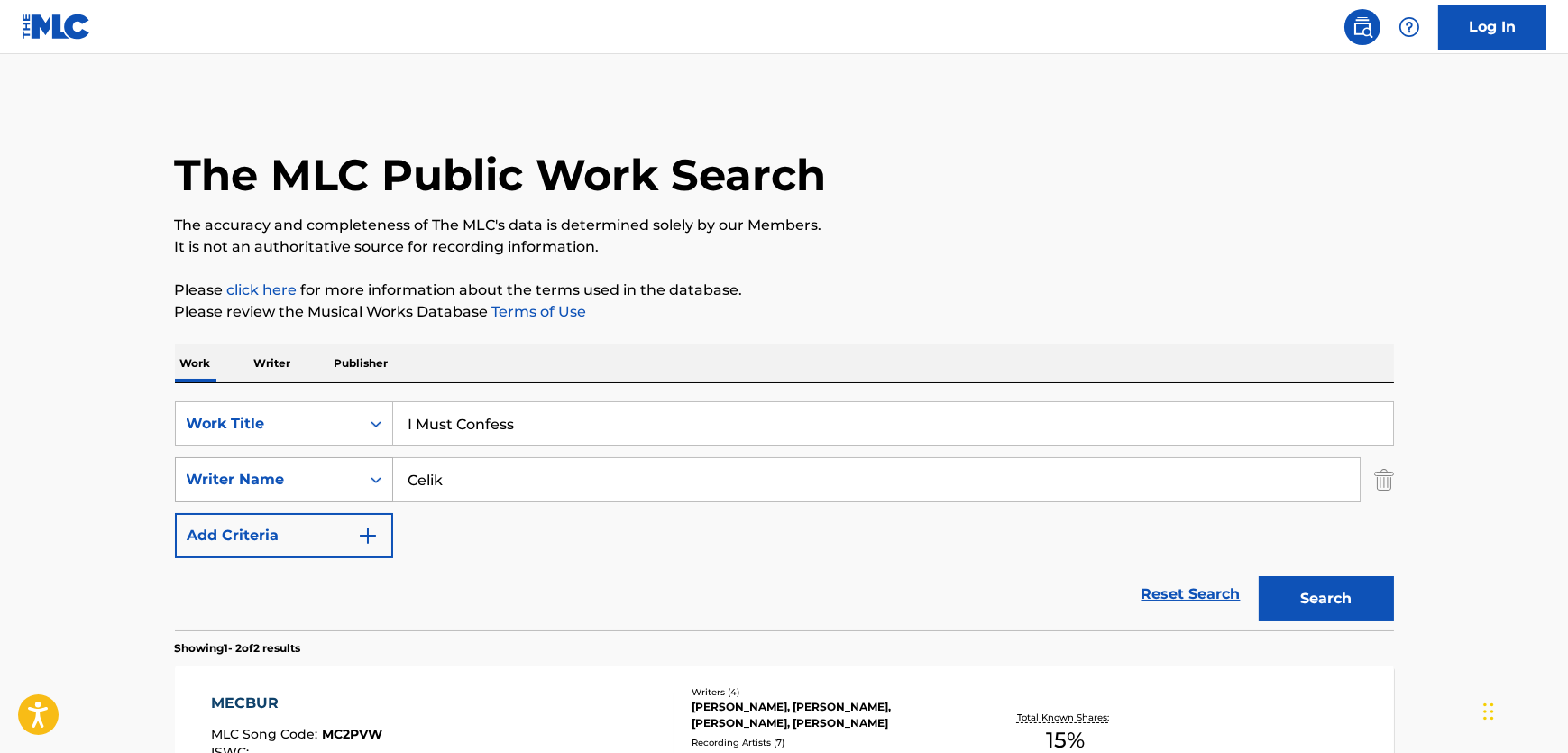
click at [148, 467] on main "The MLC Public Work Search The accuracy and completeness of The MLC's data is d…" at bounding box center [784, 545] width 1568 height 982
paste input "Jordan"
type input "Jordan"
drag, startPoint x: 1374, startPoint y: 561, endPoint x: 1362, endPoint y: 576, distance: 19.2
click at [1365, 568] on div "Search" at bounding box center [1322, 594] width 144 height 72
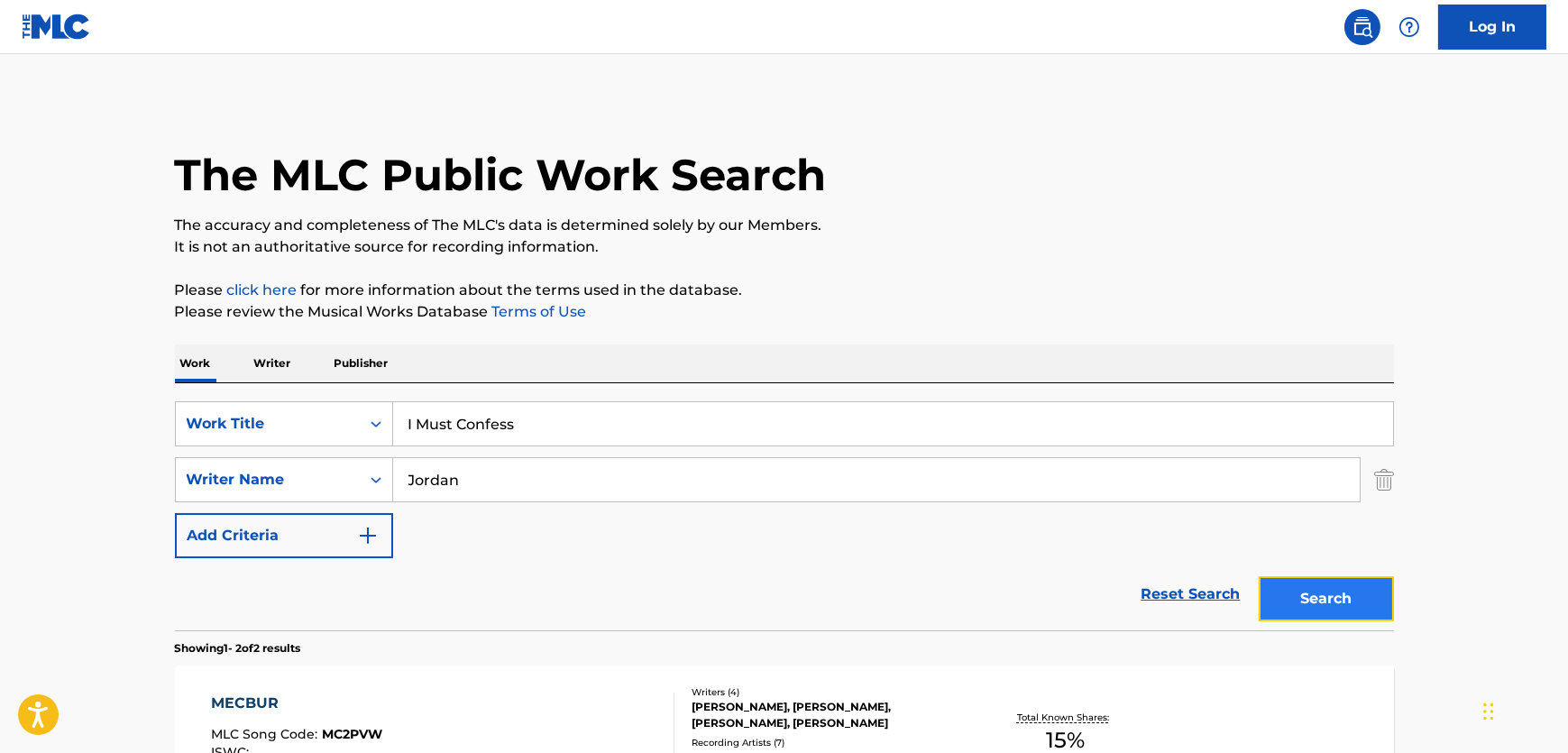
click at [1345, 597] on button "Search" at bounding box center [1327, 599] width 135 height 45
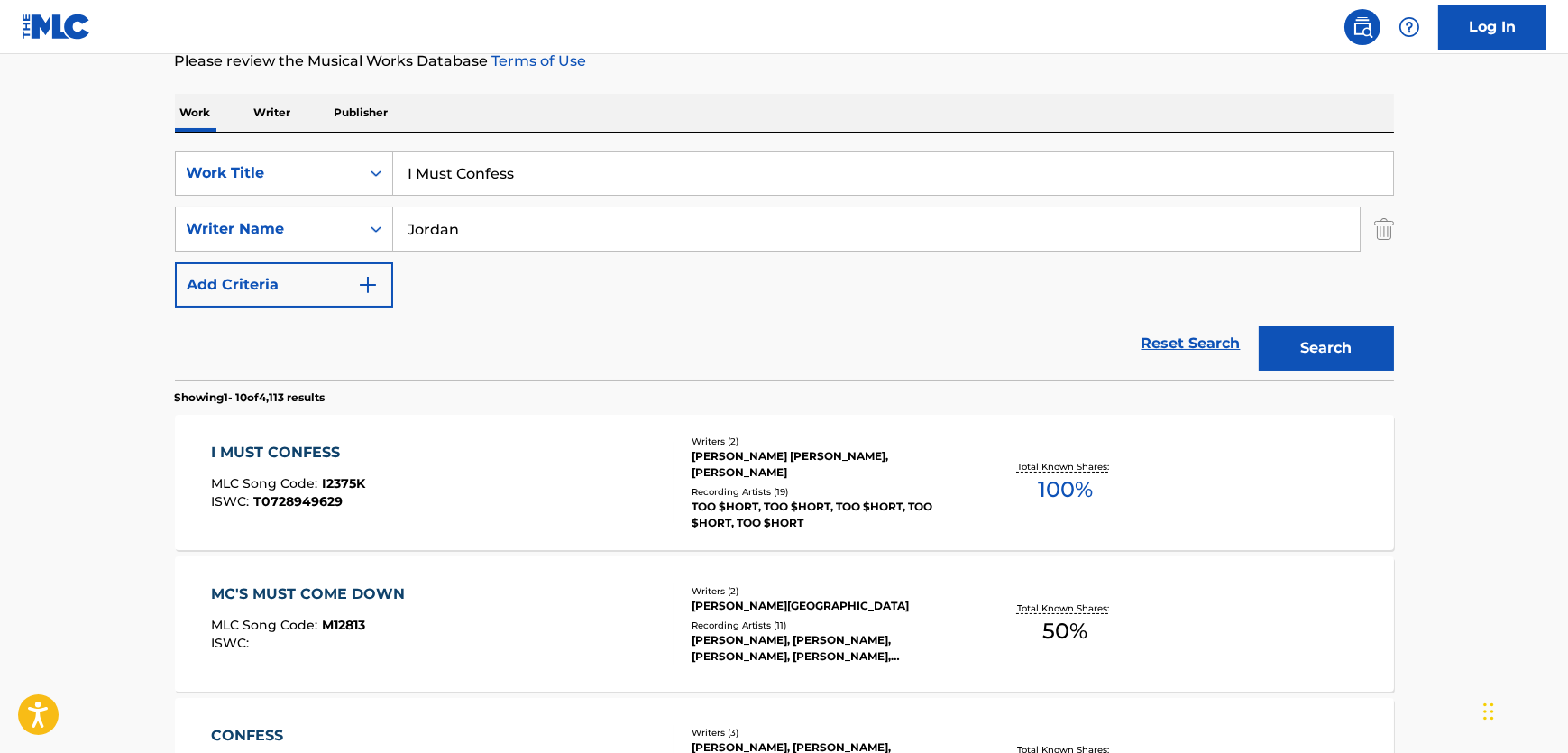
scroll to position [251, 0]
click at [484, 489] on div "I MUST CONFESS MLC Song Code : I2375K ISWC : T0728949629" at bounding box center [443, 481] width 464 height 81
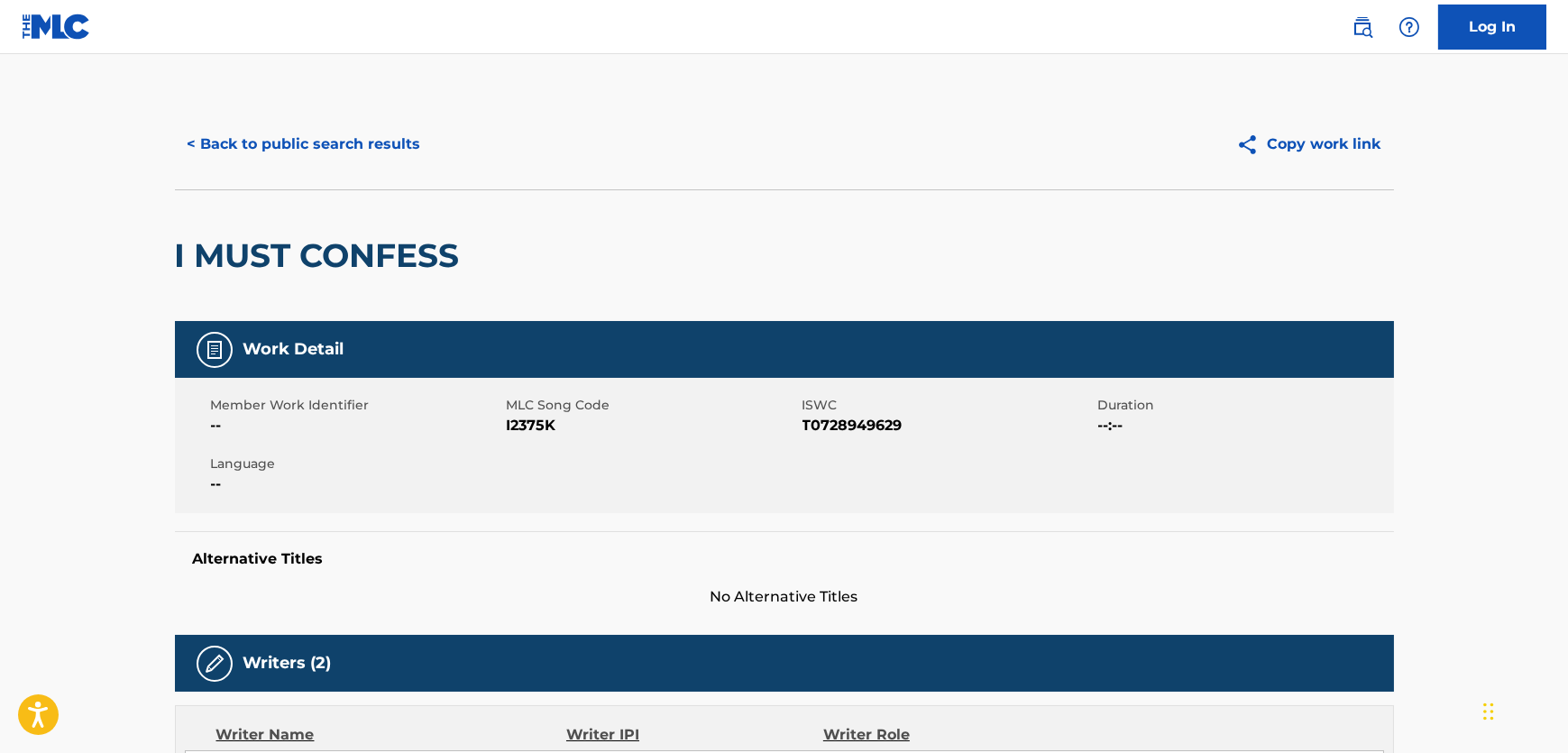
click at [513, 433] on span "I2375K" at bounding box center [652, 425] width 291 height 21
click at [857, 422] on span "T0728949629" at bounding box center [948, 425] width 291 height 21
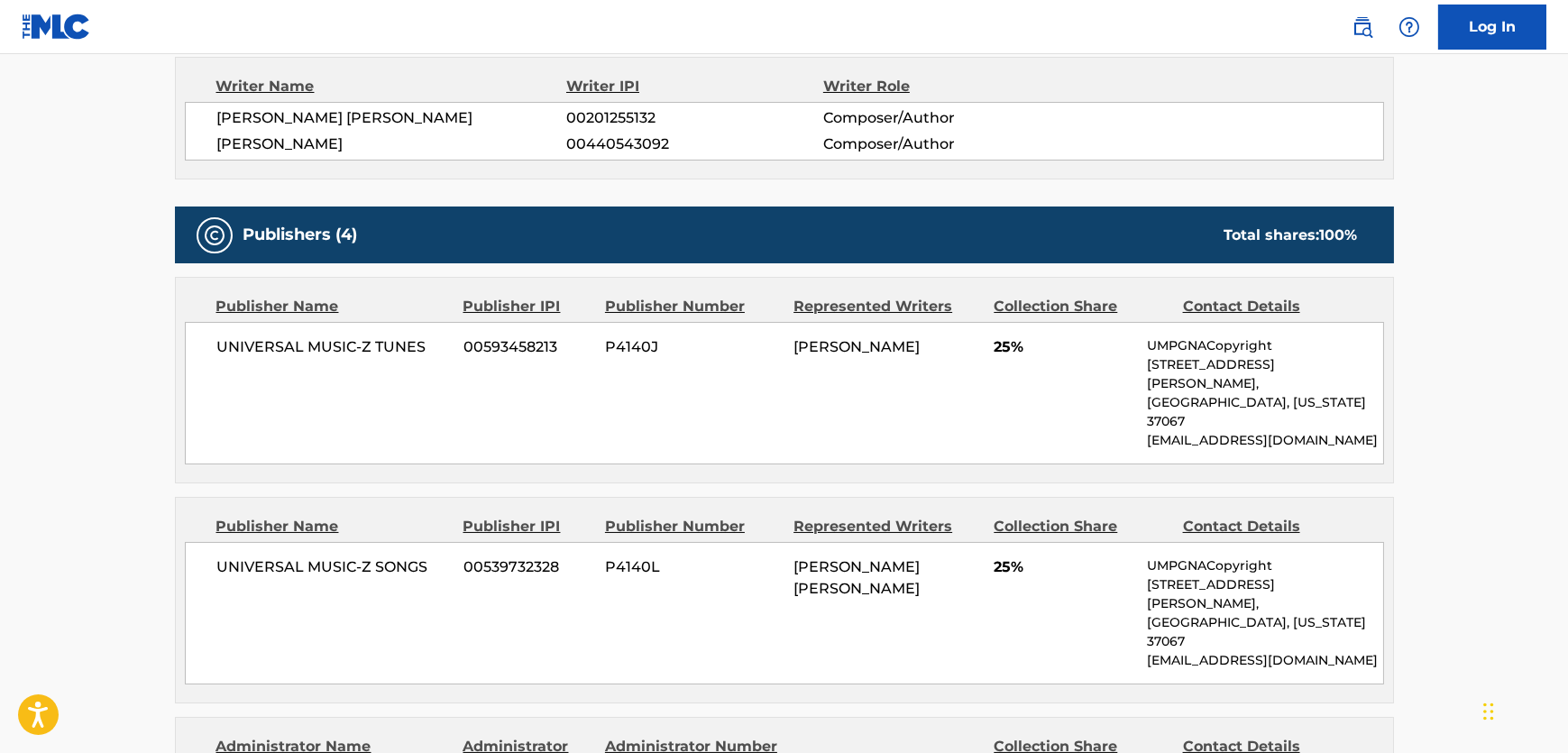
scroll to position [656, 0]
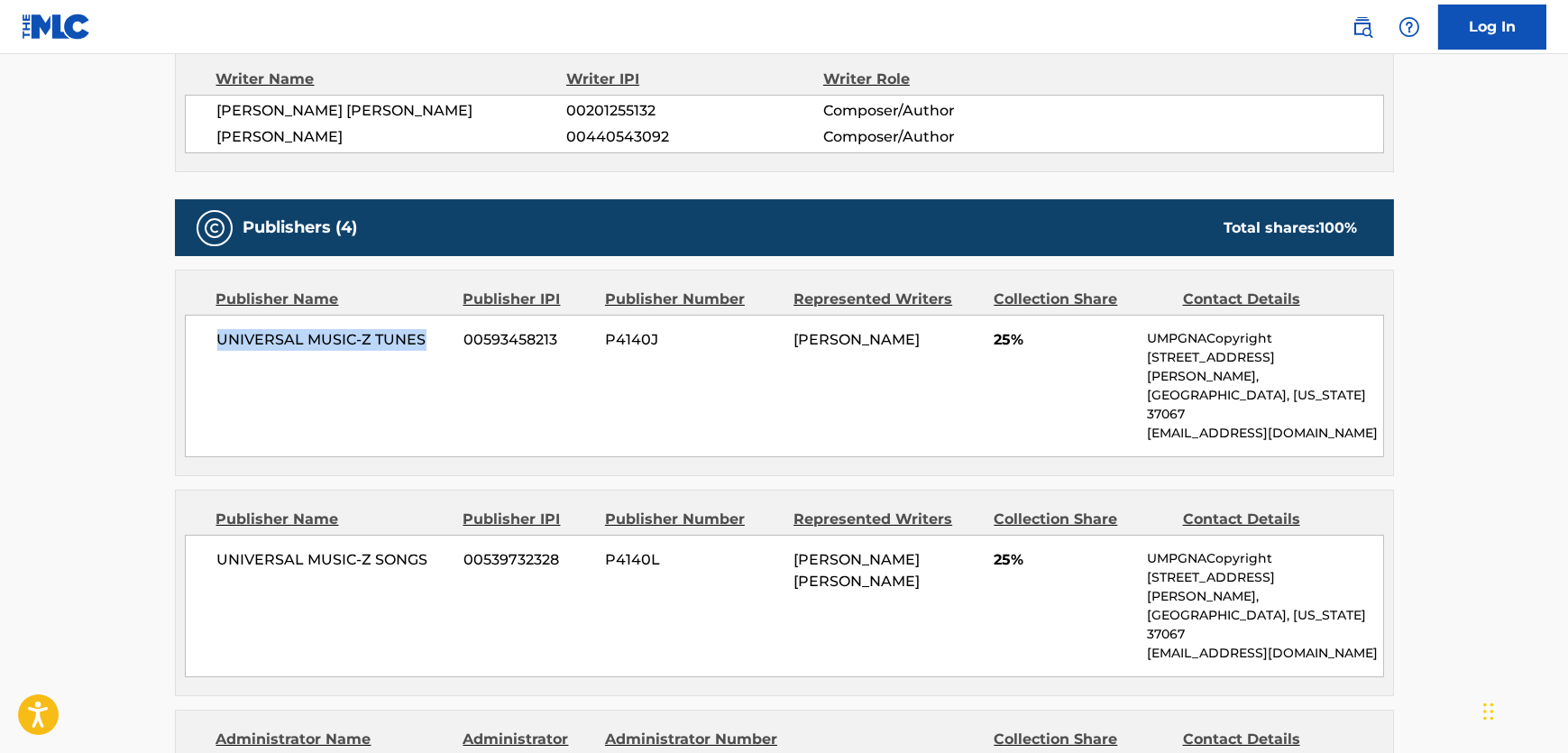
drag, startPoint x: 427, startPoint y: 318, endPoint x: 208, endPoint y: 350, distance: 221.3
click at [208, 350] on div "UNIVERSAL MUSIC-Z TUNES 00593458213 P4140J [PERSON_NAME] 25% UMPGNACopyright [S…" at bounding box center [784, 386] width 1199 height 142
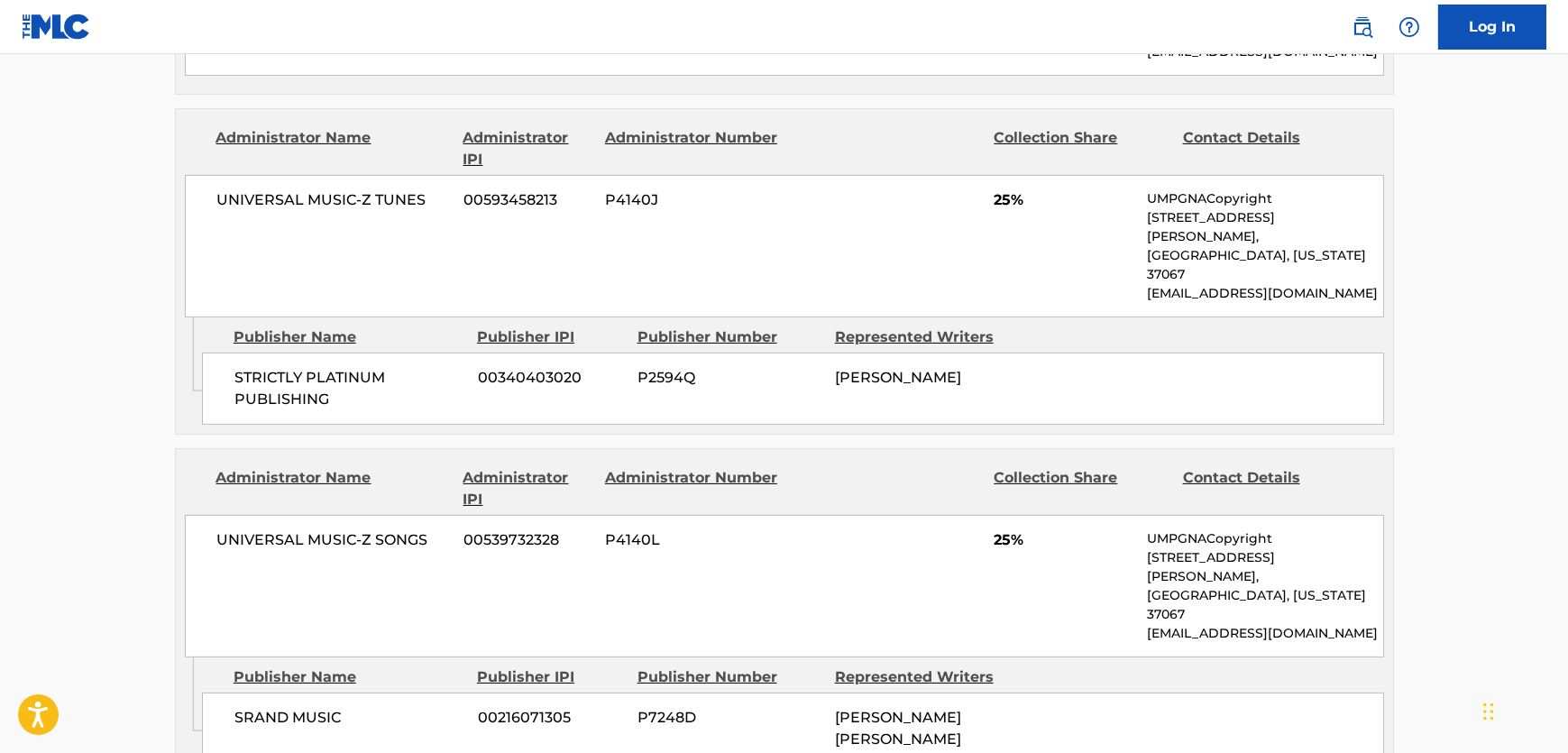
scroll to position [1229, 0]
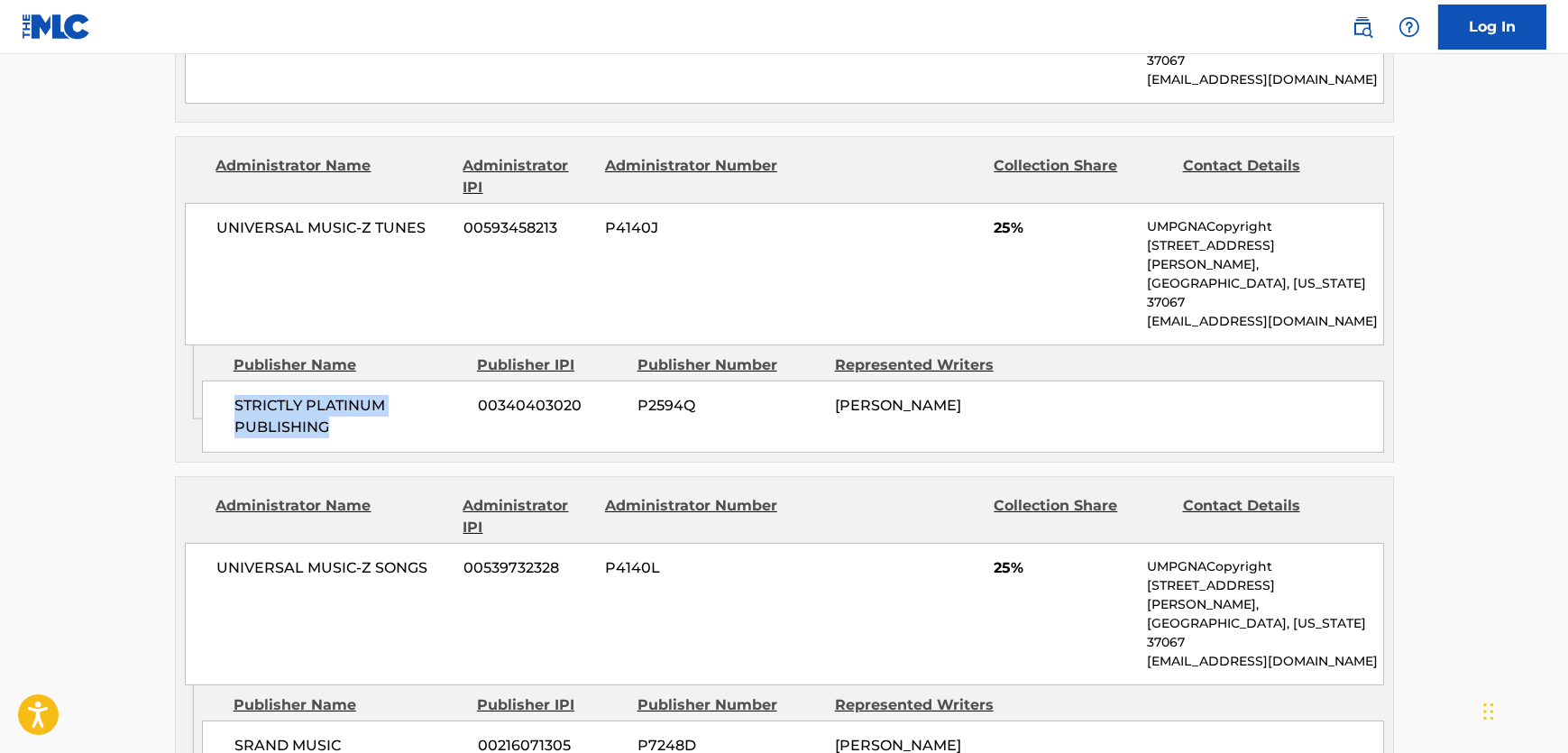
drag, startPoint x: 184, startPoint y: 288, endPoint x: 7, endPoint y: 343, distance: 185.3
click at [210, 381] on div "STRICTLY PLATINUM PUBLISHING 00340403020 P2594Q [PERSON_NAME]" at bounding box center [794, 417] width 1183 height 72
drag, startPoint x: 341, startPoint y: 596, endPoint x: 8, endPoint y: 599, distance: 333.0
click at [220, 721] on div "SRAND MUSIC 00216071305 P7248D [PERSON_NAME] [PERSON_NAME]" at bounding box center [794, 757] width 1183 height 72
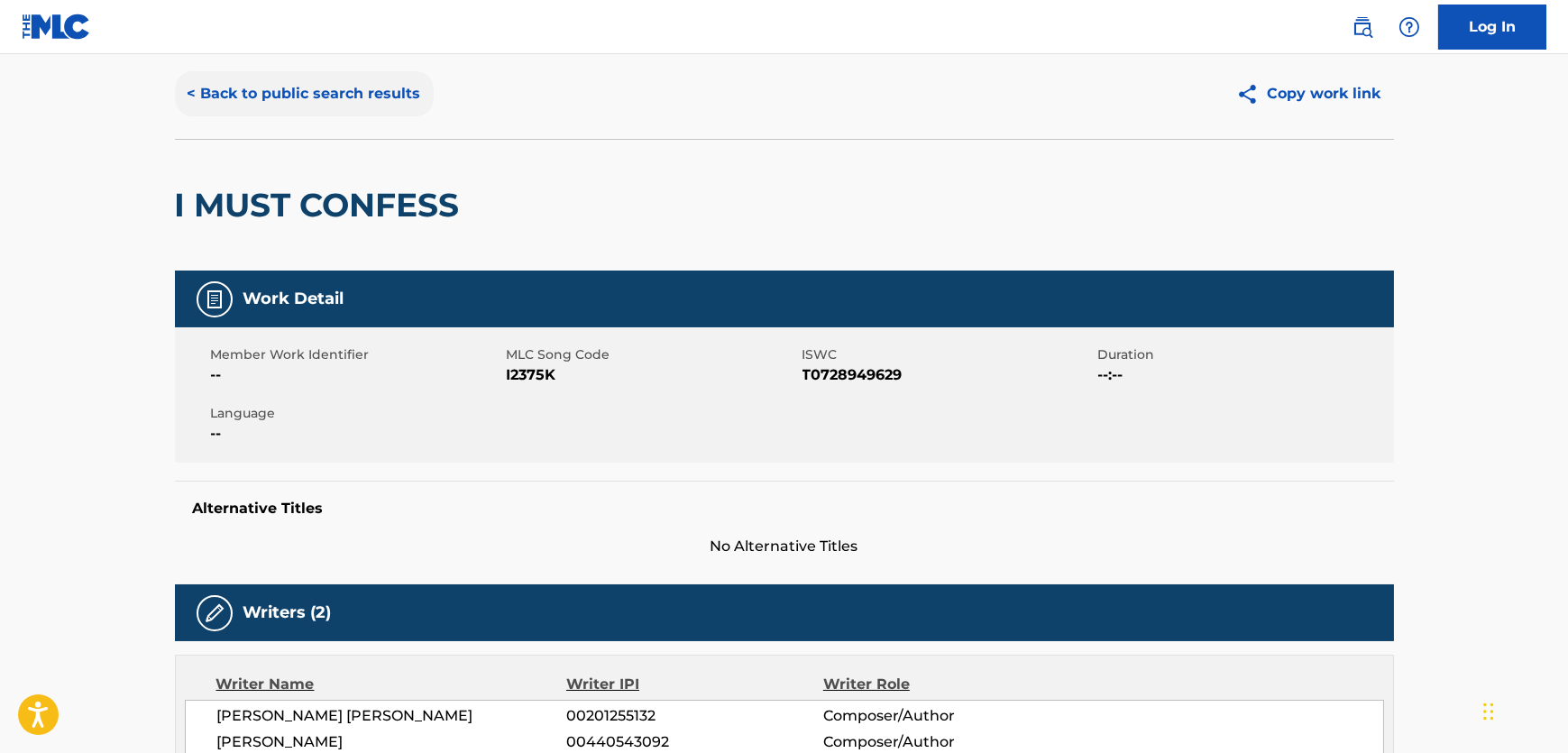
scroll to position [0, 0]
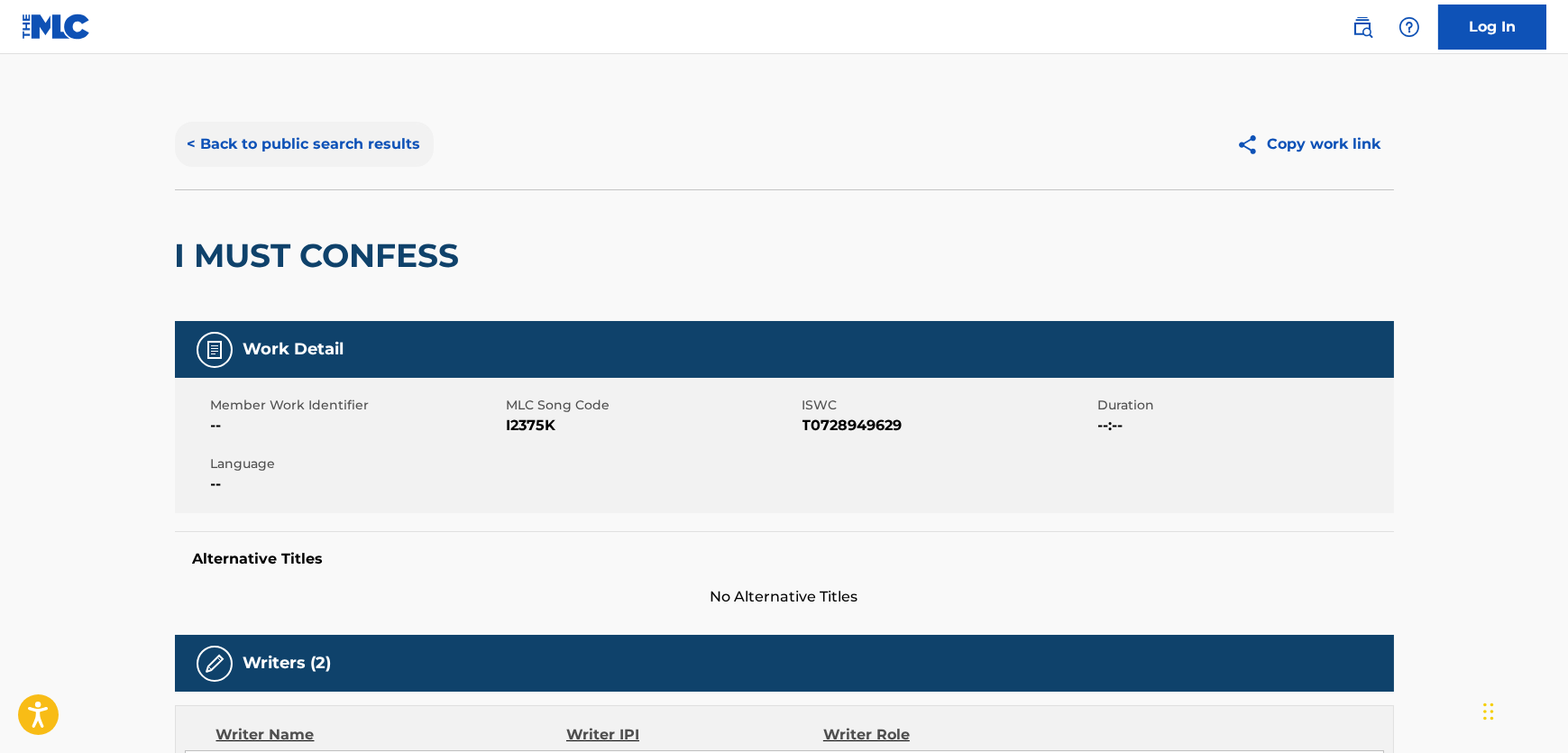
click at [360, 137] on button "< Back to public search results" at bounding box center [304, 144] width 259 height 45
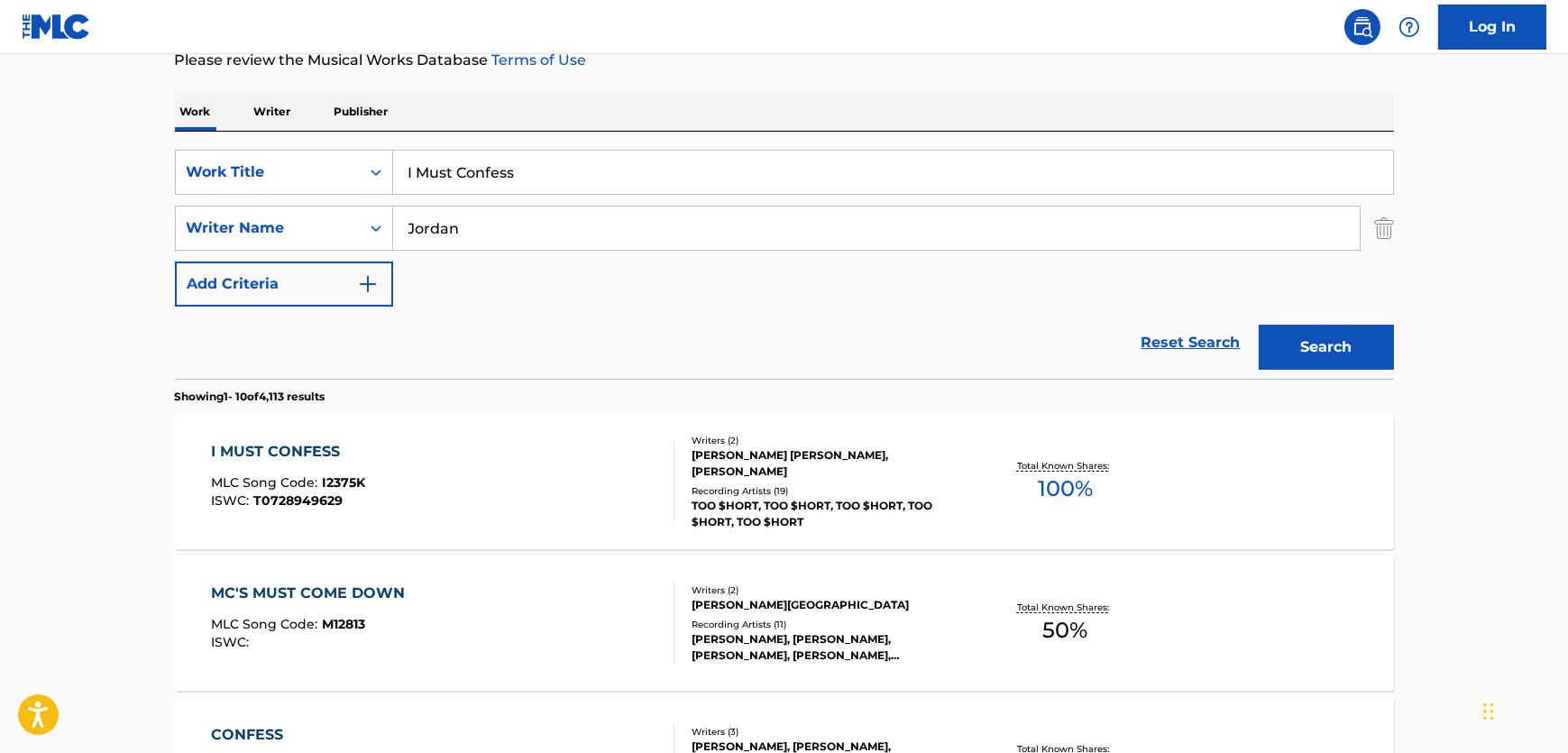
drag, startPoint x: 559, startPoint y: 162, endPoint x: 164, endPoint y: 180, distance: 395.4
paste input "C'mon Babe"
type input "C'mon Babe"
drag, startPoint x: 577, startPoint y: 231, endPoint x: 231, endPoint y: 243, distance: 346.2
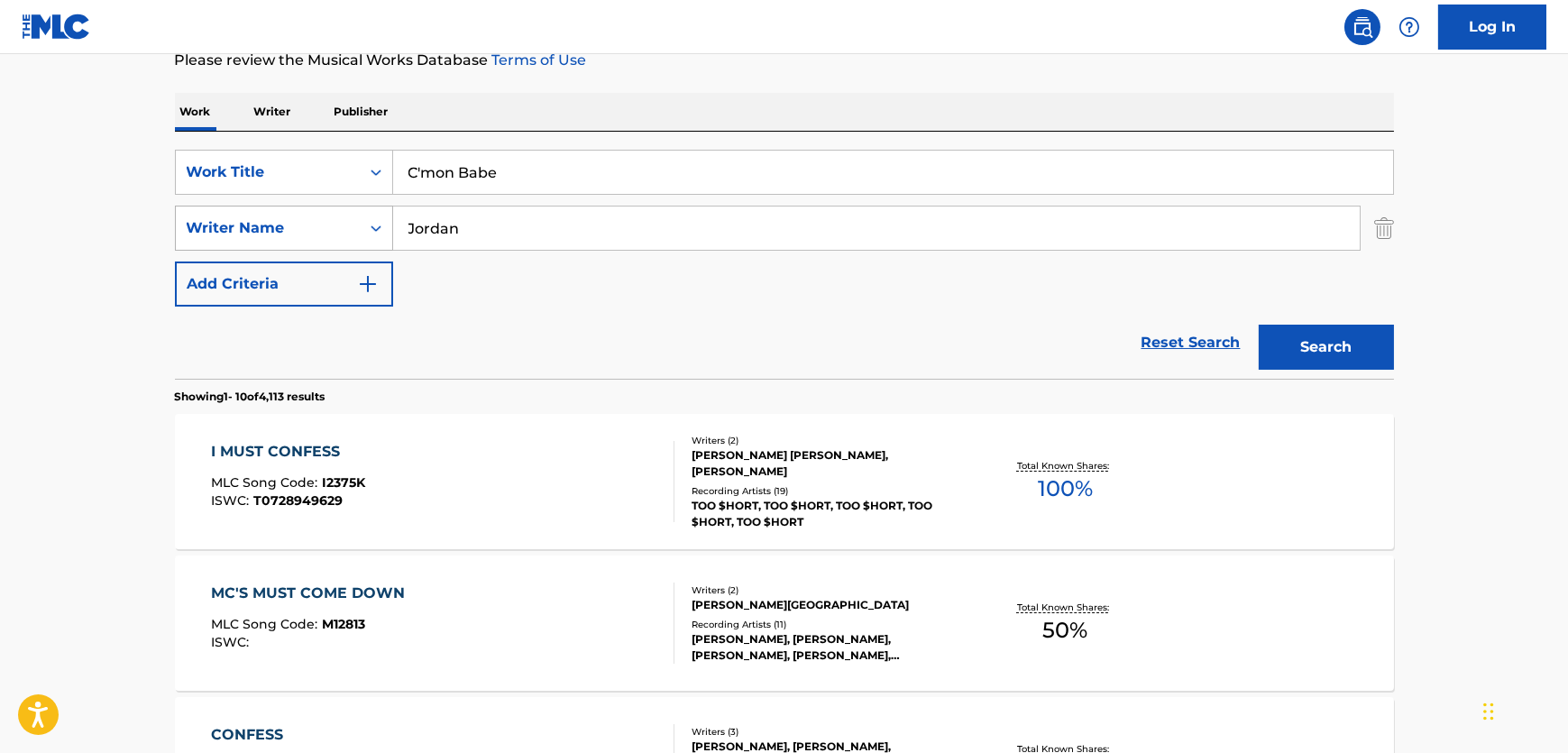
click at [231, 243] on div "SearchWithCriteria9f4b0496-8f3d-422b-821d-21947cb14979 Writer Name [PERSON_NAME]" at bounding box center [784, 228] width 1220 height 45
paste input "Wo"
type input "Won"
click at [1336, 362] on button "Search" at bounding box center [1327, 346] width 135 height 45
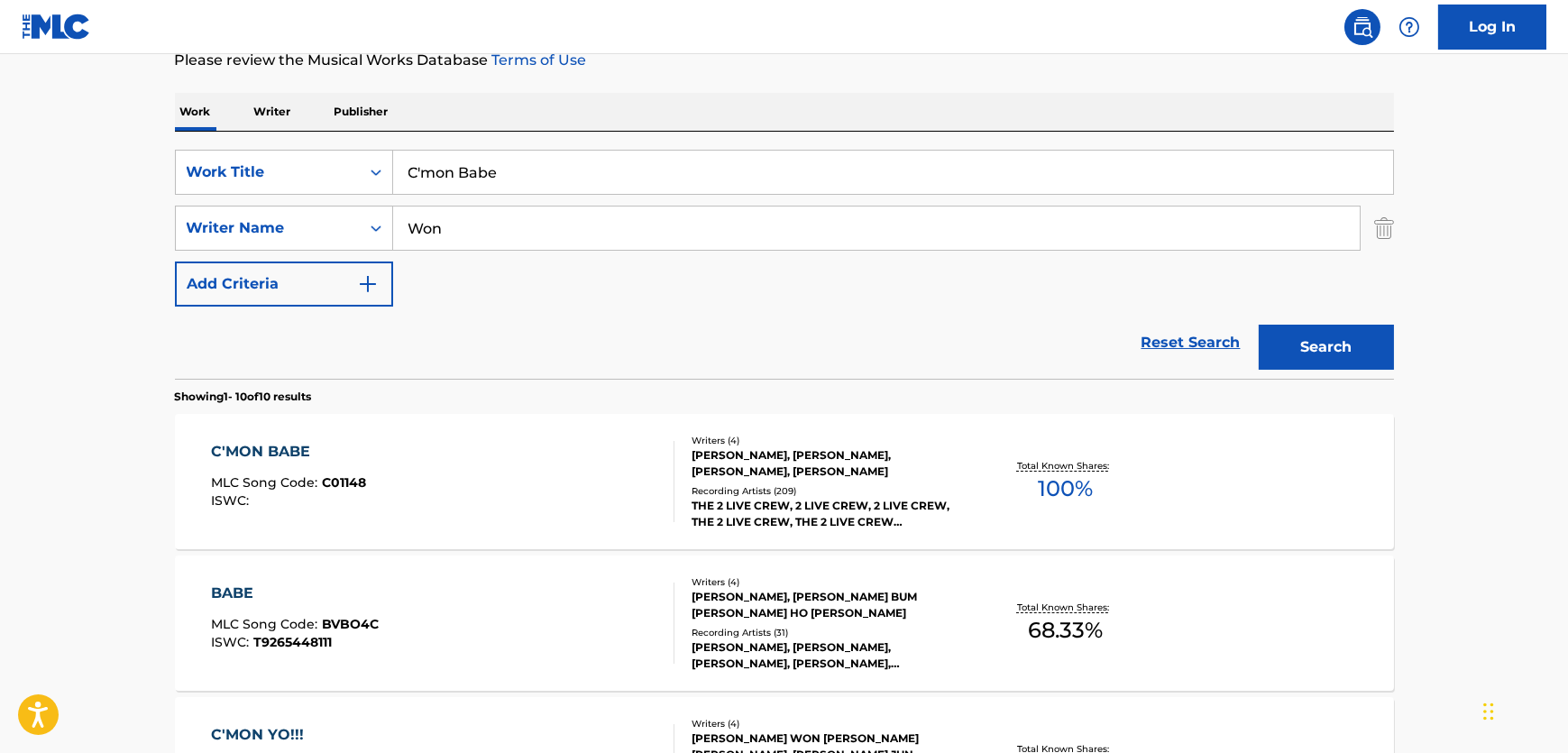
click at [542, 464] on div "C'MON BABE MLC Song Code : C01148 ISWC :" at bounding box center [443, 481] width 464 height 81
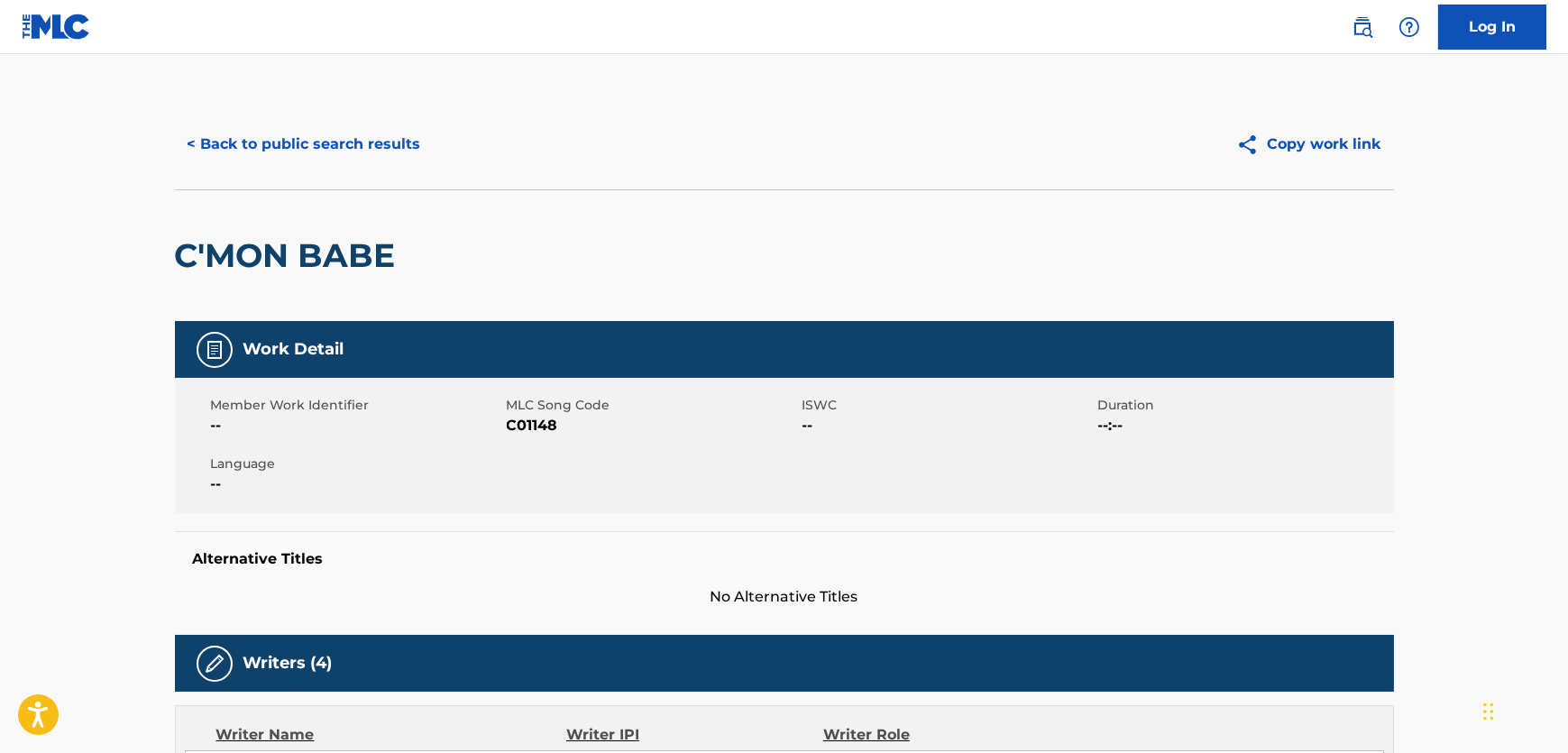
click at [522, 431] on span "C01148" at bounding box center [652, 425] width 291 height 21
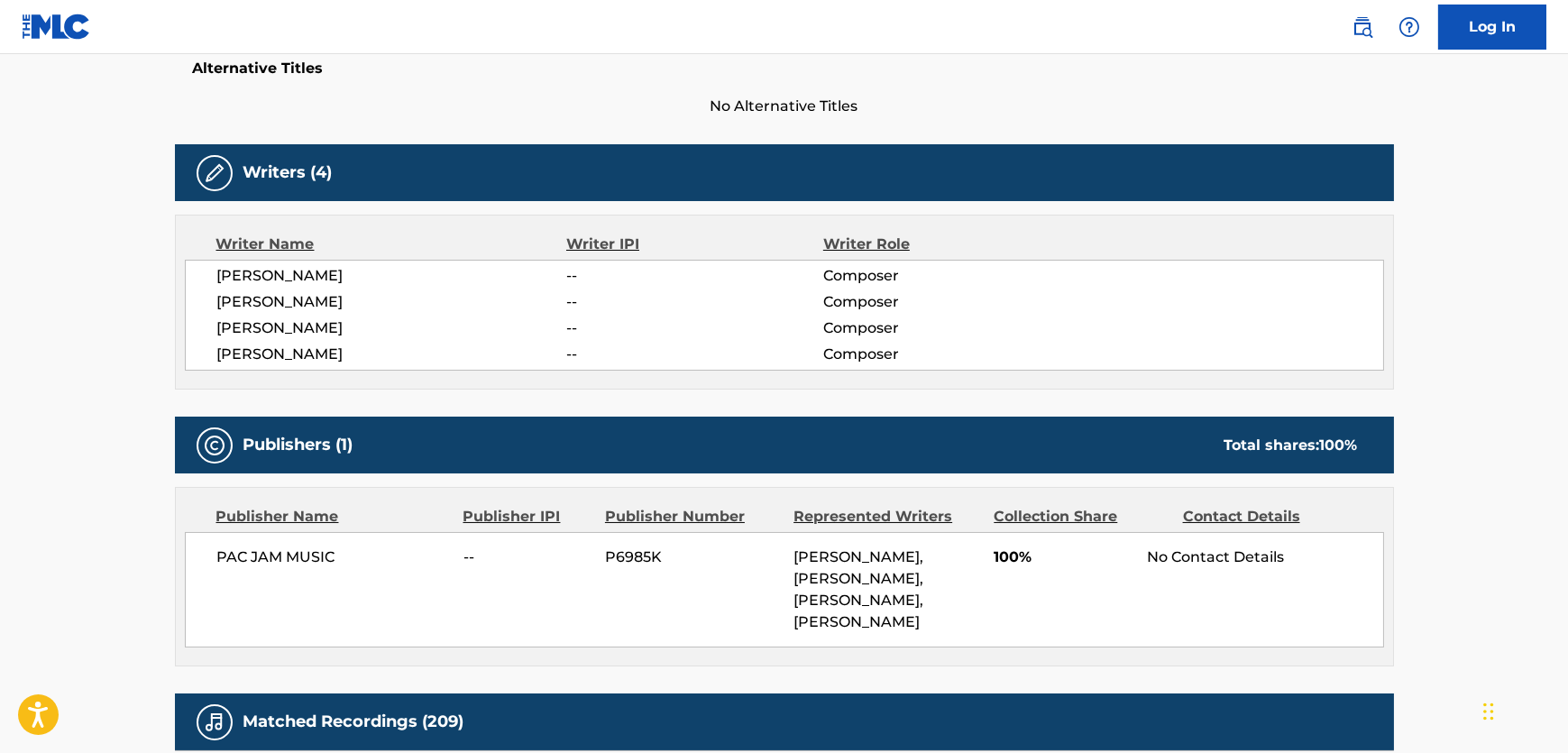
scroll to position [492, 0]
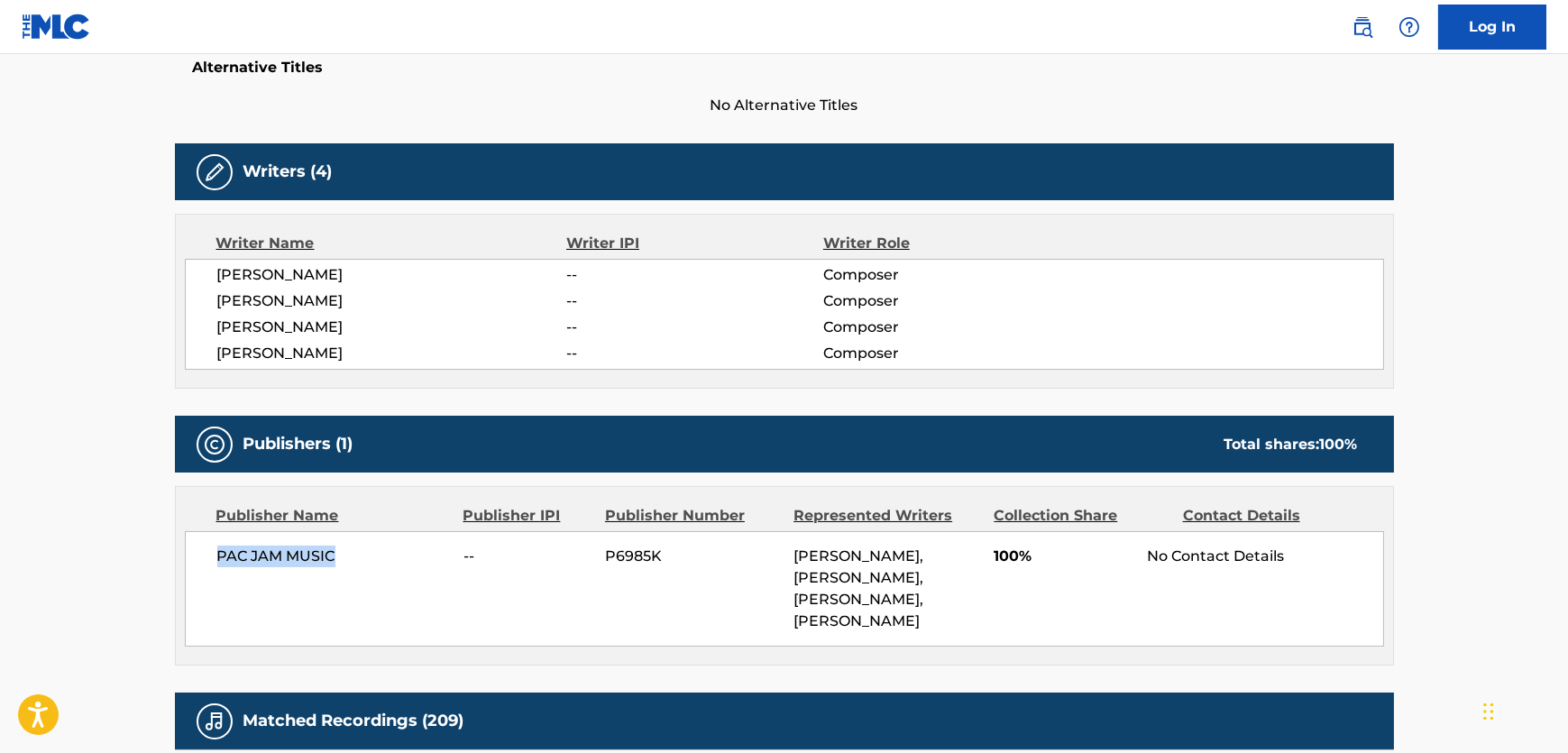
drag, startPoint x: 350, startPoint y: 555, endPoint x: 179, endPoint y: 575, distance: 172.2
click at [179, 575] on div "Publisher Name Publisher IPI Publisher Number Represented Writers Collection Sh…" at bounding box center [784, 576] width 1218 height 177
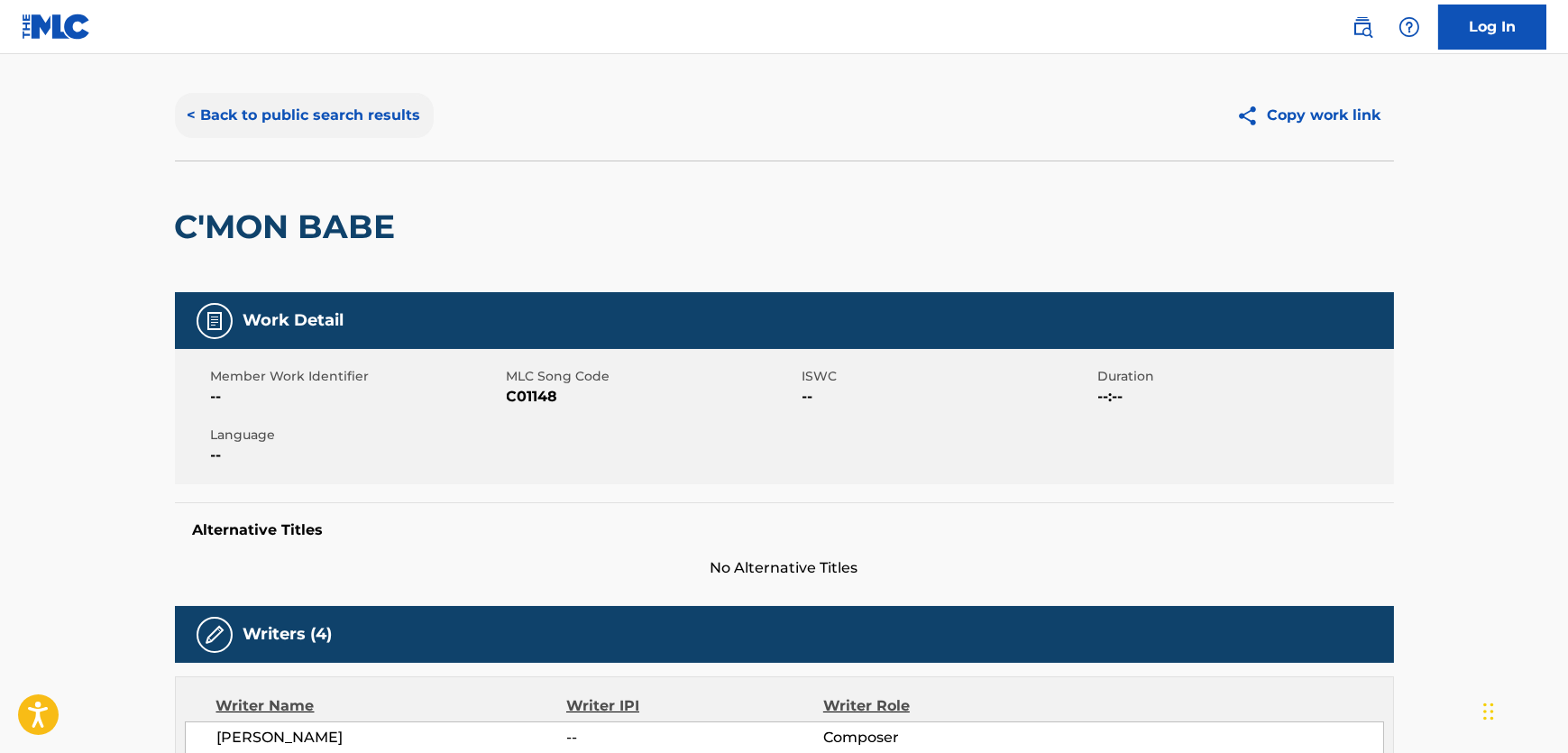
scroll to position [0, 0]
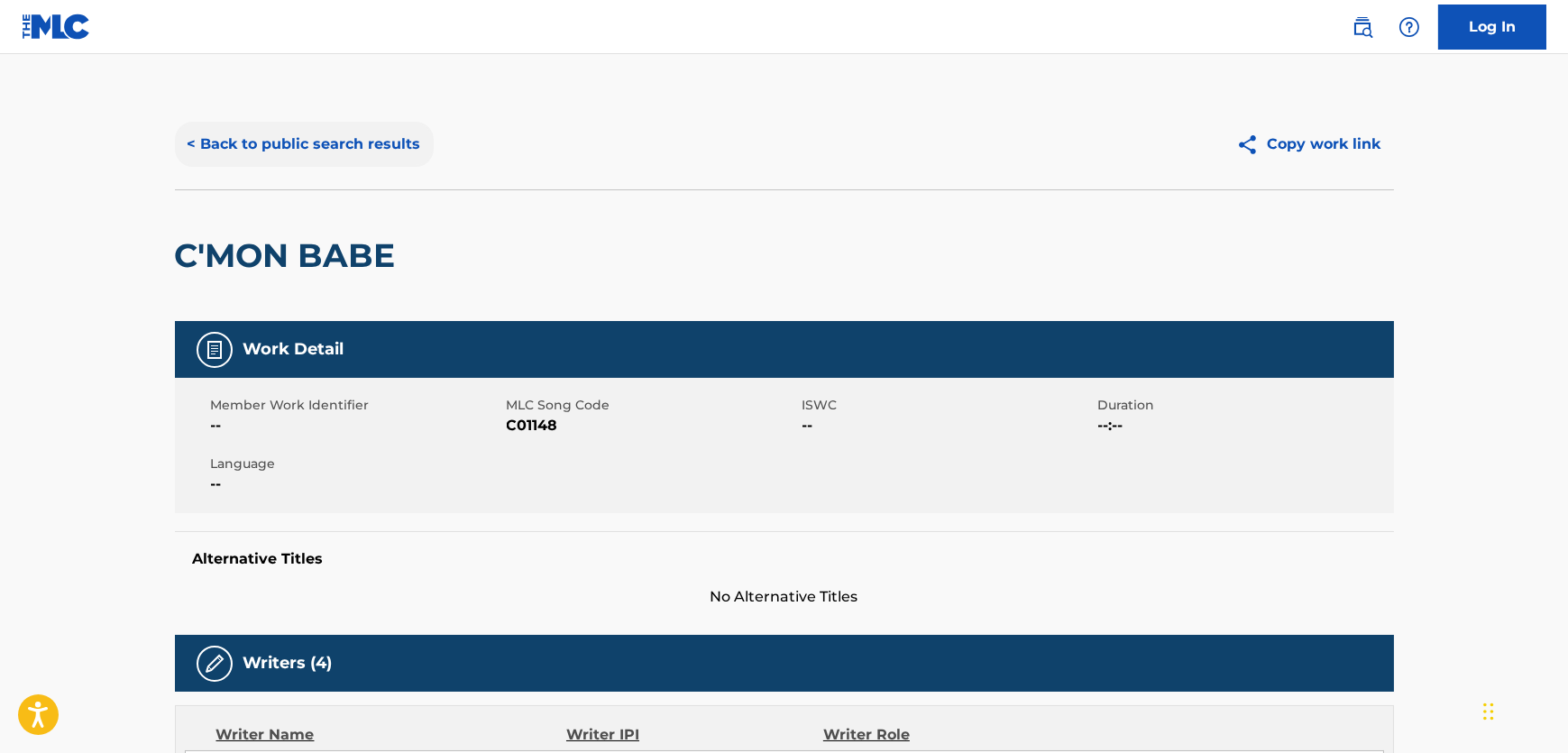
click at [309, 135] on button "< Back to public search results" at bounding box center [304, 144] width 259 height 45
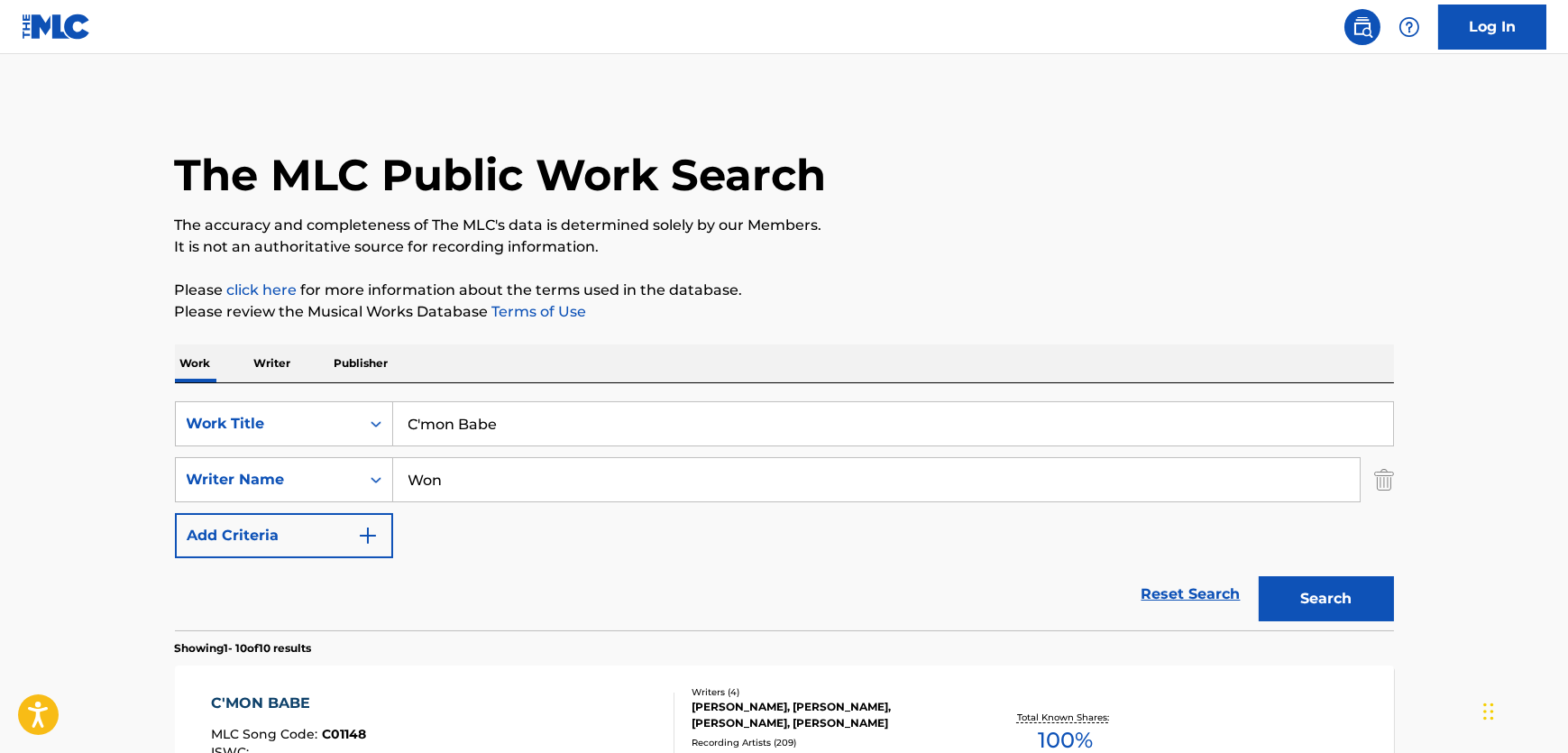
scroll to position [251, 0]
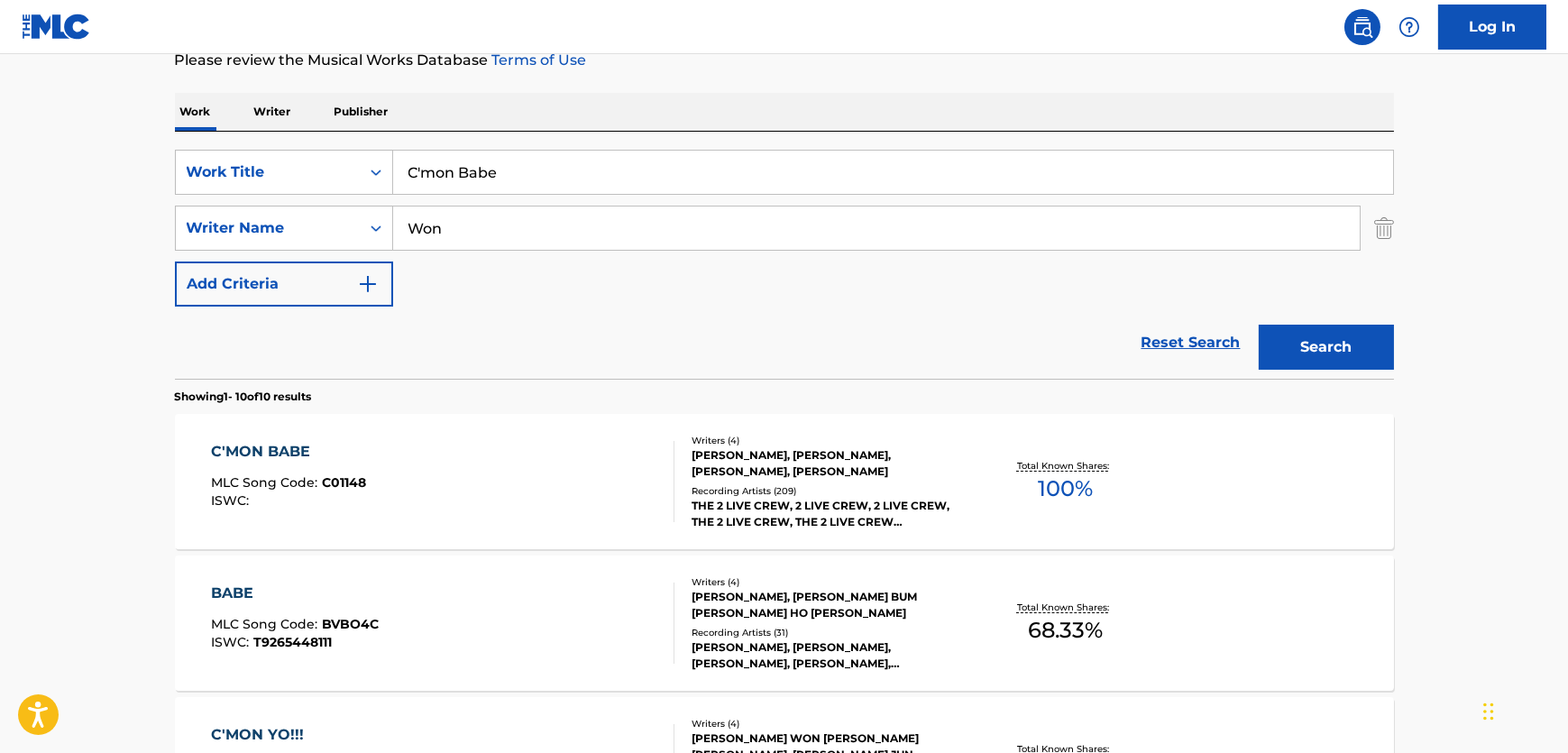
drag, startPoint x: 476, startPoint y: 229, endPoint x: 117, endPoint y: 230, distance: 359.0
paste input "[PERSON_NAME]"
type input "[PERSON_NAME]"
drag, startPoint x: 223, startPoint y: 159, endPoint x: 1056, endPoint y: 284, distance: 842.3
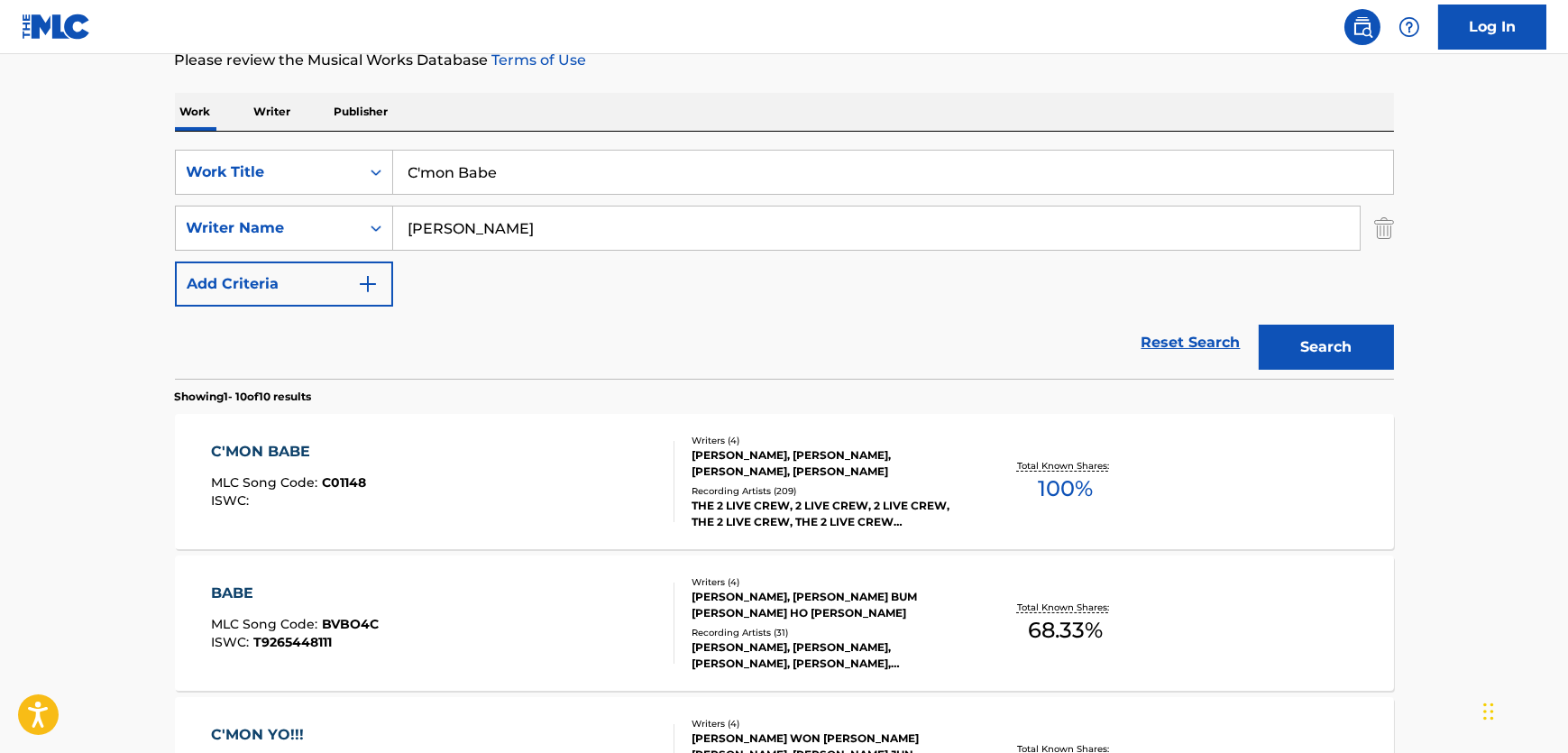
paste input "Knock-N-Boots"
type input "Knock-N-Boots"
click at [1294, 355] on button "Search" at bounding box center [1327, 346] width 135 height 45
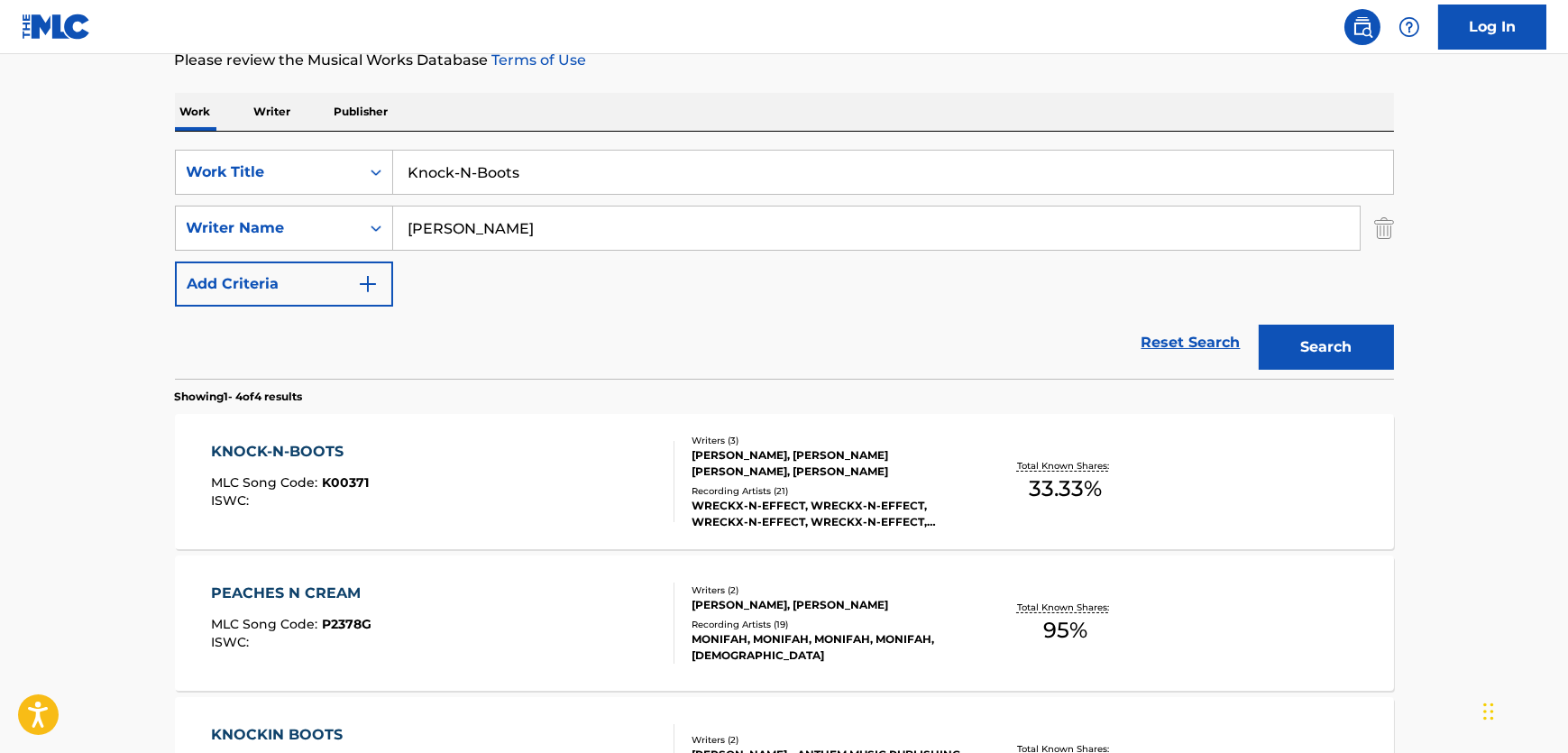
click at [517, 491] on div "KNOCK-N-BOOTS MLC Song Code : K00371 ISWC :" at bounding box center [443, 481] width 464 height 81
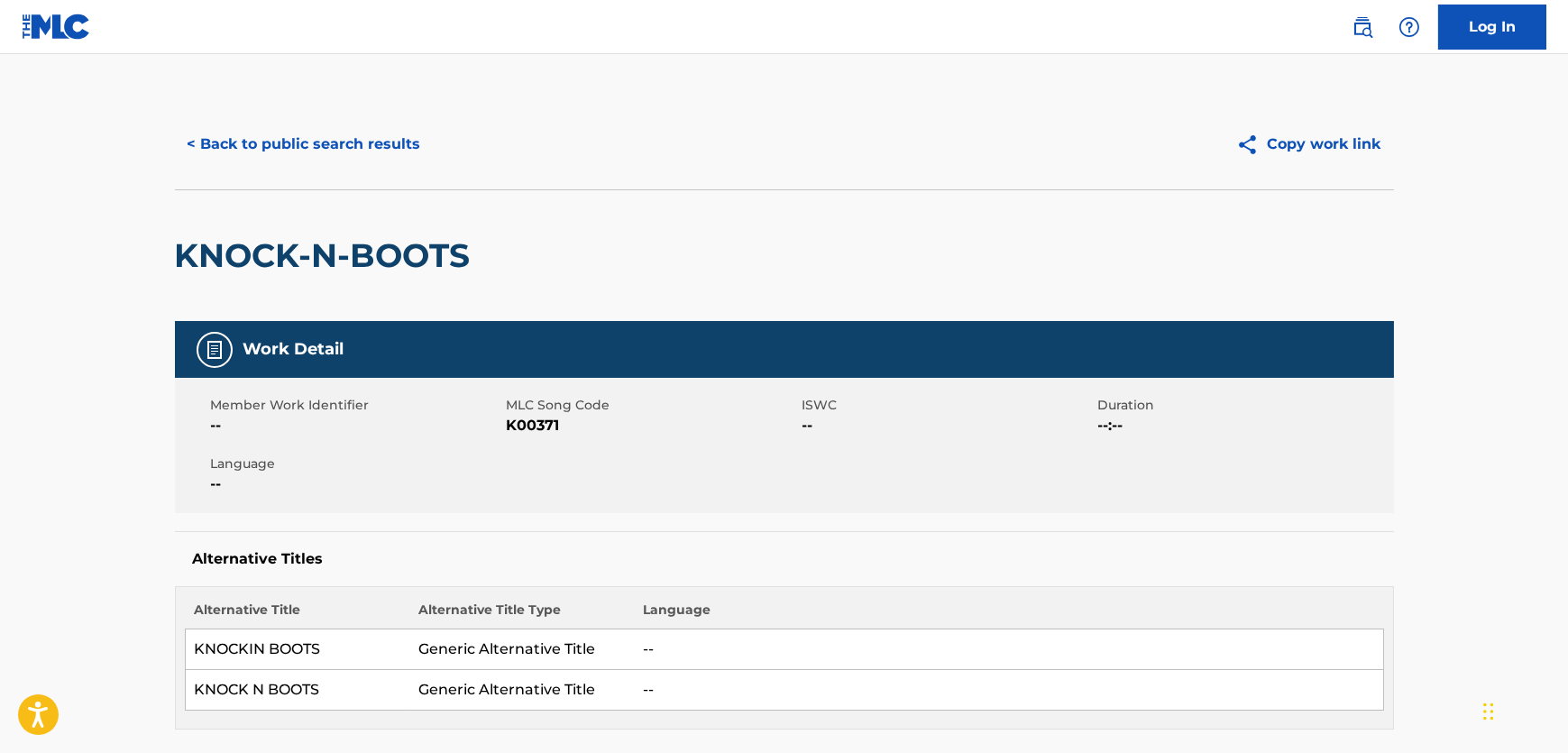
click at [537, 430] on span "K00371" at bounding box center [652, 425] width 291 height 21
click at [535, 430] on span "K00371" at bounding box center [652, 425] width 291 height 21
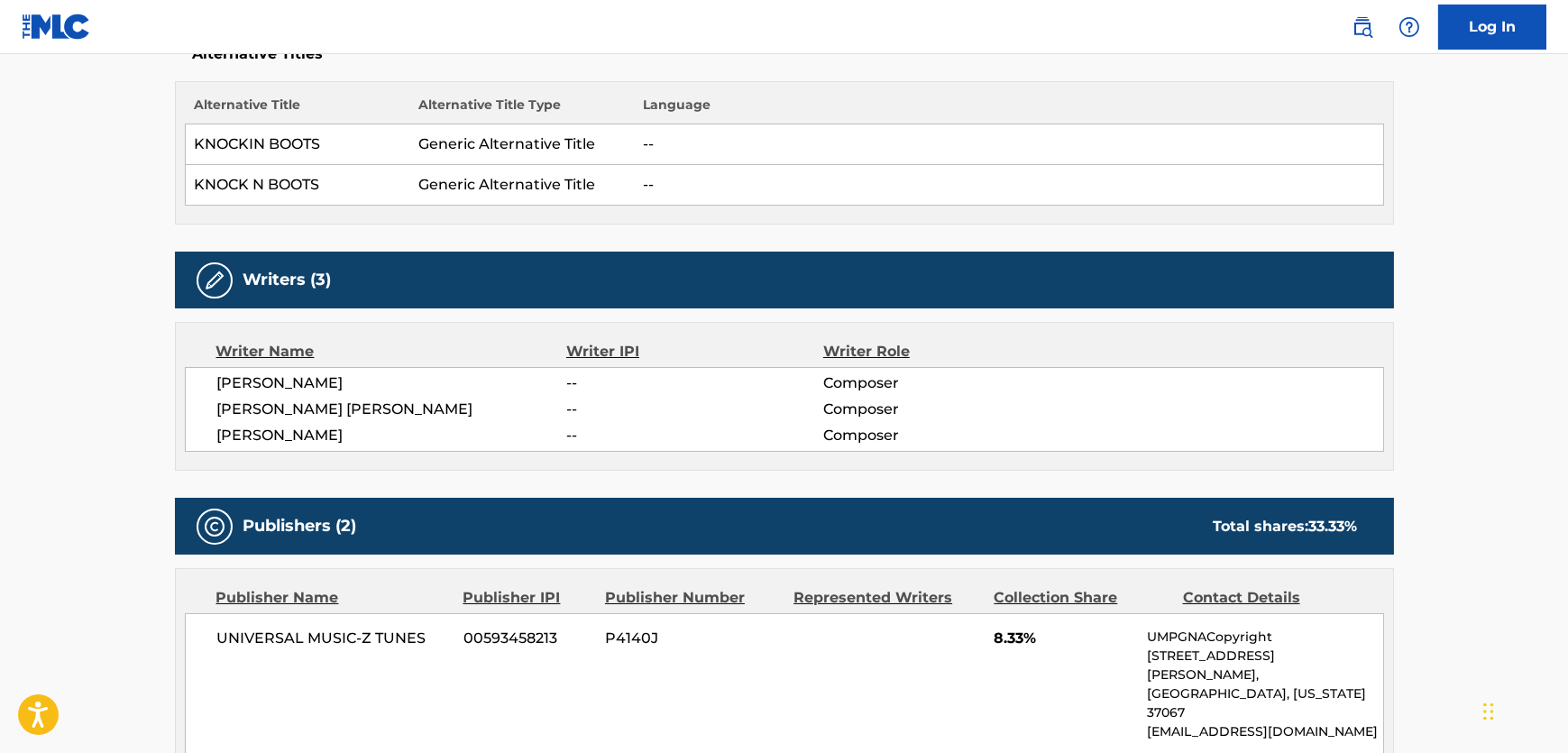
scroll to position [656, 0]
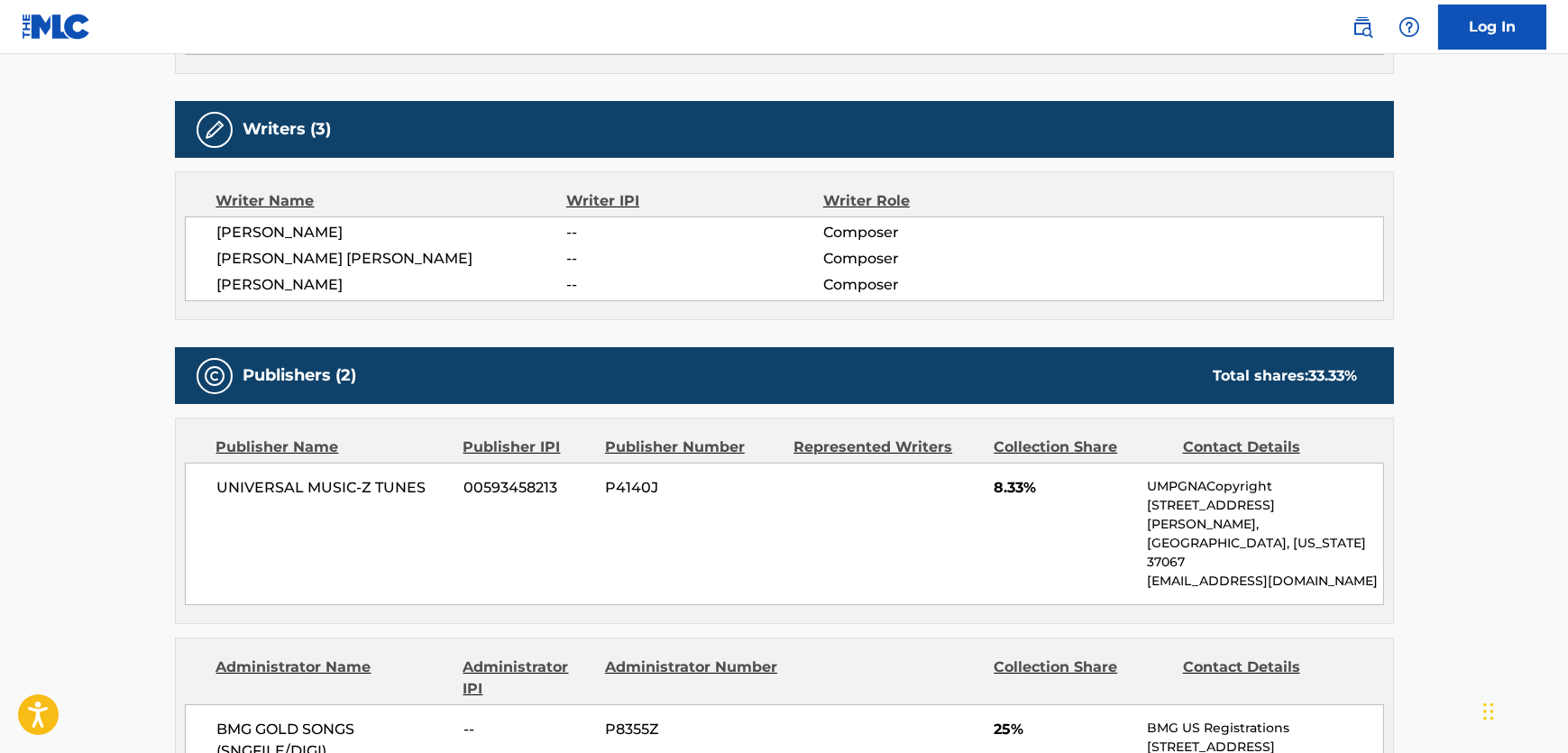
click at [277, 237] on span "[PERSON_NAME]" at bounding box center [392, 232] width 350 height 21
click at [278, 258] on span "[PERSON_NAME] [PERSON_NAME]" at bounding box center [392, 258] width 350 height 21
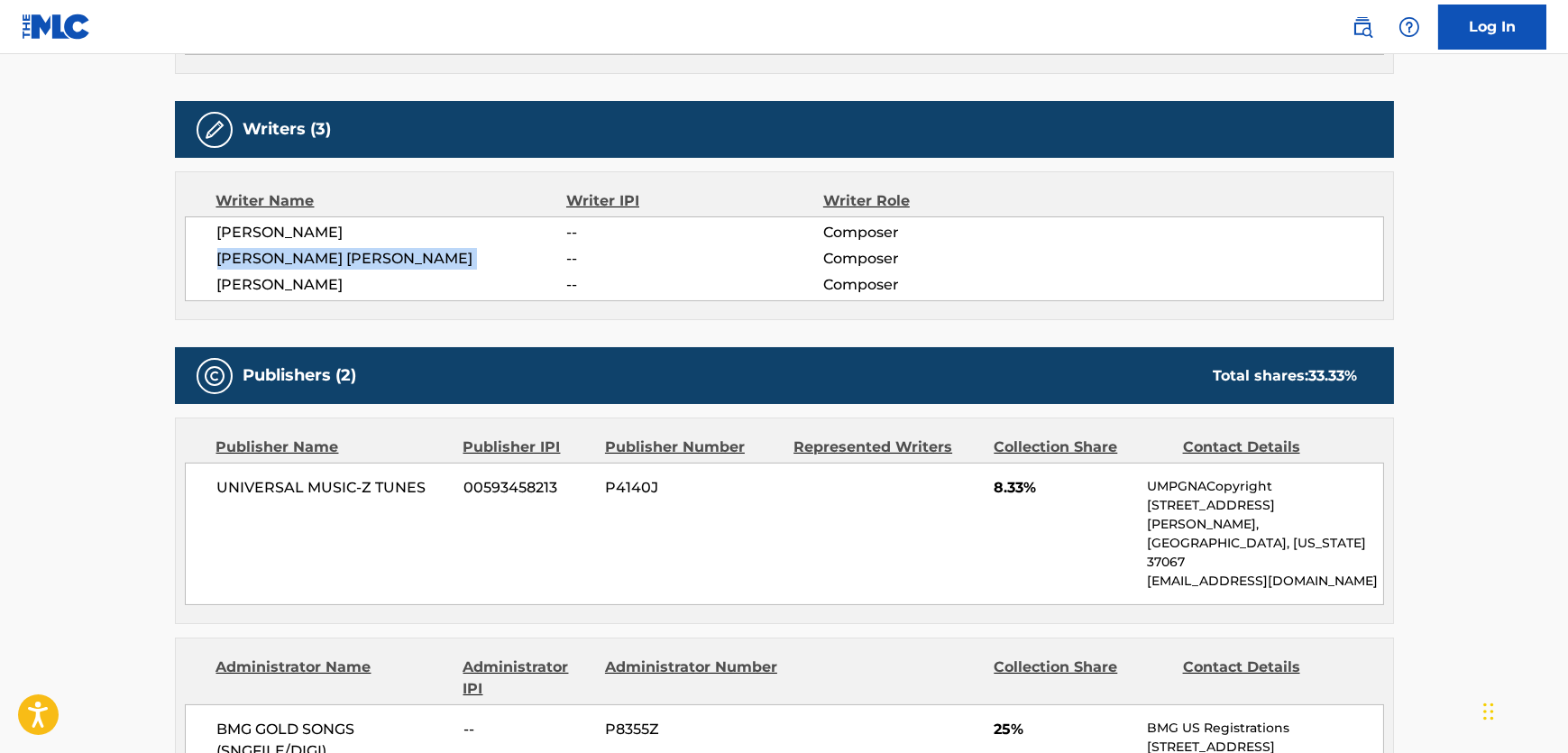
click at [278, 258] on span "[PERSON_NAME] [PERSON_NAME]" at bounding box center [392, 258] width 350 height 21
click at [274, 285] on span "[PERSON_NAME]" at bounding box center [392, 285] width 350 height 21
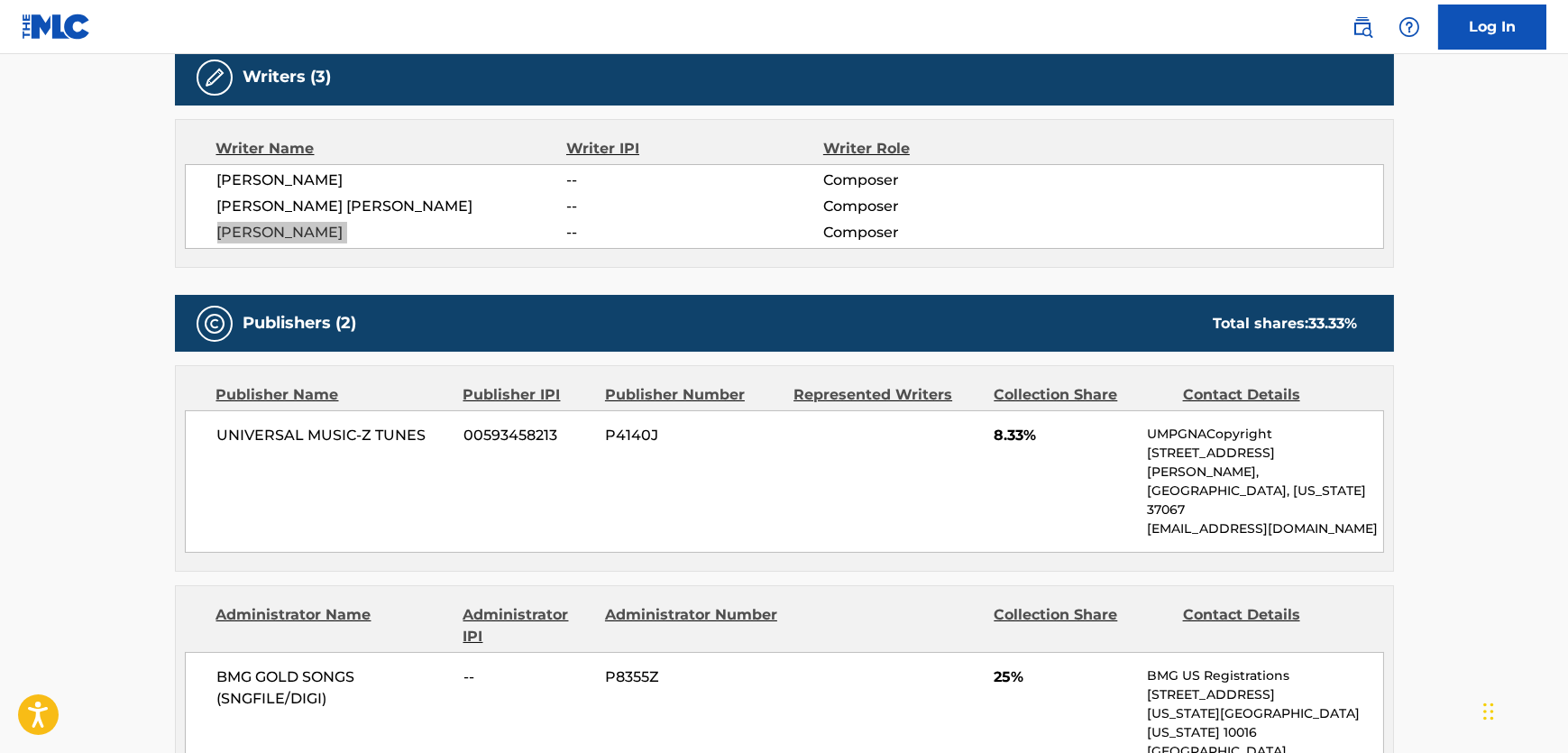
scroll to position [902, 0]
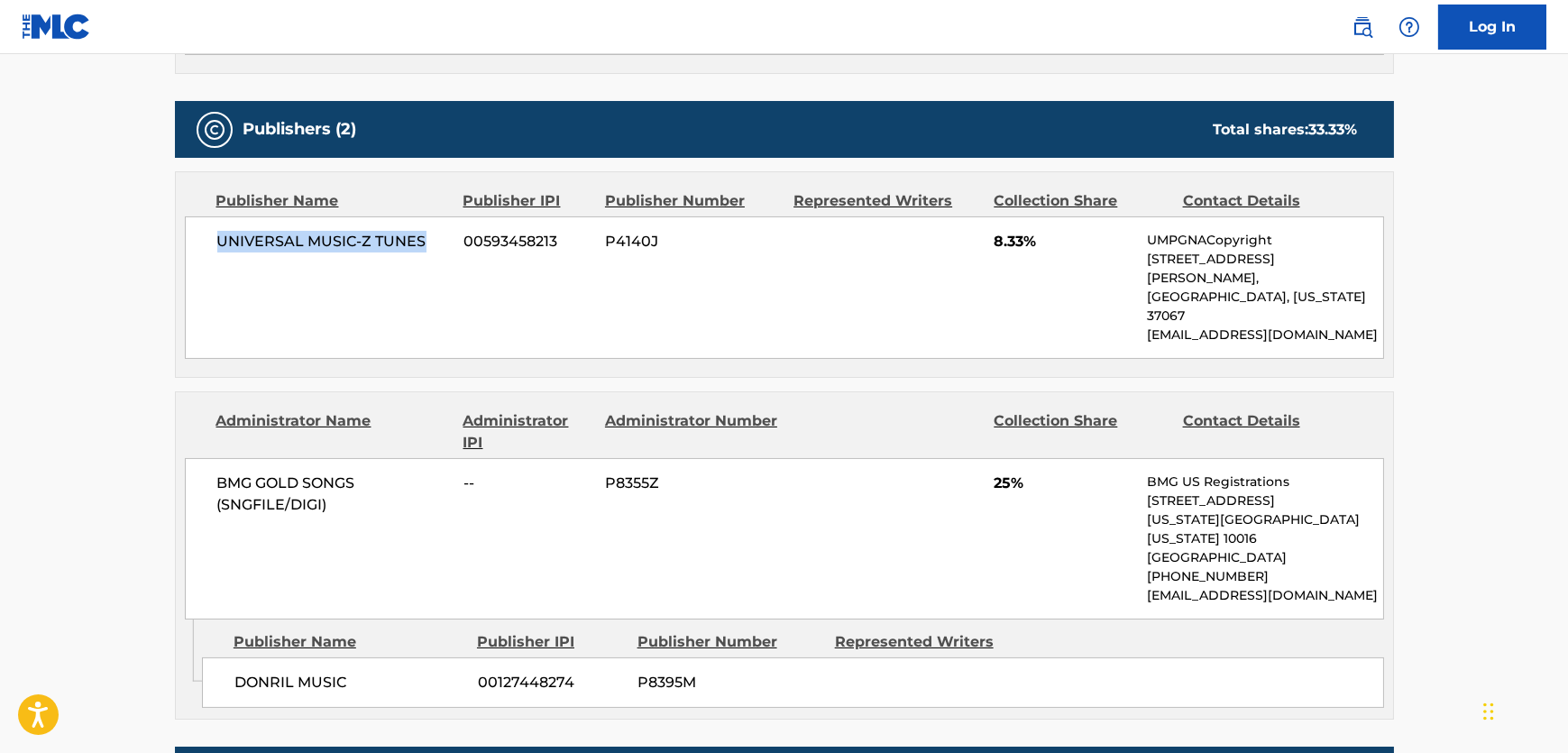
drag, startPoint x: 434, startPoint y: 244, endPoint x: 216, endPoint y: 251, distance: 218.1
click at [216, 251] on div "UNIVERSAL MUSIC-Z TUNES 00593458213 P4140J 8.33% UMPGNACopyright [STREET_ADDRES…" at bounding box center [784, 287] width 1199 height 142
drag, startPoint x: 360, startPoint y: 638, endPoint x: 220, endPoint y: 622, distance: 140.9
click at [220, 658] on div "DONRIL MUSIC 00127448274 P8395M" at bounding box center [794, 683] width 1183 height 51
drag, startPoint x: 356, startPoint y: 483, endPoint x: 213, endPoint y: 443, distance: 148.5
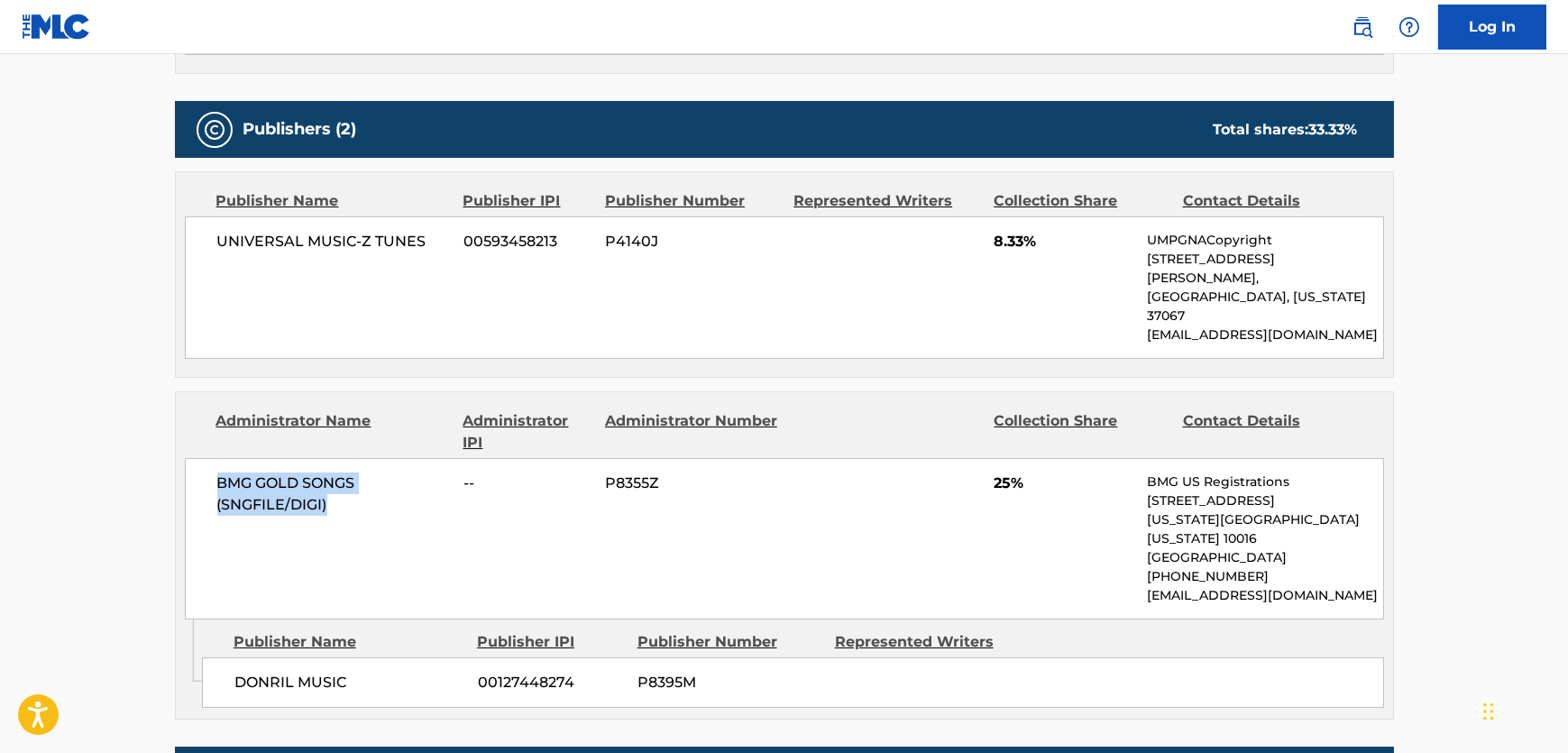
click at [213, 458] on div "BMG GOLD SONGS (SNGFILE/DIGI) -- P8355Z 25% BMG US Registrations [STREET_ADDRES…" at bounding box center [784, 539] width 1199 height 162
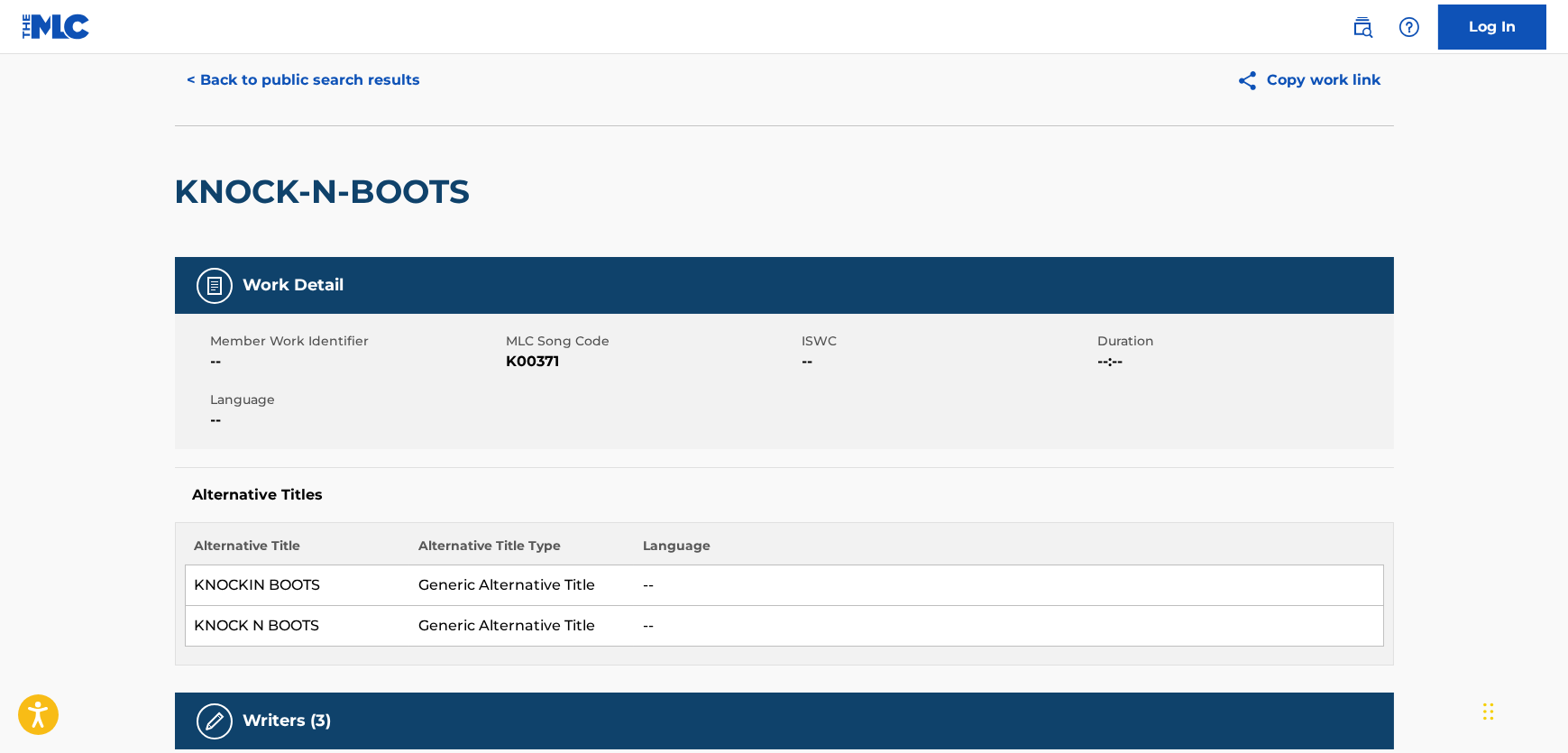
scroll to position [0, 0]
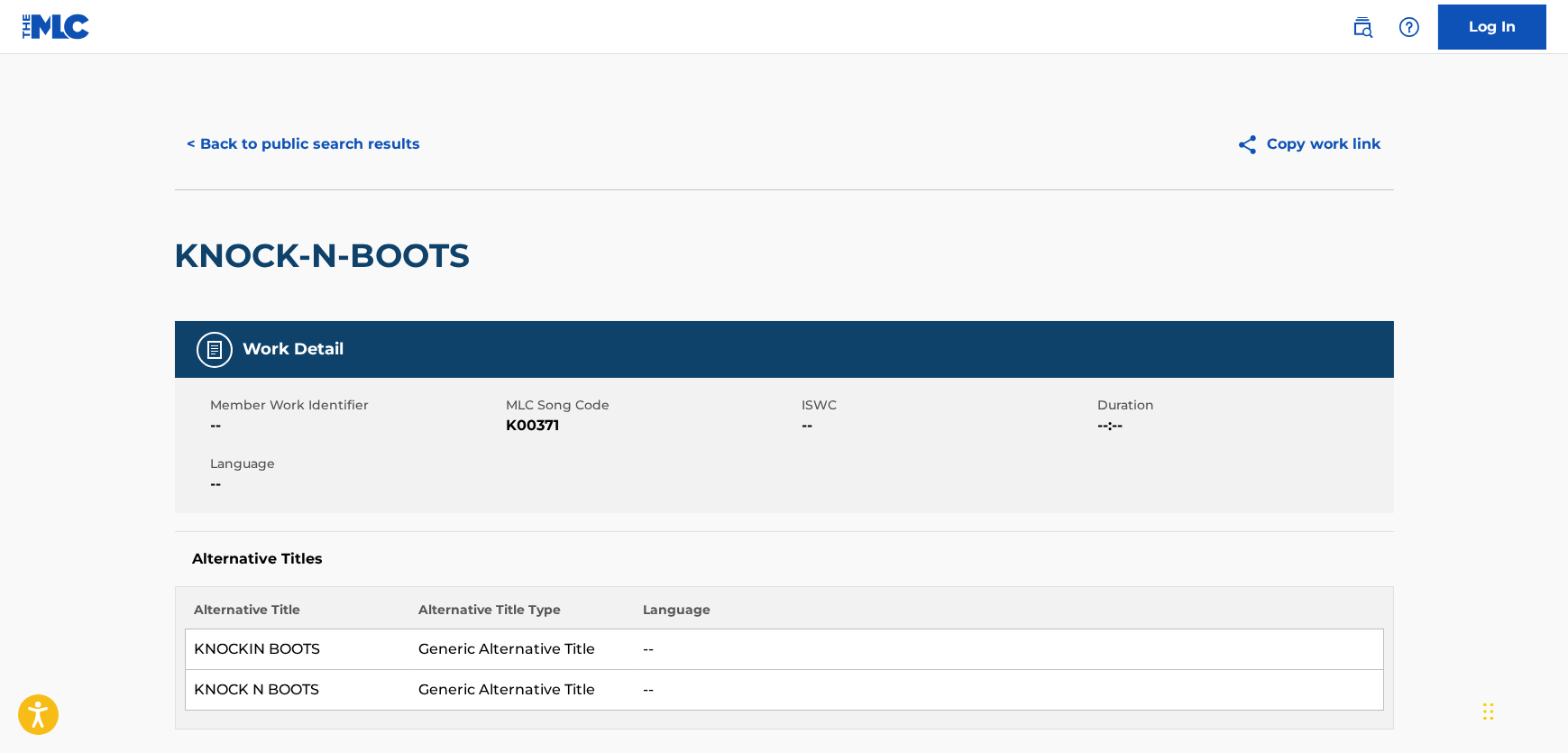
click at [358, 115] on div "< Back to public search results Copy work link" at bounding box center [784, 144] width 1220 height 91
click at [358, 143] on button "< Back to public search results" at bounding box center [304, 144] width 259 height 45
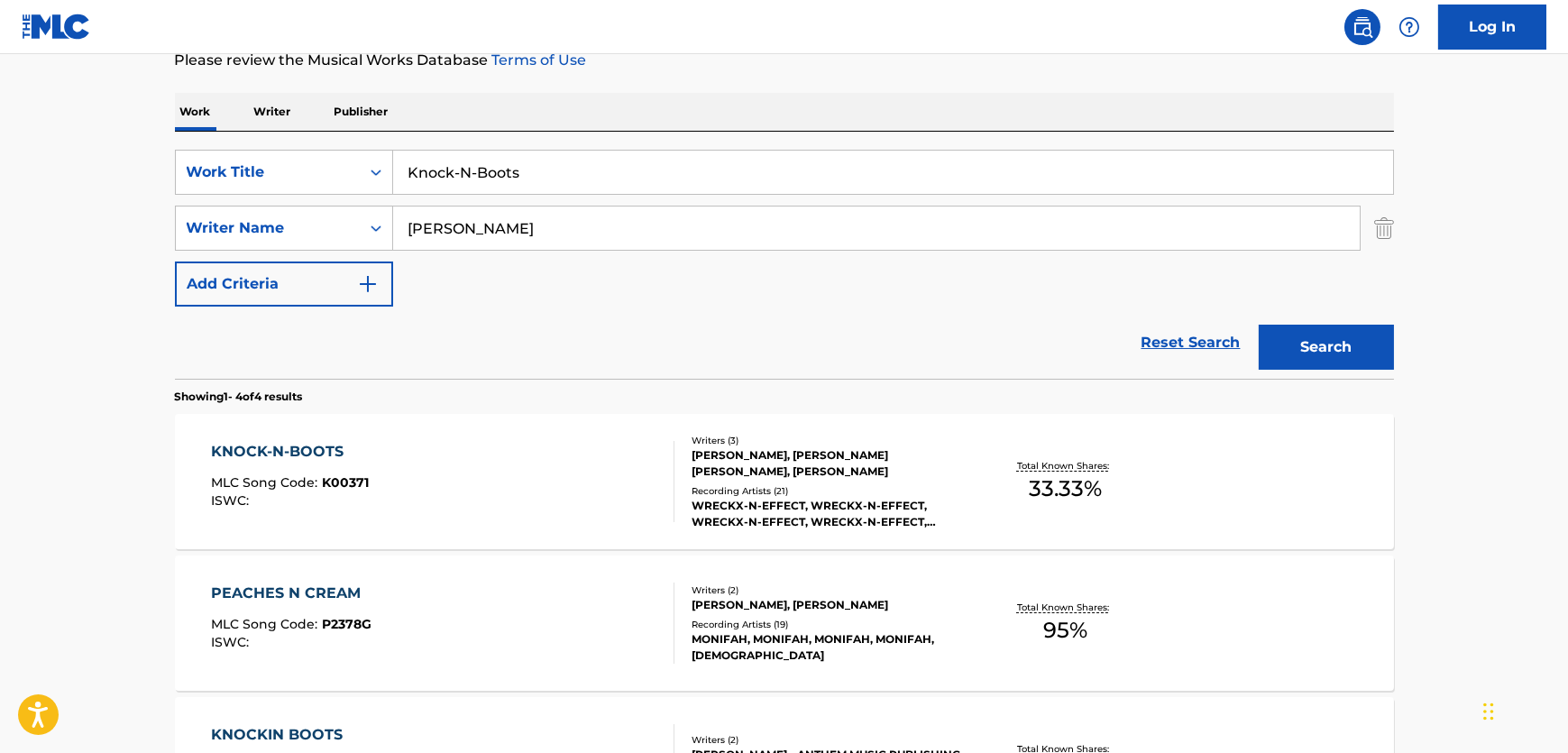
drag, startPoint x: 596, startPoint y: 156, endPoint x: 161, endPoint y: 153, distance: 435.0
click at [158, 153] on div "The MLC Public Work Search The accuracy and completeness of The MLC's data is d…" at bounding box center [784, 453] width 1263 height 1211
paste input "Why Does It Always Rain on Me"
type input "Why Does It Always Rain on Me"
drag, startPoint x: 736, startPoint y: 225, endPoint x: 7, endPoint y: 137, distance: 734.3
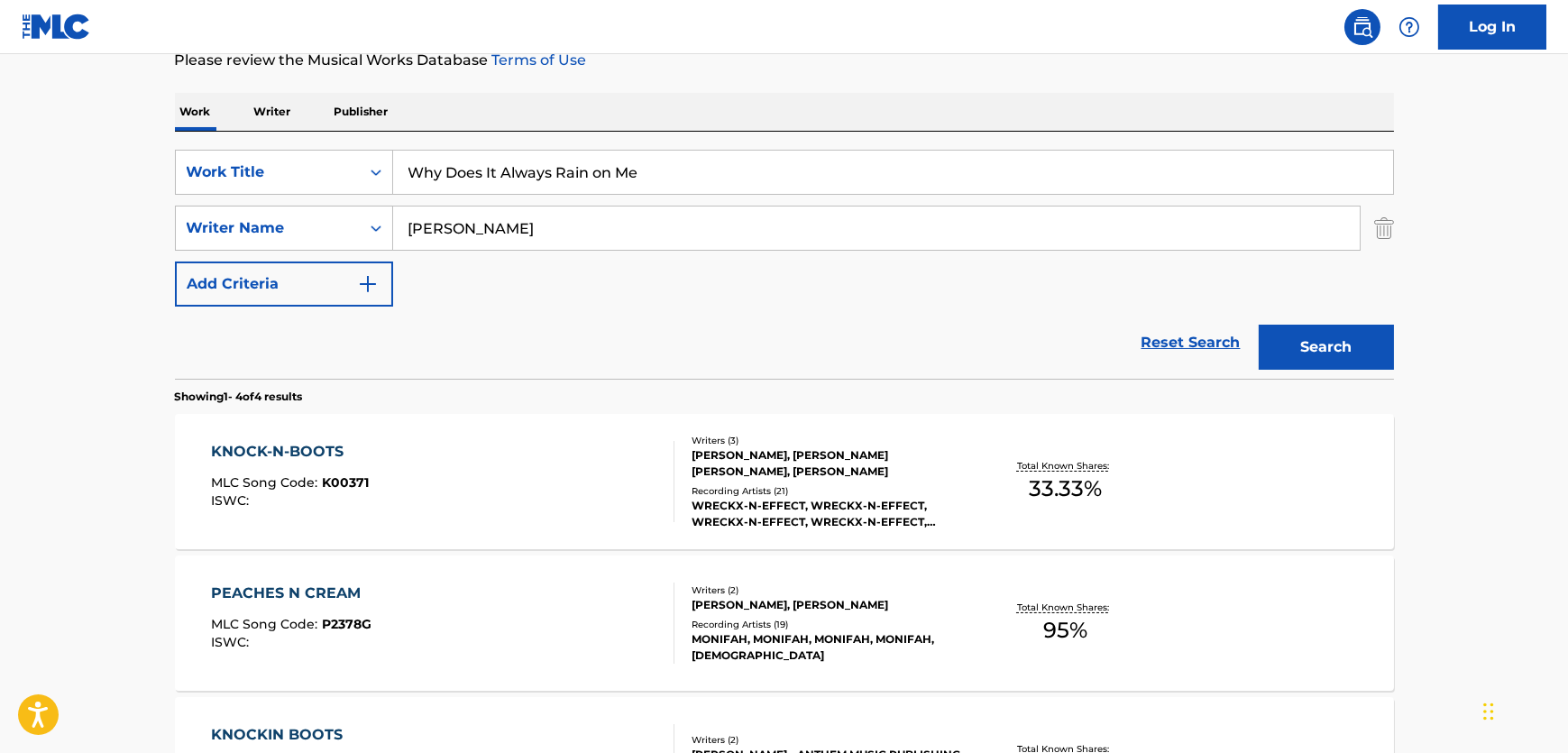
click at [7, 137] on main "The MLC Public Work Search The accuracy and completeness of The MLC's data is d…" at bounding box center [784, 434] width 1568 height 1265
click at [1259, 324] on button "Search" at bounding box center [1327, 346] width 135 height 45
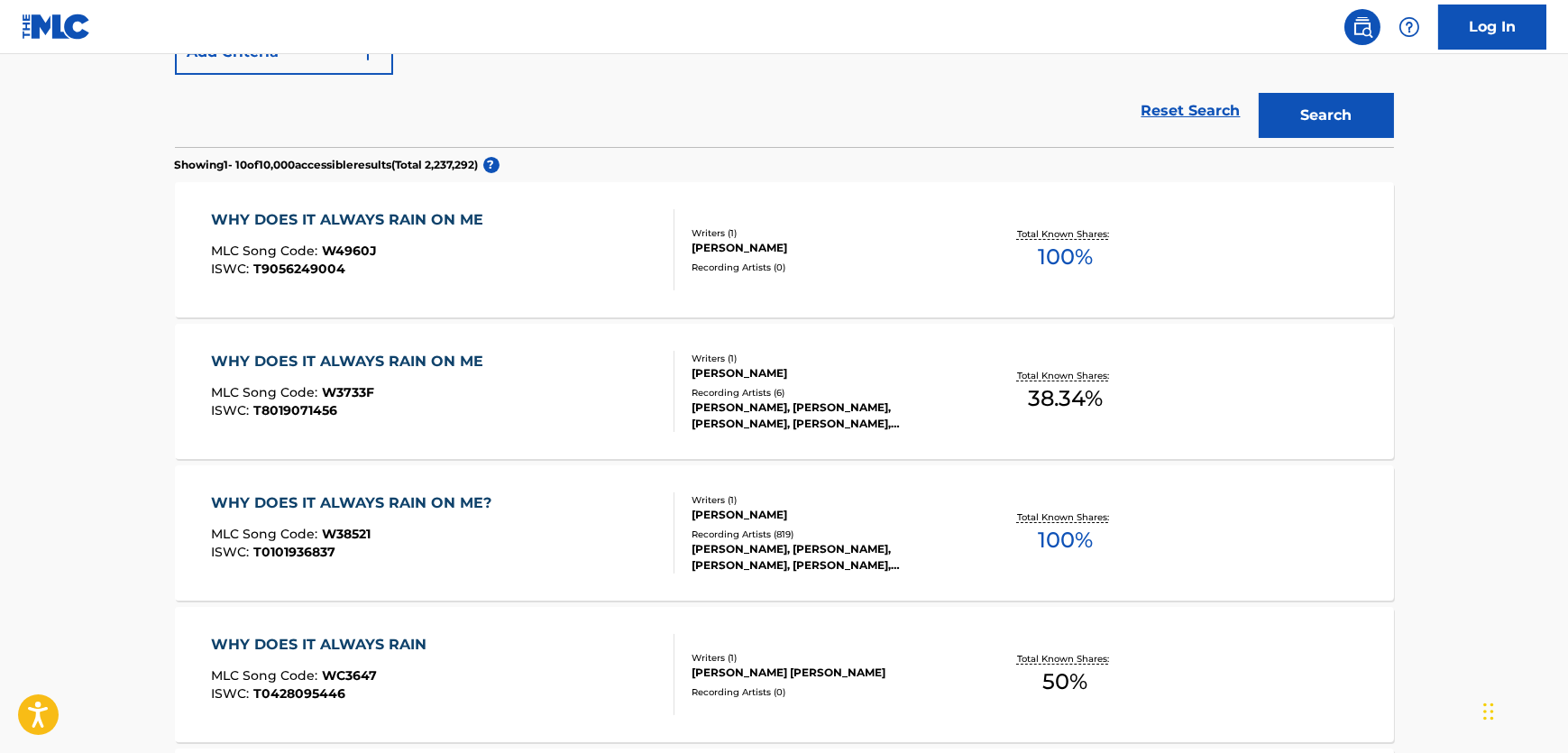
scroll to position [497, 0]
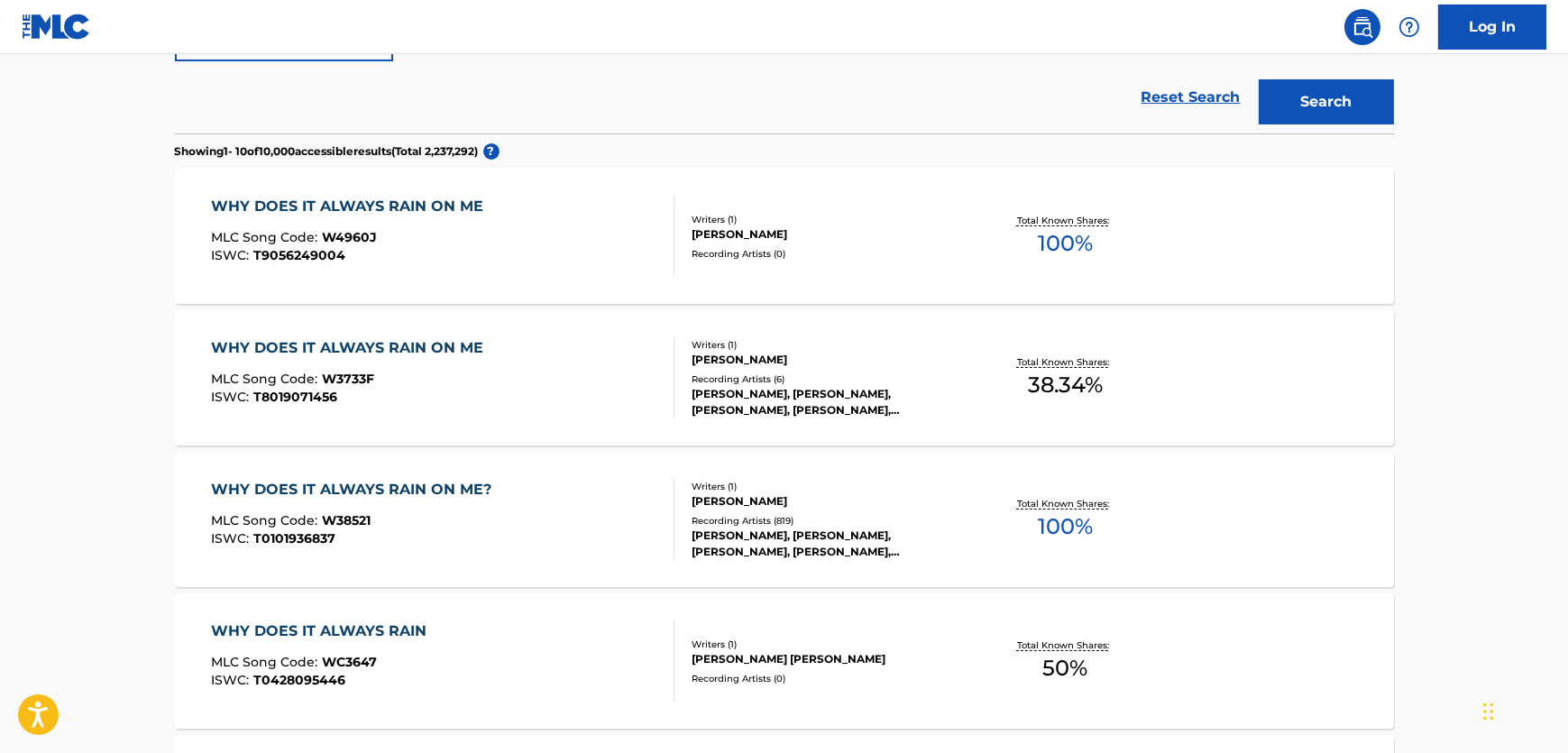
click at [576, 513] on div "WHY DOES IT ALWAYS RAIN ON ME? MLC Song Code : W38521 ISWC : T0101936837" at bounding box center [443, 519] width 464 height 81
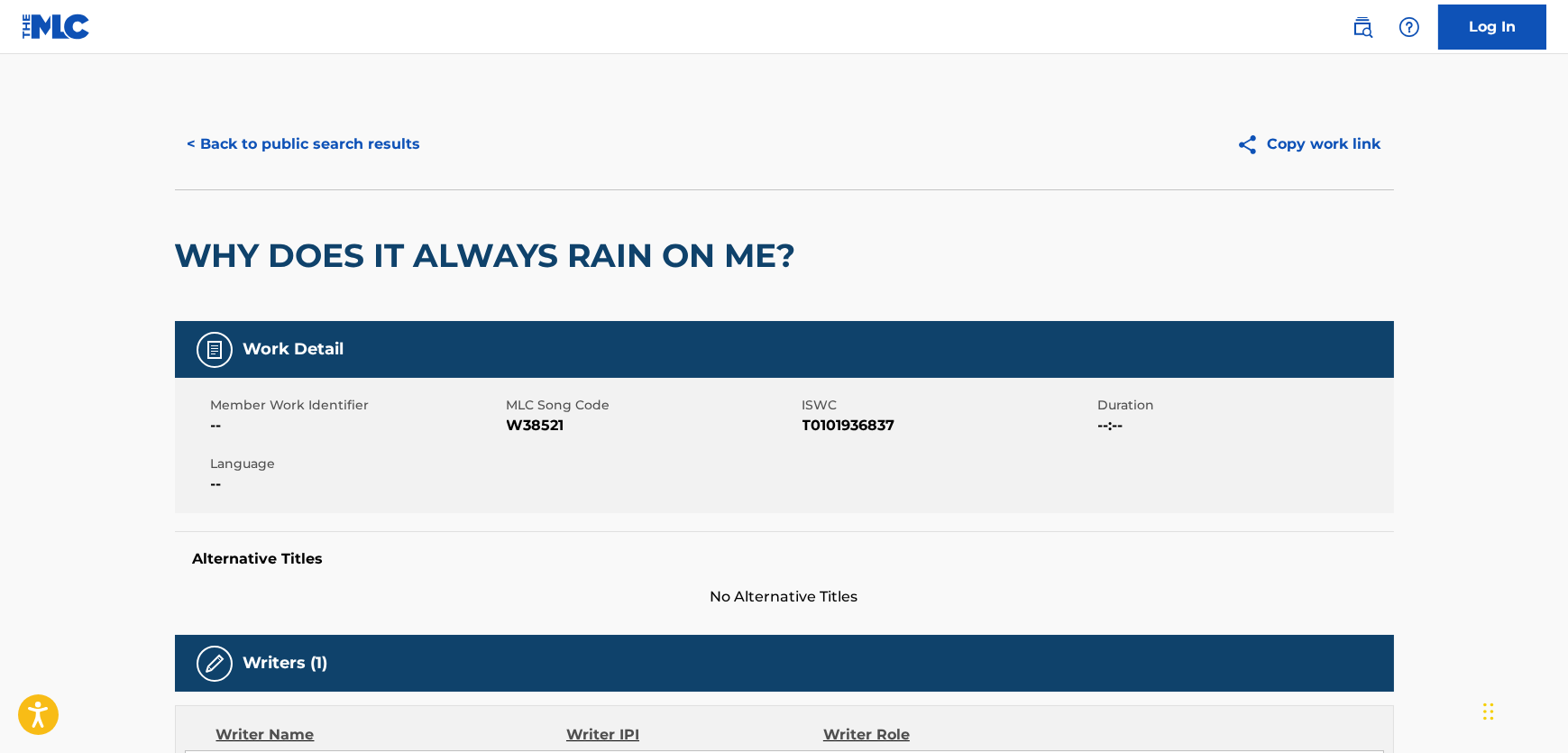
click at [507, 419] on span "W38521" at bounding box center [652, 425] width 291 height 21
click at [865, 423] on span "T0101936837" at bounding box center [948, 425] width 291 height 21
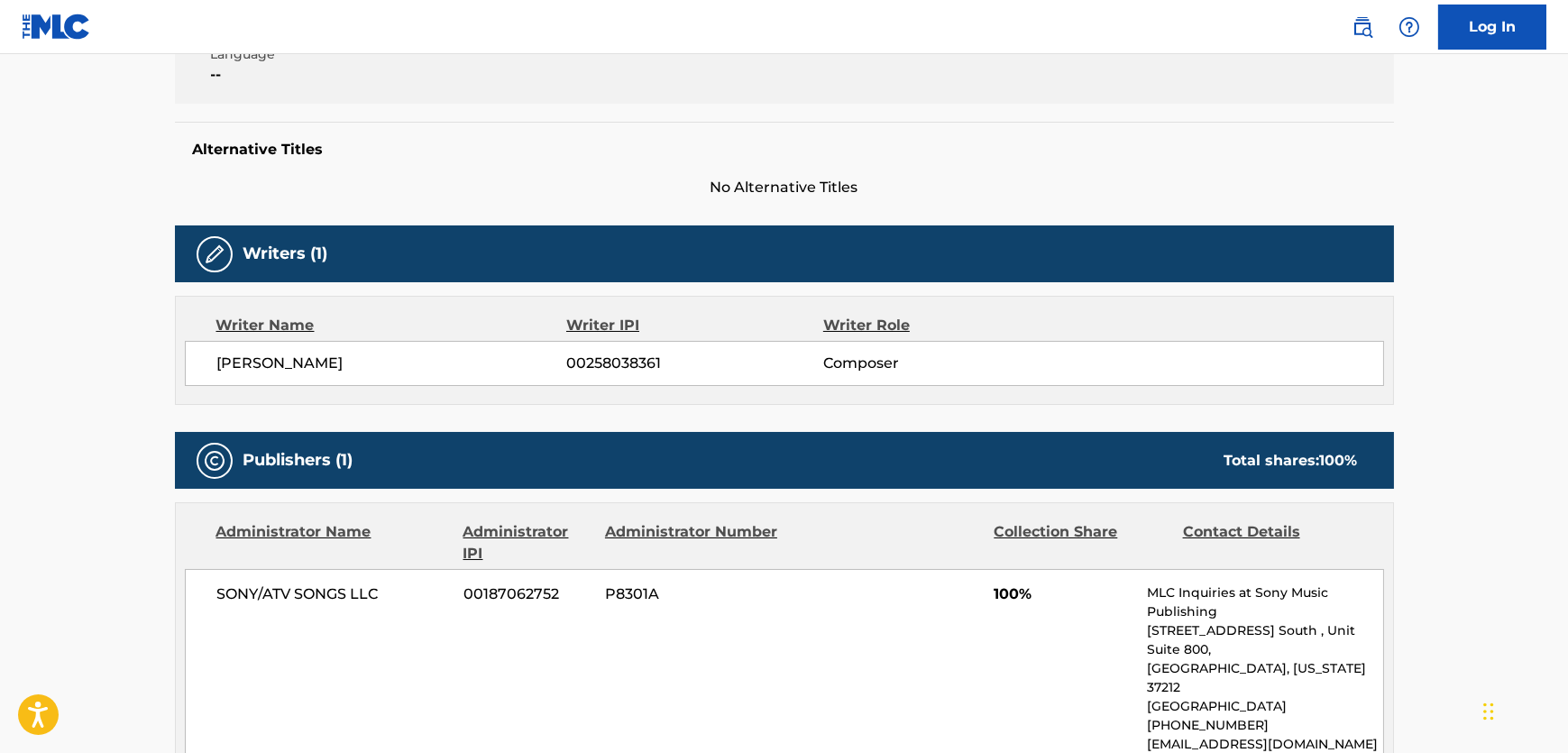
click at [286, 376] on div "[PERSON_NAME] 00258038361 Composer" at bounding box center [784, 363] width 1199 height 45
click at [283, 370] on span "[PERSON_NAME]" at bounding box center [392, 363] width 350 height 21
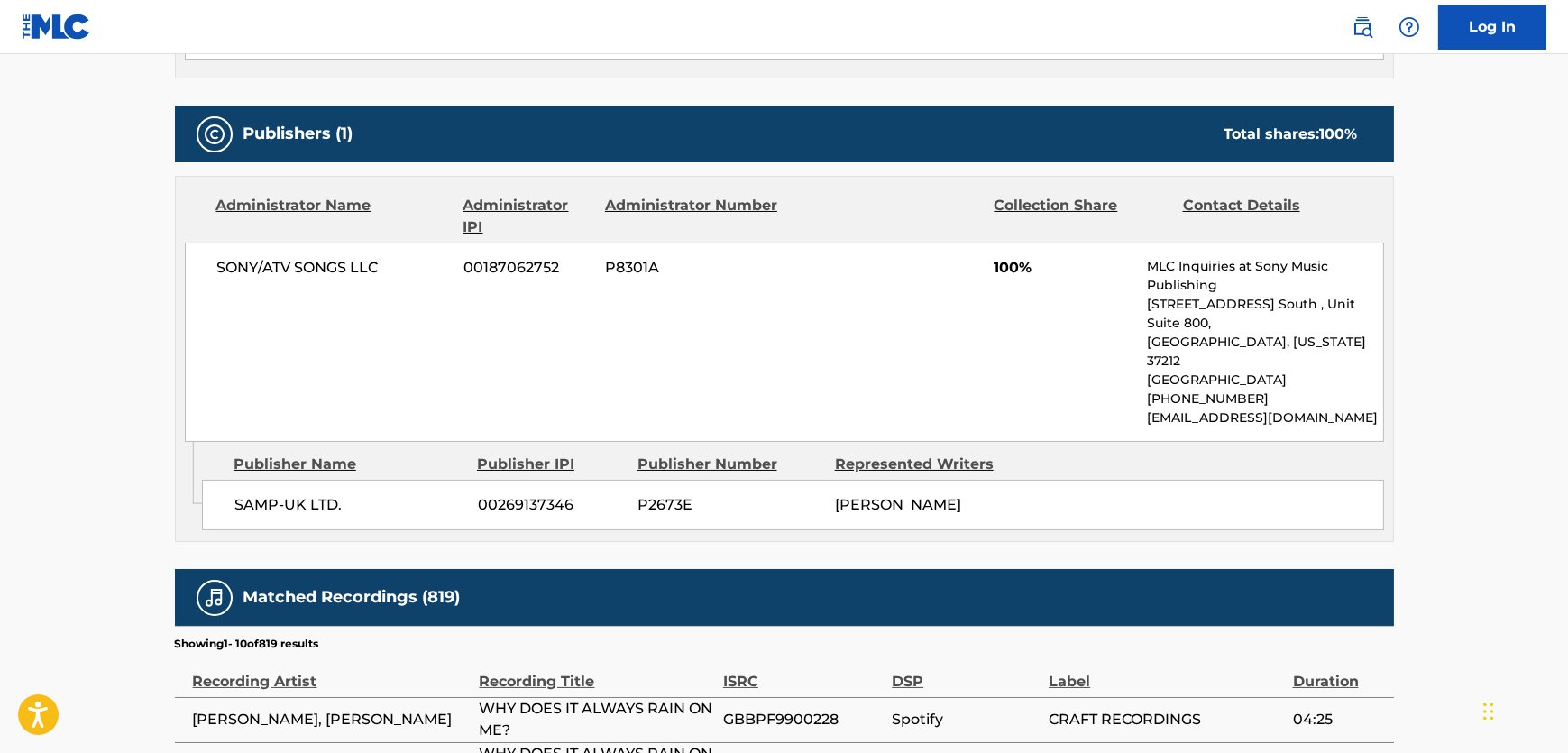
scroll to position [737, 0]
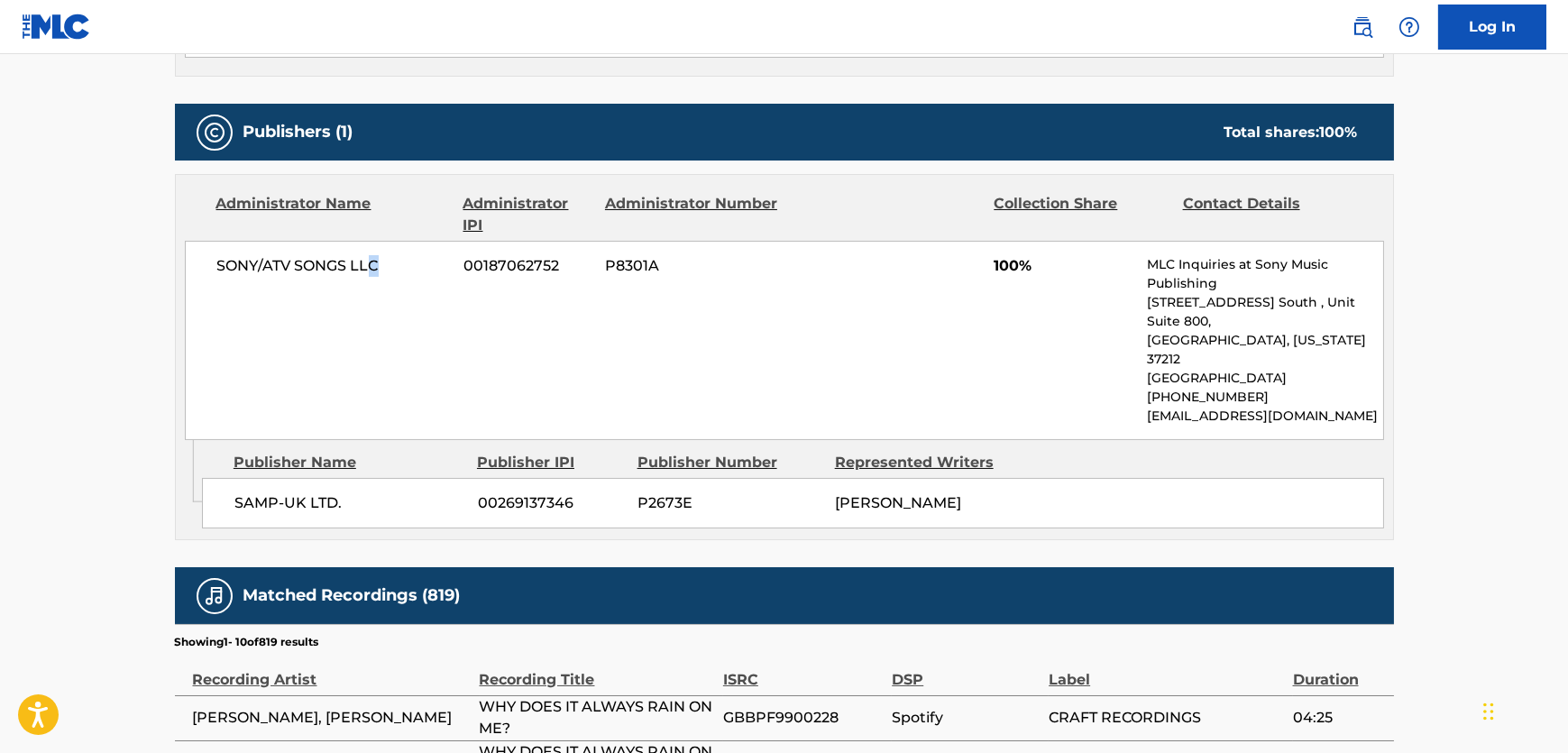
drag, startPoint x: 405, startPoint y: 283, endPoint x: 367, endPoint y: 274, distance: 39.1
click at [367, 274] on div "SONY/ATV SONGS LLC 00187062752 P8301A 100% MLC Inquiries at Sony Music Publishi…" at bounding box center [784, 341] width 1199 height 200
drag, startPoint x: 370, startPoint y: 455, endPoint x: 353, endPoint y: 469, distance: 22.0
click at [367, 492] on span "SAMP-UK LTD." at bounding box center [349, 503] width 230 height 21
drag, startPoint x: 352, startPoint y: 470, endPoint x: 4, endPoint y: 503, distance: 349.6
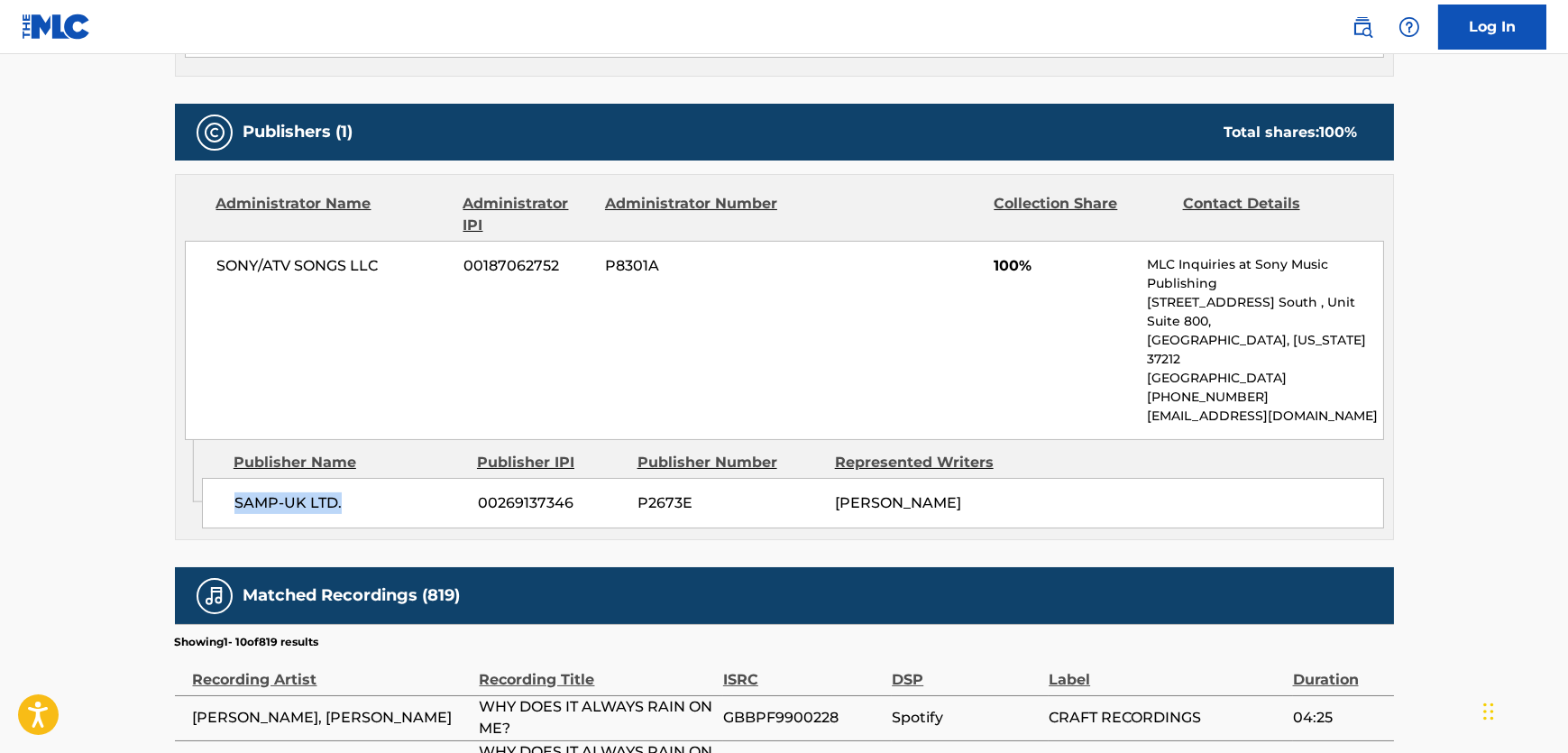
click at [232, 478] on div "SAMP-UK LTD. 00269137346 P2673E [PERSON_NAME]" at bounding box center [794, 503] width 1183 height 51
drag, startPoint x: 436, startPoint y: 268, endPoint x: 142, endPoint y: 298, distance: 295.5
click at [167, 298] on div "< Back to public search results Copy work link WHY DOES IT ALWAYS RAIN ON ME? W…" at bounding box center [784, 286] width 1263 height 1850
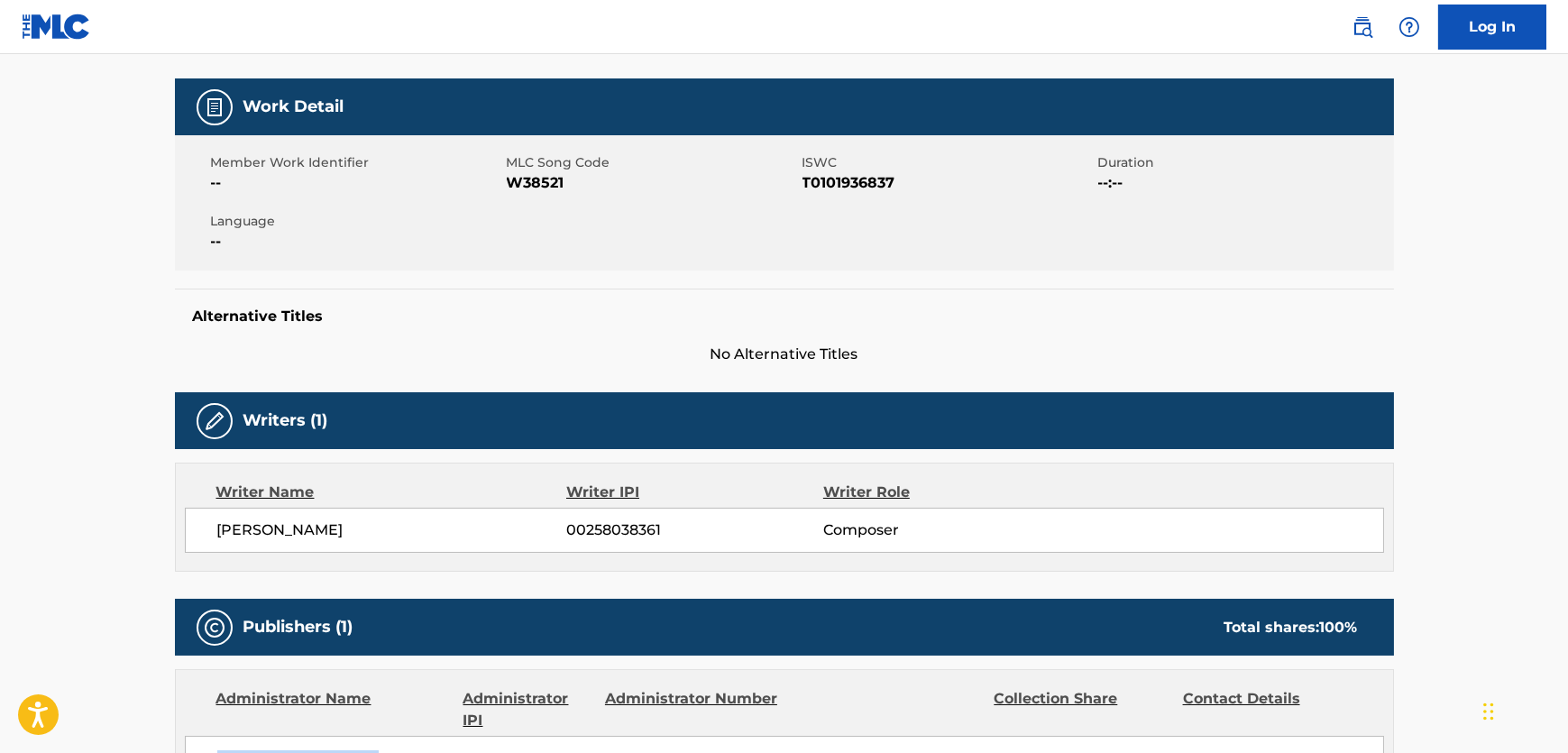
scroll to position [0, 0]
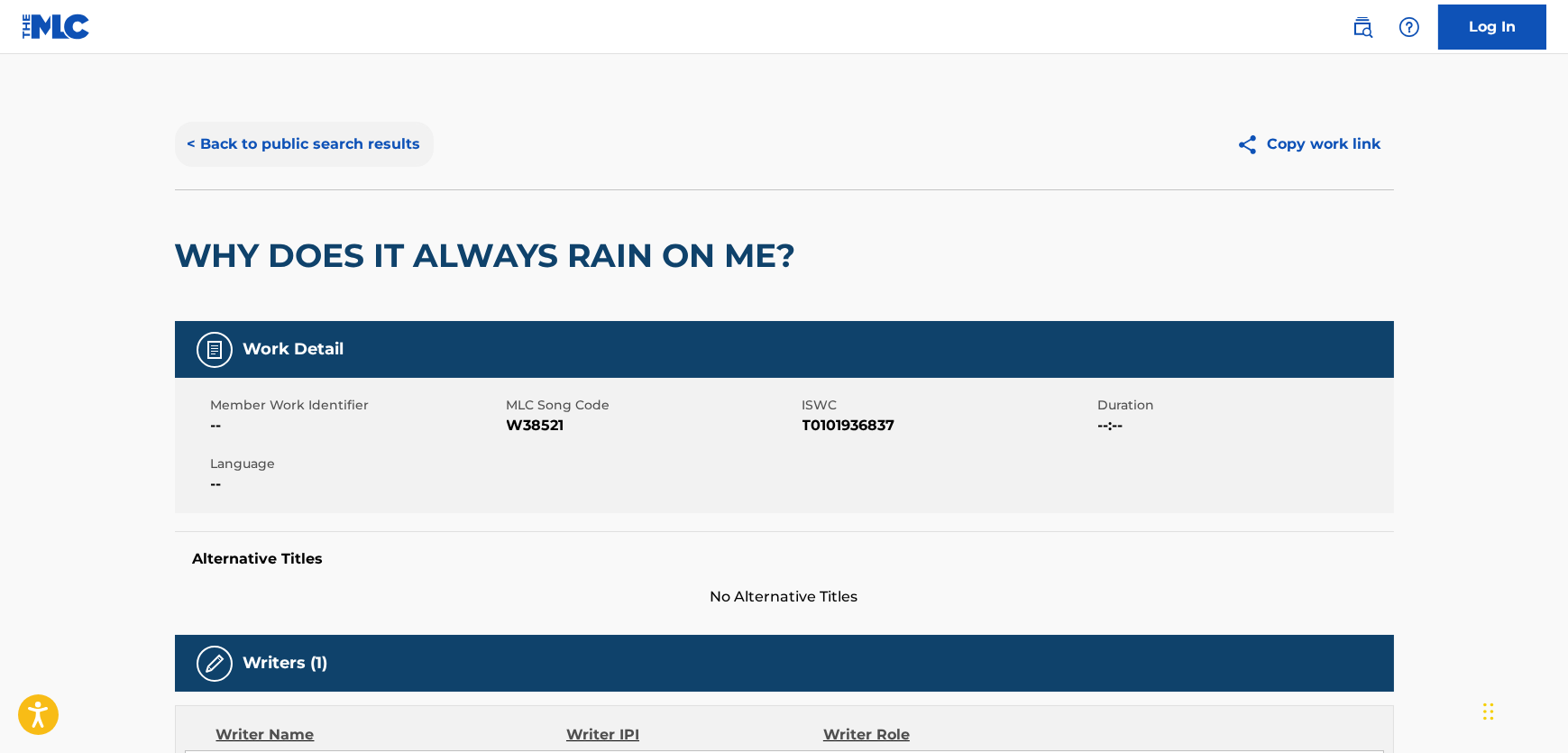
click at [307, 140] on button "< Back to public search results" at bounding box center [304, 144] width 259 height 45
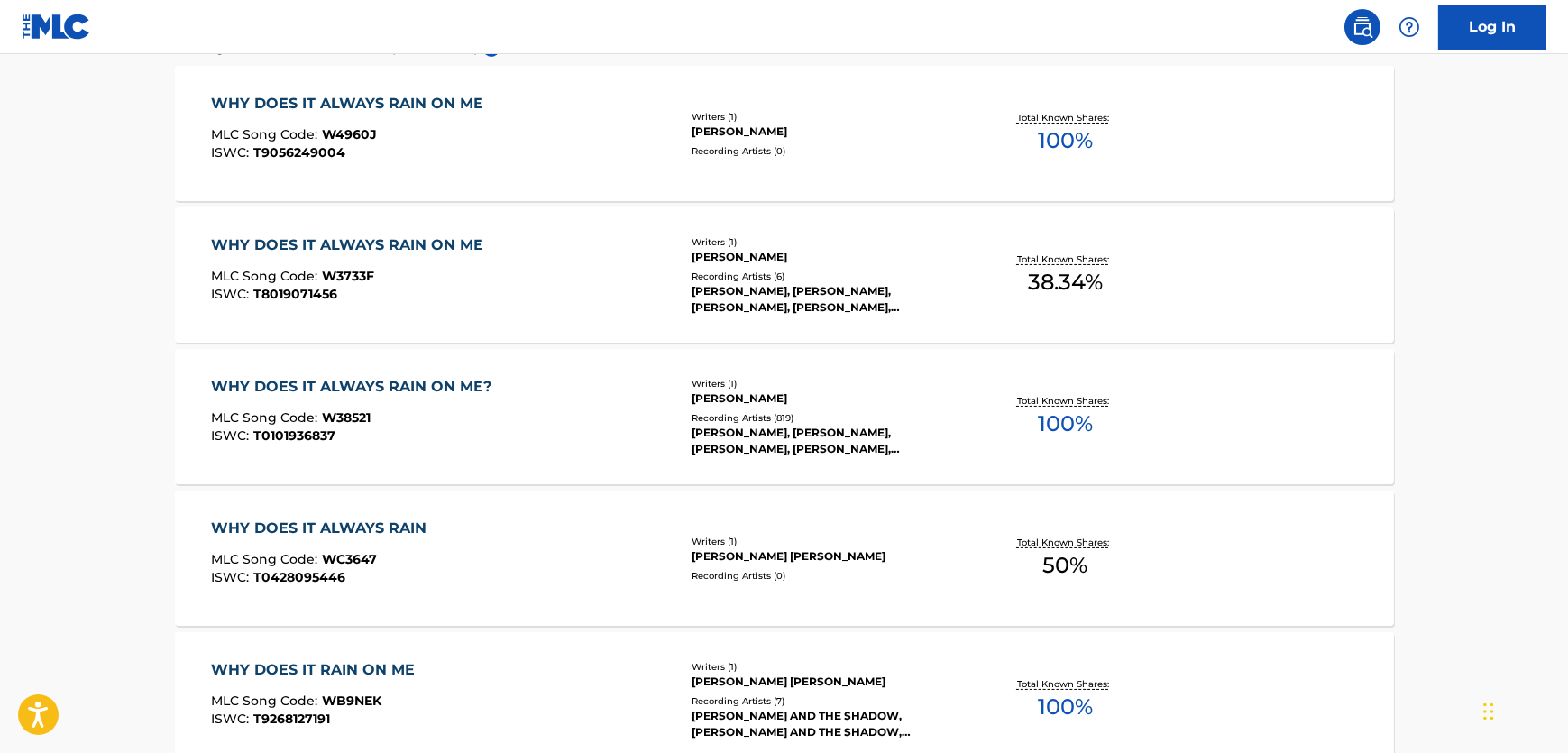
scroll to position [108, 0]
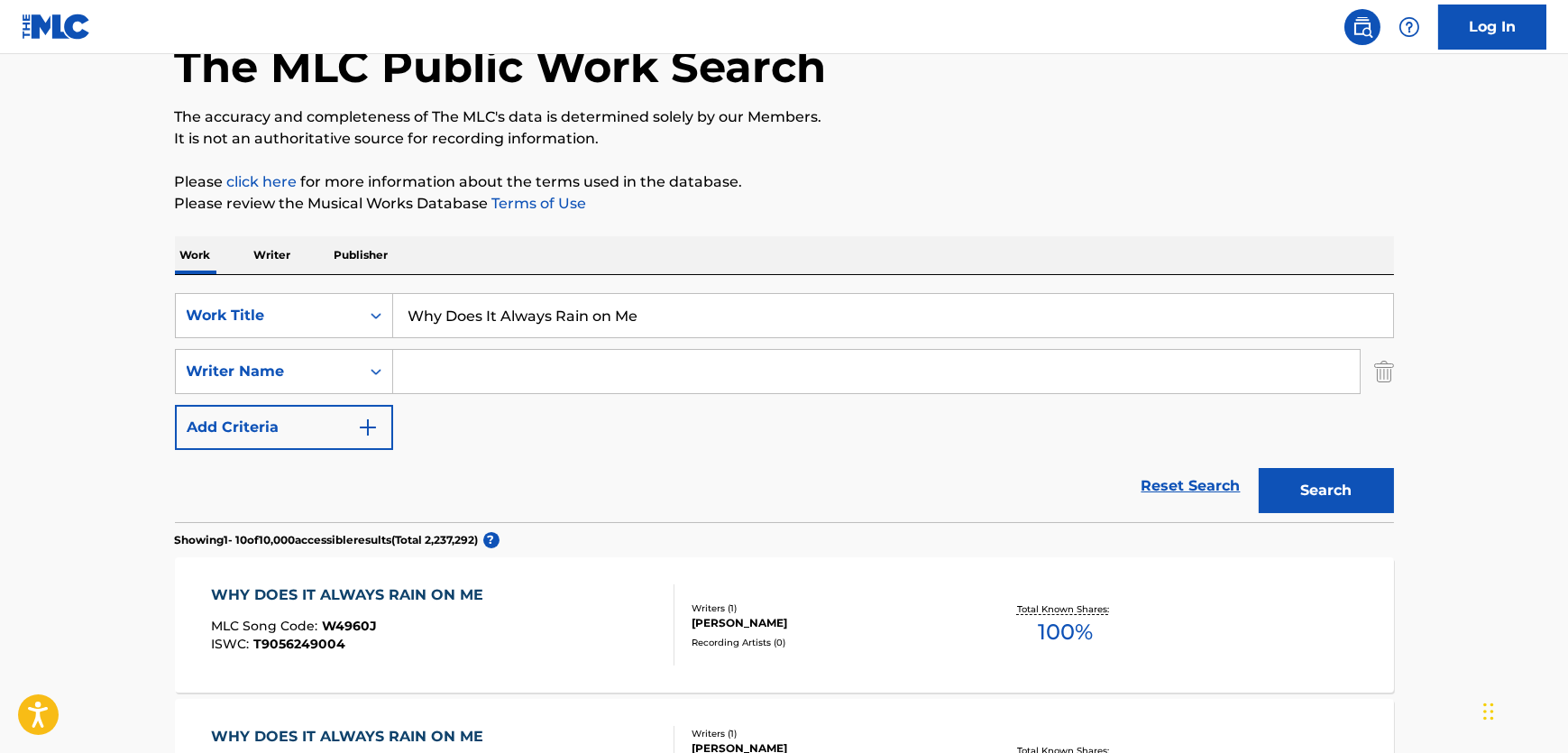
drag, startPoint x: 663, startPoint y: 317, endPoint x: 149, endPoint y: 327, distance: 514.1
paste input "Jugoslovenka"
type input "Jugoslovenka"
click at [613, 393] on input "Search Form" at bounding box center [877, 371] width 966 height 43
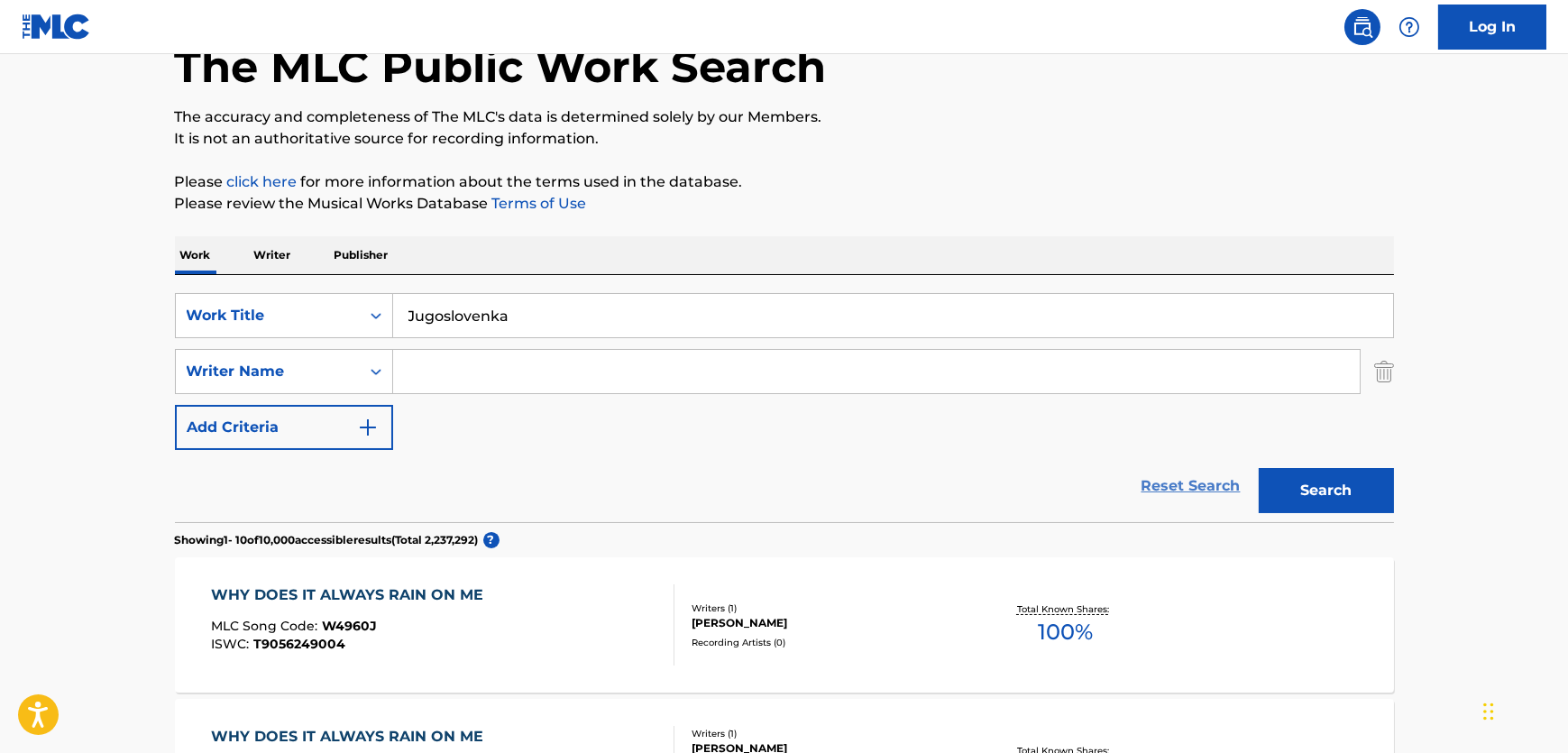
paste input "Mandic"
type input "Mandic"
click at [1339, 498] on button "Search" at bounding box center [1327, 491] width 135 height 45
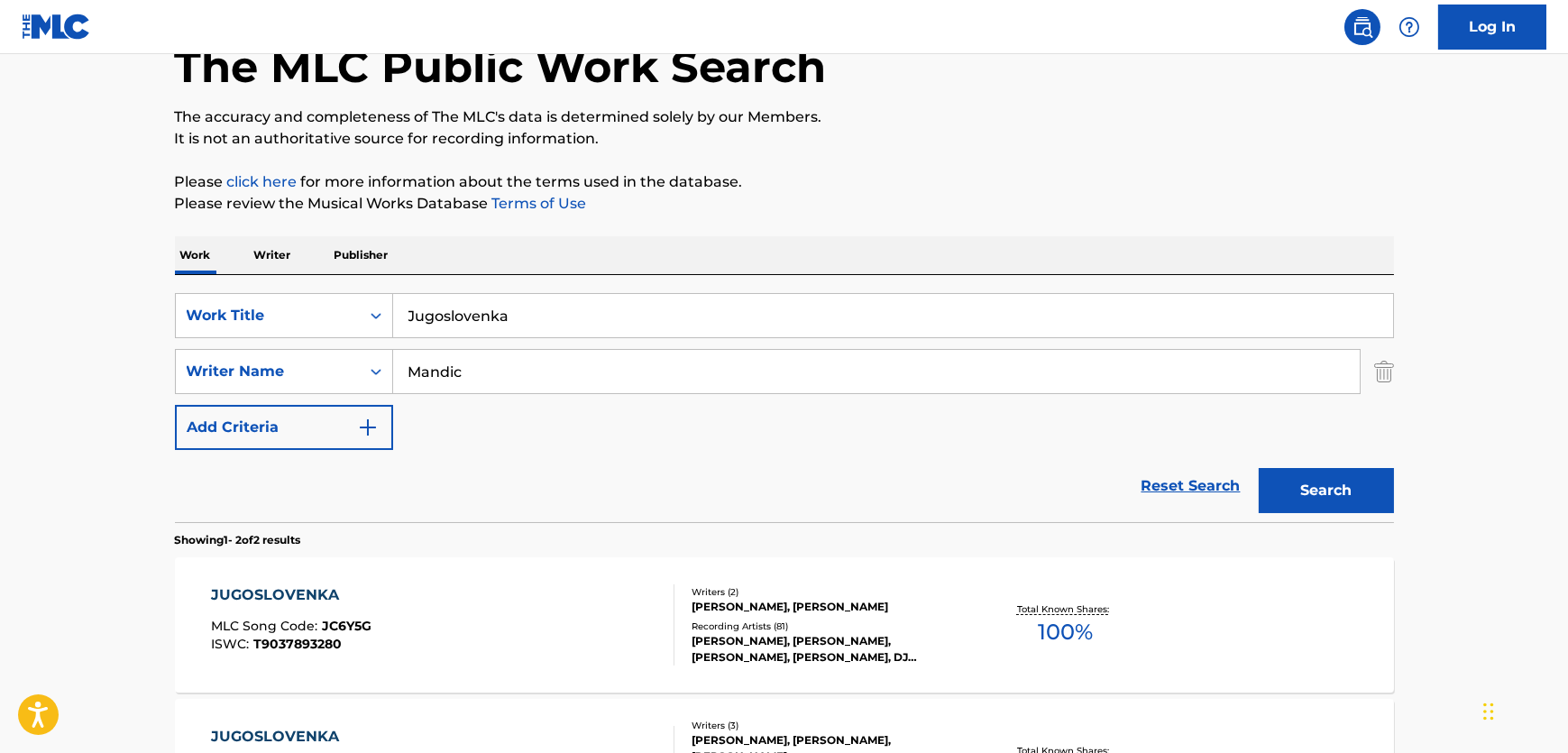
click at [543, 613] on div "JUGOSLOVENKA MLC Song Code : JC6Y5G ISWC : T9037893280" at bounding box center [443, 625] width 464 height 81
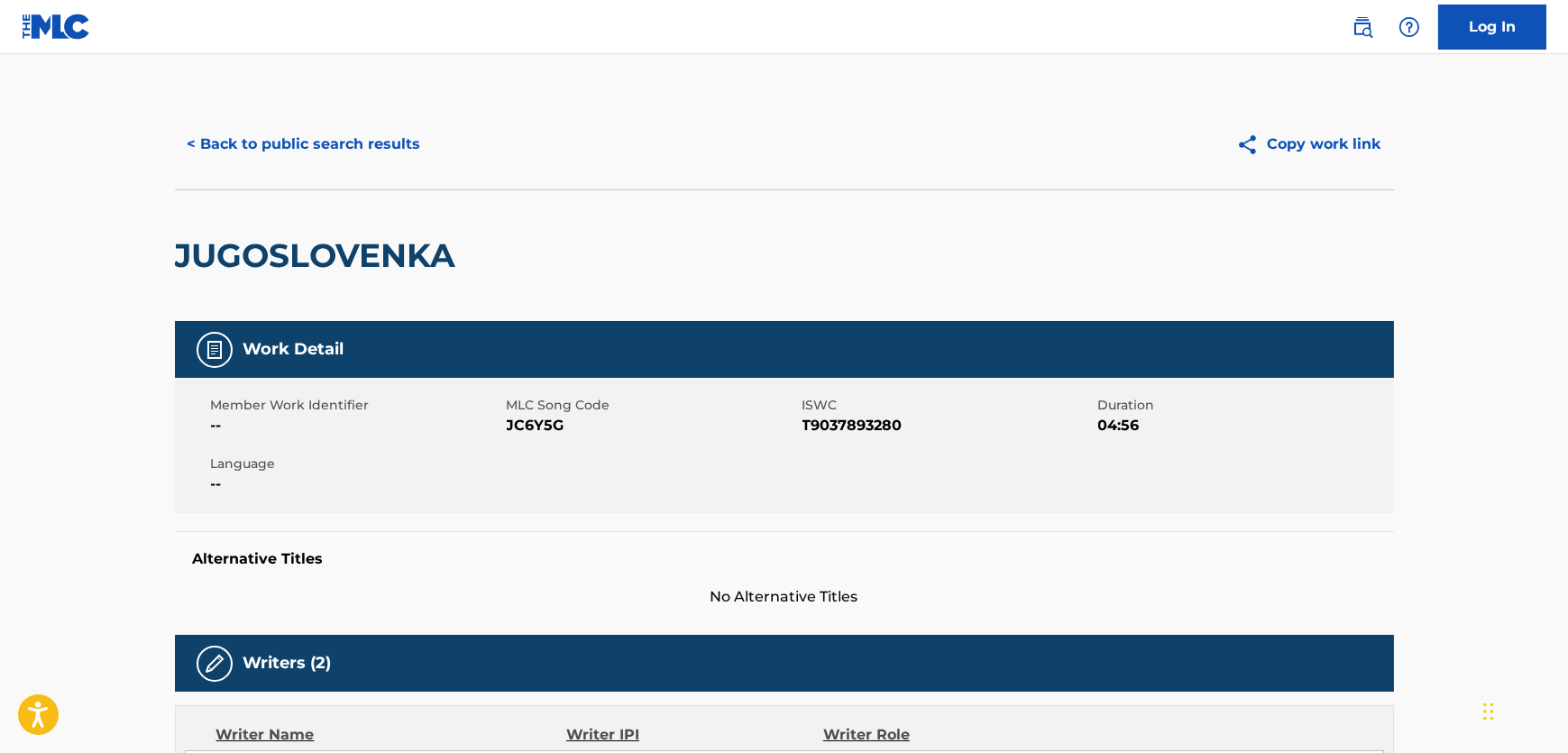
click at [551, 429] on span "JC6Y5G" at bounding box center [652, 425] width 291 height 21
click at [817, 416] on span "T9037893280" at bounding box center [948, 425] width 291 height 21
click at [816, 416] on span "T9037893280" at bounding box center [948, 425] width 291 height 21
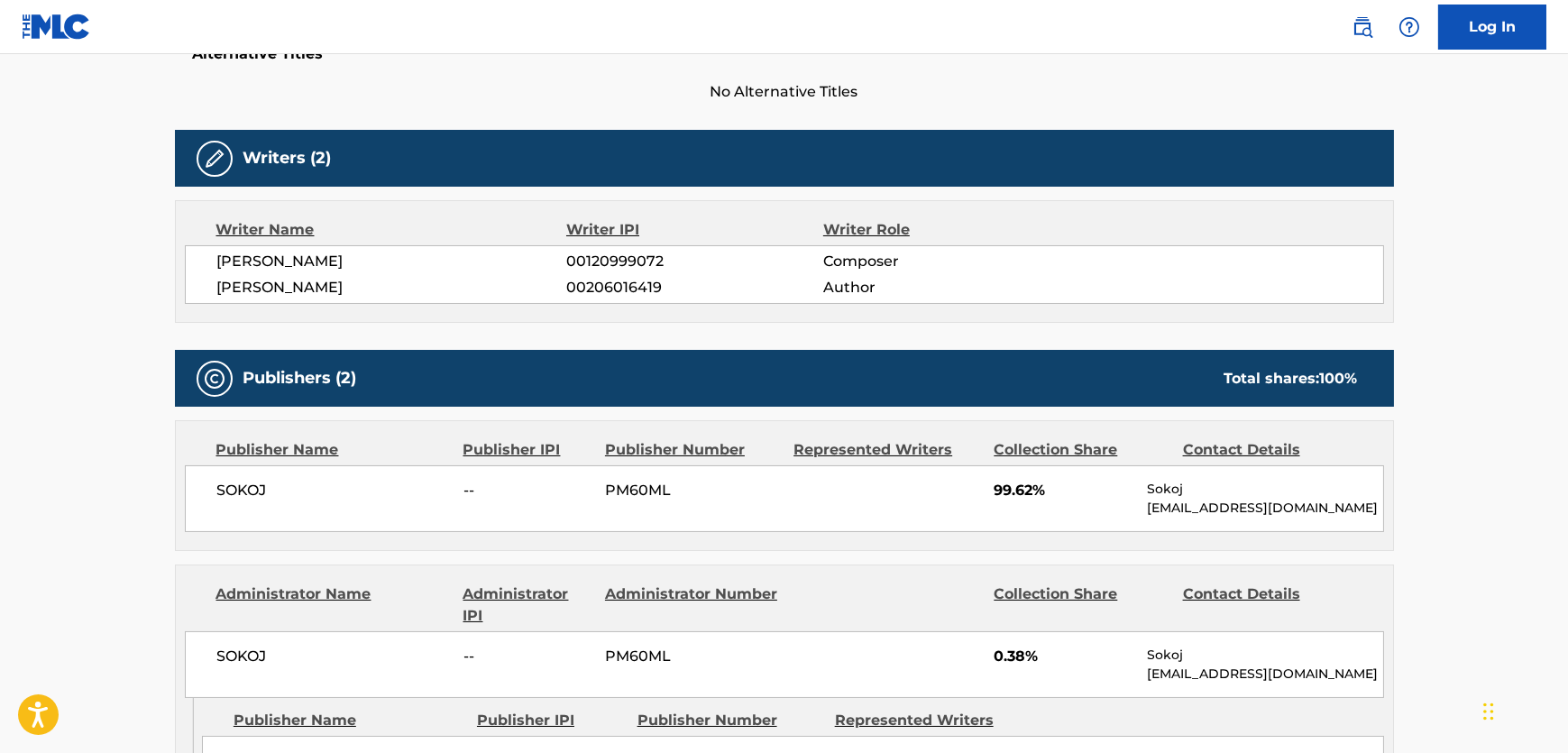
scroll to position [656, 0]
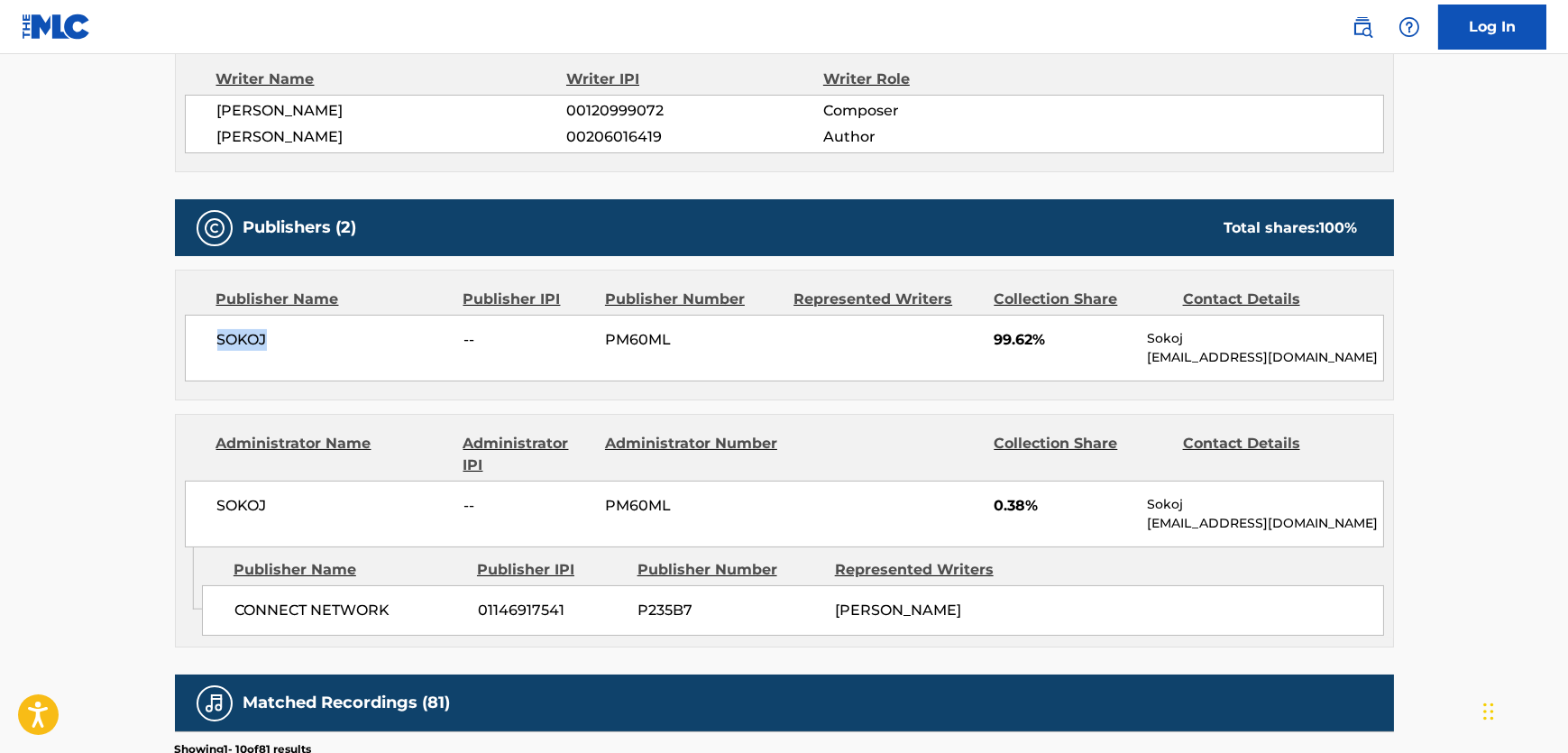
drag, startPoint x: 278, startPoint y: 352, endPoint x: 218, endPoint y: 352, distance: 60.0
click at [218, 352] on div "SOKOJ -- PM60ML 99.62% Sokoj [EMAIL_ADDRESS][DOMAIN_NAME]" at bounding box center [784, 348] width 1199 height 67
drag, startPoint x: 419, startPoint y: 618, endPoint x: 235, endPoint y: 626, distance: 184.2
click at [235, 626] on div "CONNECT NETWORK 01146917541 P235B7 [PERSON_NAME]" at bounding box center [794, 610] width 1183 height 51
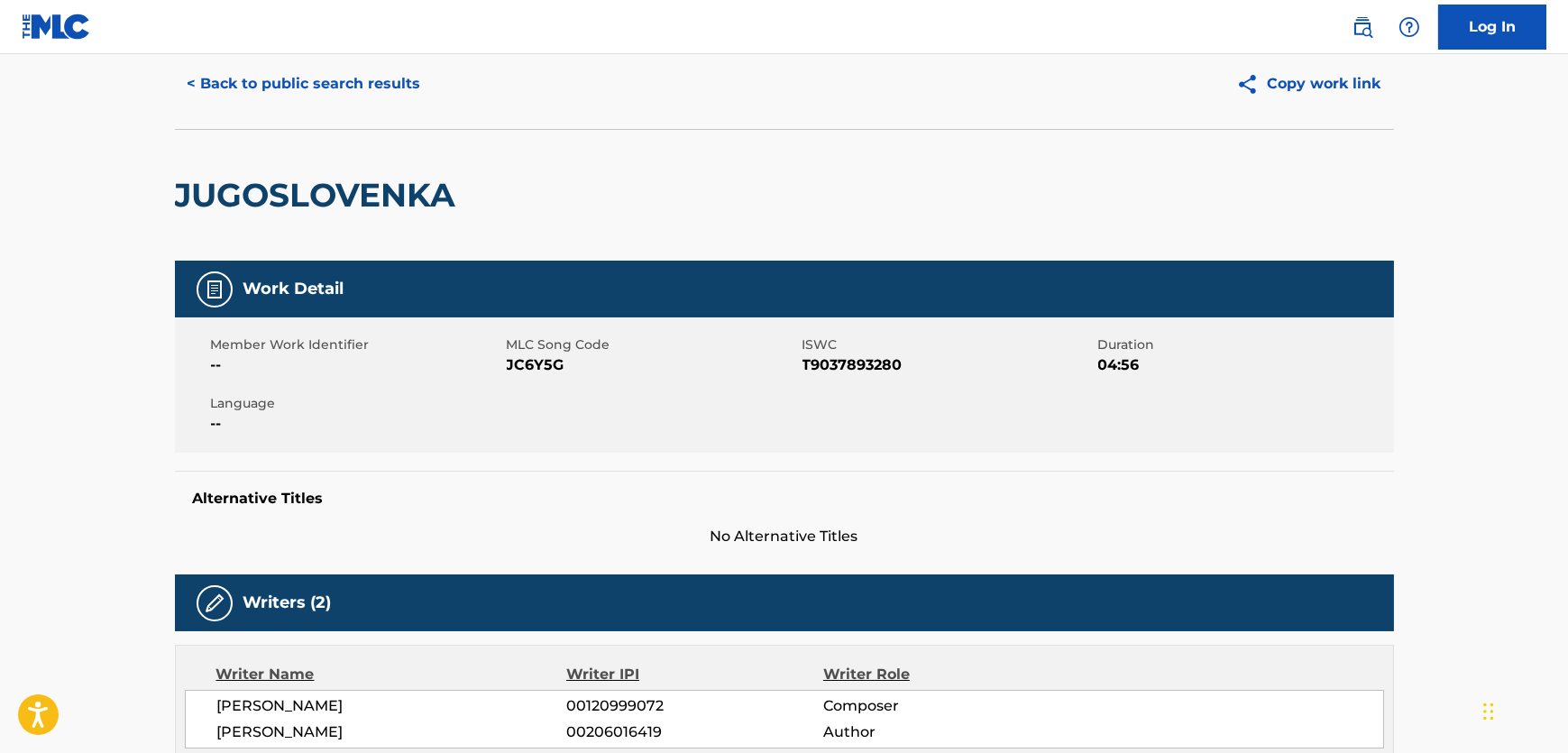
scroll to position [0, 0]
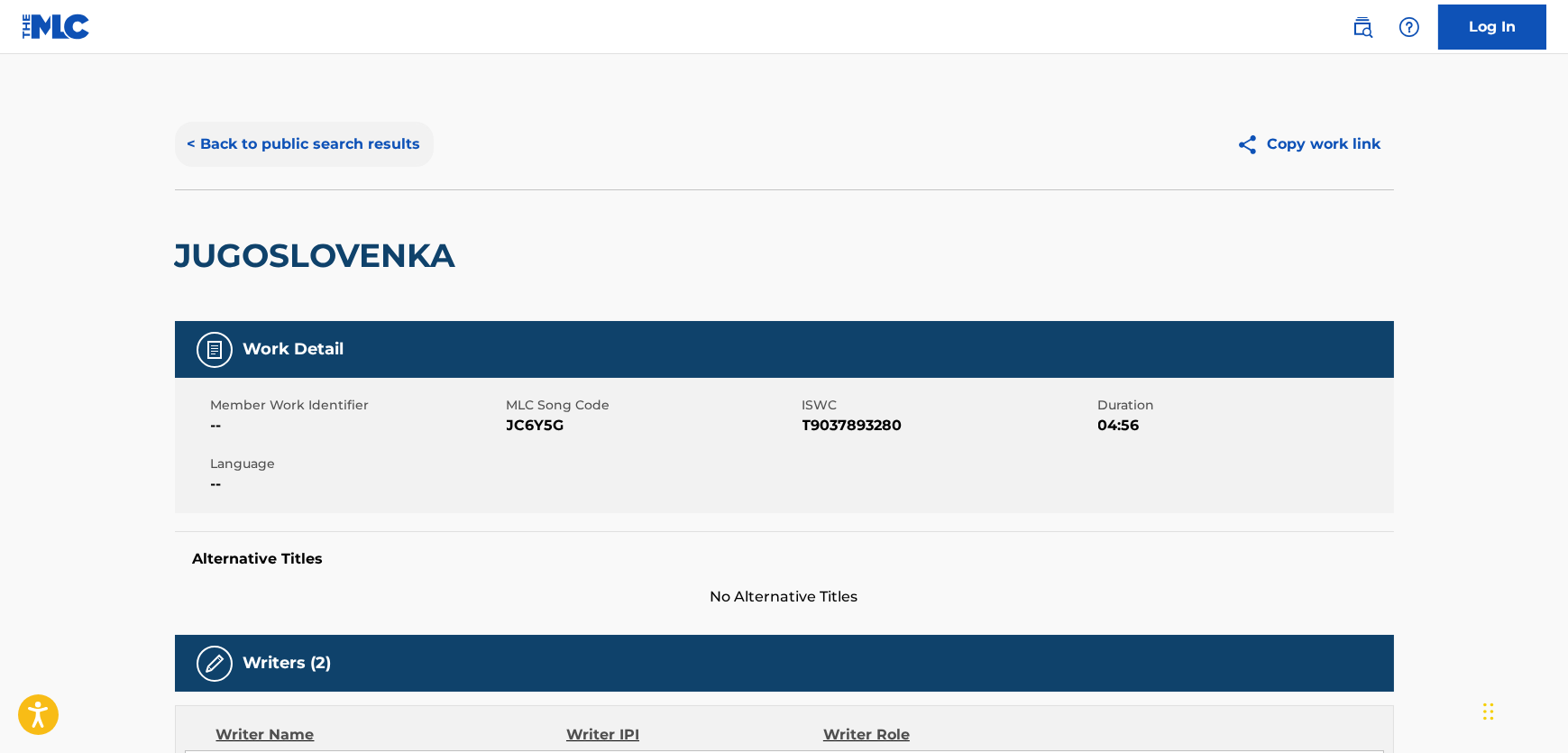
click at [359, 161] on button "< Back to public search results" at bounding box center [304, 144] width 259 height 45
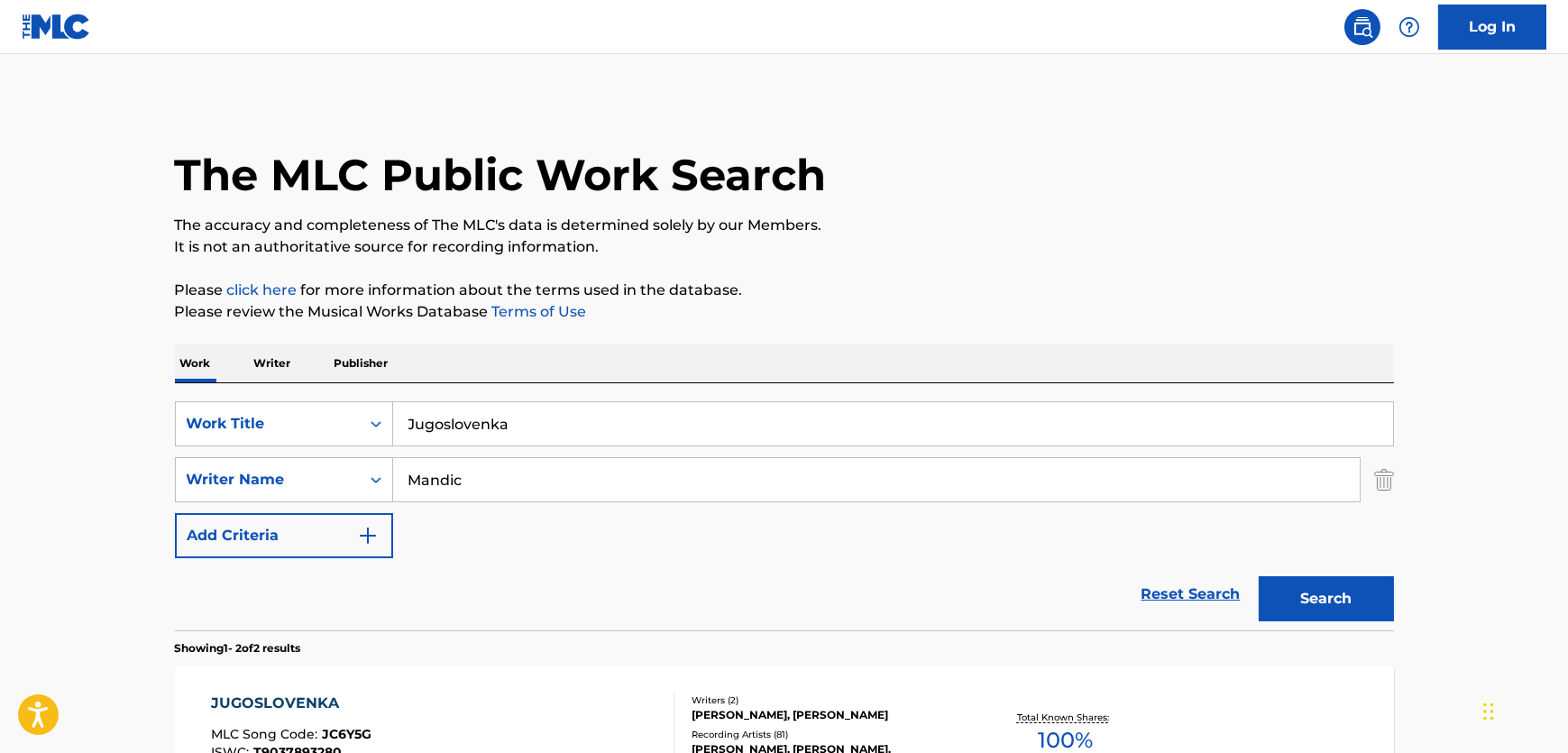
scroll to position [108, 0]
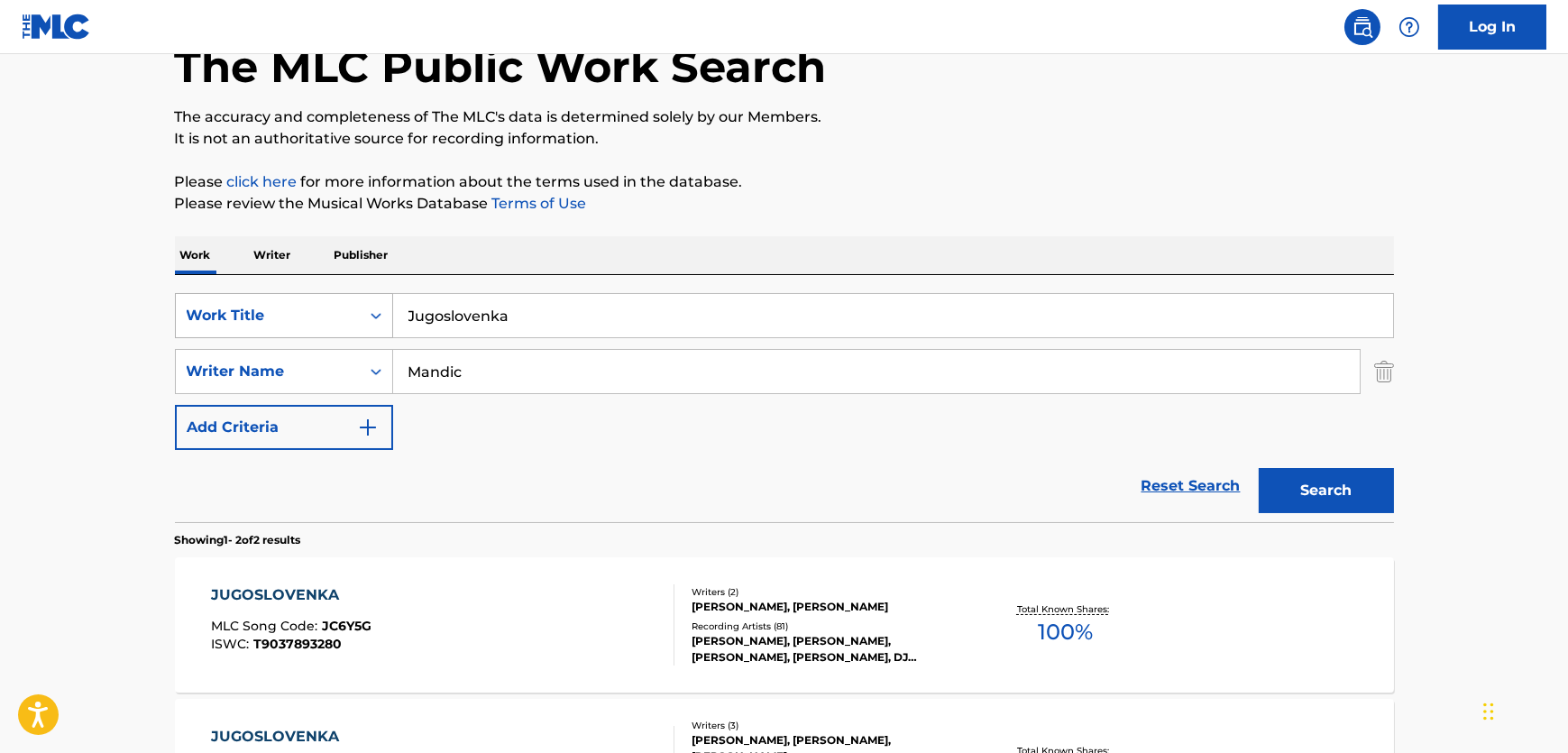
drag, startPoint x: 540, startPoint y: 320, endPoint x: 326, endPoint y: 327, distance: 214.1
click at [216, 324] on div "SearchWithCriteria03fd6eef-90db-4d8c-9b16-33d3ec001dee Work Title Jugoslovenka" at bounding box center [784, 315] width 1220 height 45
paste input "Come to the River"
type input "Come to the River"
drag, startPoint x: 512, startPoint y: 387, endPoint x: 443, endPoint y: 403, distance: 70.8
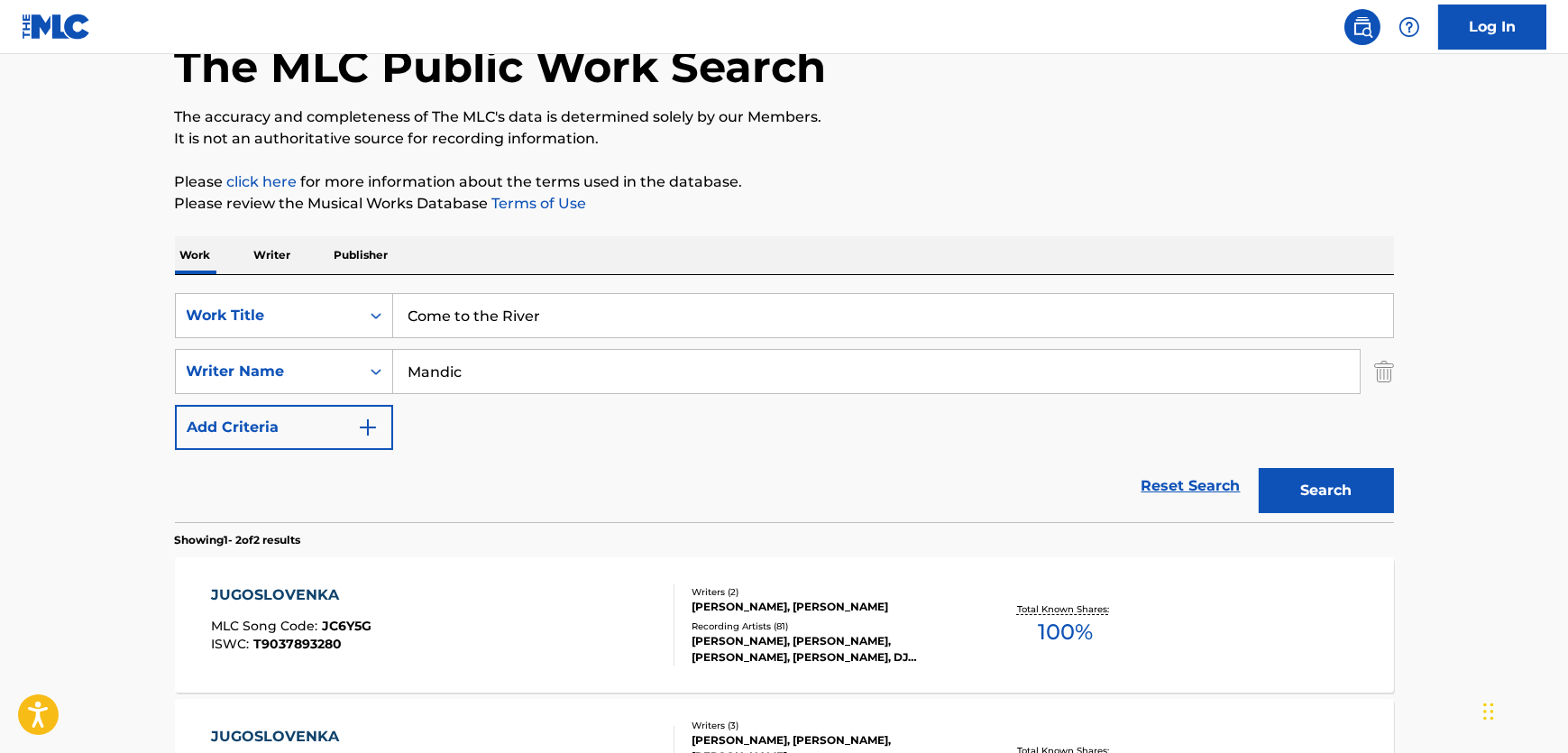
click at [368, 396] on div "SearchWithCriteria03fd6eef-90db-4d8c-9b16-33d3ec001dee Work Title Come to the R…" at bounding box center [784, 371] width 1220 height 157
paste input "cKelvey"
type input "[PERSON_NAME]"
click at [1274, 498] on button "Search" at bounding box center [1327, 491] width 135 height 45
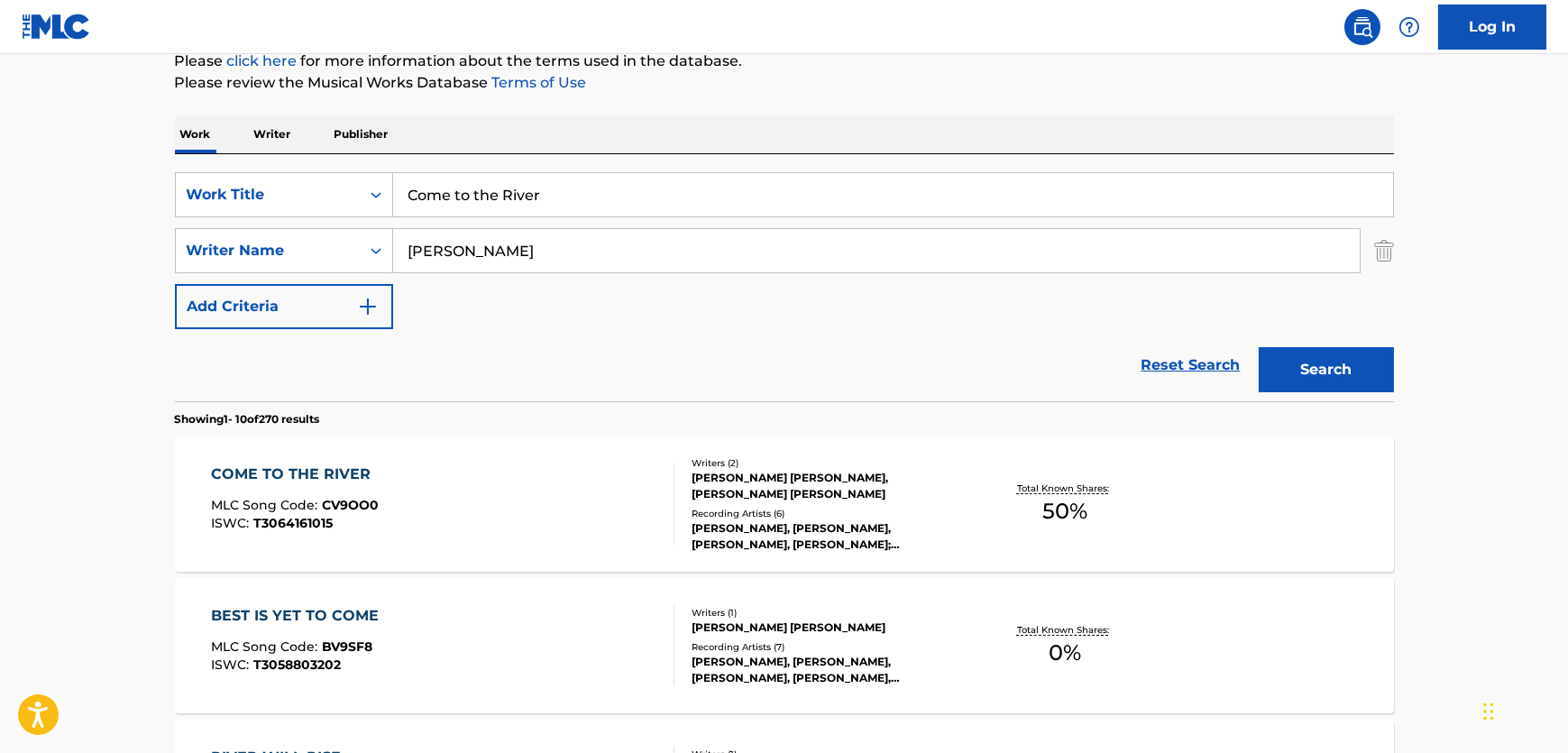
scroll to position [272, 0]
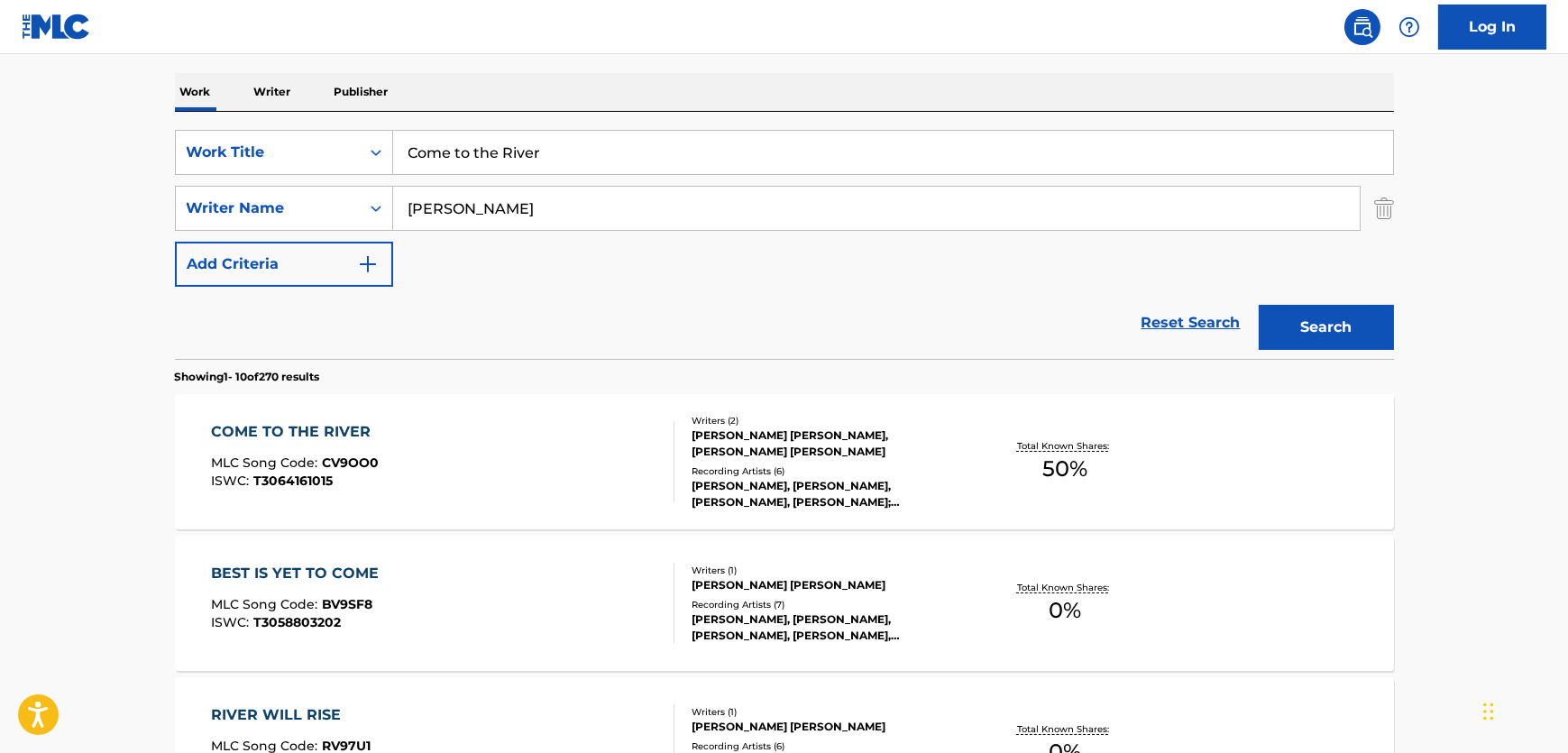
click at [527, 464] on div "COME TO THE RIVER MLC Song Code : CV9OO0 ISWC : T3064161015" at bounding box center [443, 462] width 464 height 81
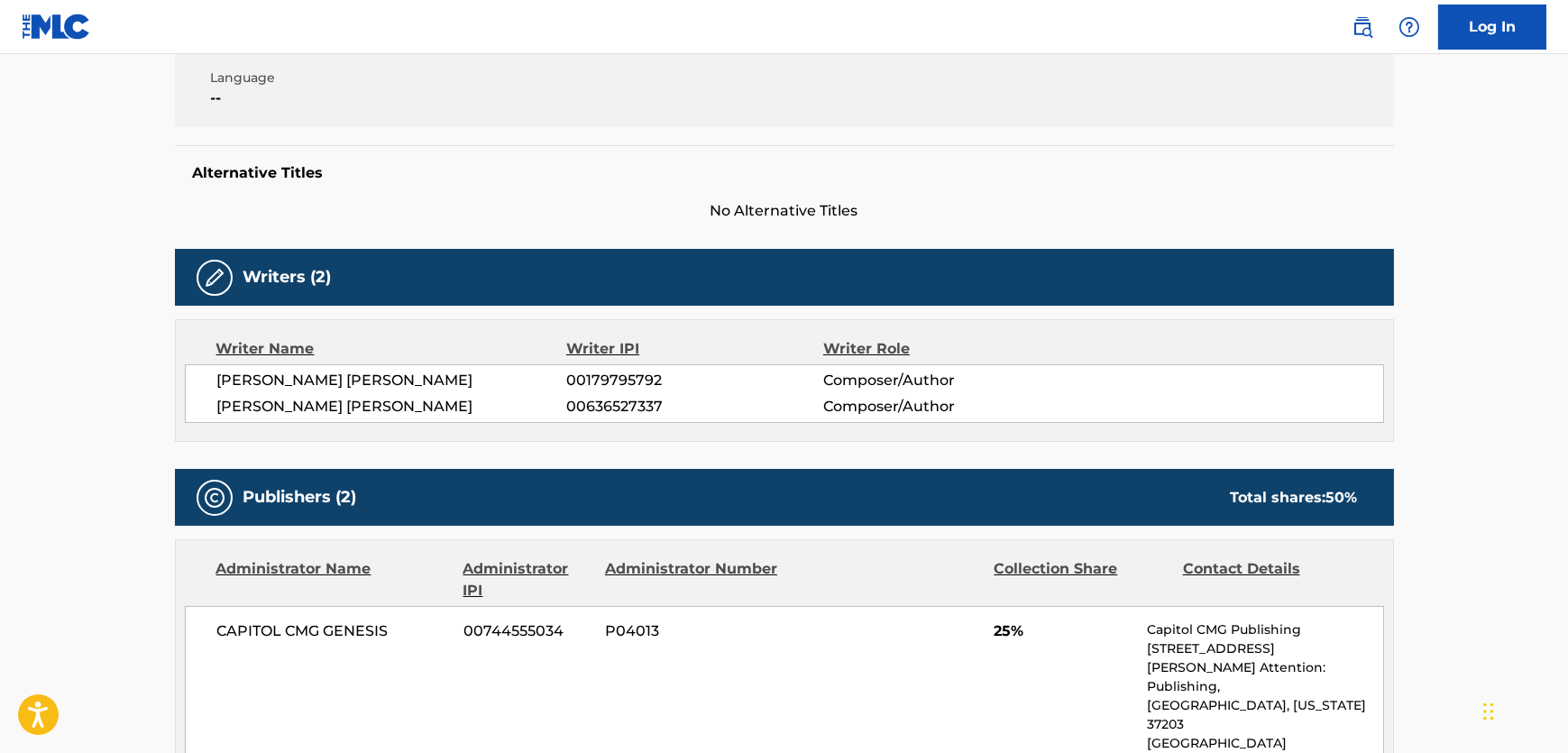
scroll to position [57, 0]
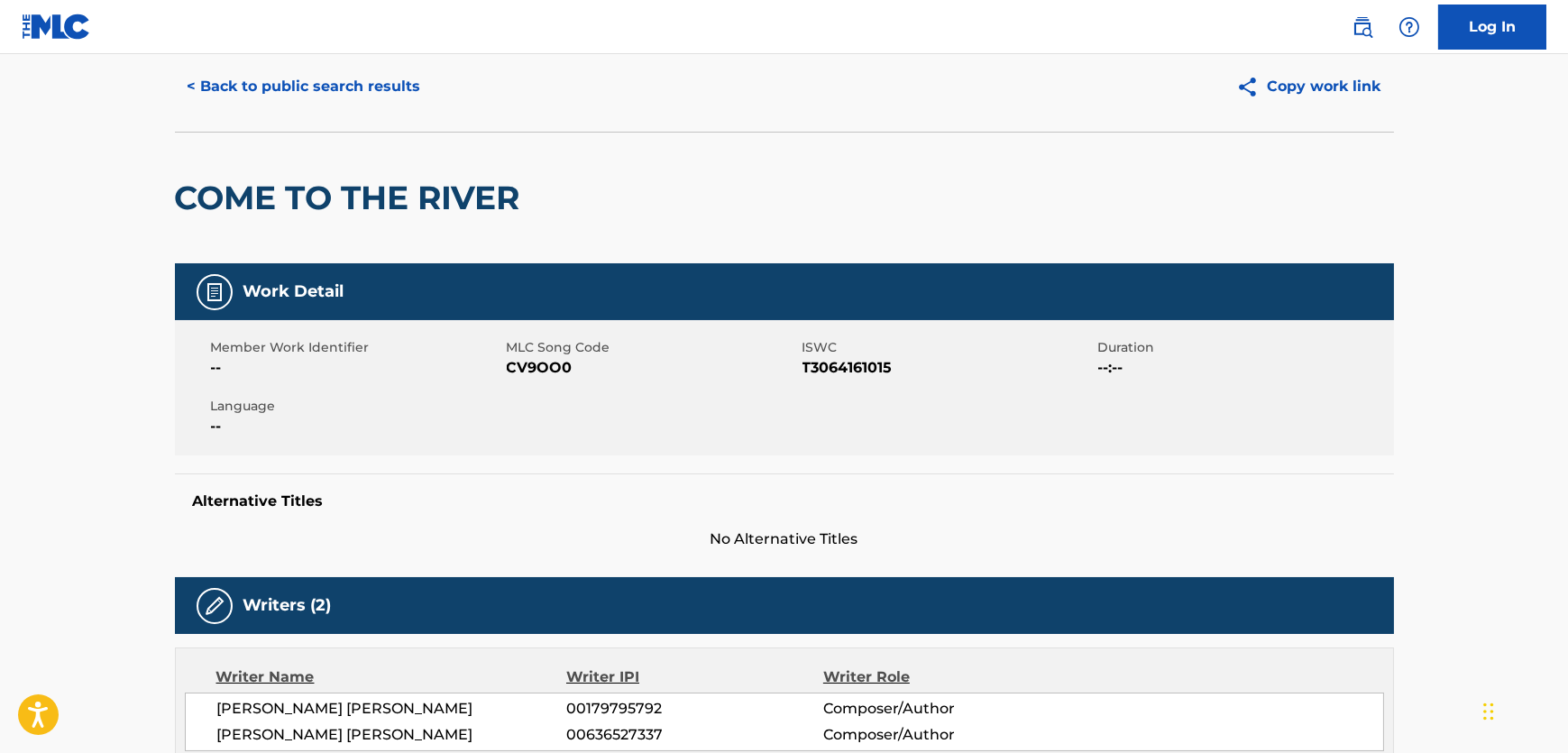
click at [526, 362] on span "CV9OO0" at bounding box center [652, 368] width 291 height 21
click at [865, 361] on span "T3064161015" at bounding box center [948, 368] width 291 height 21
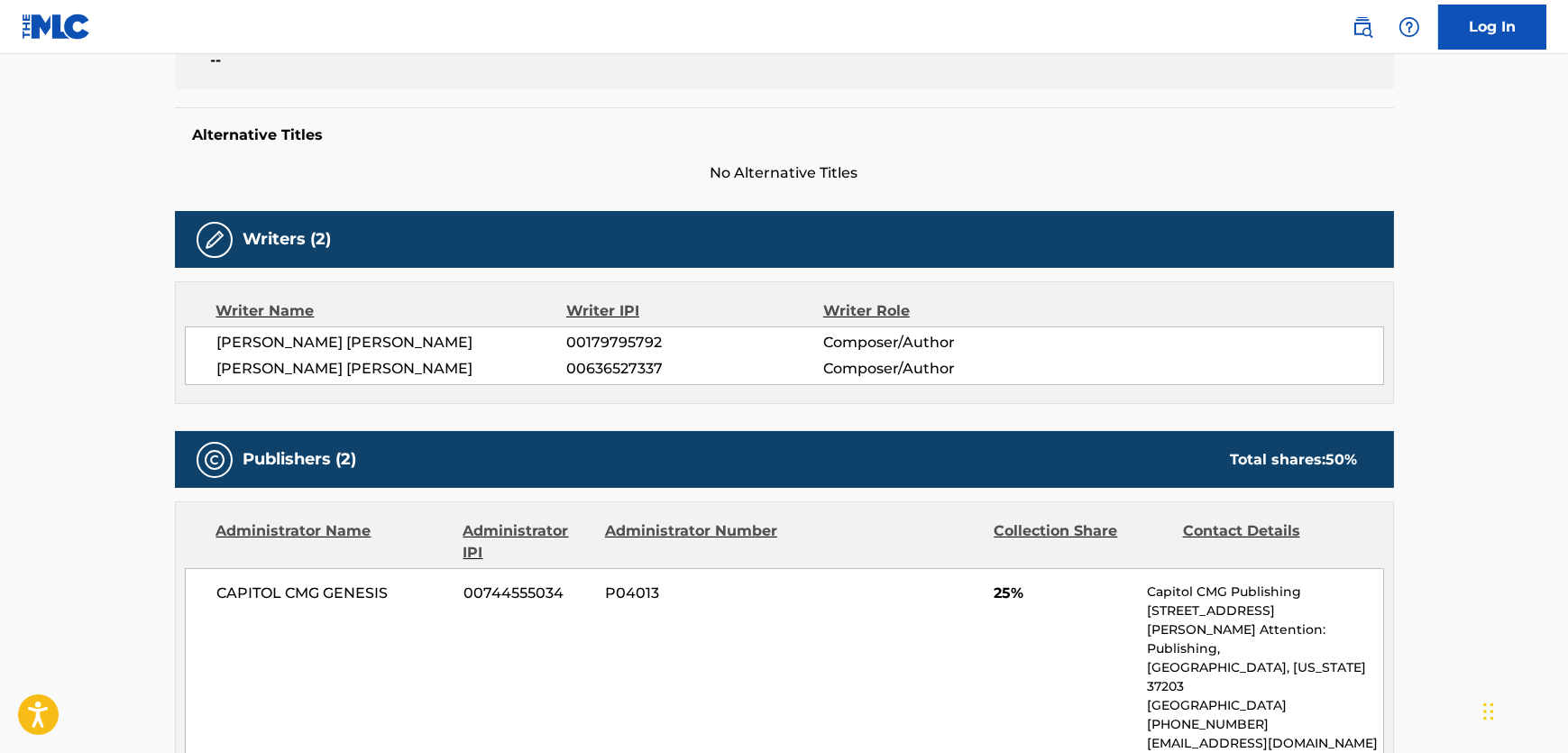
scroll to position [468, 0]
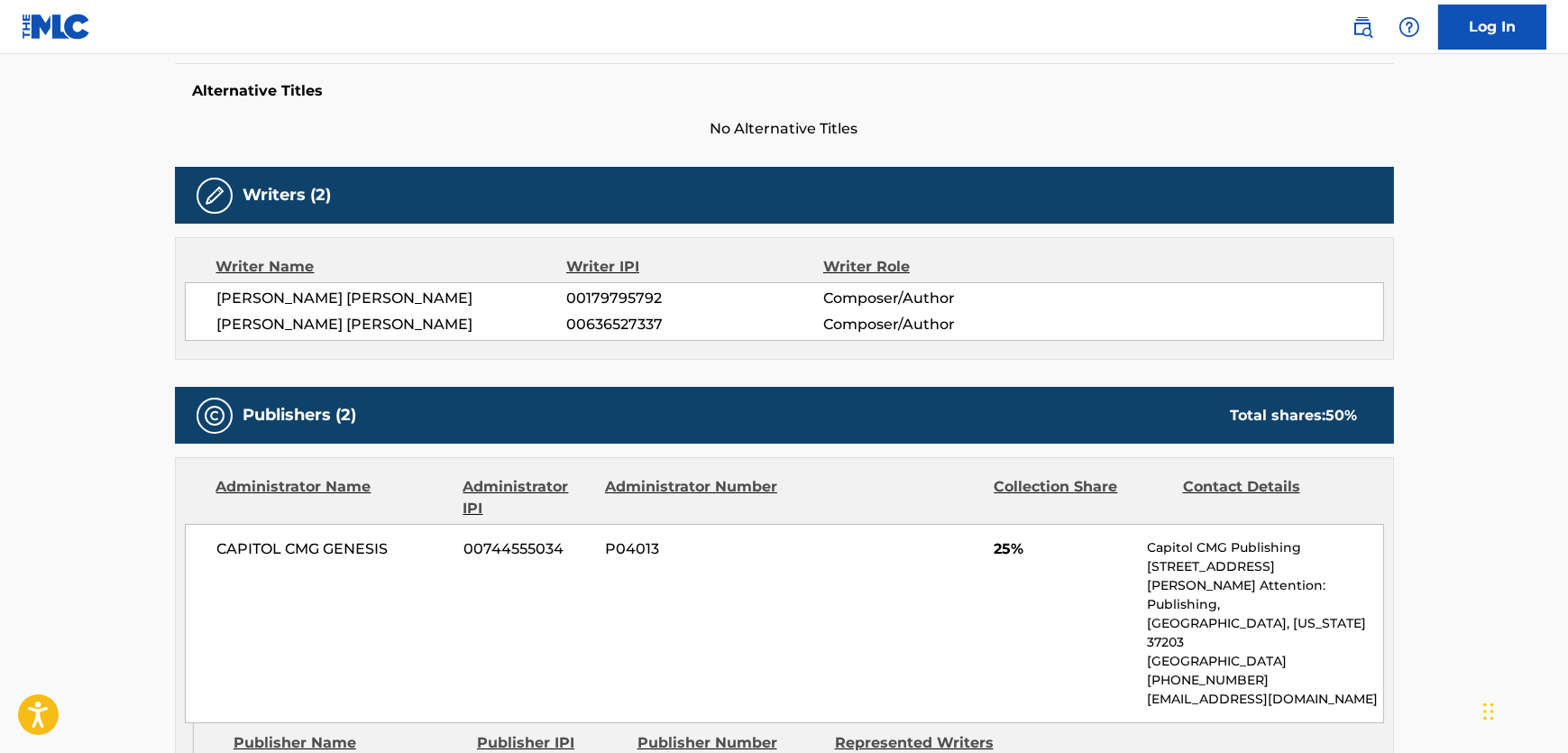
click at [313, 306] on span "[PERSON_NAME] [PERSON_NAME]" at bounding box center [392, 298] width 350 height 21
click at [326, 288] on span "[PERSON_NAME] [PERSON_NAME]" at bounding box center [392, 298] width 350 height 21
click at [325, 288] on span "[PERSON_NAME] [PERSON_NAME]" at bounding box center [392, 298] width 350 height 21
click at [347, 334] on span "[PERSON_NAME] [PERSON_NAME]" at bounding box center [392, 324] width 350 height 21
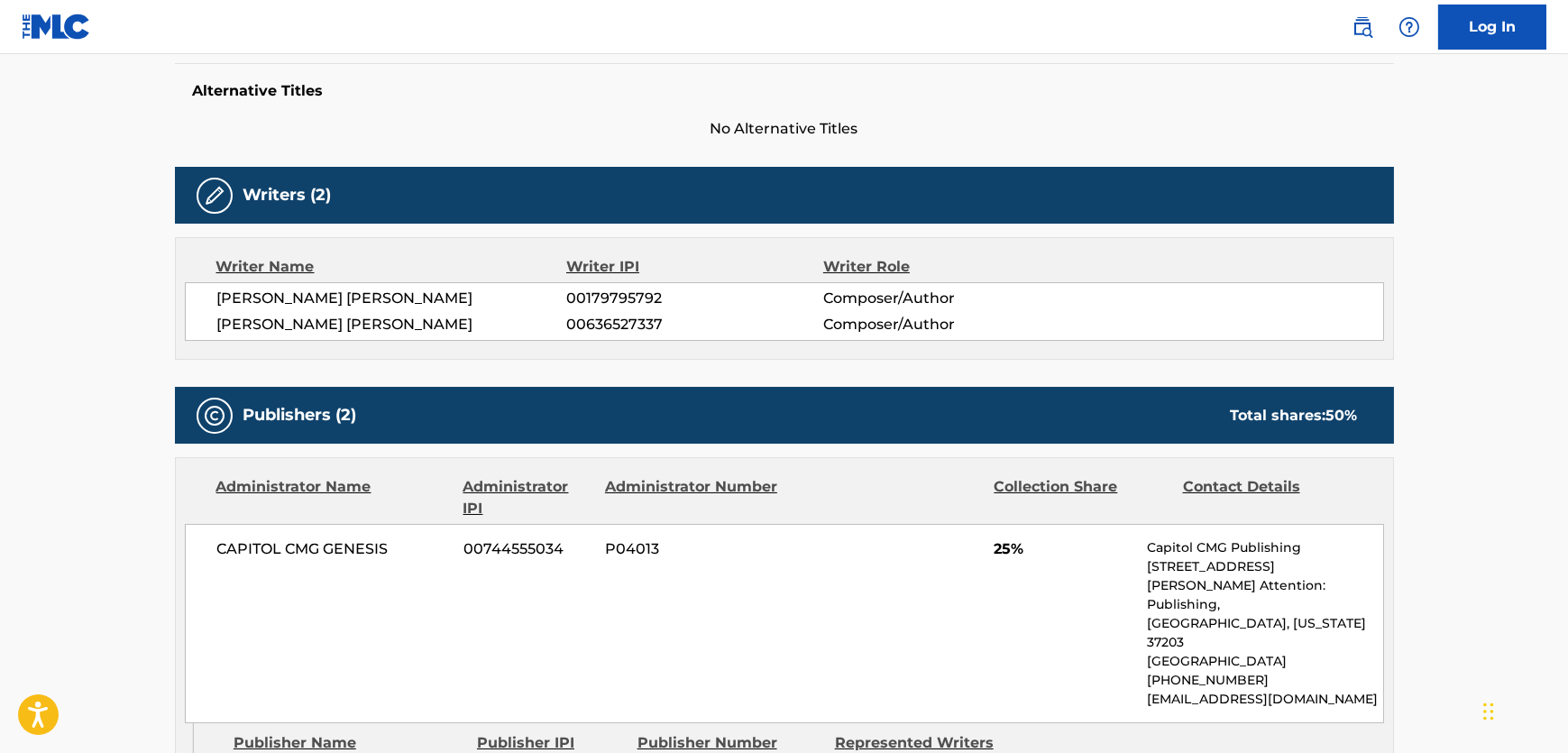
click at [350, 331] on span "[PERSON_NAME] [PERSON_NAME]" at bounding box center [392, 324] width 350 height 21
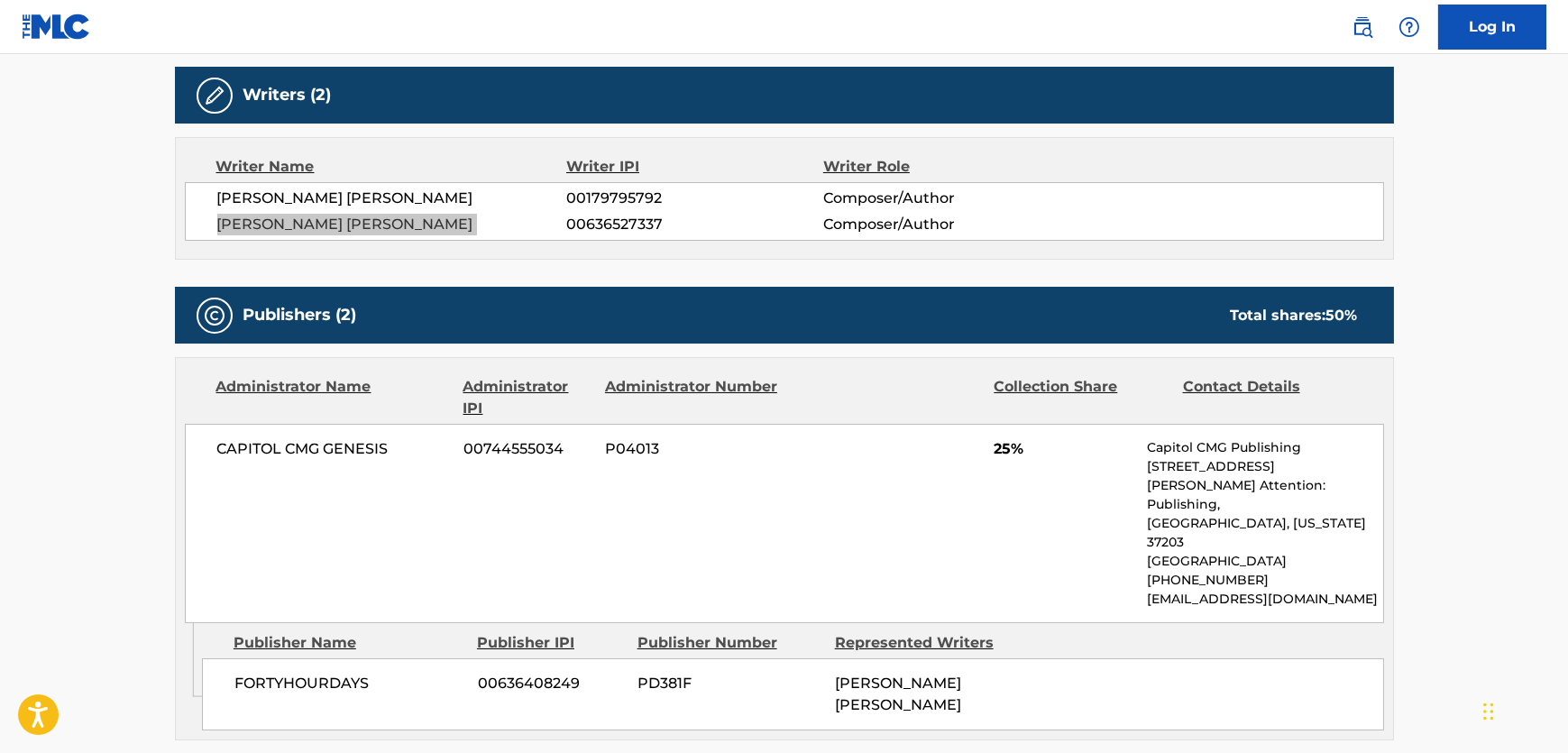
scroll to position [713, 0]
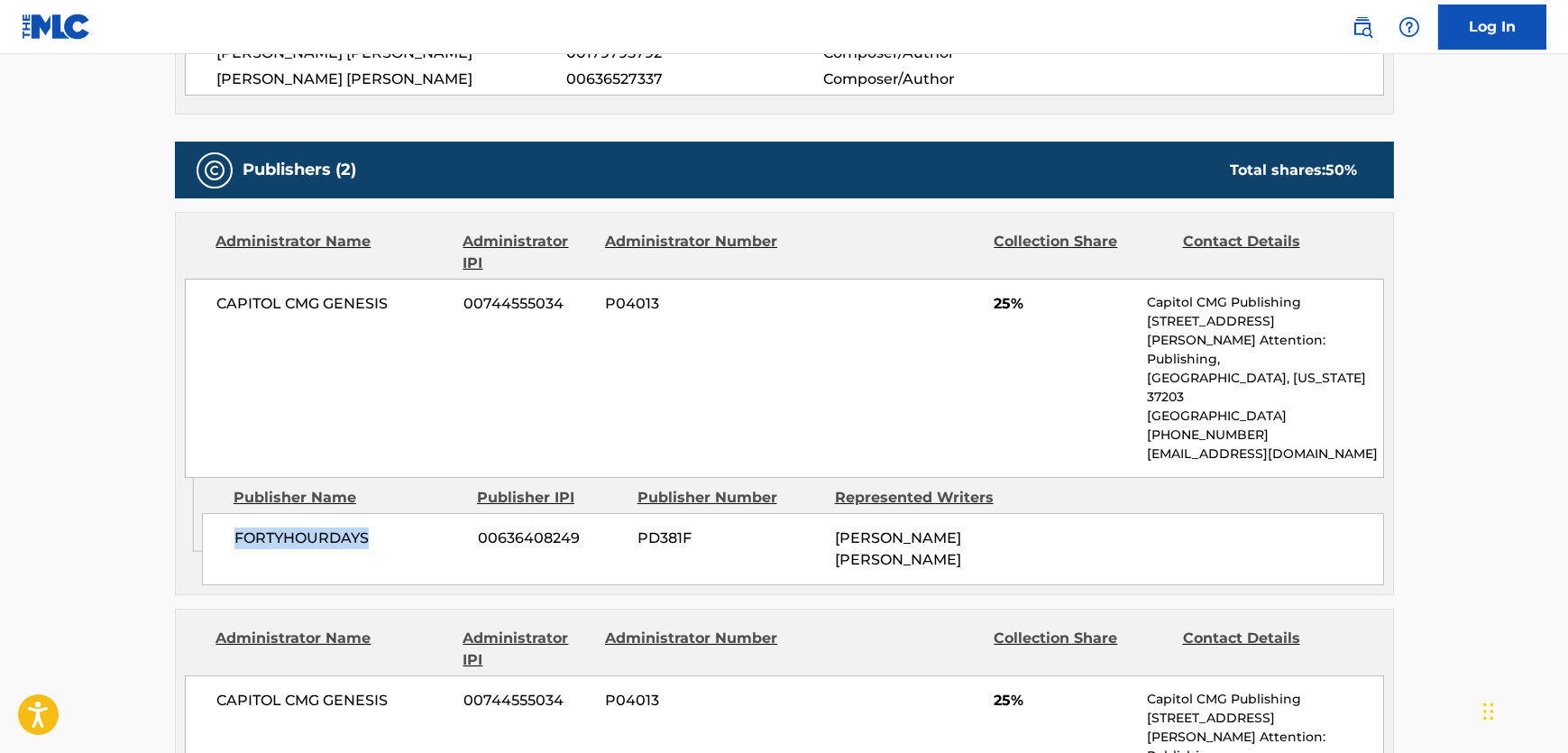
drag, startPoint x: 282, startPoint y: 532, endPoint x: 2, endPoint y: 492, distance: 282.8
click at [226, 527] on div "FORTYHOURDAYS 00636408249 PD381F [PERSON_NAME] [PERSON_NAME]" at bounding box center [794, 549] width 1183 height 72
drag, startPoint x: 387, startPoint y: 316, endPoint x: 3, endPoint y: 374, distance: 388.4
click at [208, 333] on div "CAPITOL CMG GENESIS 00744555034 P04013 25% Capitol CMG Publishing [STREET_ADDRE…" at bounding box center [784, 379] width 1199 height 200
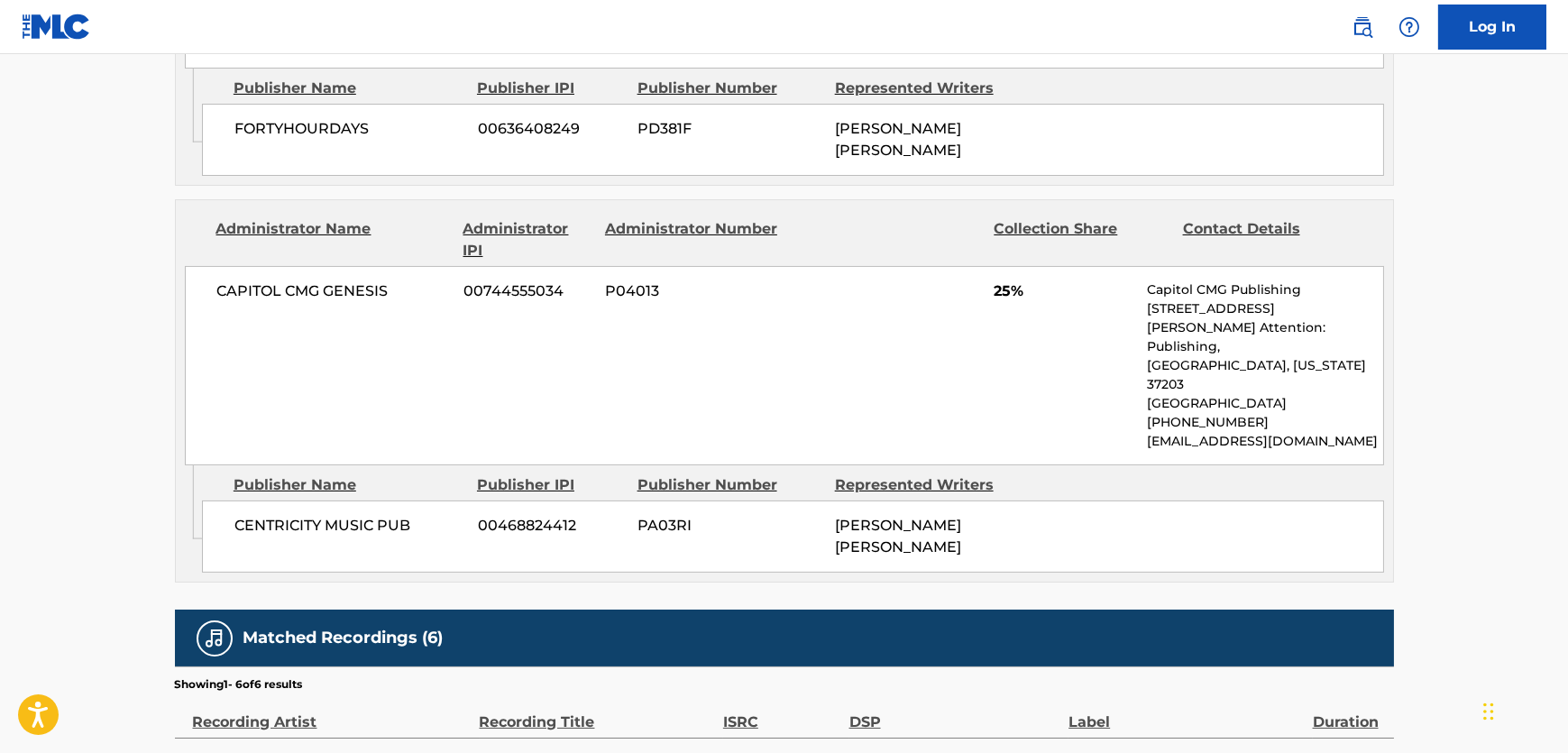
scroll to position [1123, 0]
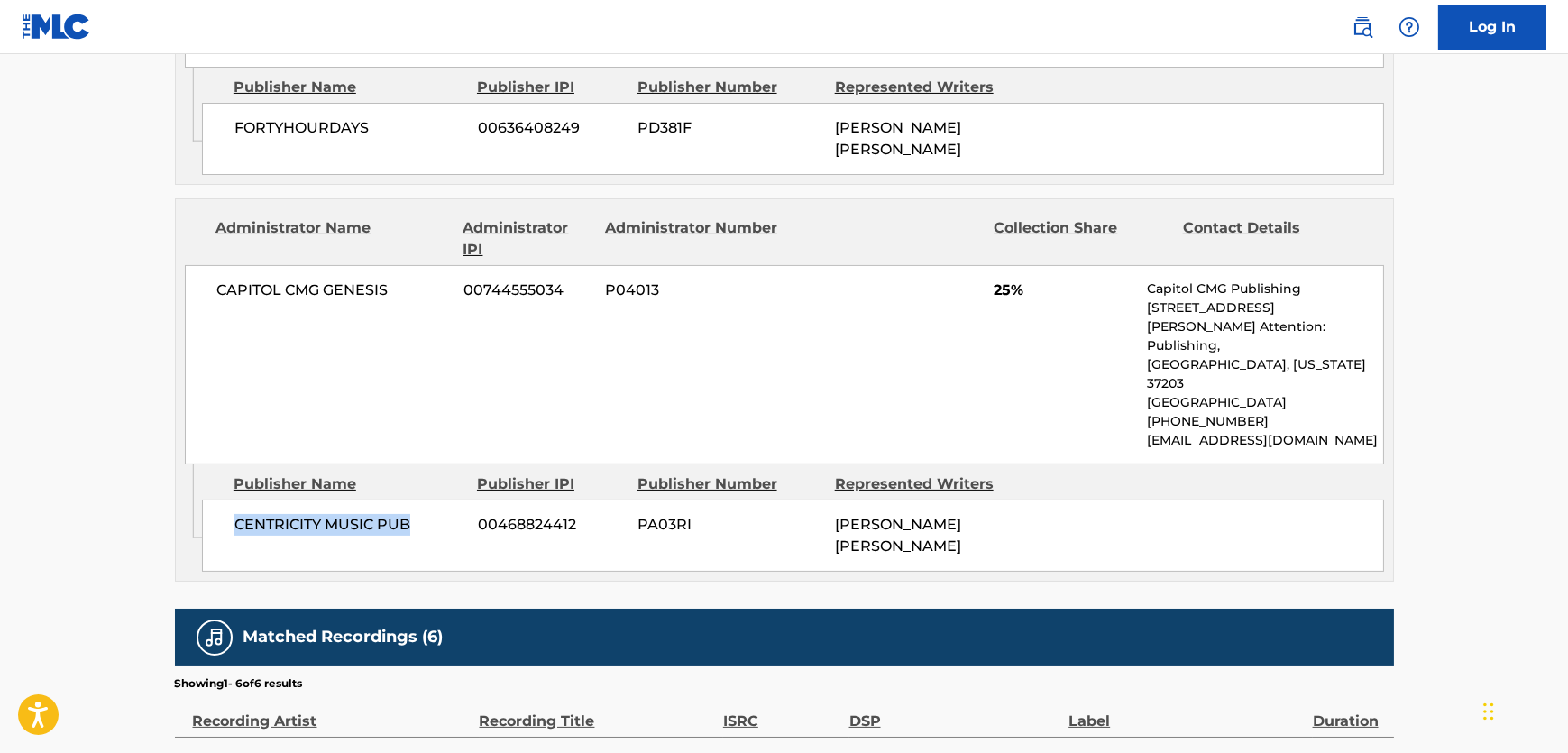
drag, startPoint x: 325, startPoint y: 504, endPoint x: 228, endPoint y: 510, distance: 97.2
click at [228, 510] on div "CENTRICITY MUSIC PUB 00468824412 PA03RI [PERSON_NAME] [PERSON_NAME]" at bounding box center [794, 536] width 1183 height 72
drag, startPoint x: 401, startPoint y: 266, endPoint x: 215, endPoint y: 280, distance: 186.5
click at [215, 280] on div "CAPITOL CMG GENESIS 00744555034 P04013 25% Capitol CMG Publishing [STREET_ADDRE…" at bounding box center [784, 365] width 1199 height 200
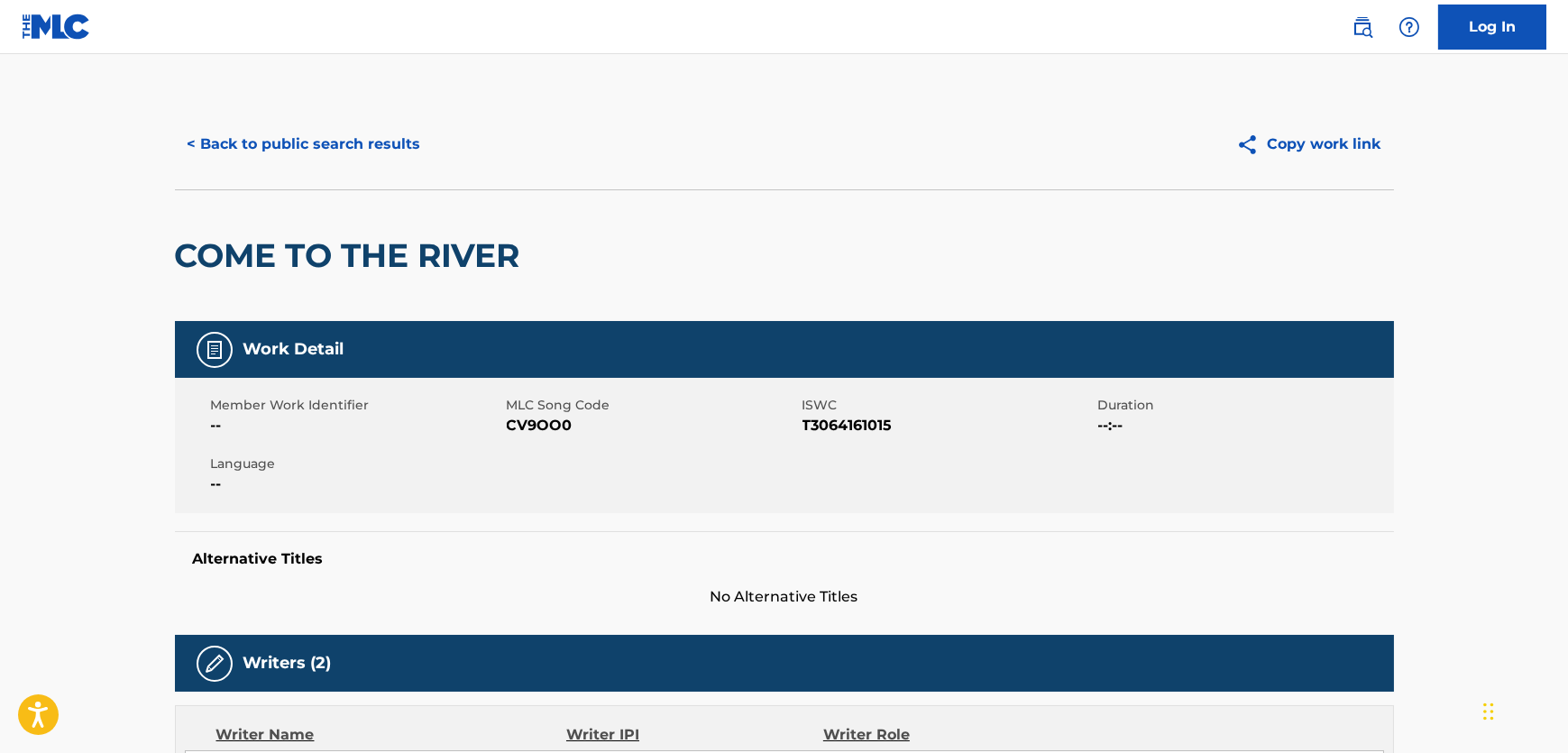
scroll to position [0, 0]
click at [317, 143] on button "< Back to public search results" at bounding box center [304, 144] width 259 height 45
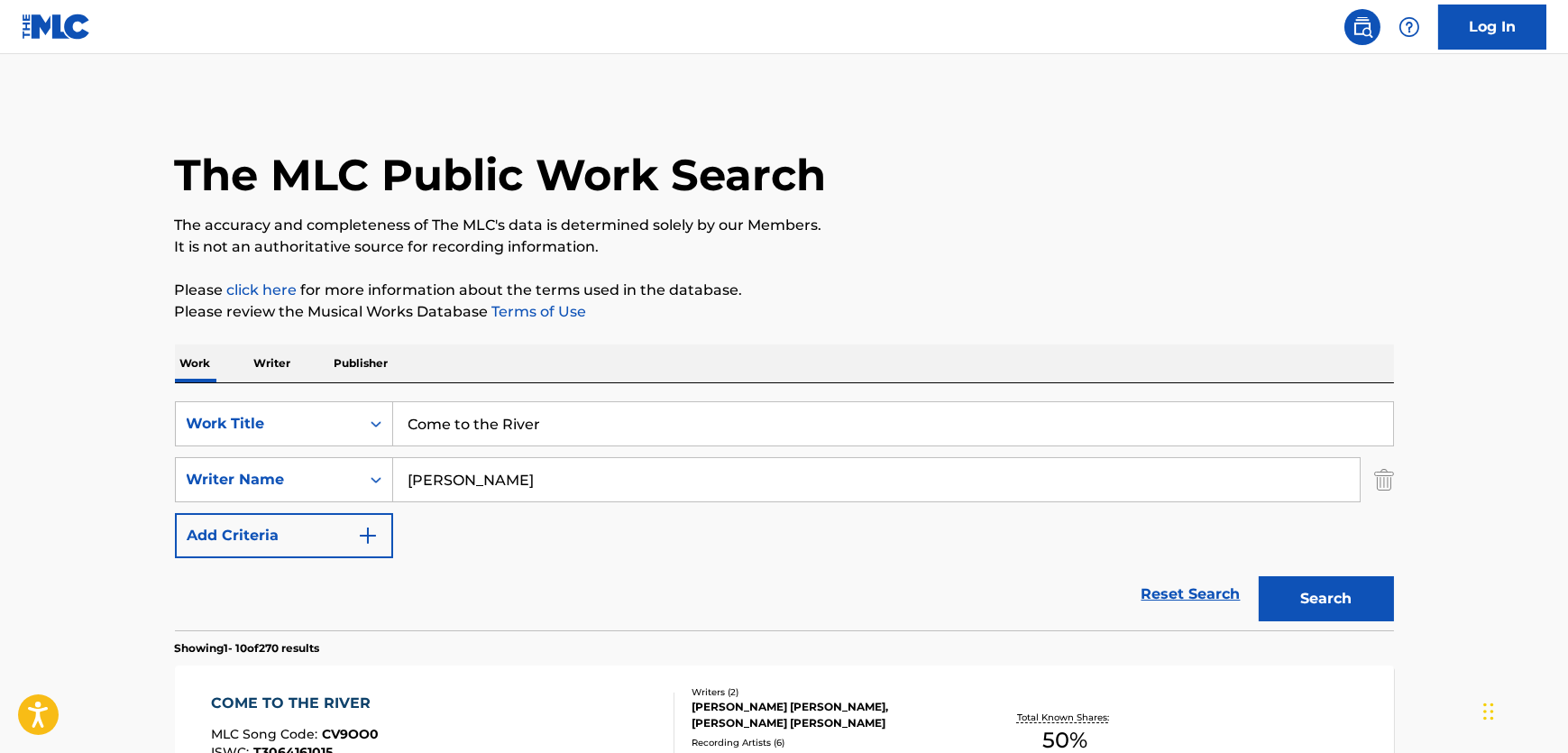
scroll to position [272, 0]
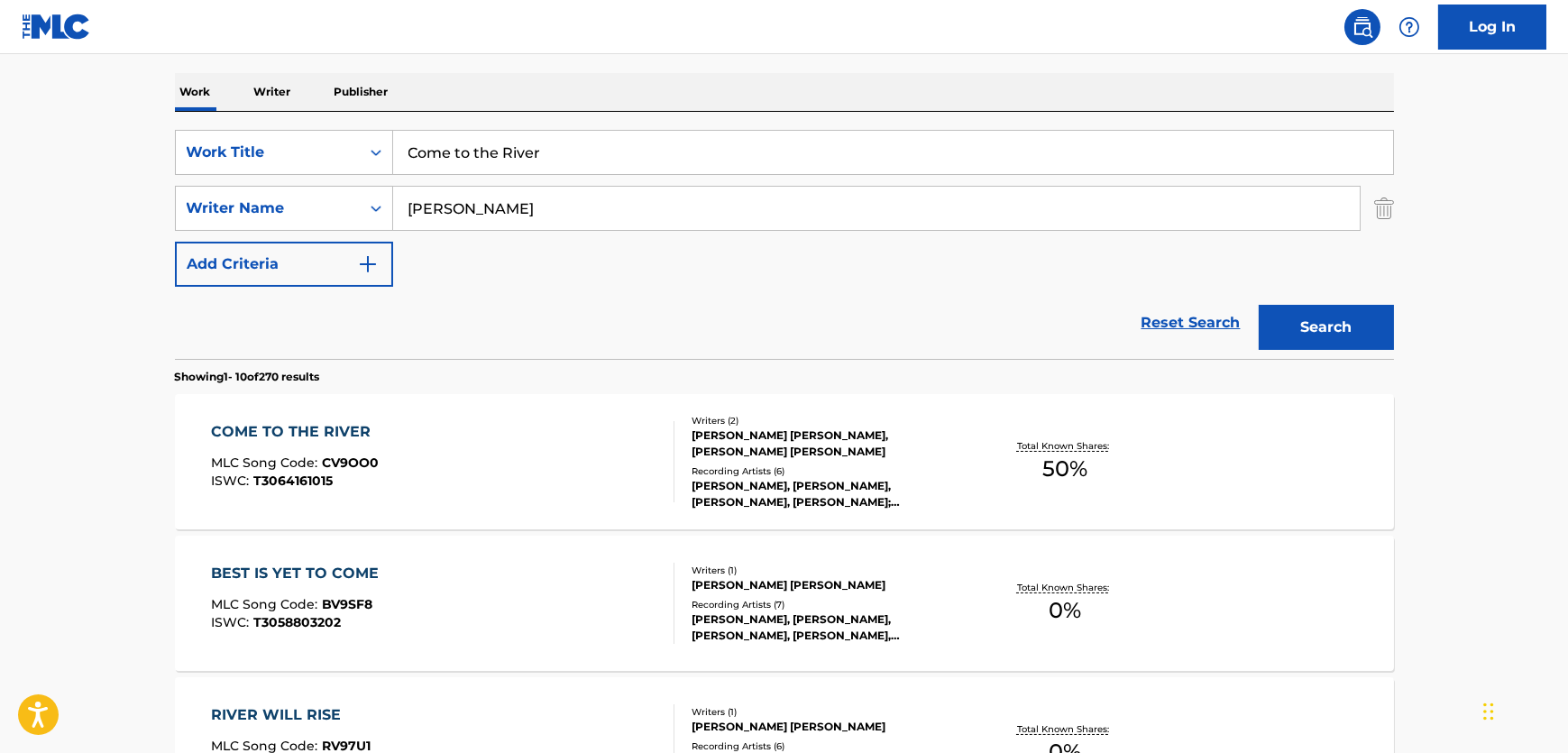
drag, startPoint x: 573, startPoint y: 155, endPoint x: 0, endPoint y: 189, distance: 574.0
paste input "Prisoners"
type input "Prisoners"
drag, startPoint x: 598, startPoint y: 210, endPoint x: 556, endPoint y: 225, distance: 44.6
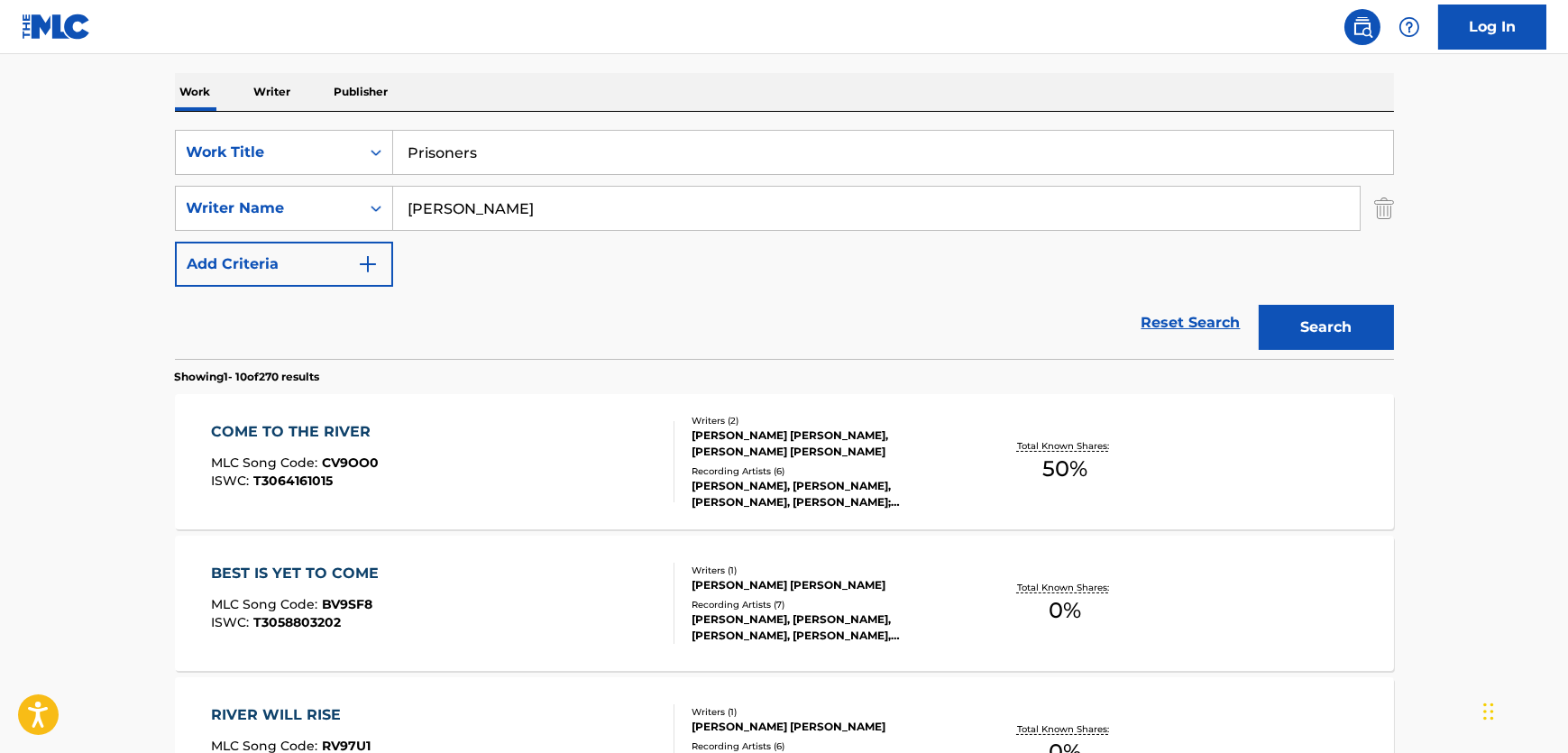
click at [349, 225] on div "SearchWithCriteria9f4b0496-8f3d-422b-821d-21947cb14979 Writer Name [PERSON_NAME]" at bounding box center [784, 208] width 1220 height 45
paste input "[PERSON_NAME]"
type input "[PERSON_NAME]"
click at [1304, 343] on button "Search" at bounding box center [1327, 327] width 135 height 45
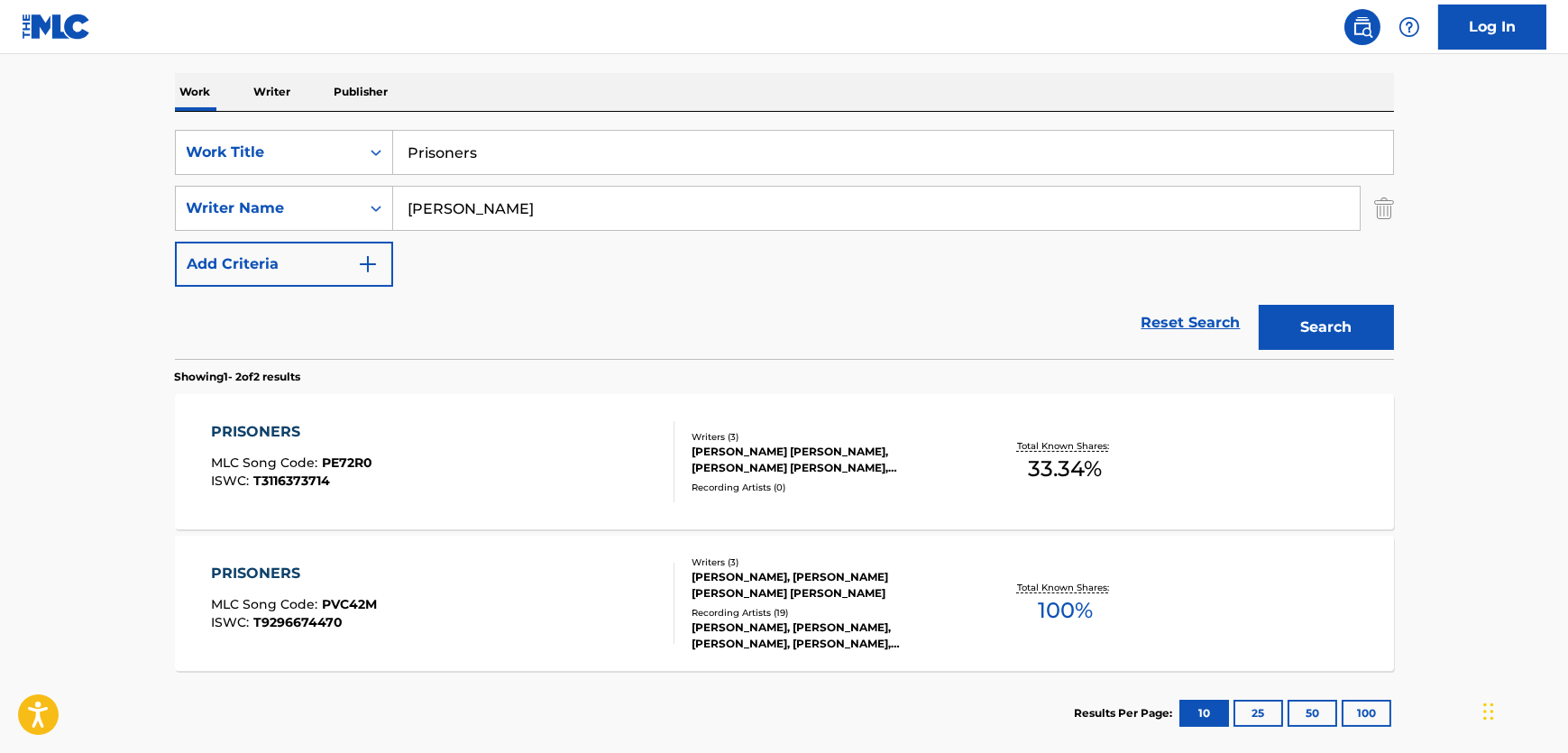
click at [512, 597] on div "PRISONERS MLC Song Code : PVC42M ISWC : T9296674470" at bounding box center [443, 603] width 464 height 81
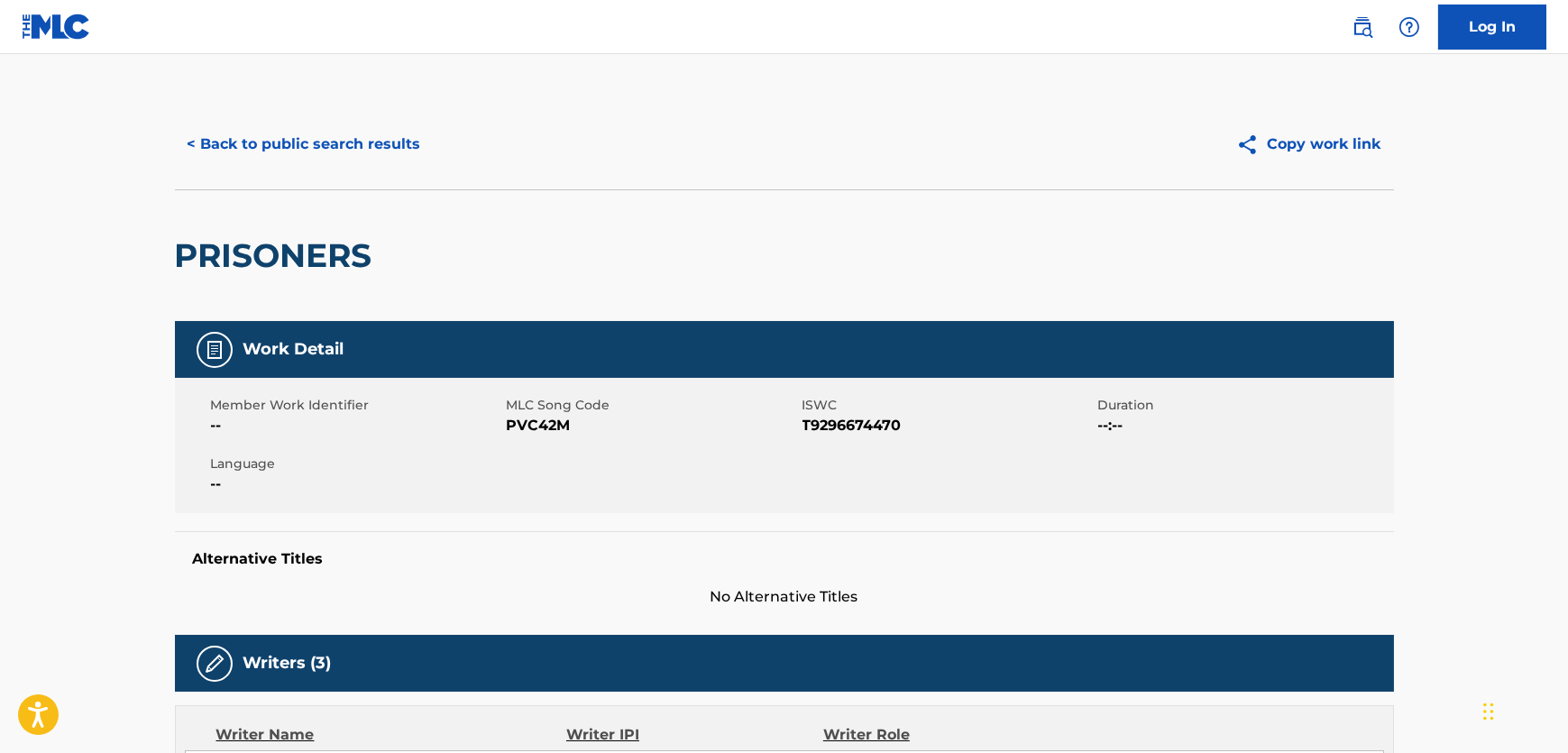
click at [535, 434] on span "PVC42M" at bounding box center [652, 425] width 291 height 21
click at [539, 429] on span "PVC42M" at bounding box center [652, 425] width 291 height 21
click at [831, 431] on span "T9296674470" at bounding box center [948, 425] width 291 height 21
drag, startPoint x: 831, startPoint y: 431, endPoint x: 2, endPoint y: 417, distance: 829.1
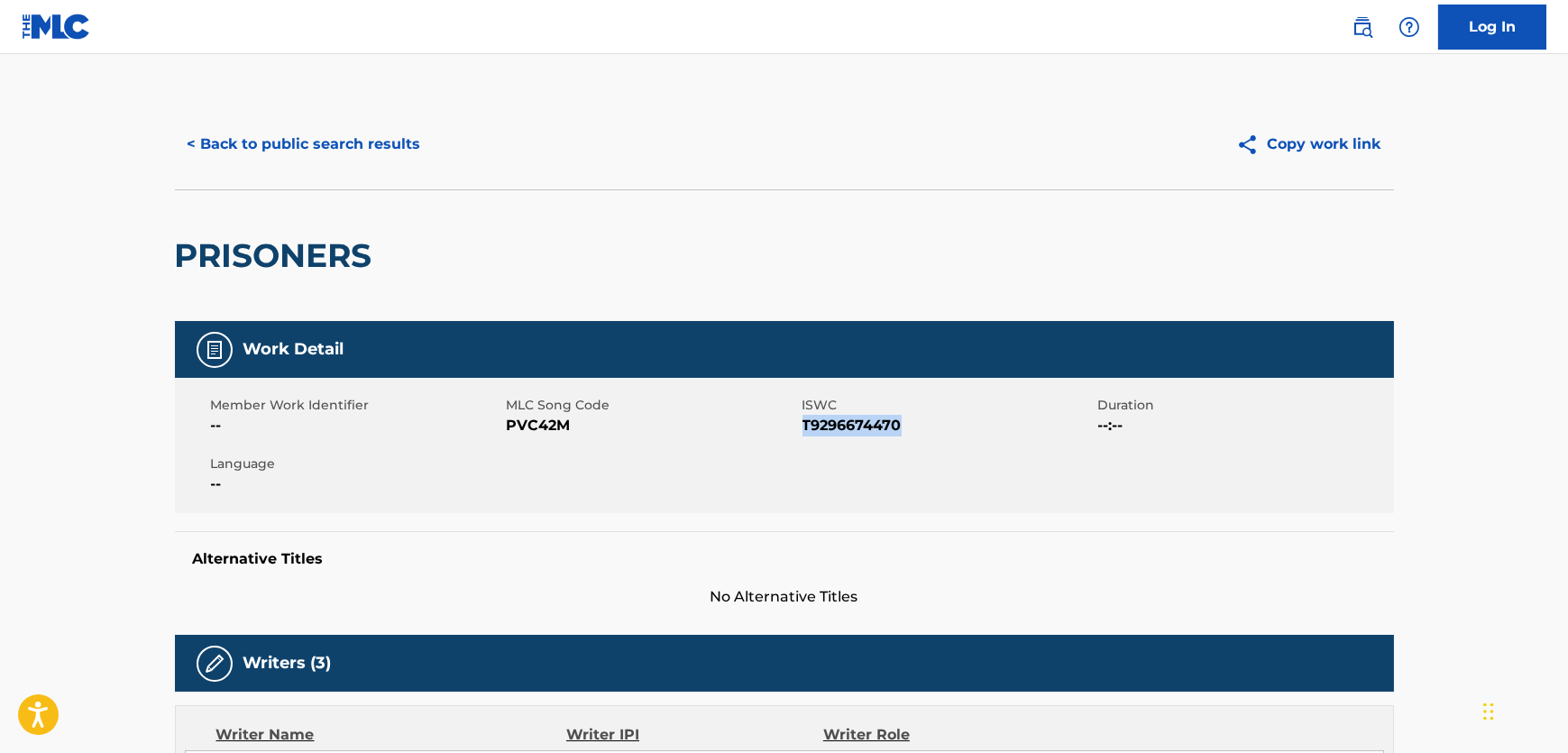
click at [829, 430] on span "T9296674470" at bounding box center [948, 425] width 291 height 21
click at [825, 421] on span "T9296674470" at bounding box center [948, 425] width 291 height 21
click at [824, 421] on span "T9296674470" at bounding box center [948, 425] width 291 height 21
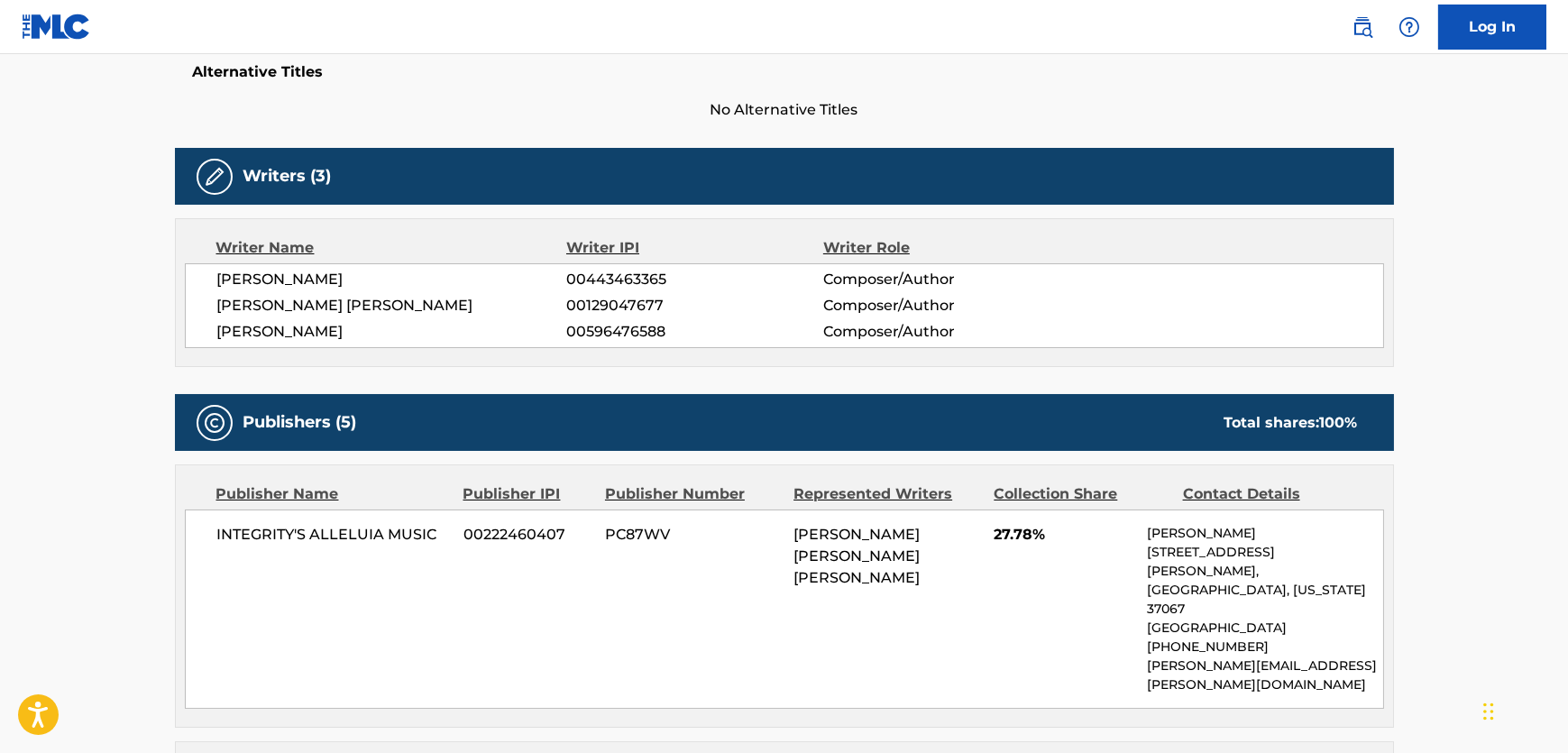
scroll to position [492, 0]
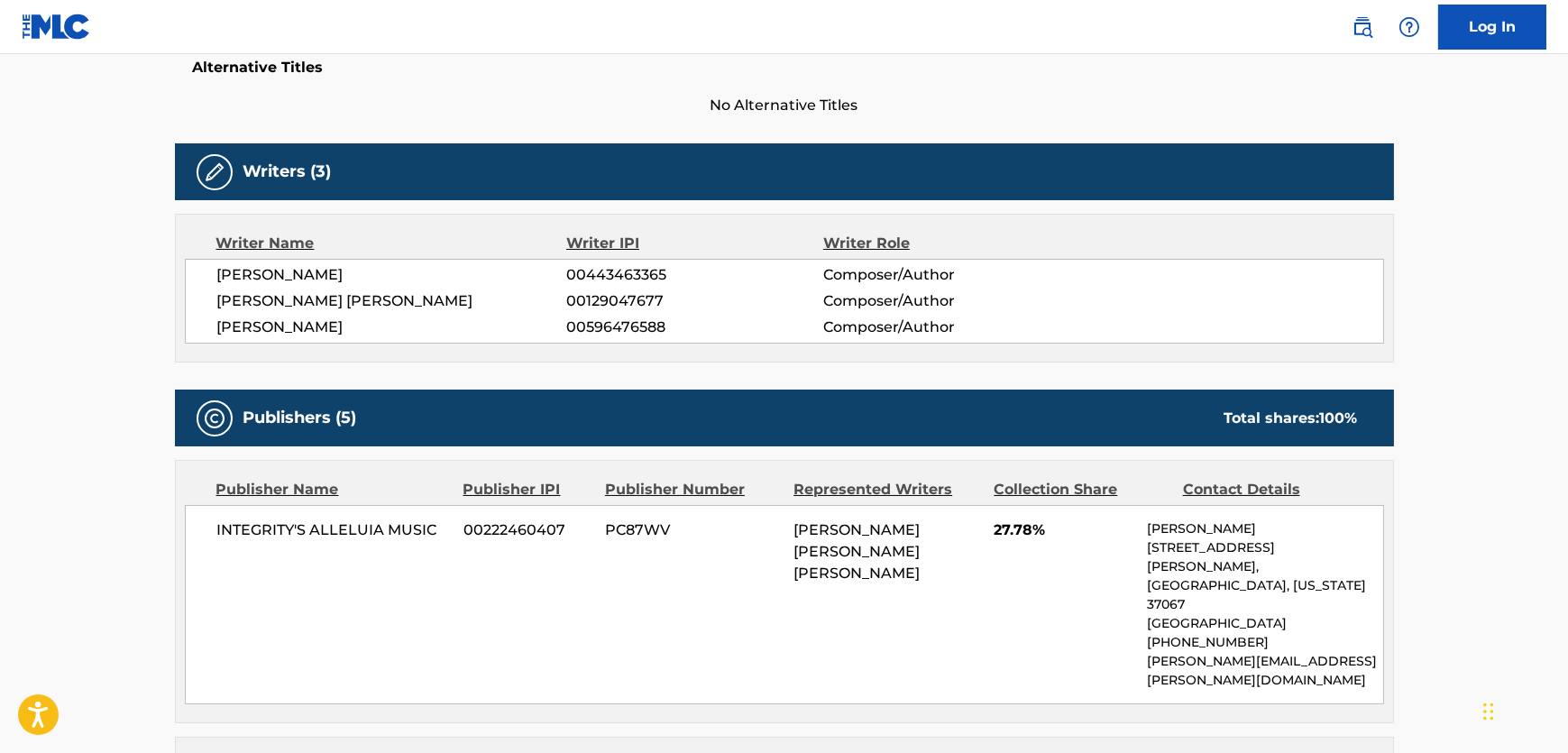
drag, startPoint x: 389, startPoint y: 324, endPoint x: 0, endPoint y: 346, distance: 389.6
click at [207, 316] on div "[PERSON_NAME] 00443463365 Composer/Author [PERSON_NAME] [PERSON_NAME] 001290476…" at bounding box center [784, 301] width 1199 height 85
click at [276, 293] on span "[PERSON_NAME] [PERSON_NAME]" at bounding box center [392, 300] width 350 height 21
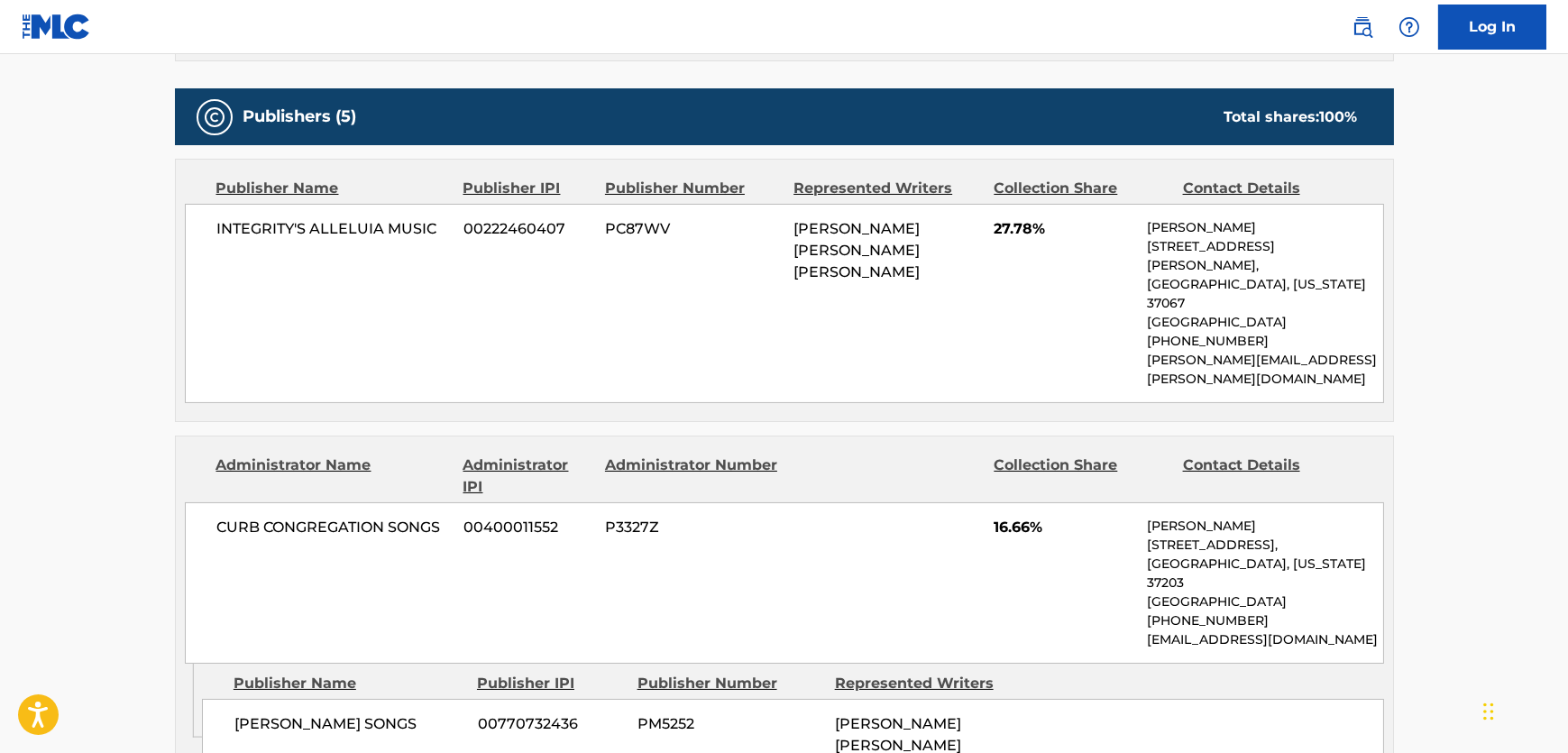
scroll to position [820, 0]
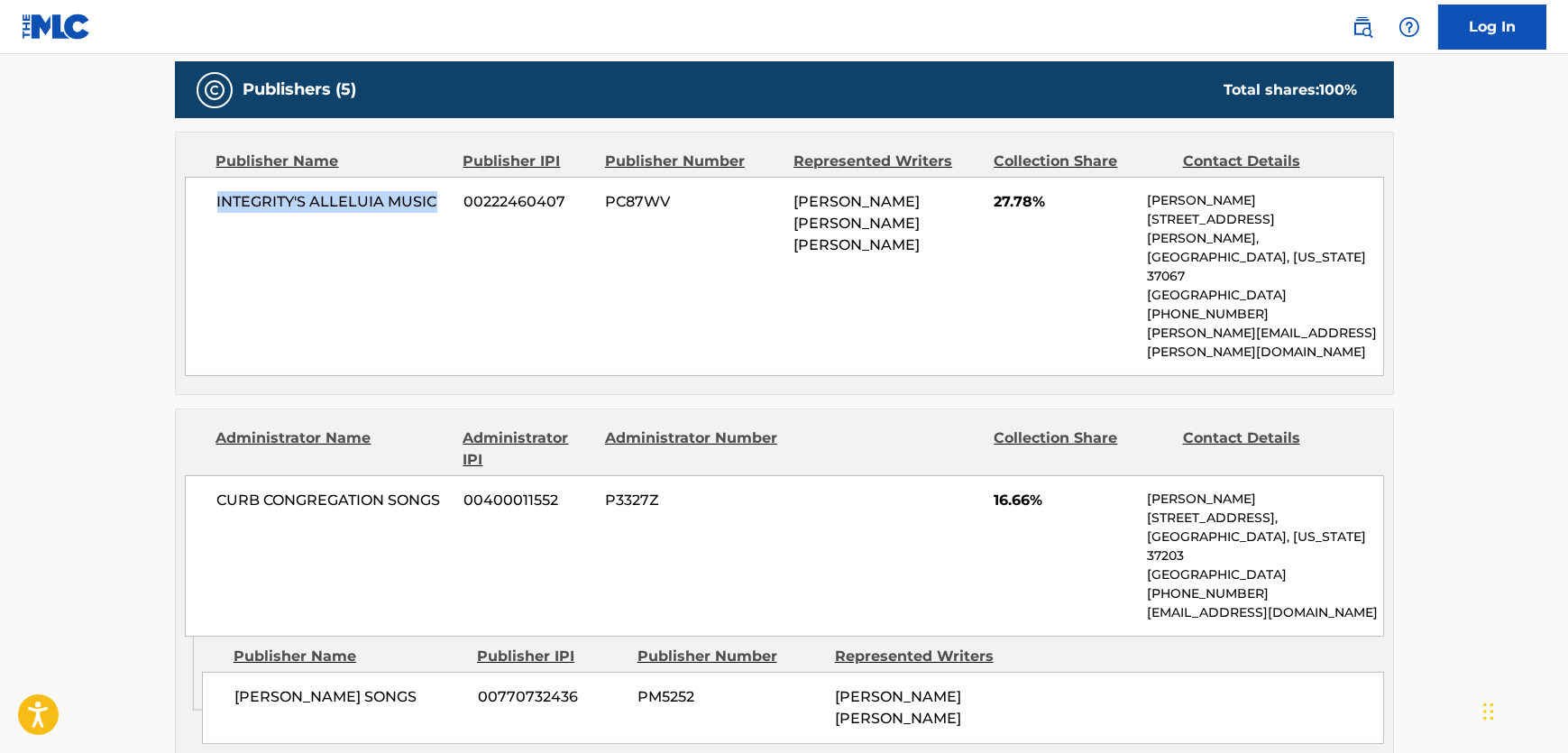
drag, startPoint x: 437, startPoint y: 198, endPoint x: 215, endPoint y: 202, distance: 222.0
click at [217, 202] on span "INTEGRITY'S ALLELUIA MUSIC" at bounding box center [334, 201] width 234 height 21
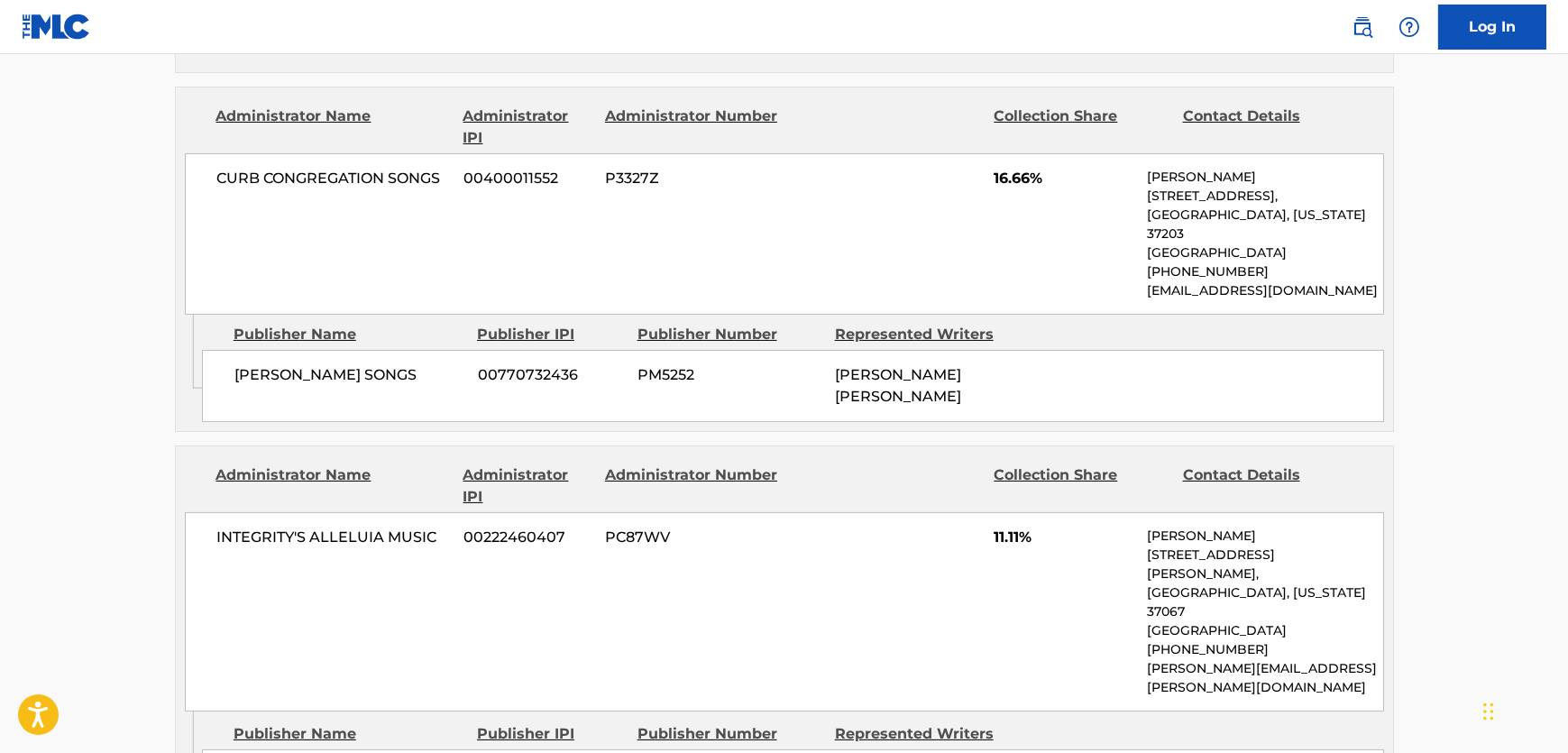
scroll to position [1148, 0]
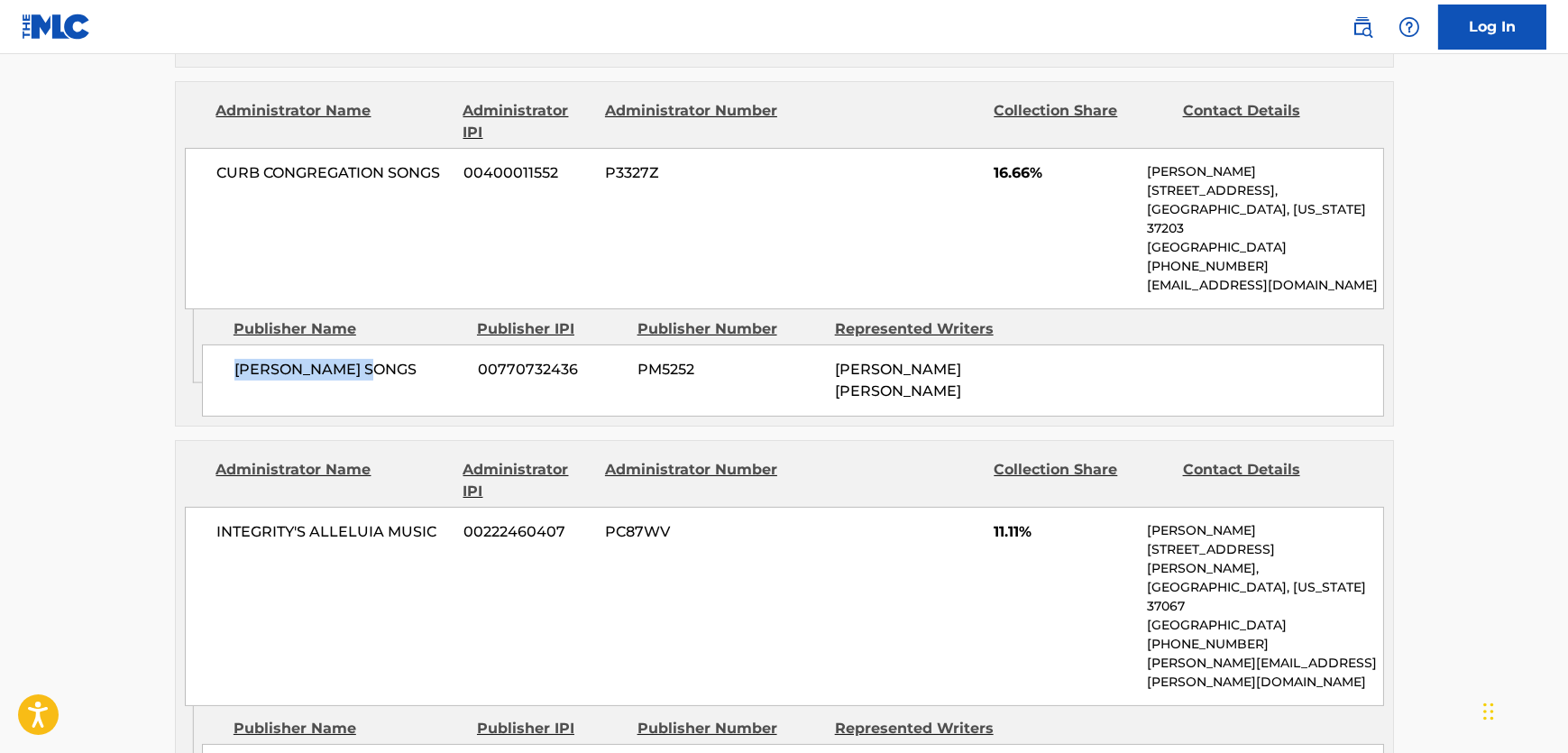
drag, startPoint x: 300, startPoint y: 322, endPoint x: 11, endPoint y: 390, distance: 296.9
click at [226, 345] on div "[PERSON_NAME] SONGS 00770732436 PM5252 [PERSON_NAME] [PERSON_NAME]" at bounding box center [794, 381] width 1183 height 72
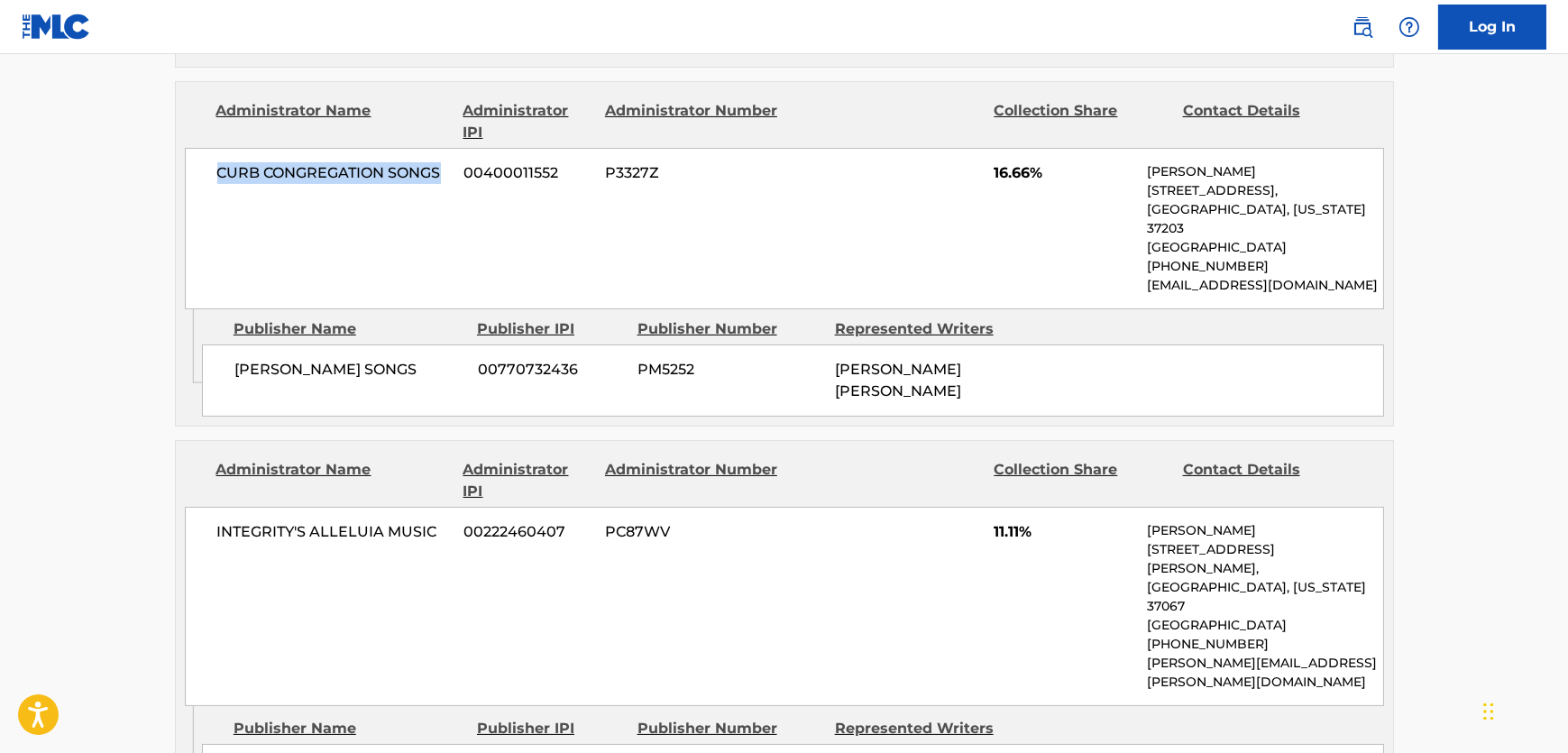
drag, startPoint x: 277, startPoint y: 144, endPoint x: 201, endPoint y: 144, distance: 76.0
click at [201, 148] on div "CURB CONGREGATION SONGS 00400011552 P3327Z 16.66% [PERSON_NAME] [STREET_ADDRESS…" at bounding box center [784, 228] width 1199 height 162
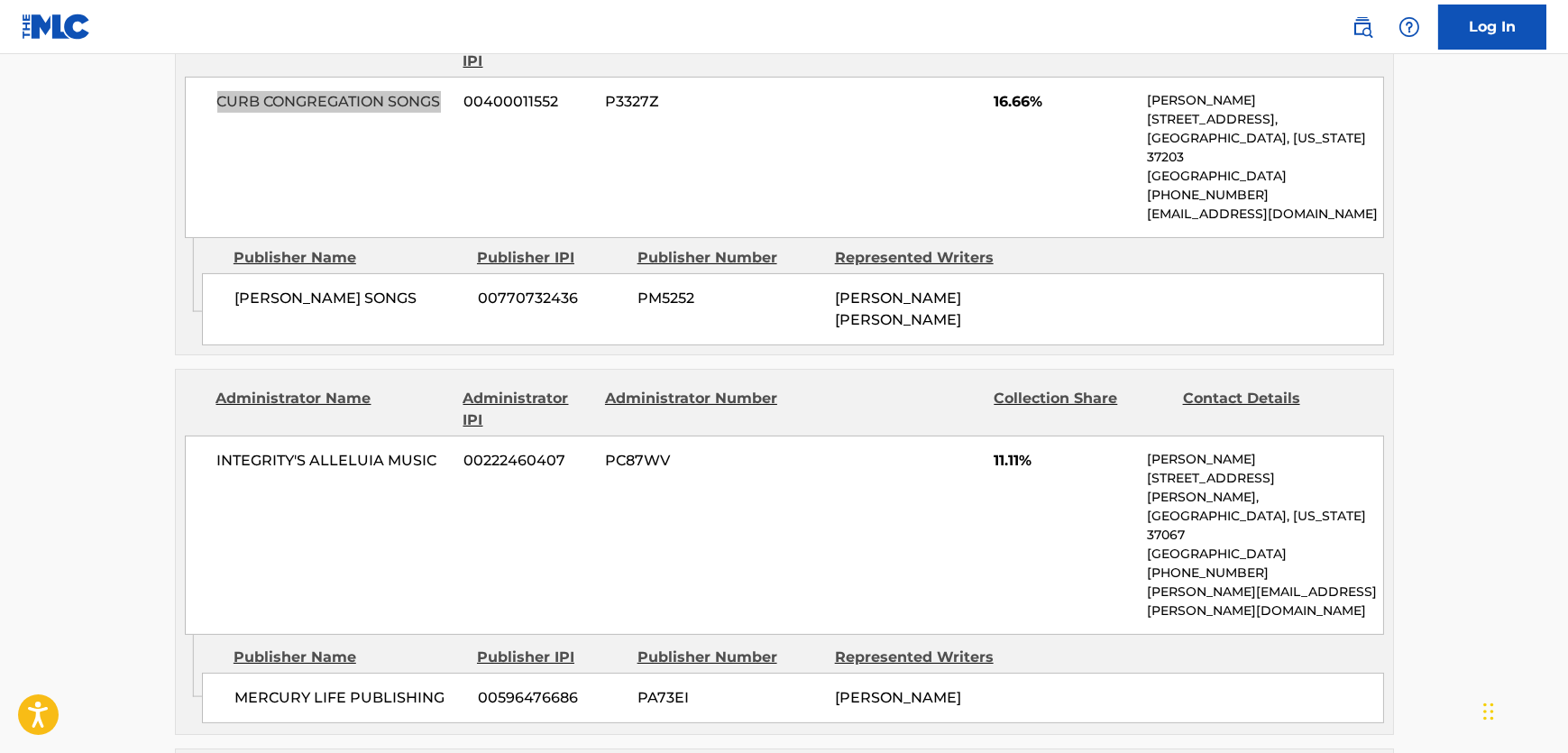
scroll to position [1476, 0]
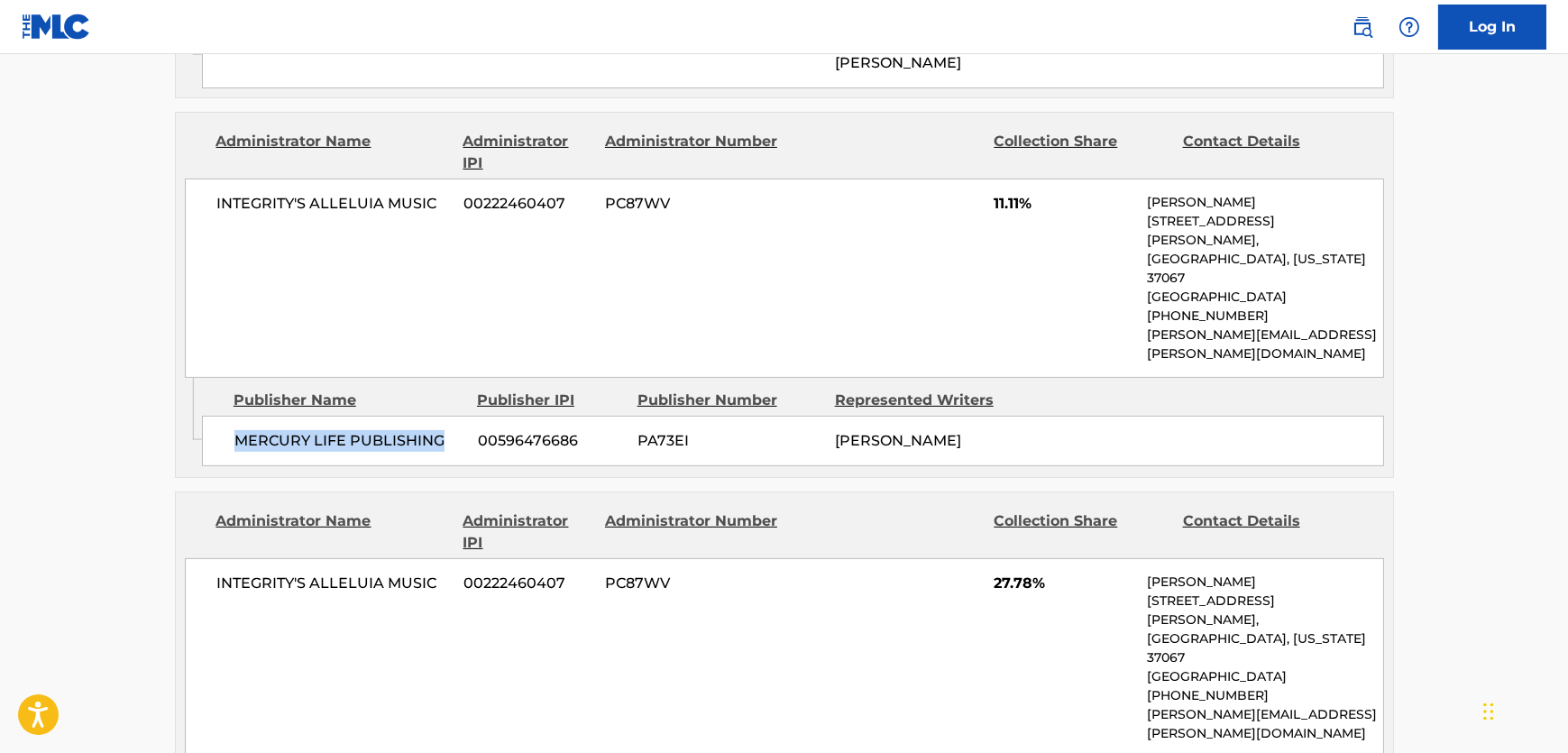
drag, startPoint x: 389, startPoint y: 332, endPoint x: 211, endPoint y: 332, distance: 178.0
click at [211, 416] on div "MERCURY LIFE PUBLISHING 00596476686 PA73EI [PERSON_NAME]" at bounding box center [794, 441] width 1183 height 51
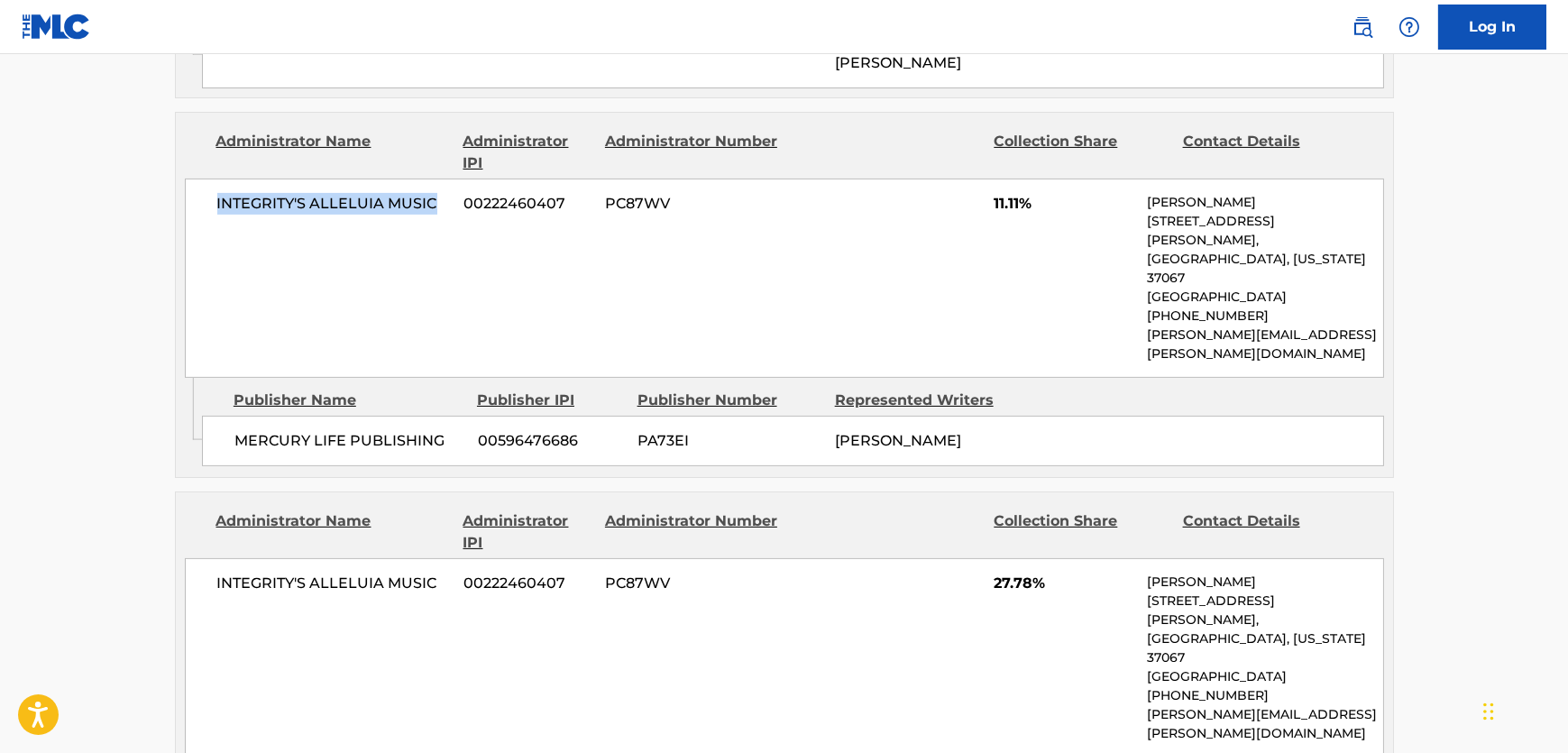
drag, startPoint x: 444, startPoint y: 131, endPoint x: 198, endPoint y: 132, distance: 246.0
click at [198, 178] on div "INTEGRITY'S ALLELUIA MUSIC 00222460407 PC87WV 11.11% [PERSON_NAME] [STREET_ADDR…" at bounding box center [784, 278] width 1199 height 200
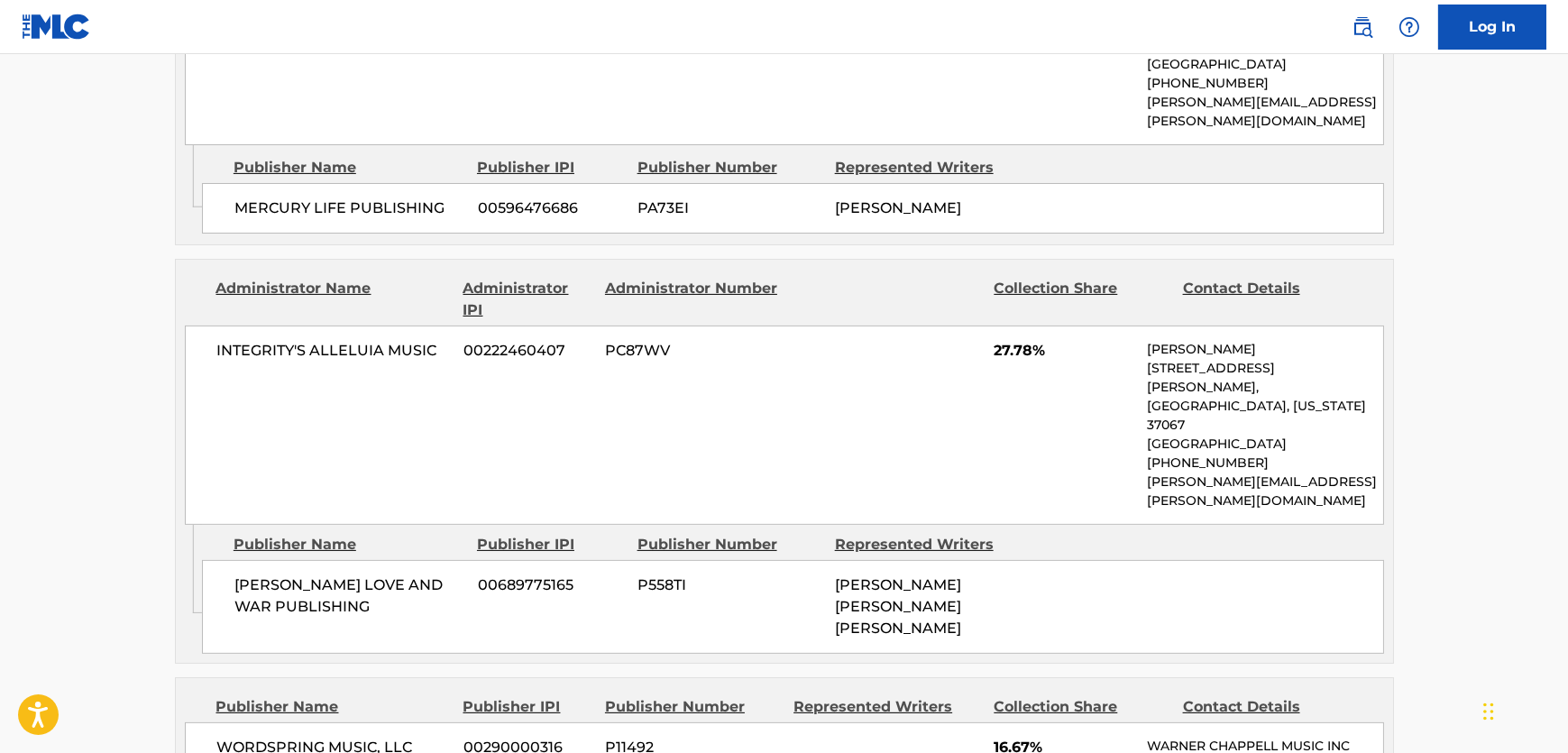
scroll to position [1721, 0]
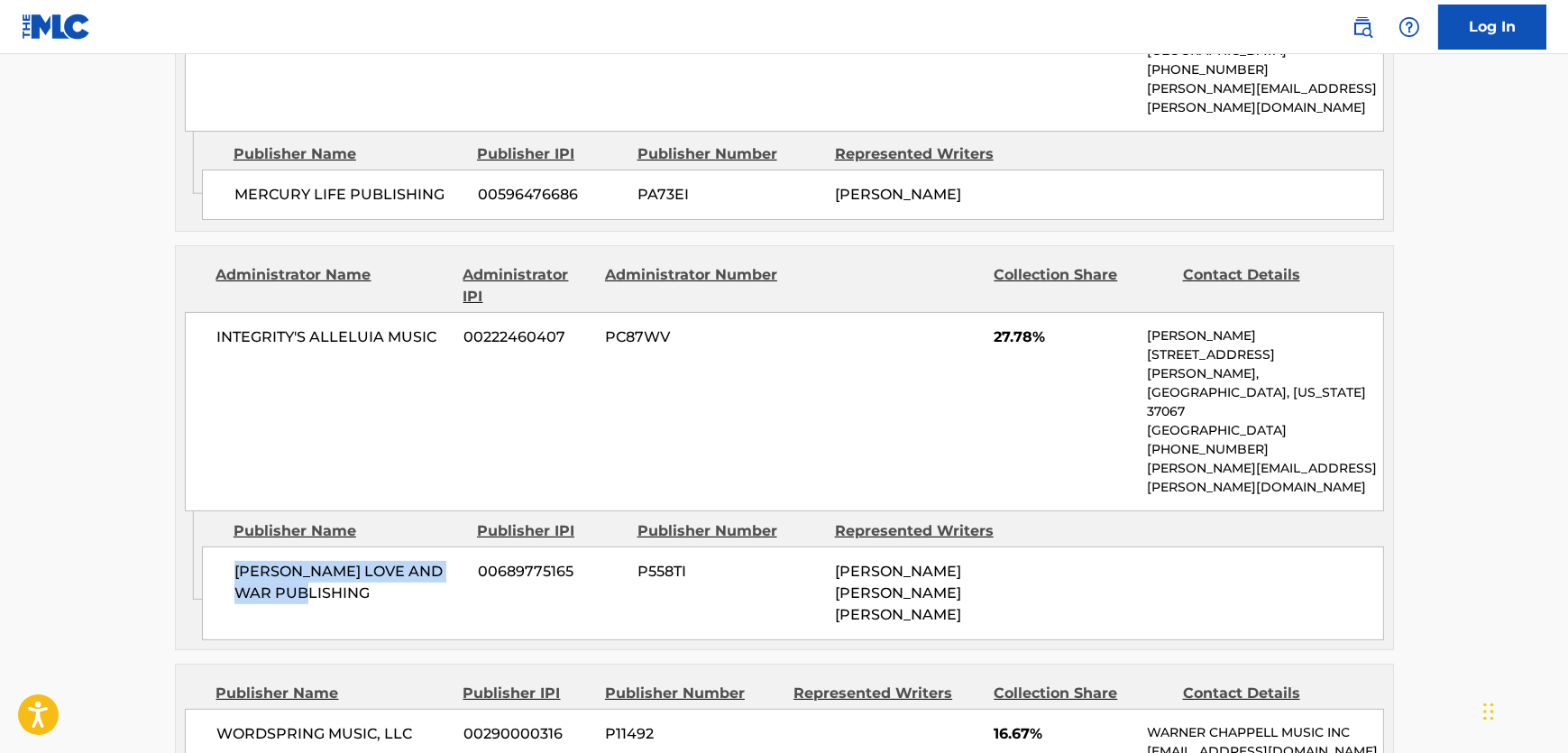
drag, startPoint x: 336, startPoint y: 446, endPoint x: 228, endPoint y: 429, distance: 109.3
click at [228, 547] on div "[PERSON_NAME] LOVE AND WAR PUBLISHING 00689775165 P558TI [PERSON_NAME] [PERSON_…" at bounding box center [794, 594] width 1183 height 94
click at [425, 326] on span "INTEGRITY'S ALLELUIA MUSIC" at bounding box center [334, 336] width 234 height 21
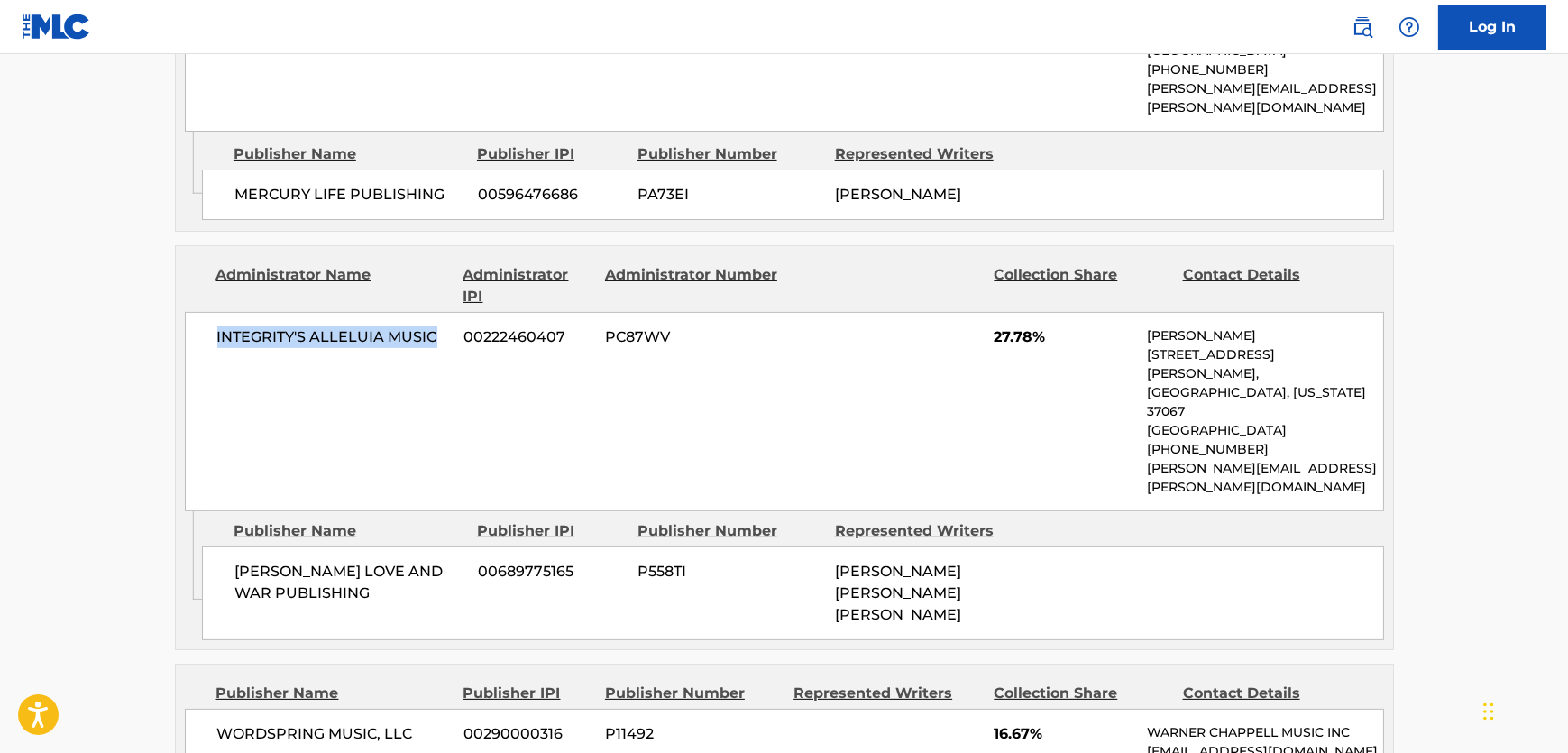
drag, startPoint x: 300, startPoint y: 234, endPoint x: 20, endPoint y: 269, distance: 282.2
click at [207, 312] on div "INTEGRITY'S ALLELUIA MUSIC 00222460407 PC87WV 27.78% [PERSON_NAME] [STREET_ADDR…" at bounding box center [784, 412] width 1199 height 200
click at [344, 709] on div "WORDSPRING MUSIC, LLC 00290000316 P11492 16.67% [PERSON_NAME] MUSIC INC [EMAIL_…" at bounding box center [784, 742] width 1199 height 67
click at [327, 723] on span "WORDSPRING MUSIC, LLC" at bounding box center [334, 734] width 234 height 21
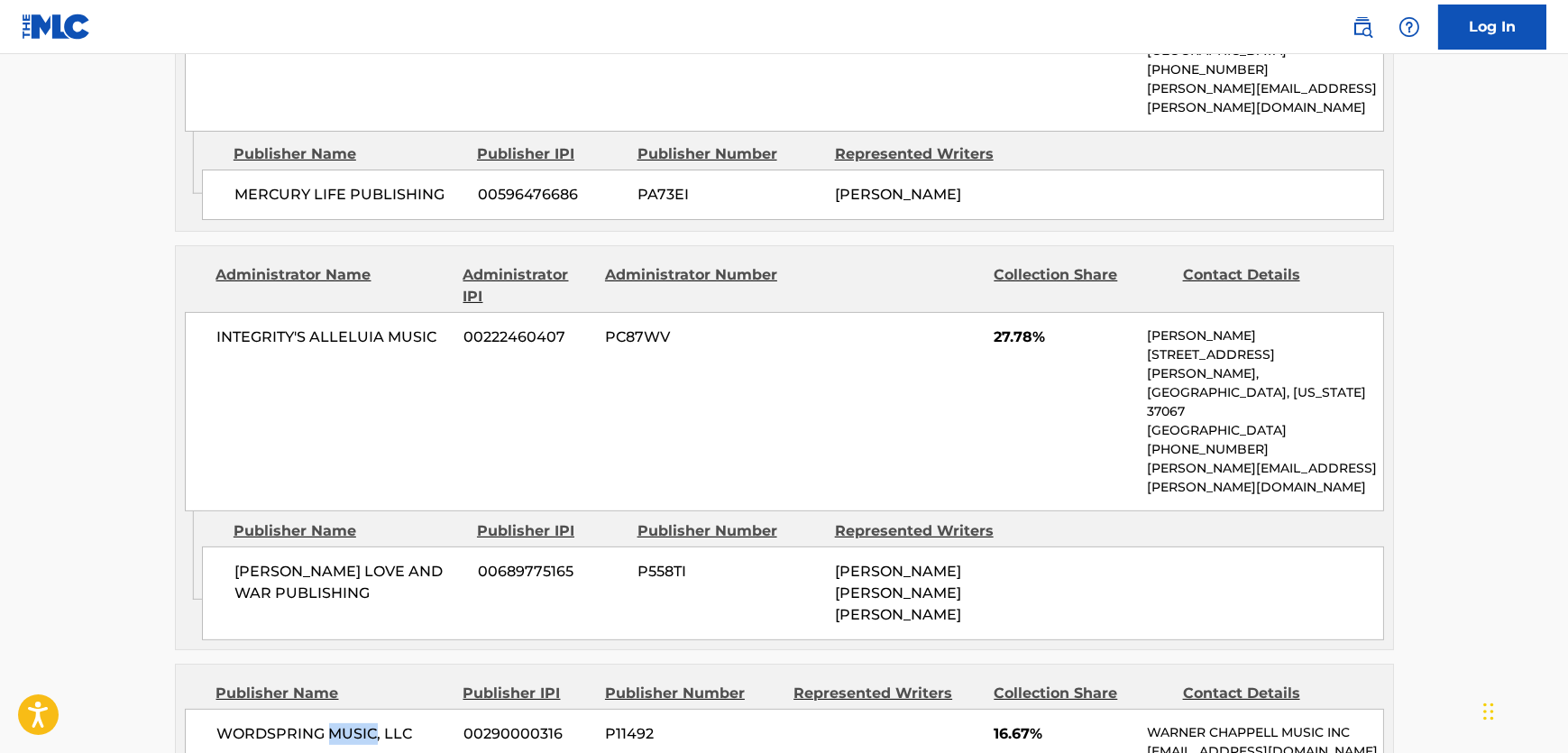
click at [327, 723] on span "WORDSPRING MUSIC, LLC" at bounding box center [334, 734] width 234 height 21
